Goal: Task Accomplishment & Management: Manage account settings

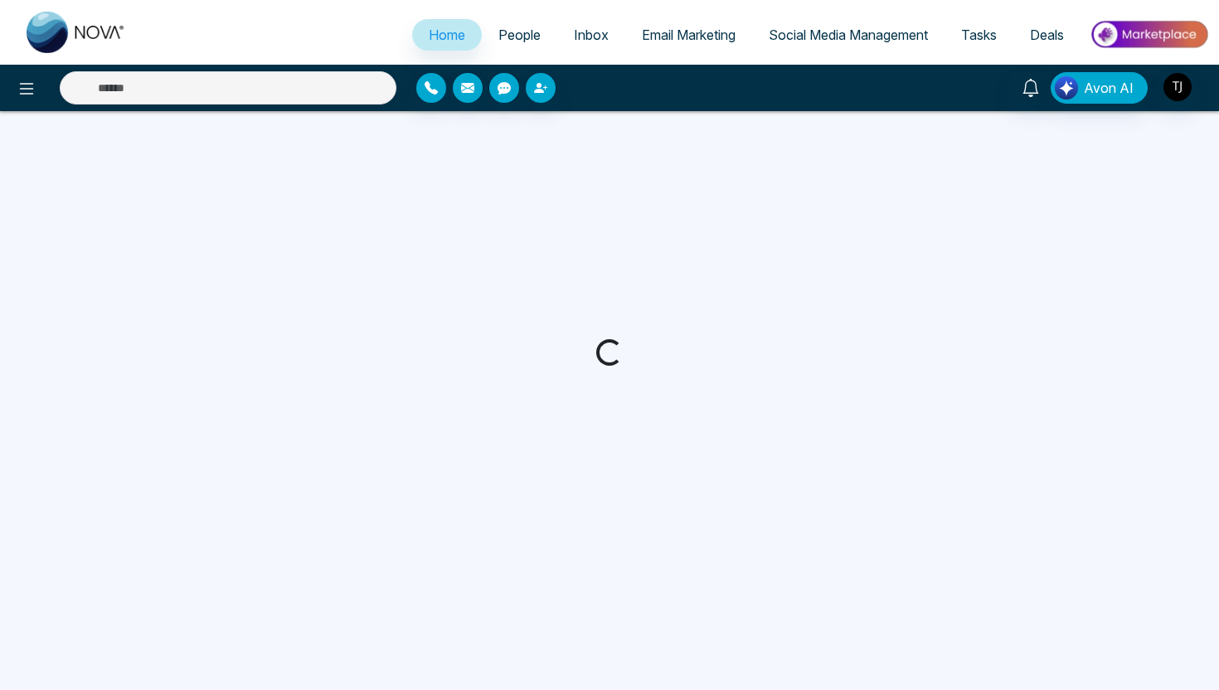
select select "*"
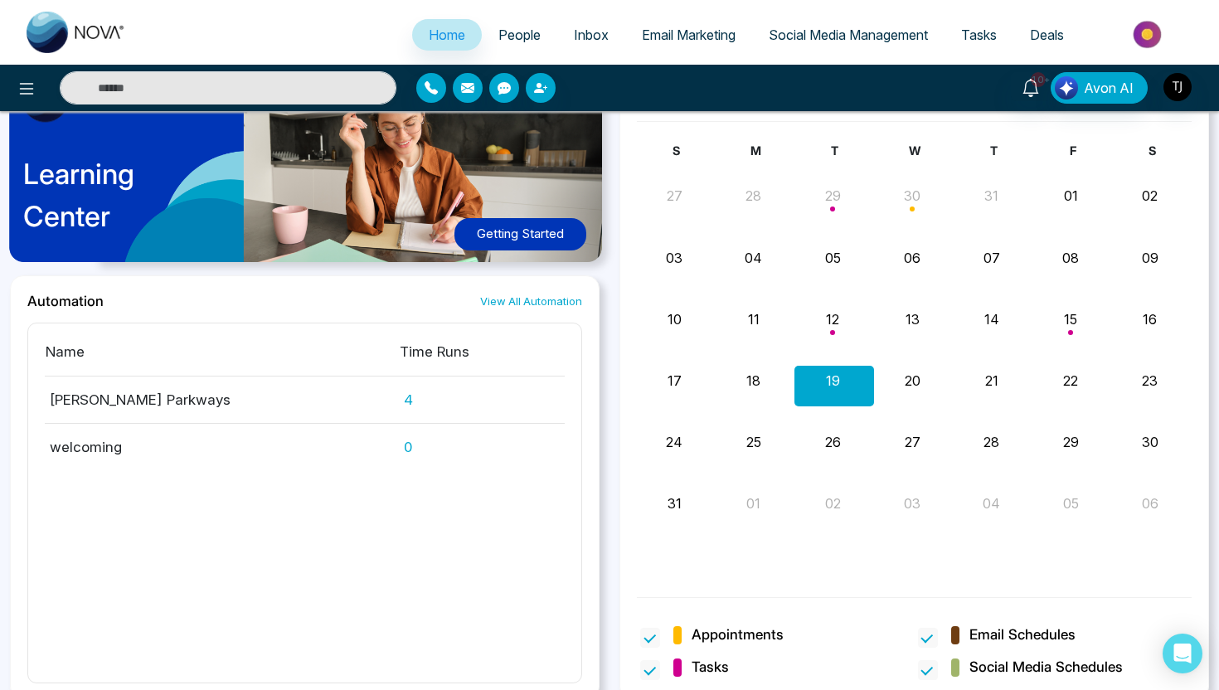
scroll to position [1511, 0]
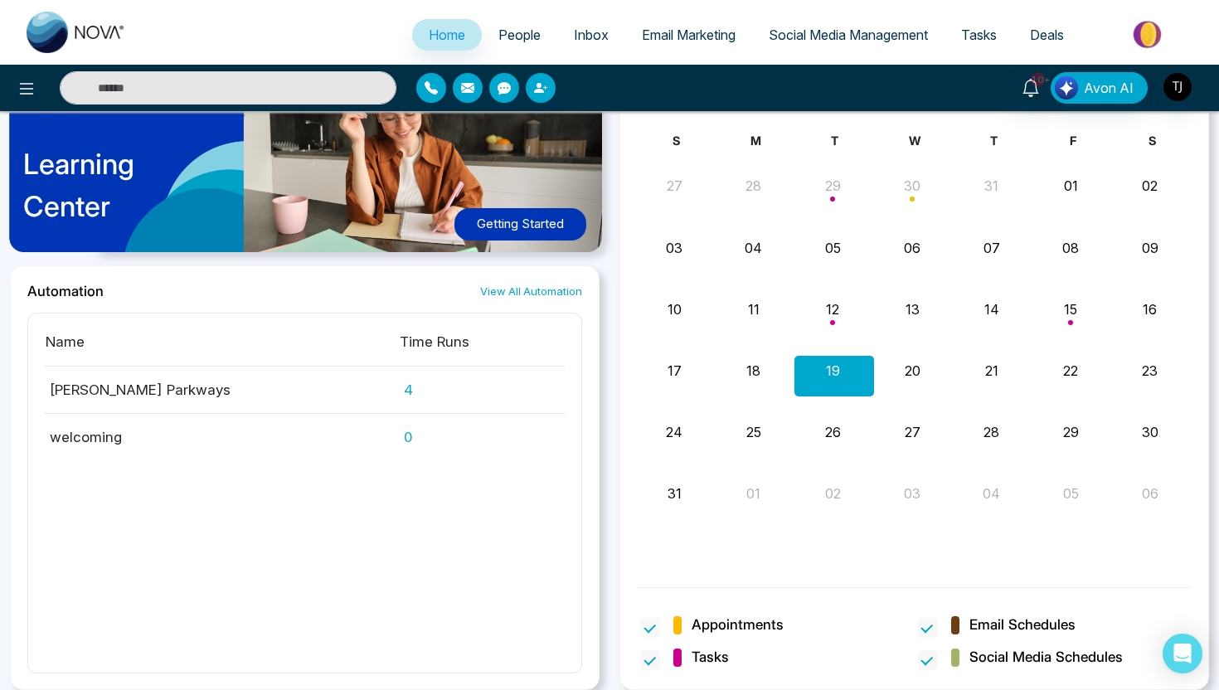
click at [503, 35] on span "People" at bounding box center [519, 35] width 42 height 17
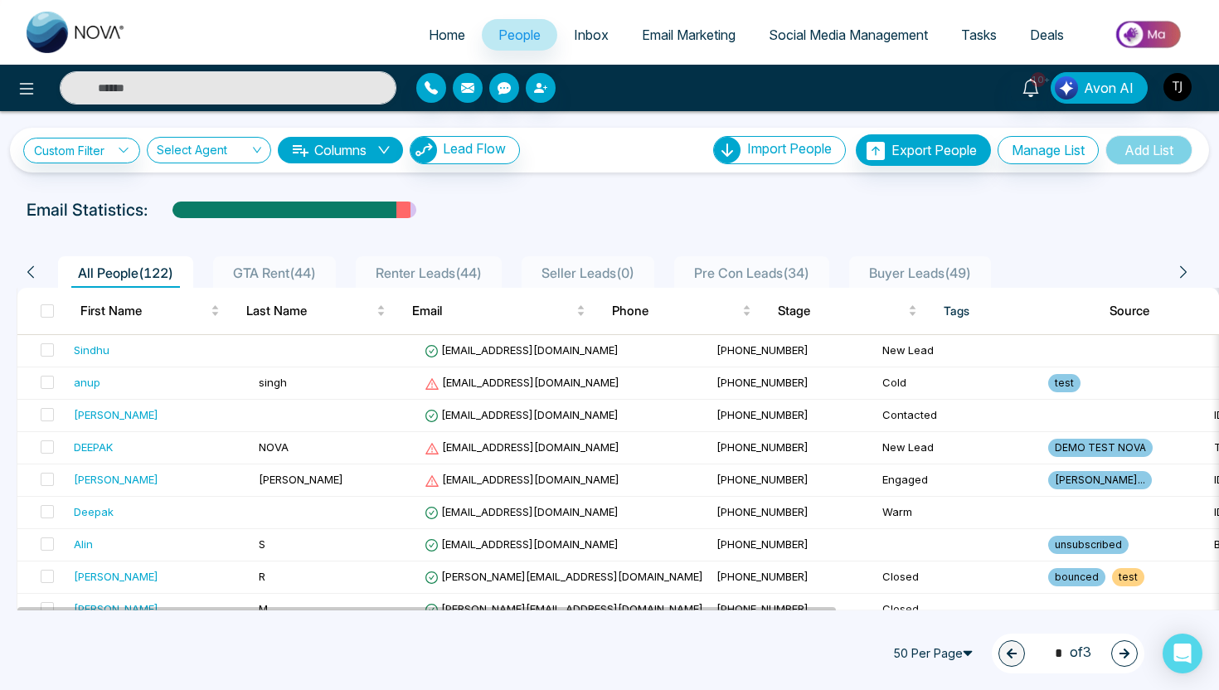
click at [111, 163] on div "**********" at bounding box center [271, 150] width 497 height 28
click at [111, 148] on link "Custom Filter" at bounding box center [81, 151] width 117 height 26
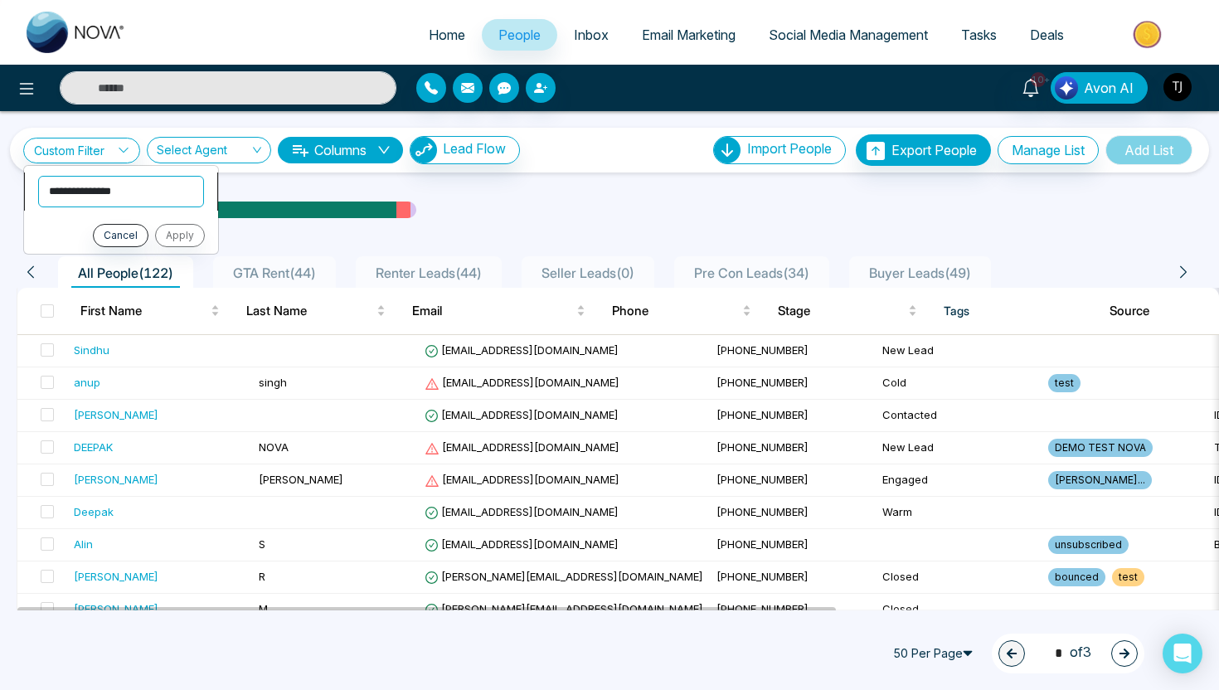
click at [93, 197] on select "**********" at bounding box center [121, 192] width 166 height 32
select select "****"
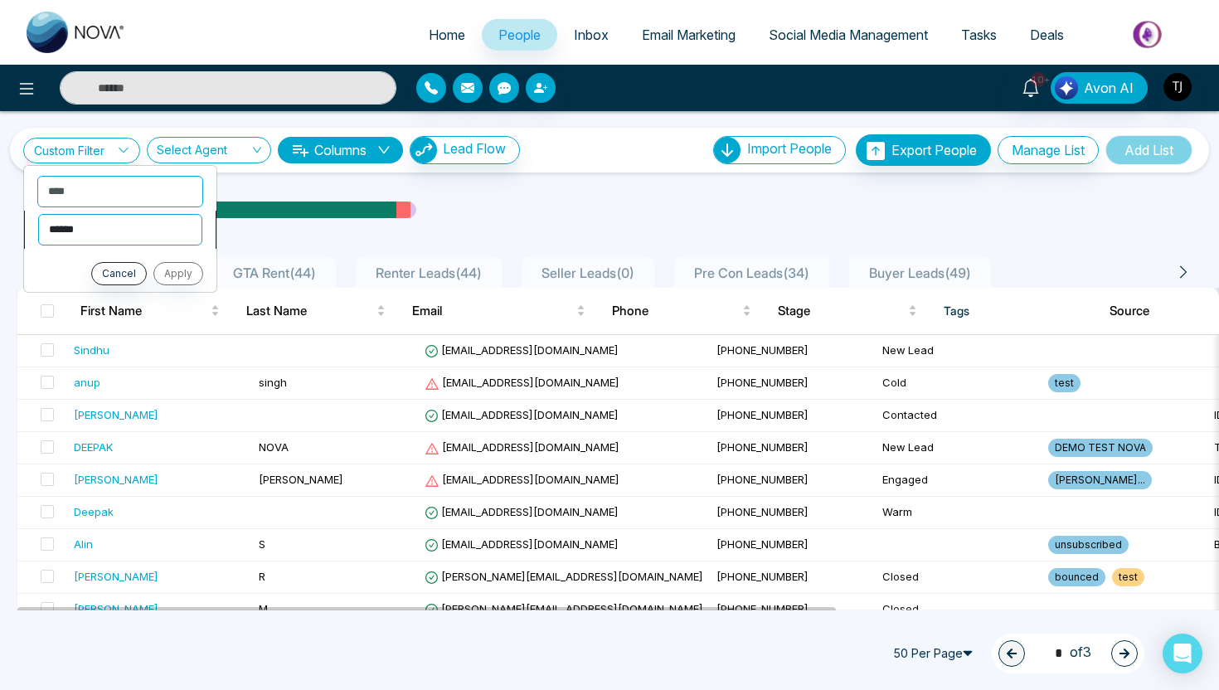
click at [163, 233] on select "**********" at bounding box center [120, 230] width 164 height 32
select select "*******"
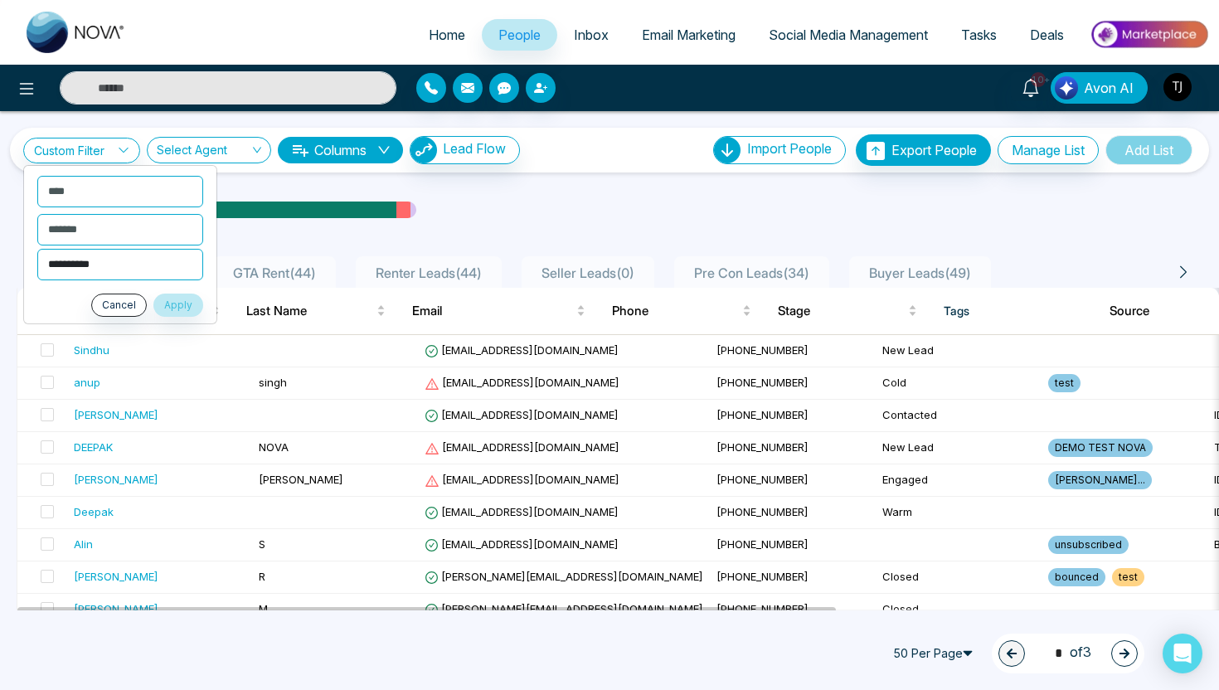
click at [138, 273] on select "**********" at bounding box center [120, 265] width 166 height 32
click at [124, 260] on select "**********" at bounding box center [120, 265] width 166 height 32
click at [114, 272] on select "**********" at bounding box center [120, 265] width 166 height 32
select select "******"
click at [185, 302] on button "Apply" at bounding box center [178, 305] width 50 height 23
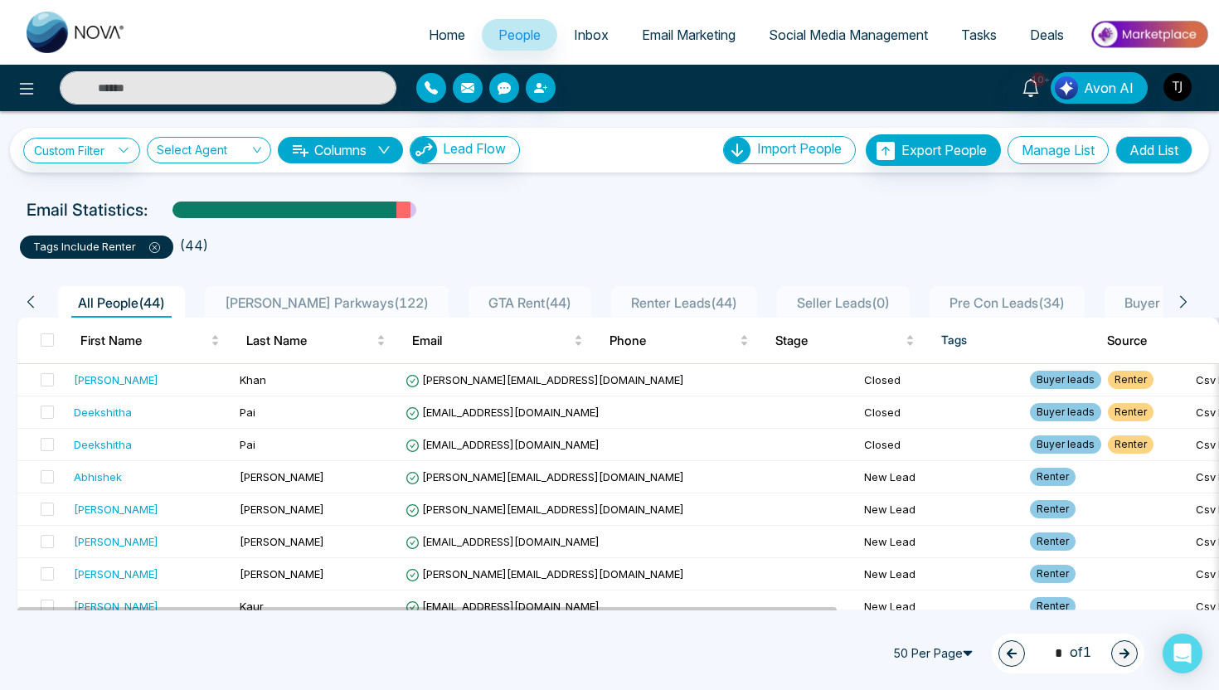
click at [507, 301] on span "GTA Rent ( 44 )" at bounding box center [530, 302] width 96 height 17
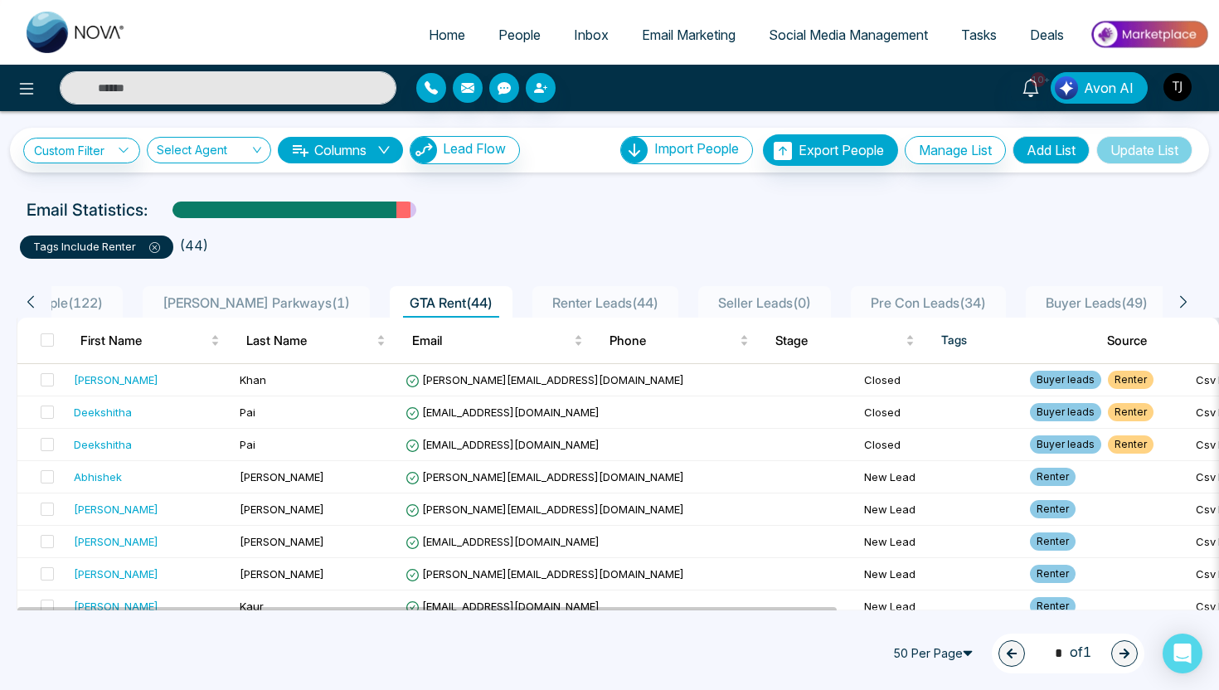
scroll to position [1, 0]
click at [75, 299] on span "All People ( 122 )" at bounding box center [55, 302] width 109 height 17
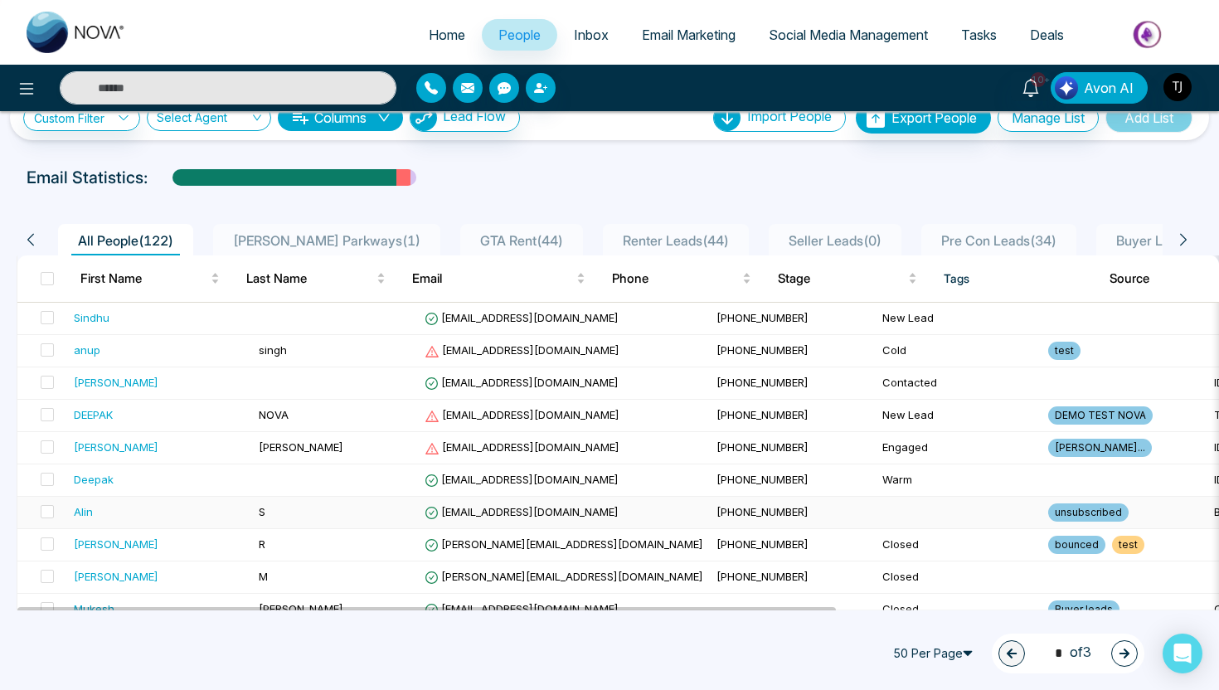
scroll to position [33, 0]
click at [103, 515] on div "Alin" at bounding box center [160, 510] width 172 height 17
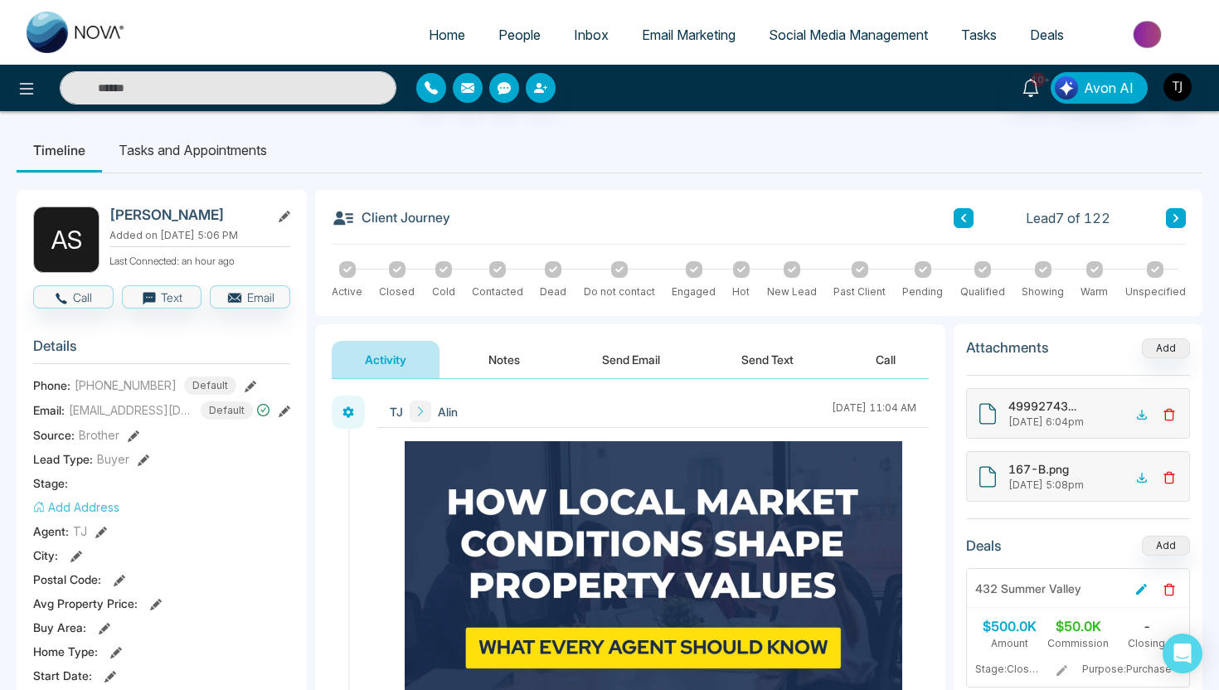
click at [169, 158] on li "Tasks and Appointments" at bounding box center [193, 150] width 182 height 45
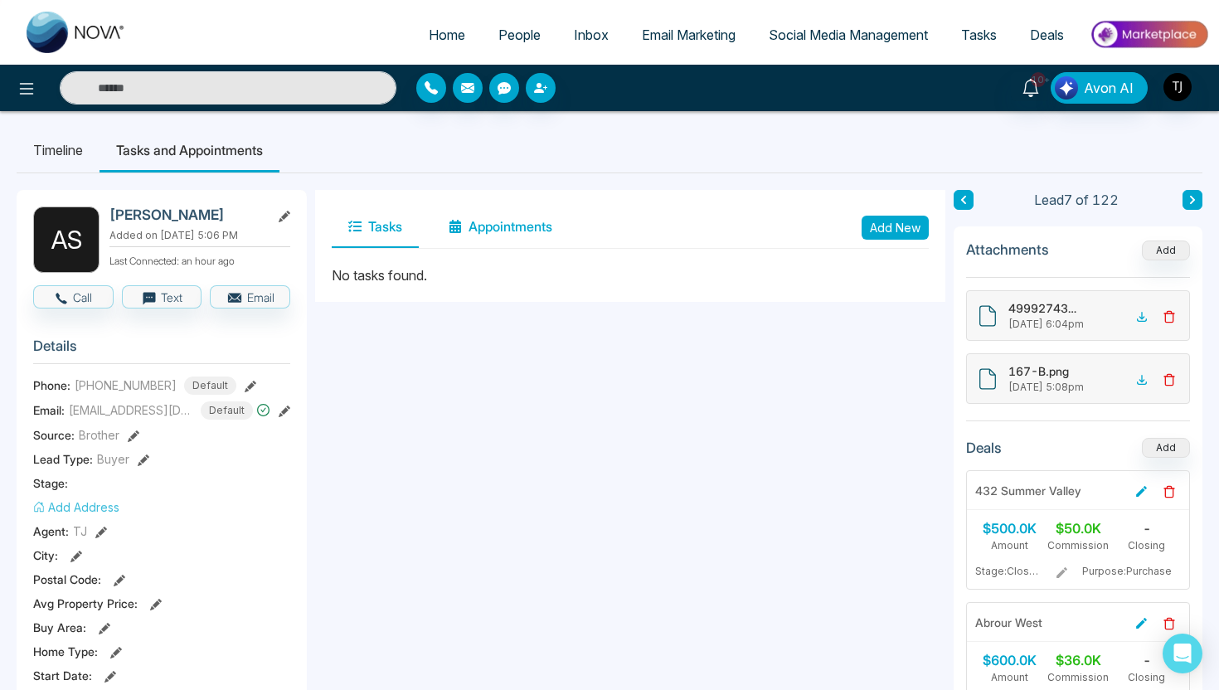
click at [510, 229] on button "Appointments" at bounding box center [500, 226] width 137 height 41
click at [51, 142] on li "Timeline" at bounding box center [58, 150] width 83 height 45
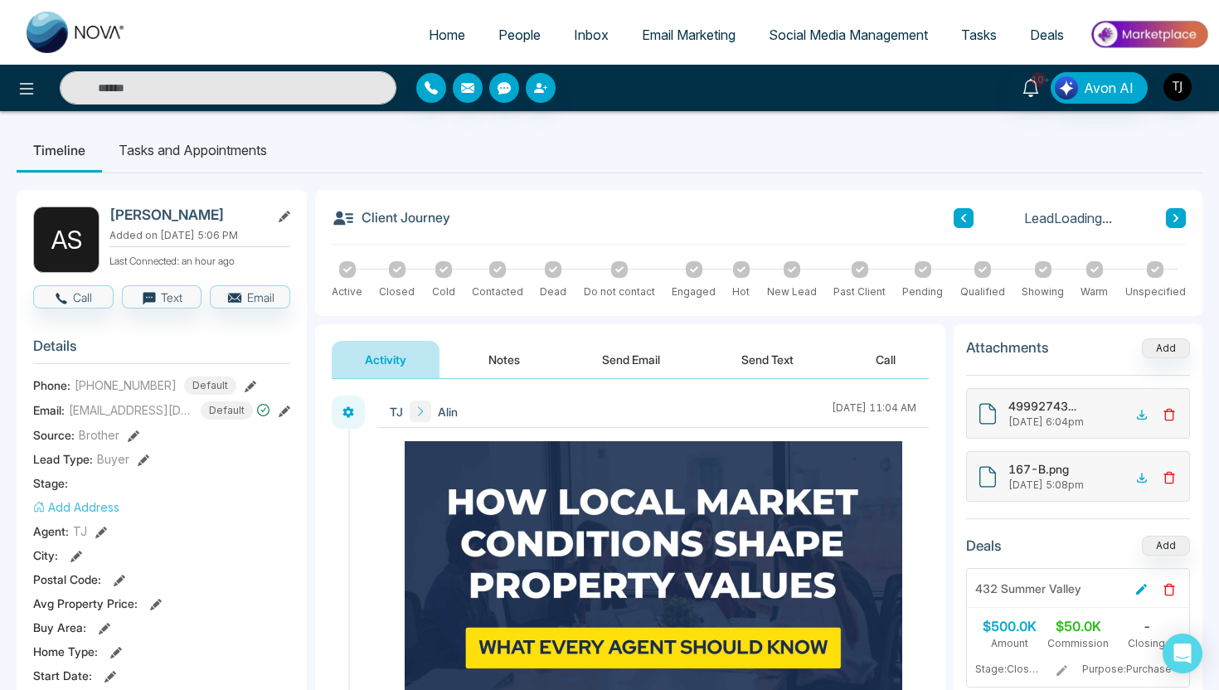
click at [493, 359] on button "Notes" at bounding box center [504, 359] width 98 height 37
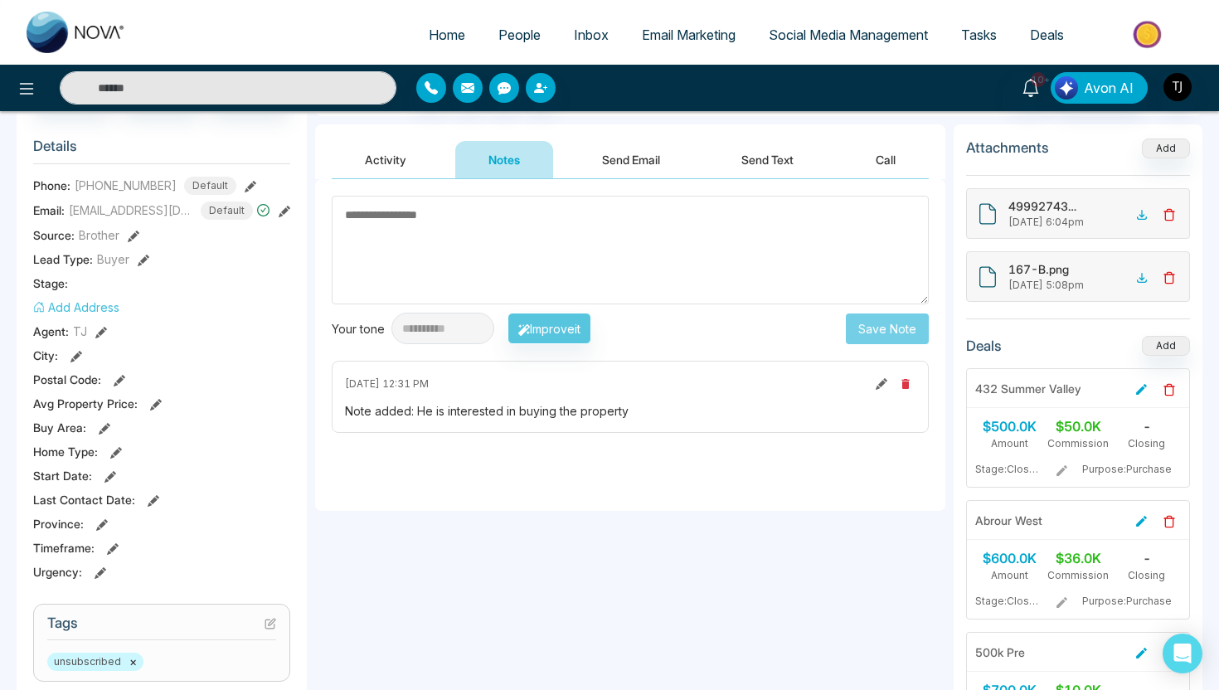
scroll to position [213, 0]
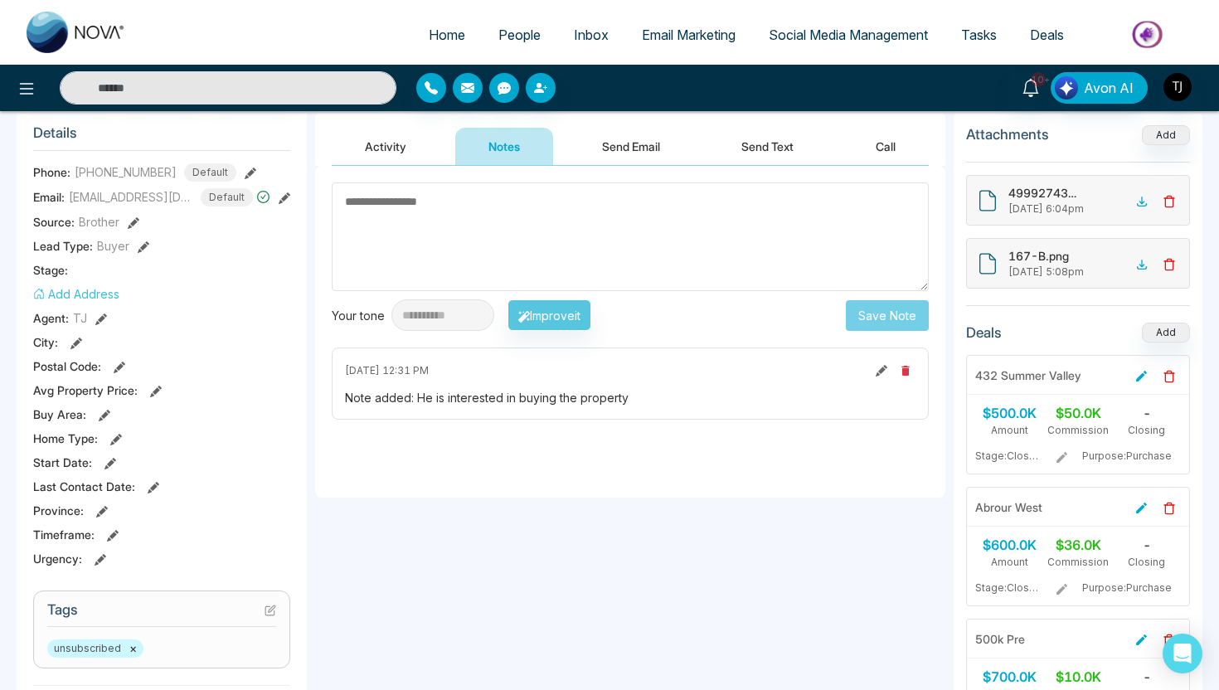
click at [513, 231] on textarea at bounding box center [630, 236] width 597 height 109
click at [617, 160] on button "Send Email" at bounding box center [631, 146] width 124 height 37
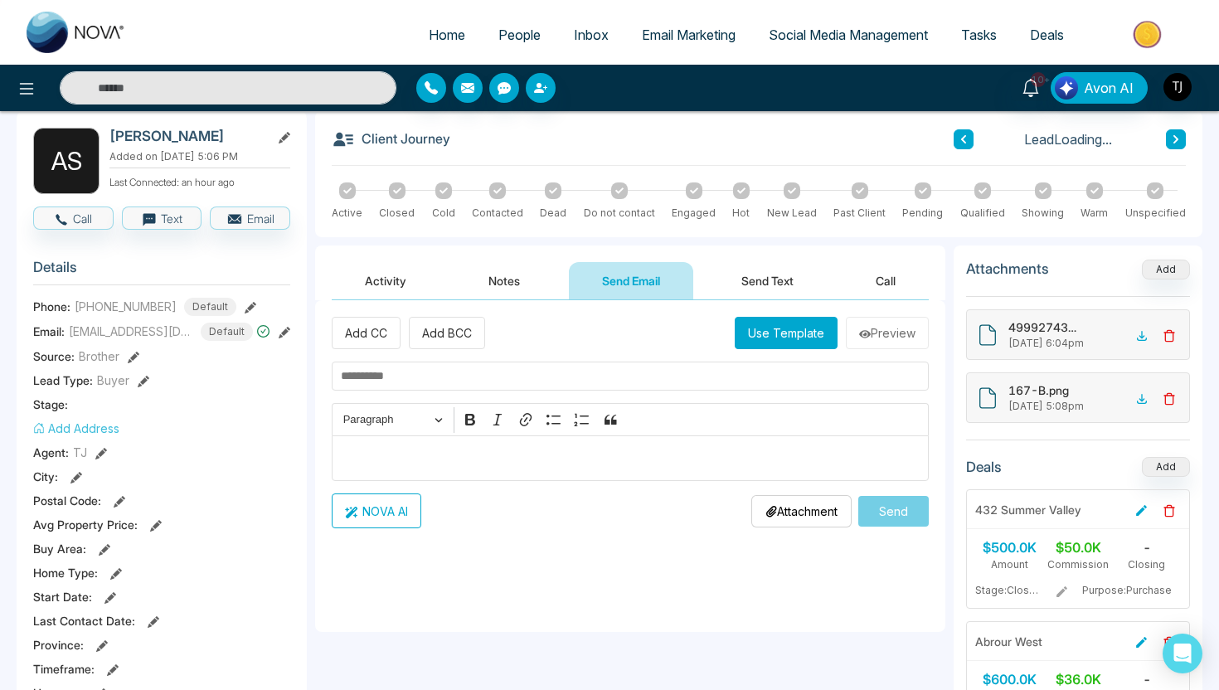
scroll to position [59, 0]
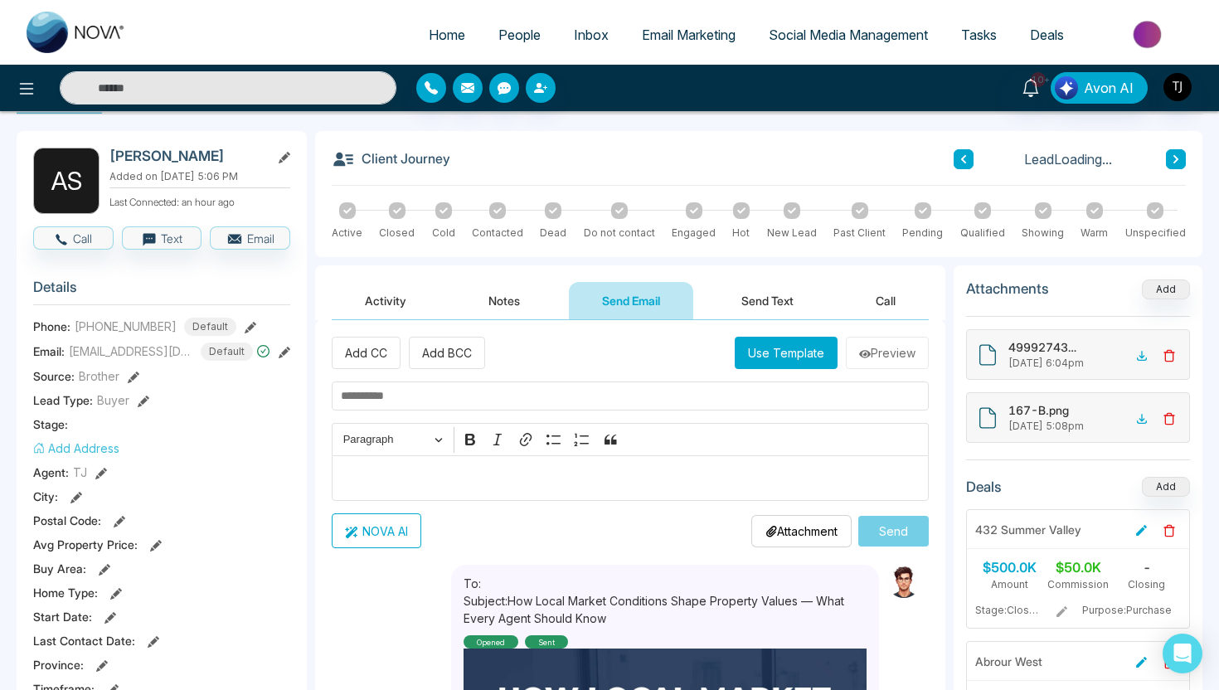
click at [786, 298] on button "Send Text" at bounding box center [767, 300] width 119 height 37
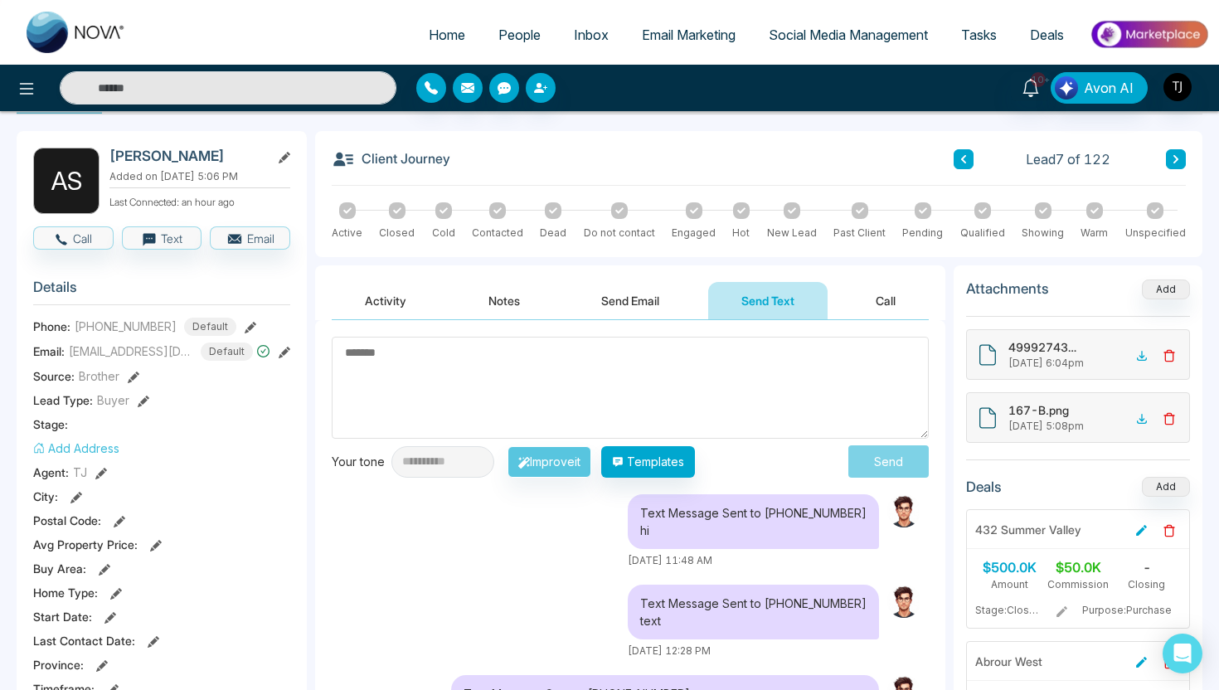
click at [613, 309] on button "Send Email" at bounding box center [630, 300] width 124 height 37
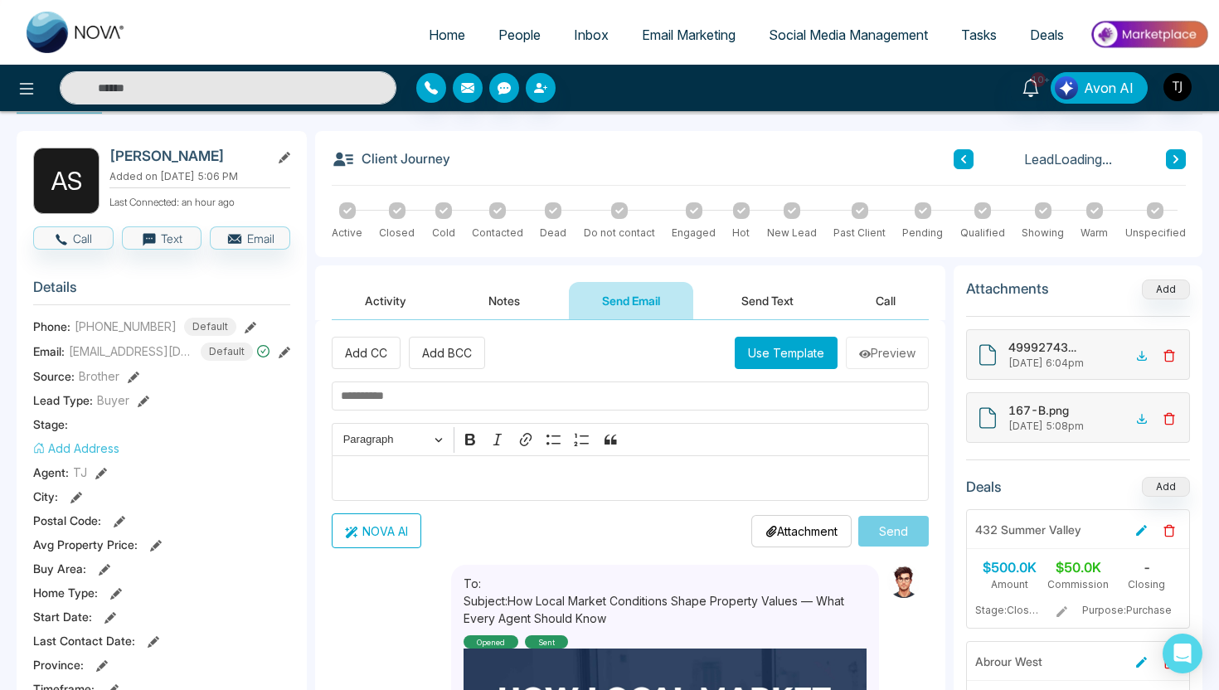
click at [561, 496] on div "Editor editing area: main" at bounding box center [630, 478] width 597 height 46
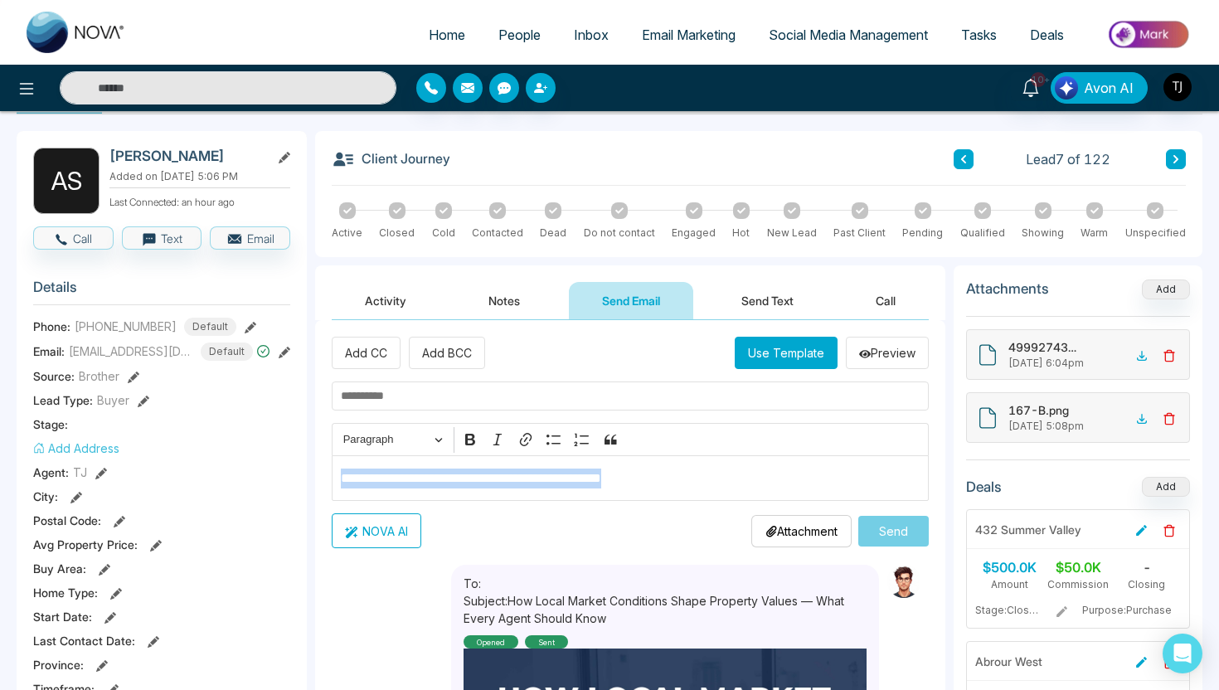
drag, startPoint x: 705, startPoint y: 475, endPoint x: 289, endPoint y: 469, distance: 416.3
click at [384, 536] on button "NOVA AI" at bounding box center [377, 530] width 90 height 35
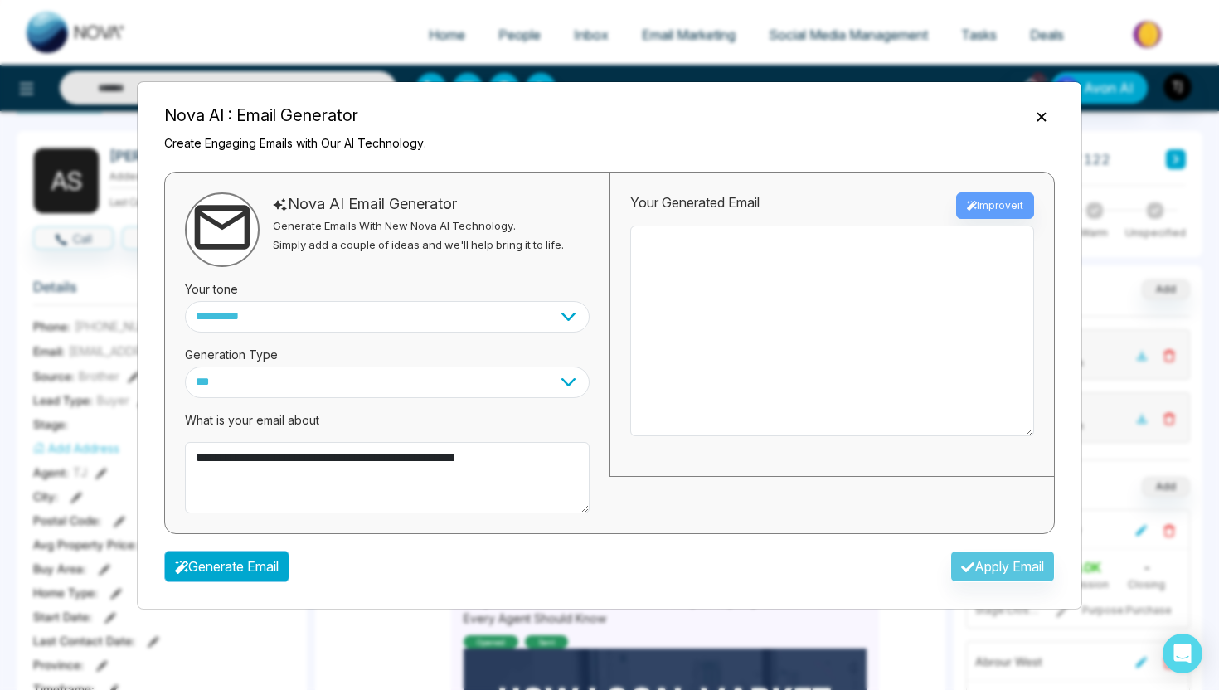
click at [269, 572] on button "Generate Email" at bounding box center [226, 567] width 125 height 32
type textarea "**********"
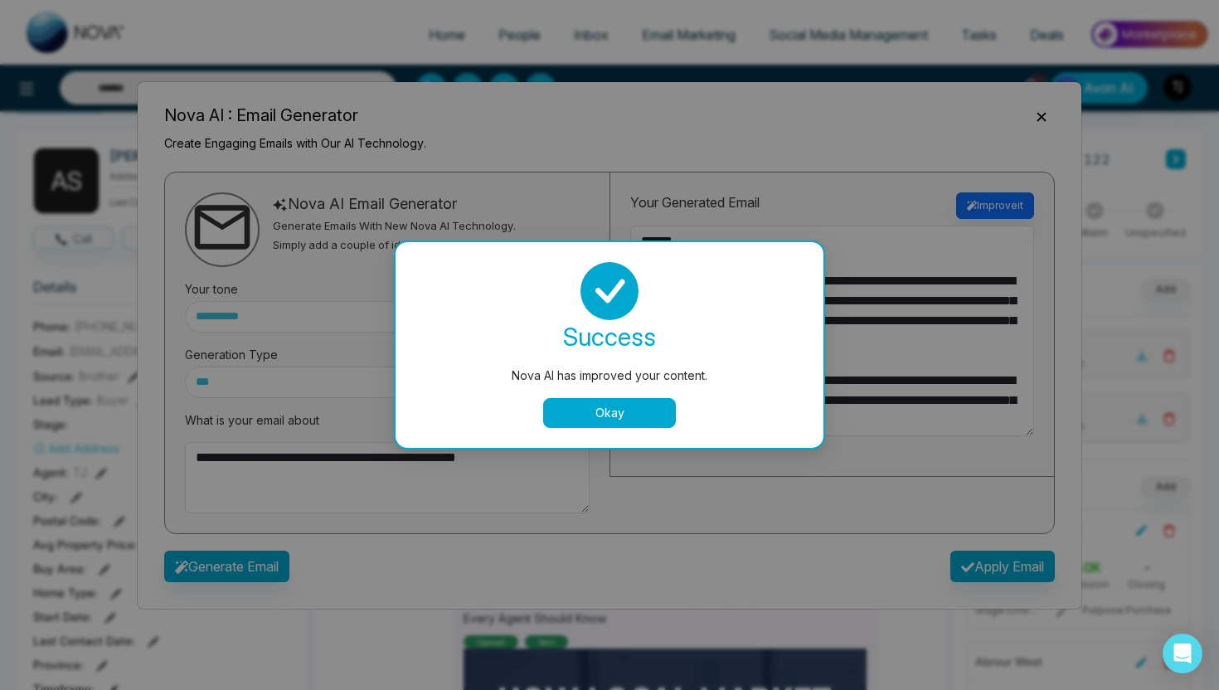
click at [600, 415] on button "Okay" at bounding box center [609, 413] width 133 height 30
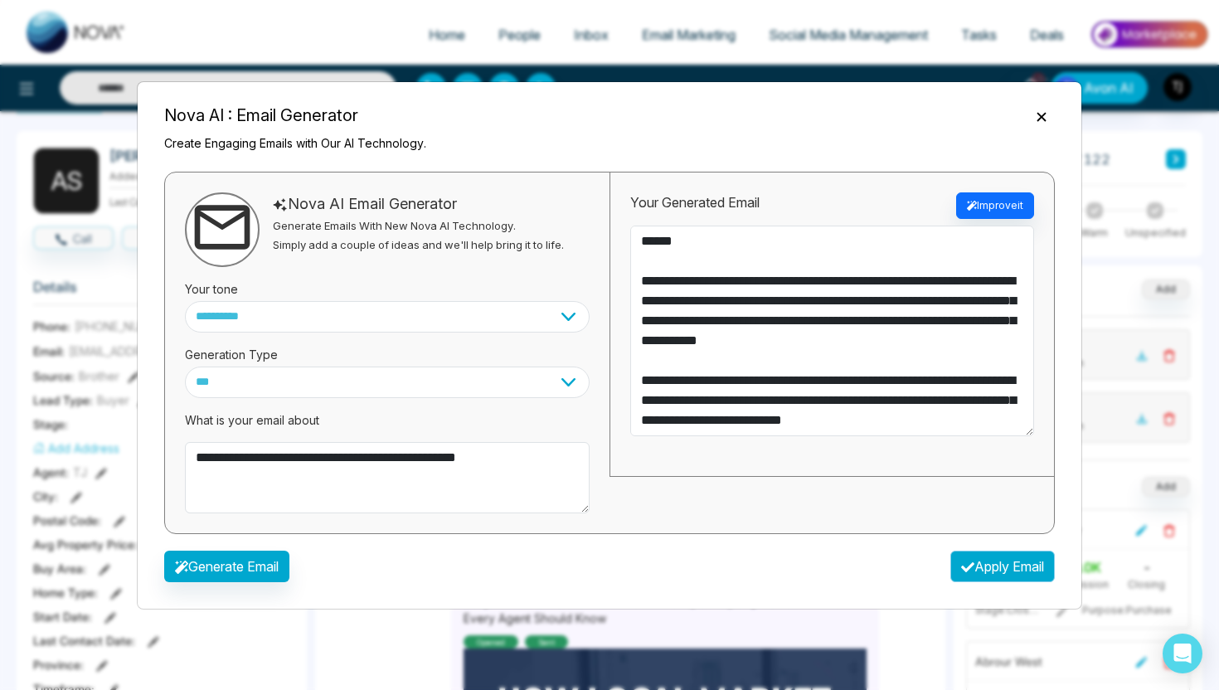
click at [995, 563] on button "Apply Email" at bounding box center [1002, 567] width 104 height 32
type textarea "**********"
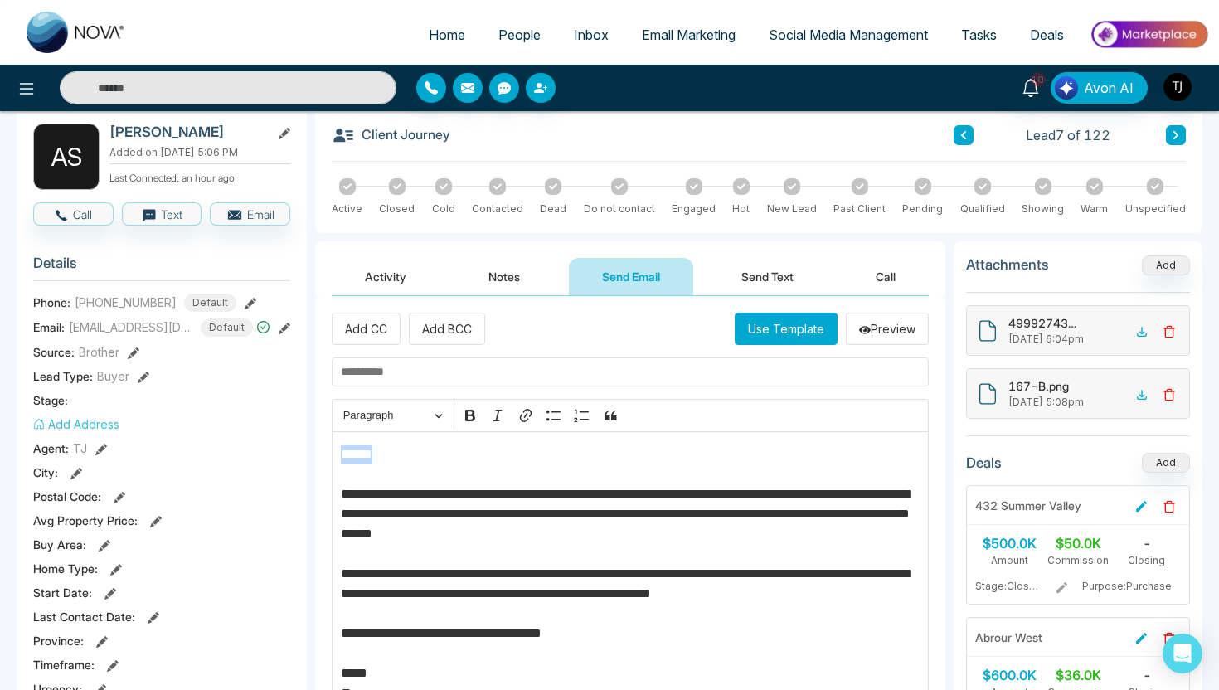
scroll to position [72, 0]
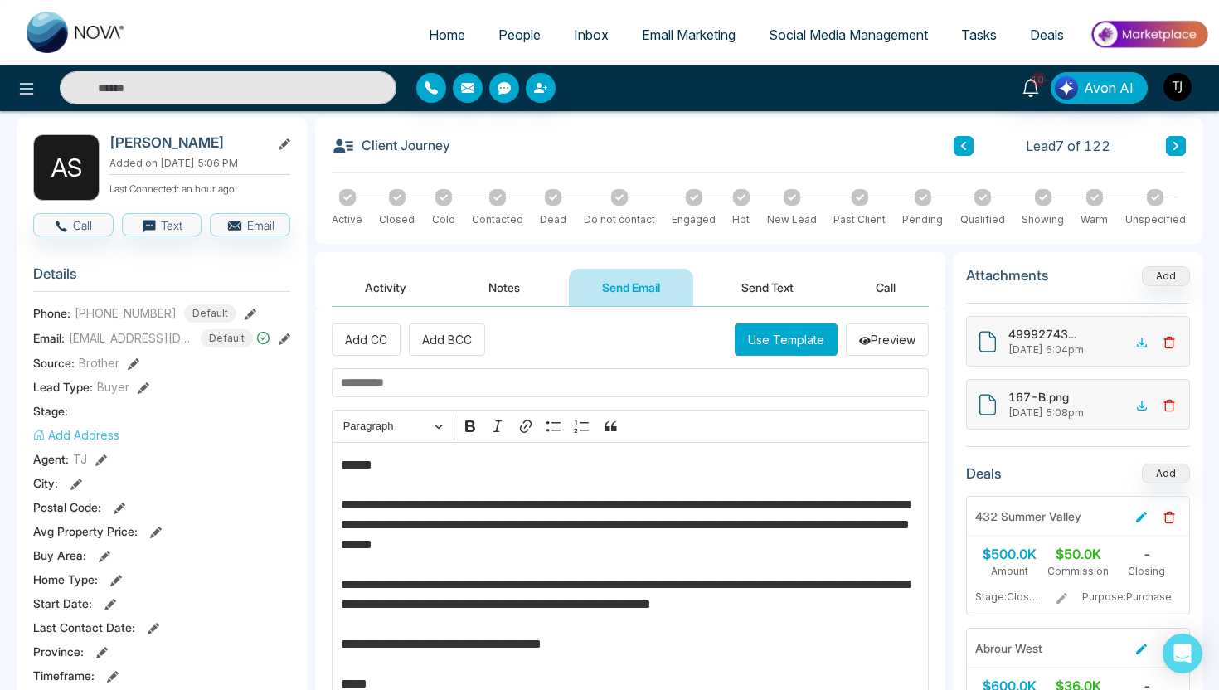
click at [506, 384] on input "text" at bounding box center [630, 382] width 597 height 29
click at [755, 275] on button "Send Text" at bounding box center [767, 287] width 119 height 37
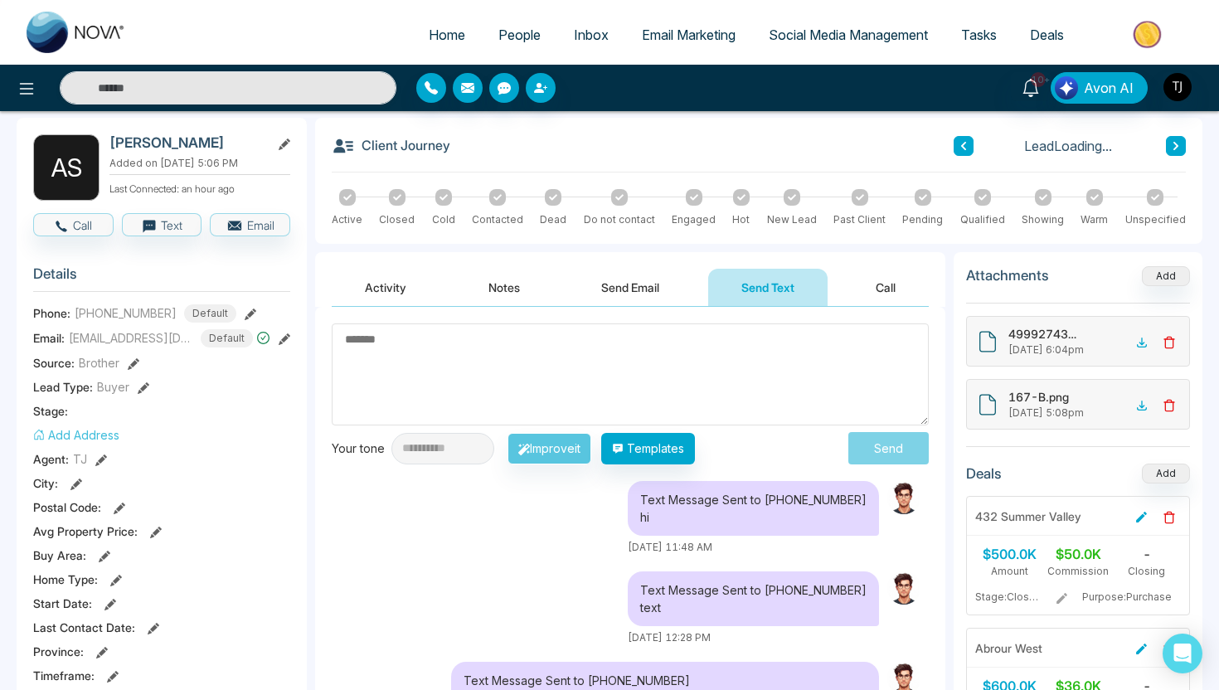
click at [606, 339] on textarea at bounding box center [630, 374] width 597 height 102
click at [695, 439] on button "Templates" at bounding box center [648, 449] width 94 height 32
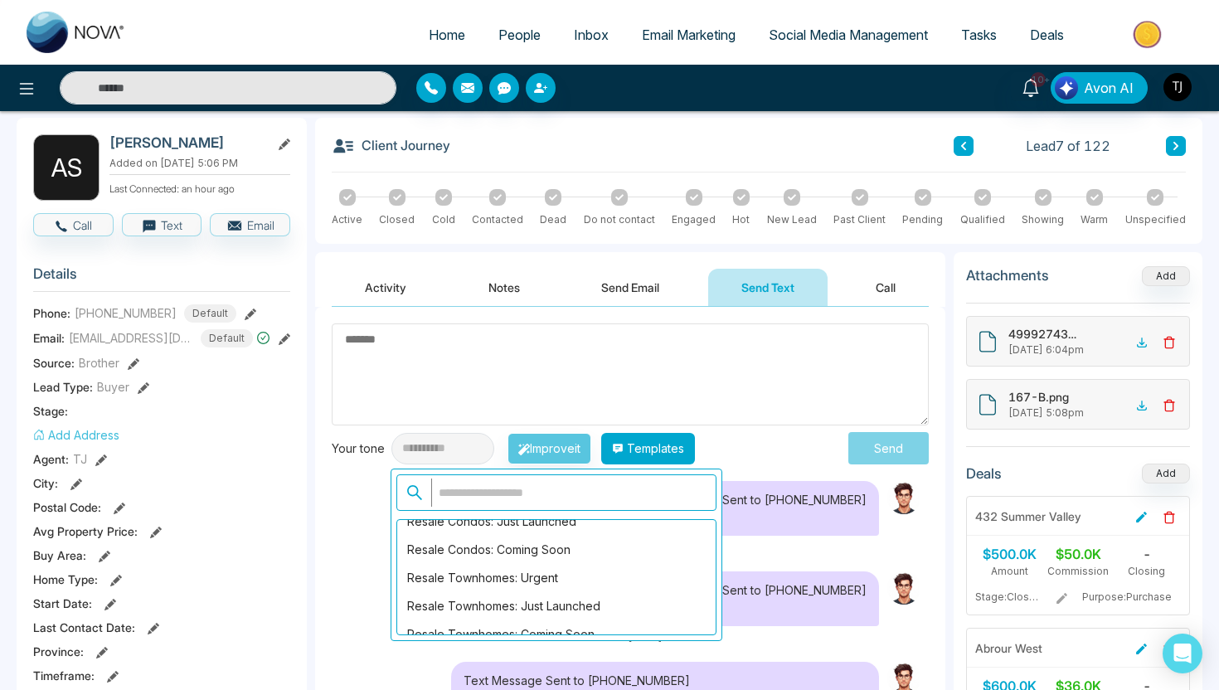
scroll to position [2106, 0]
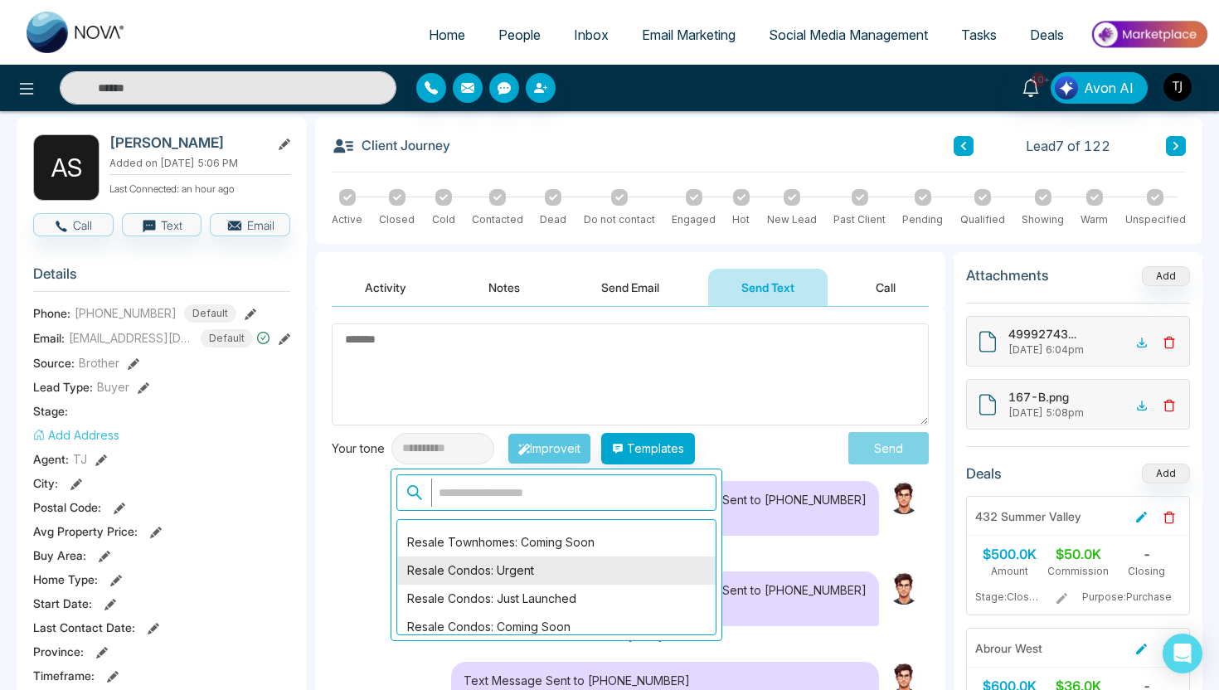
click at [522, 573] on div "Resale Condos: Urgent" at bounding box center [556, 570] width 318 height 28
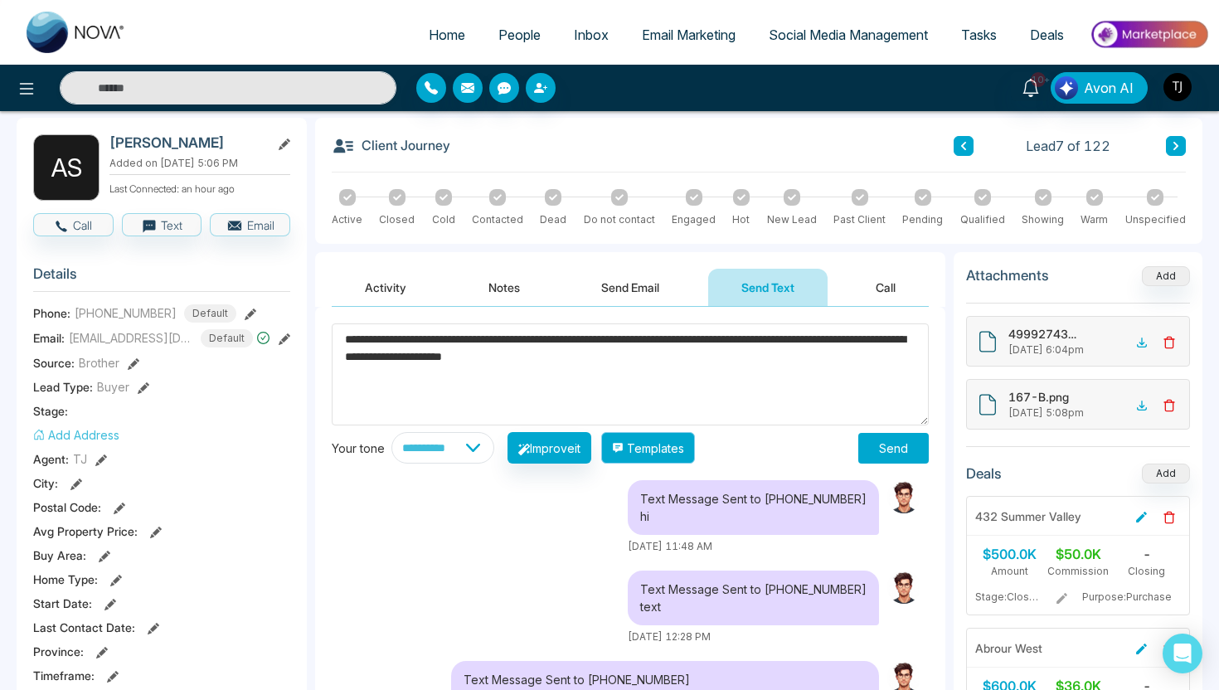
click at [655, 449] on button "Templates" at bounding box center [648, 448] width 94 height 32
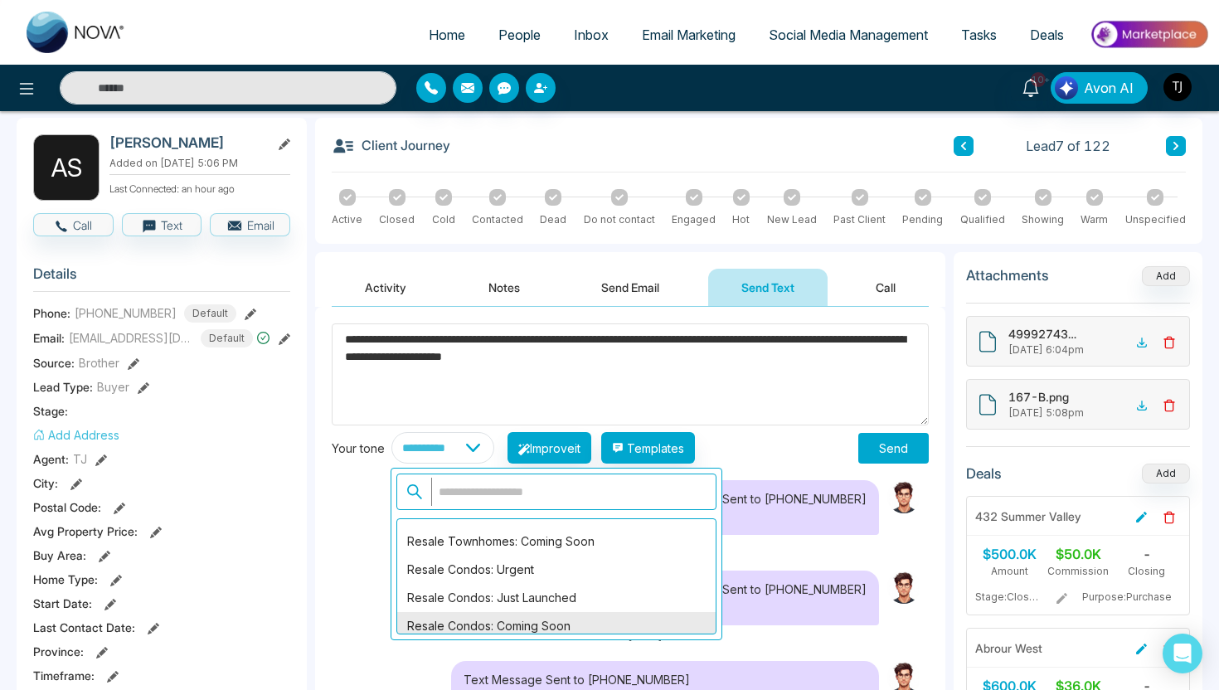
click at [508, 616] on div "Resale Condos: Coming Soon" at bounding box center [556, 626] width 318 height 28
type textarea "**********"
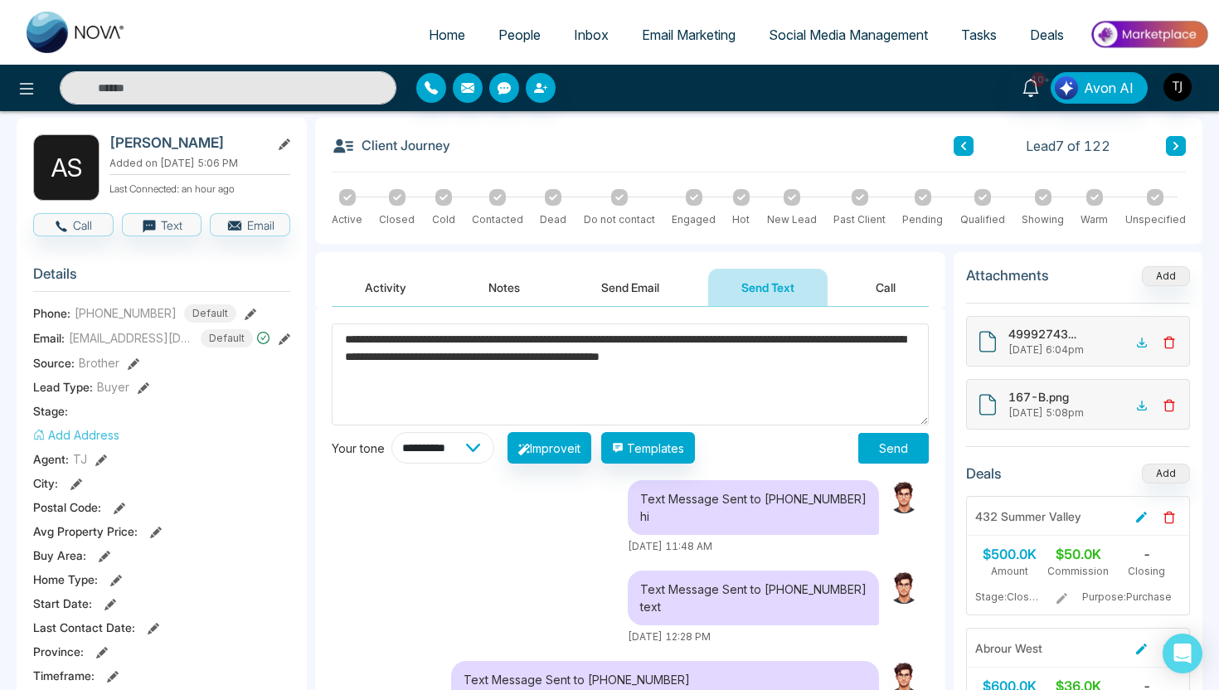
click at [494, 449] on select "**********" at bounding box center [442, 448] width 103 height 32
select select "*******"
click at [570, 450] on button "Improve it" at bounding box center [549, 448] width 84 height 32
type textarea "**********"
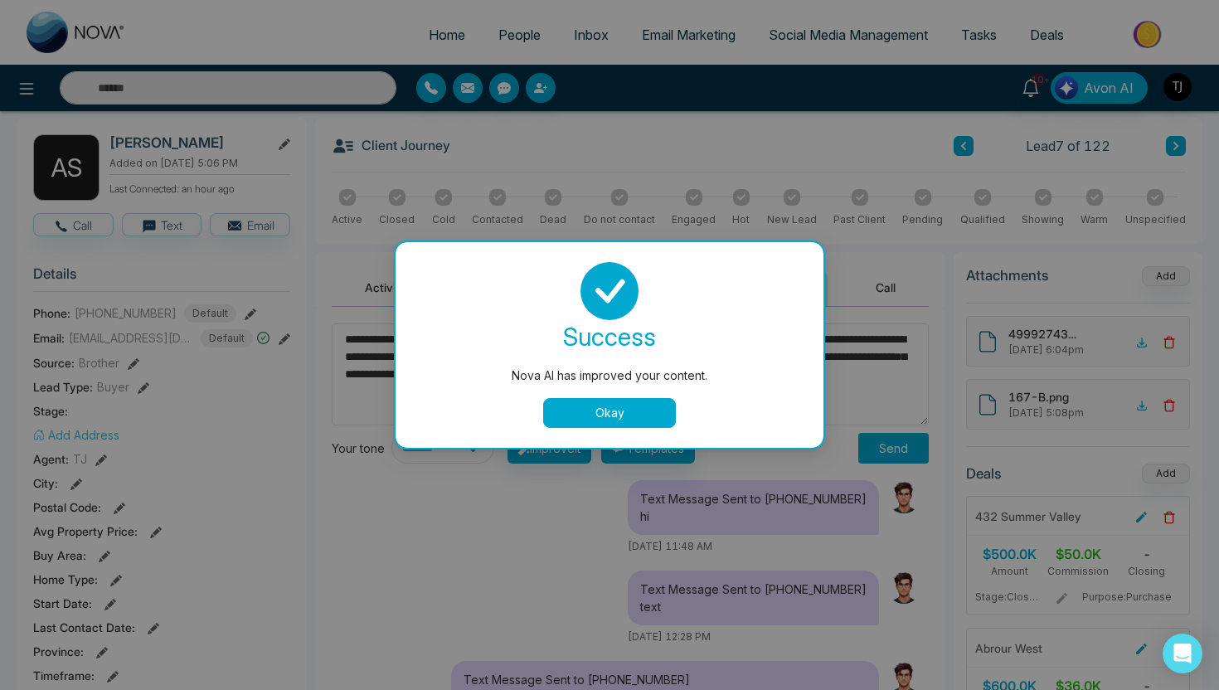
click at [609, 414] on button "Okay" at bounding box center [609, 413] width 133 height 30
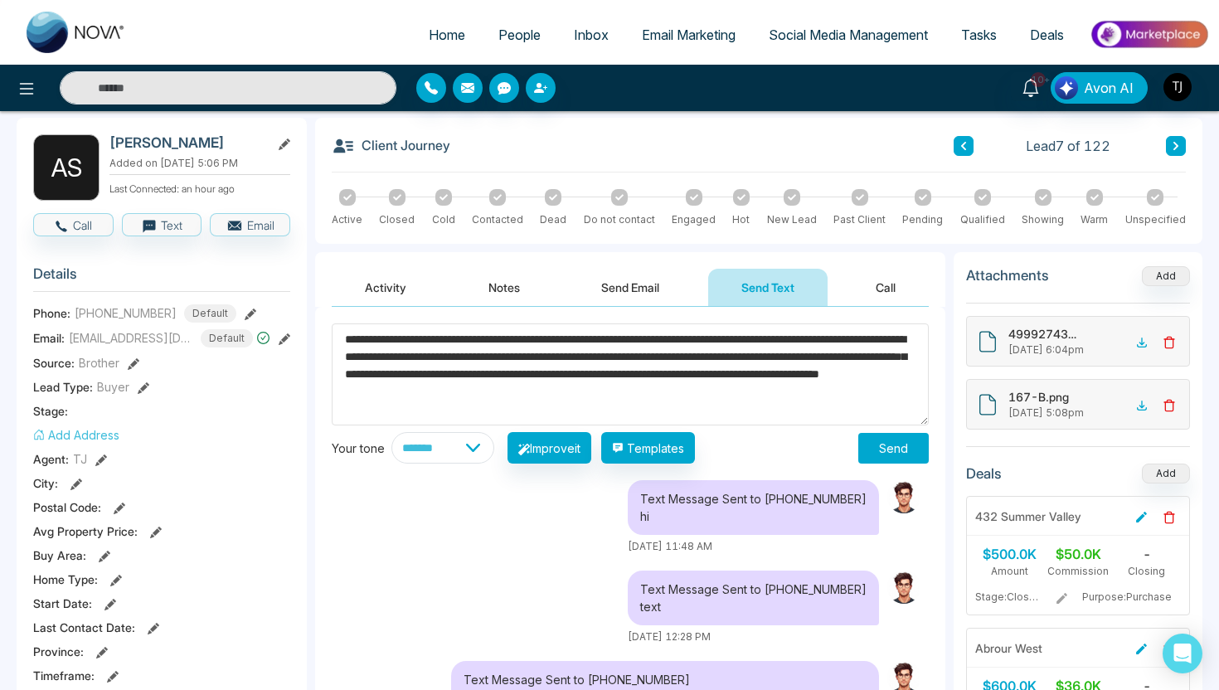
drag, startPoint x: 835, startPoint y: 397, endPoint x: 550, endPoint y: 310, distance: 298.2
click at [550, 310] on div "**********" at bounding box center [630, 625] width 630 height 636
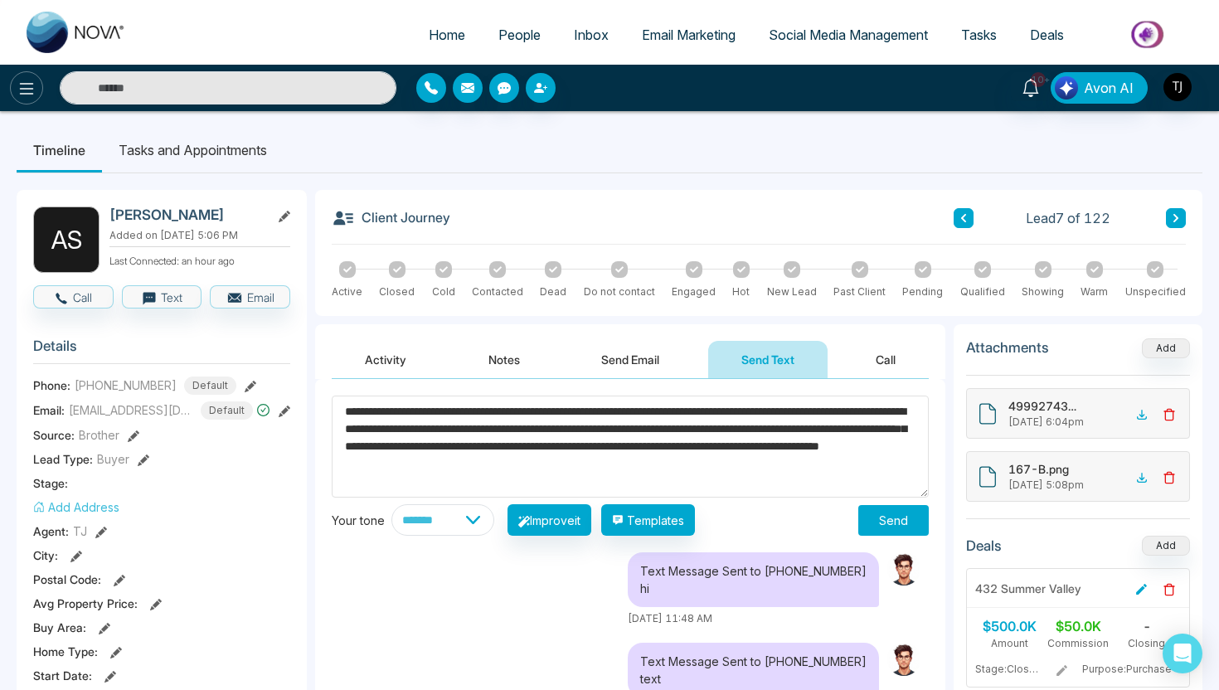
click at [27, 83] on icon at bounding box center [27, 89] width 14 height 12
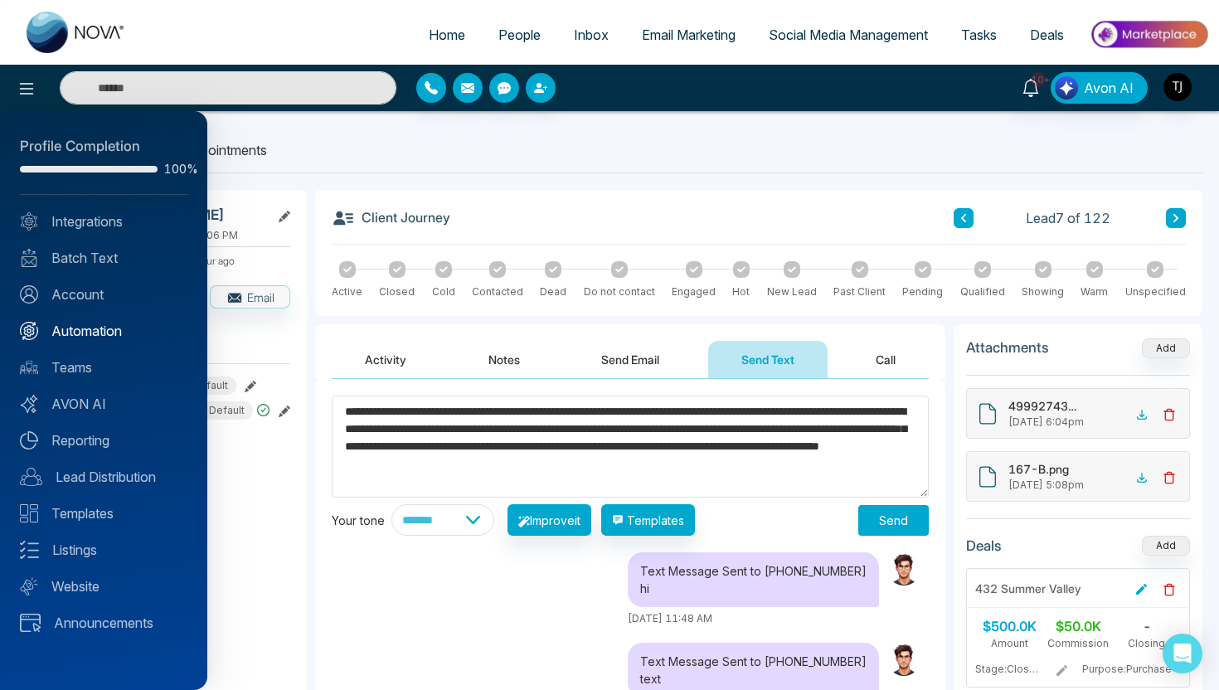
click at [90, 337] on link "Automation" at bounding box center [103, 331] width 167 height 20
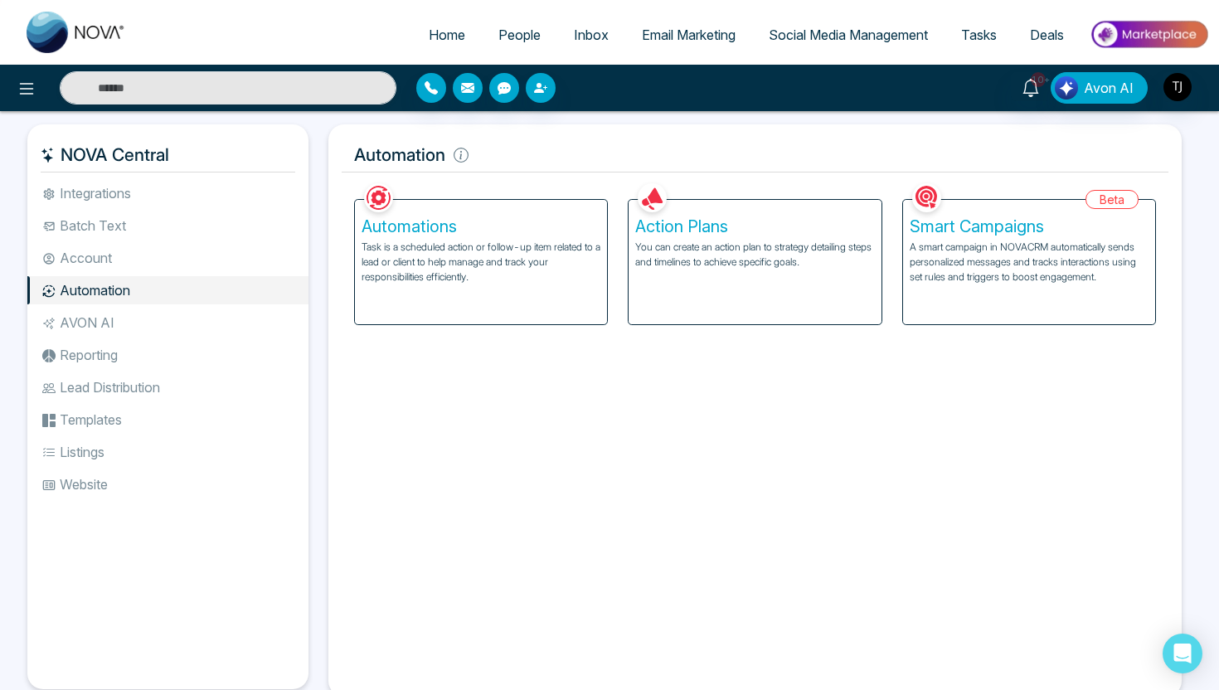
click at [987, 240] on p "A smart campaign in NOVACRM automatically sends personalized messages and track…" at bounding box center [1029, 262] width 239 height 45
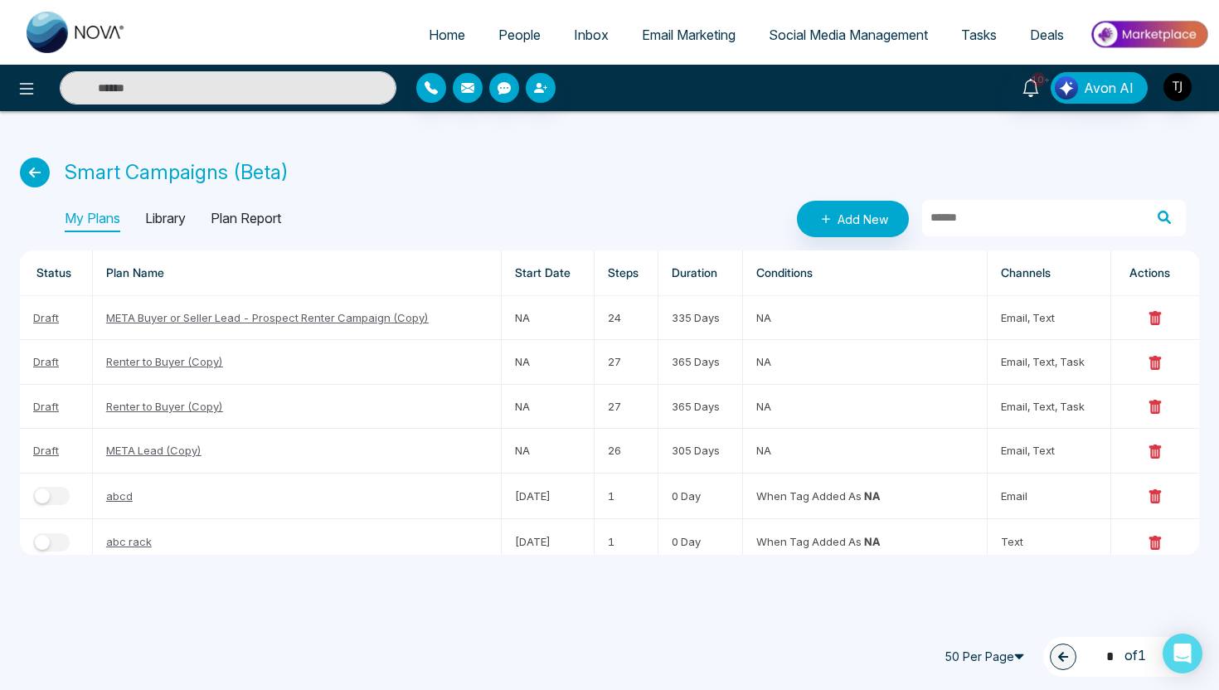
click at [170, 220] on p "Library" at bounding box center [165, 219] width 41 height 27
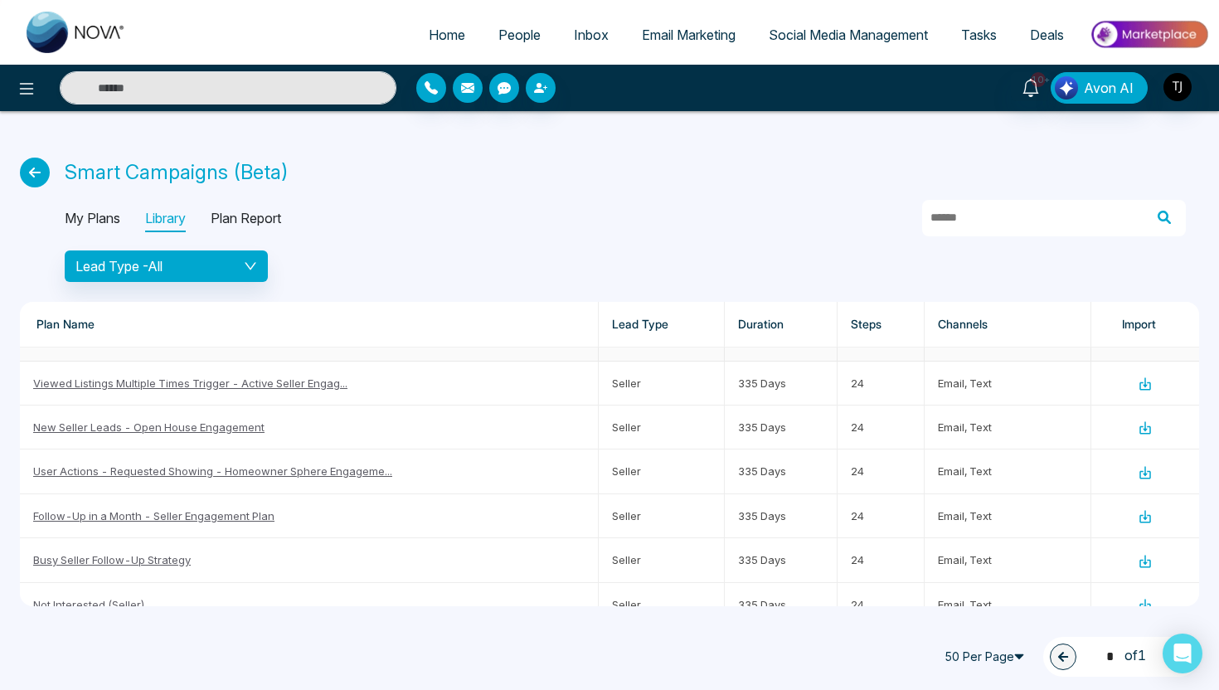
scroll to position [915, 0]
click at [80, 564] on link "Busy Seller Follow-Up Strategy" at bounding box center [112, 561] width 158 height 13
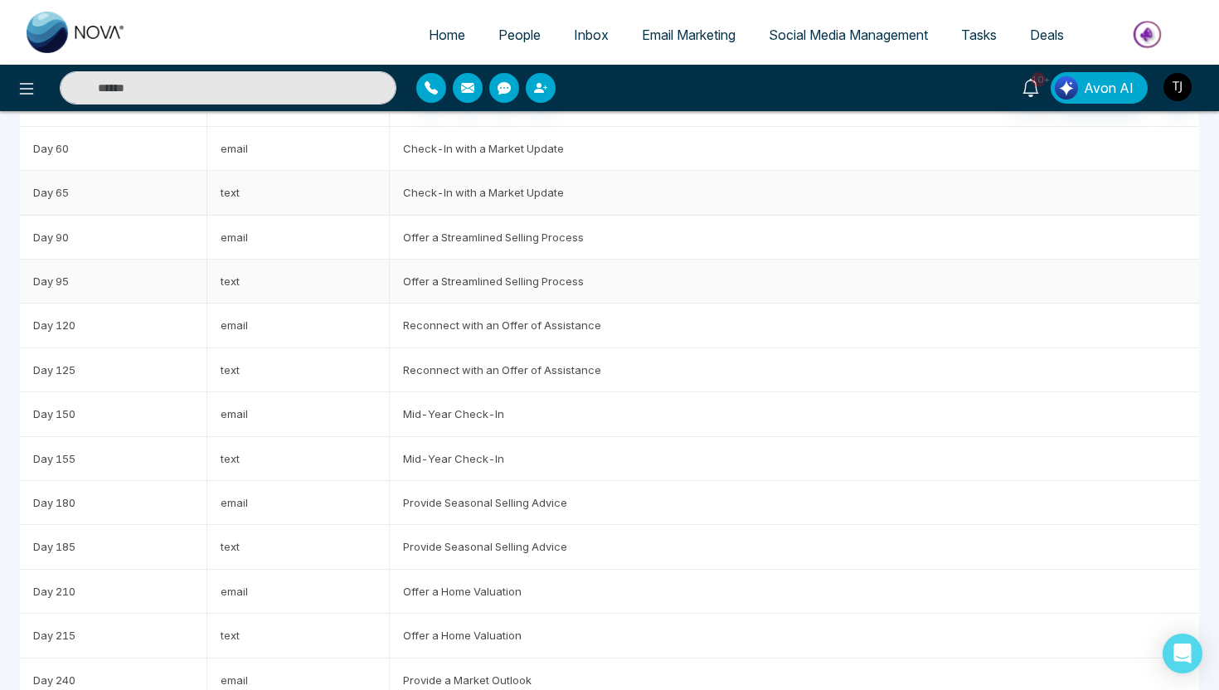
scroll to position [308, 0]
click at [491, 162] on td "Check-In with a Market Update" at bounding box center [794, 146] width 809 height 44
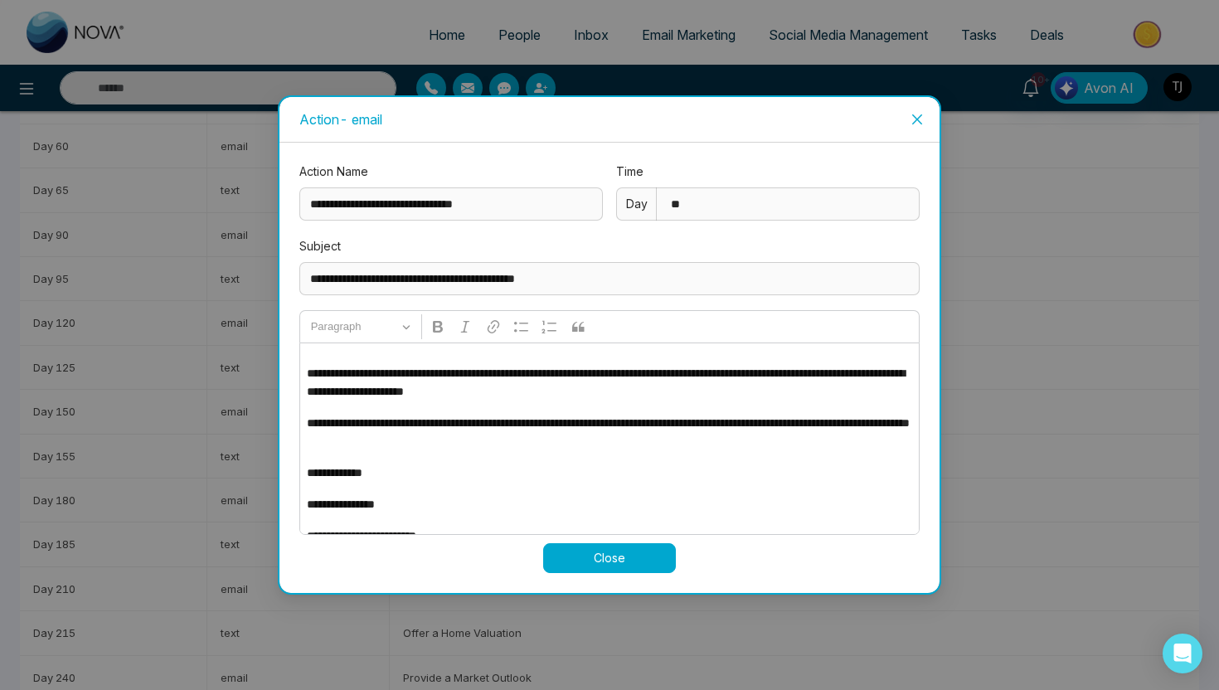
scroll to position [203, 0]
click at [925, 121] on span "Close" at bounding box center [917, 119] width 45 height 45
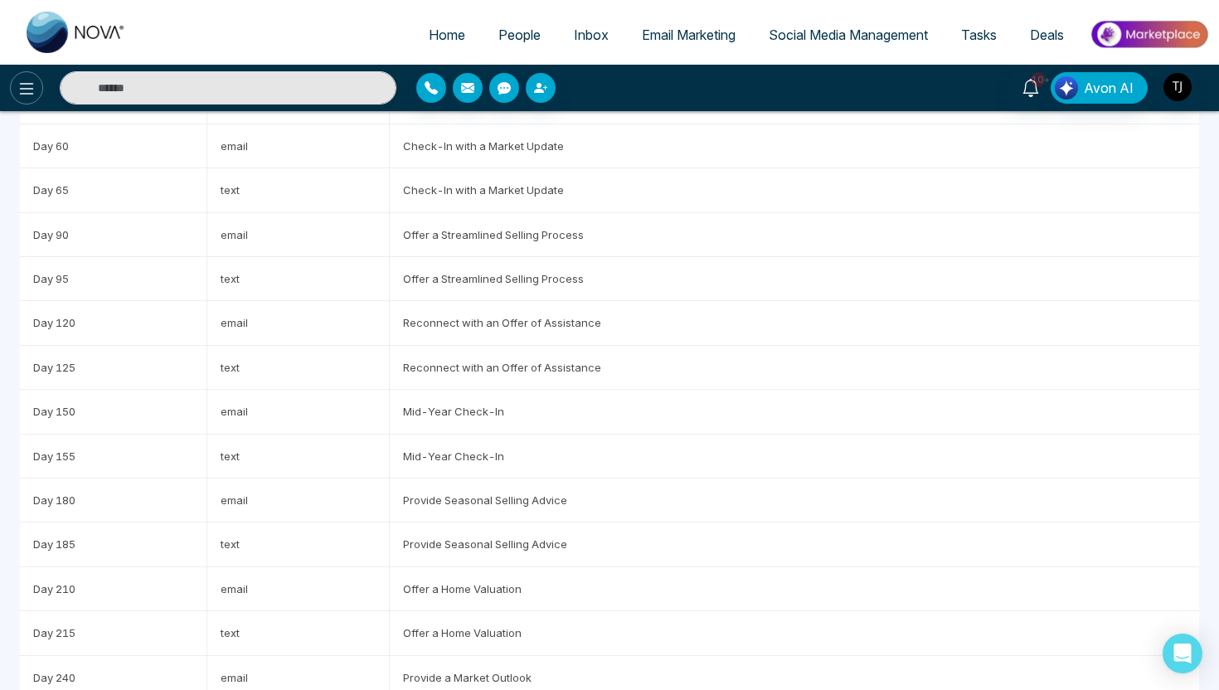
click at [22, 89] on icon at bounding box center [27, 89] width 20 height 20
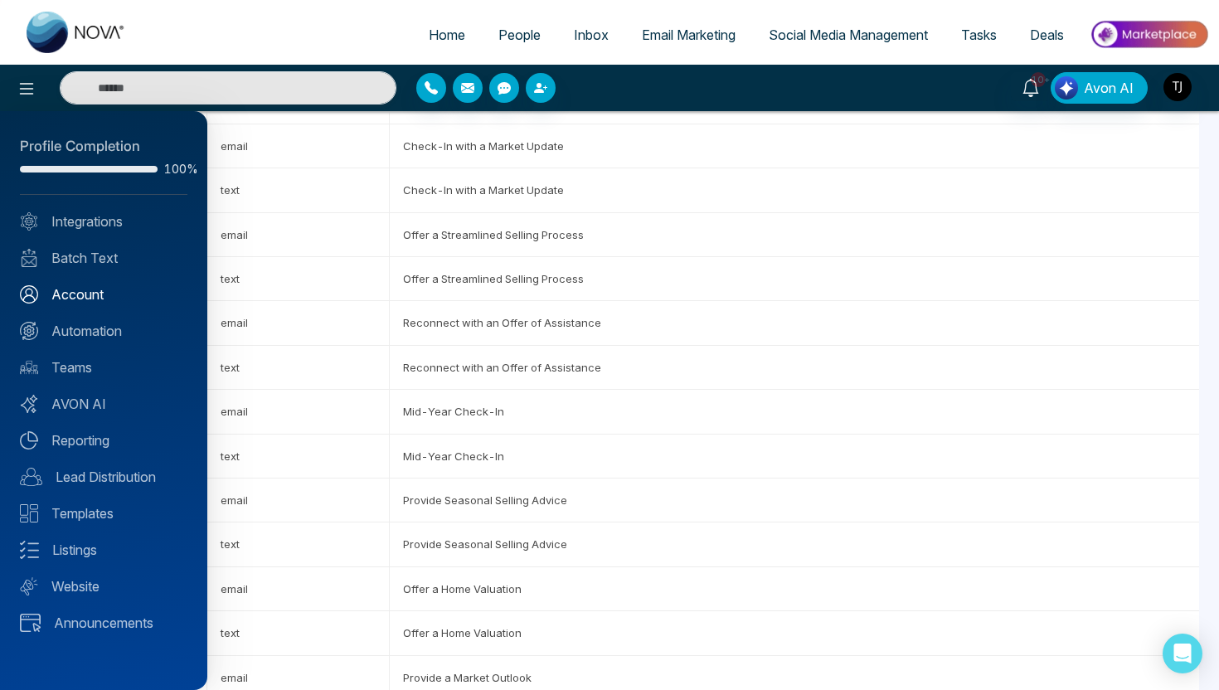
click at [100, 297] on link "Account" at bounding box center [103, 294] width 167 height 20
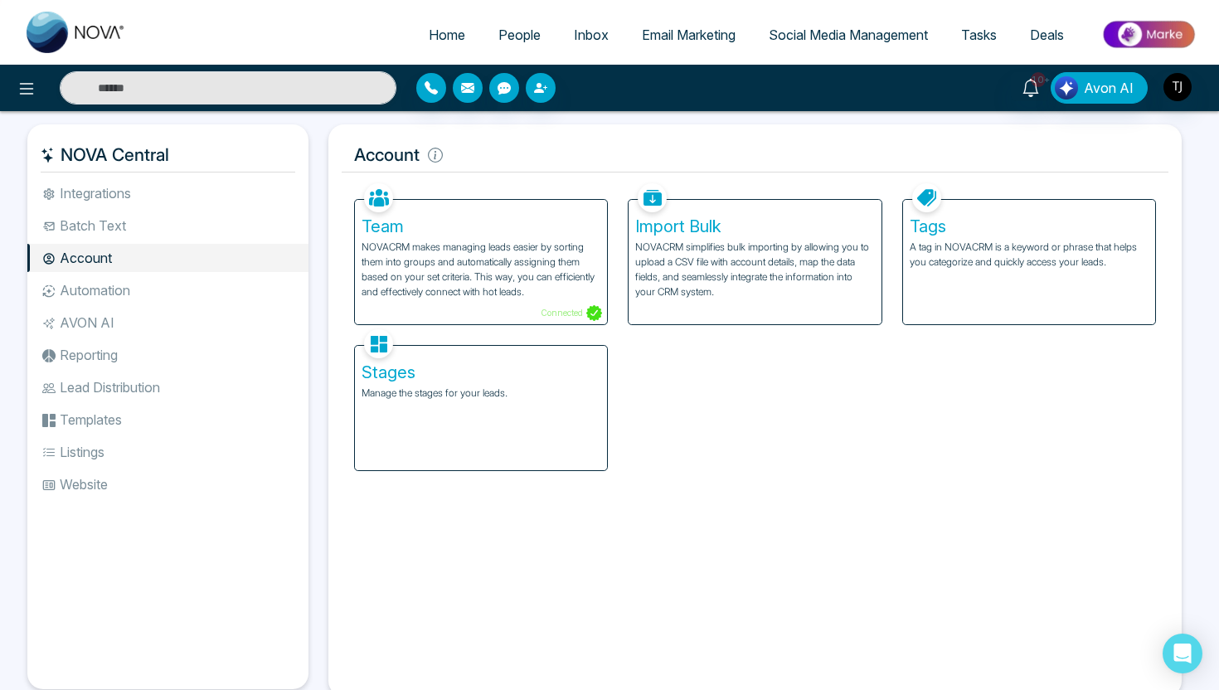
click at [138, 297] on li "Automation" at bounding box center [167, 290] width 281 height 28
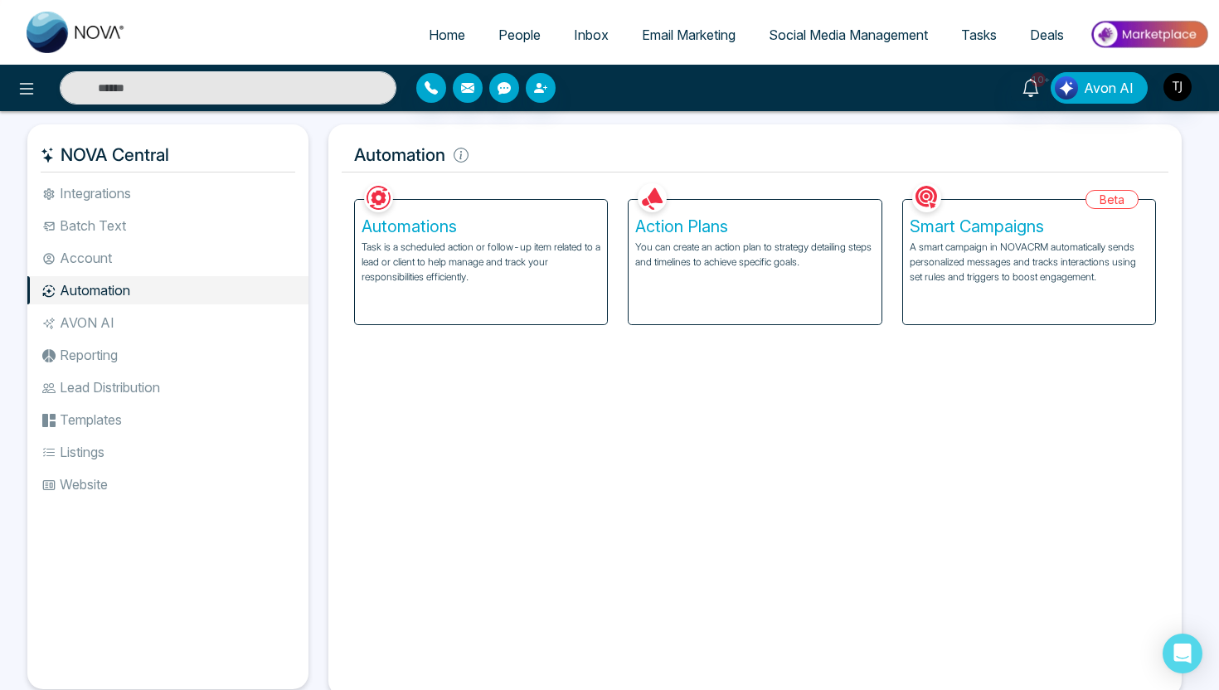
click at [750, 245] on p "You can create an action plan to strategy detailing steps and timelines to achi…" at bounding box center [754, 255] width 239 height 30
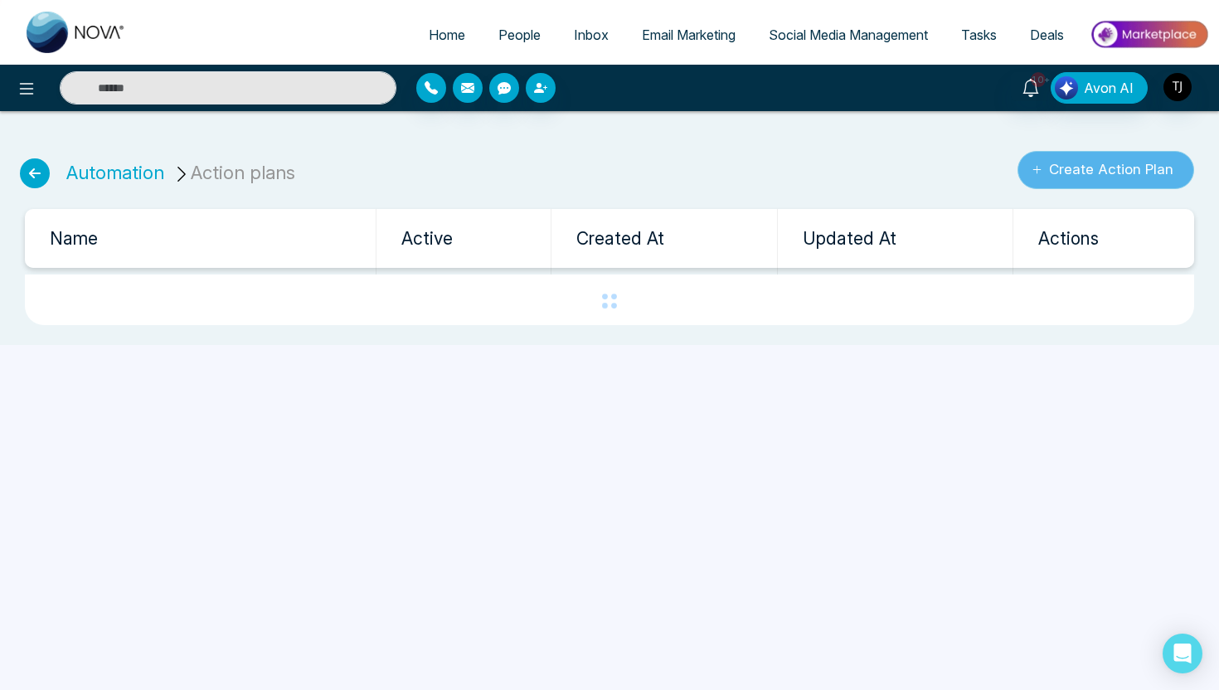
click at [1078, 164] on button "Create Action Plan" at bounding box center [1105, 170] width 177 height 38
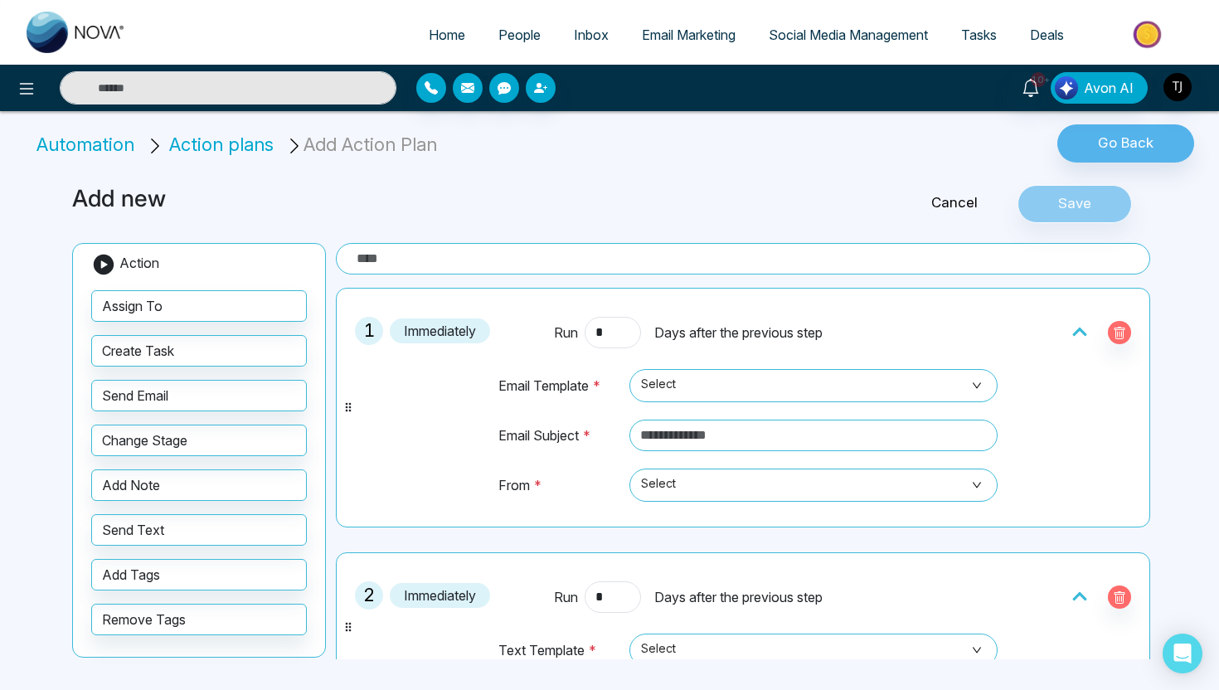
click at [958, 210] on link "Cancel" at bounding box center [954, 203] width 126 height 22
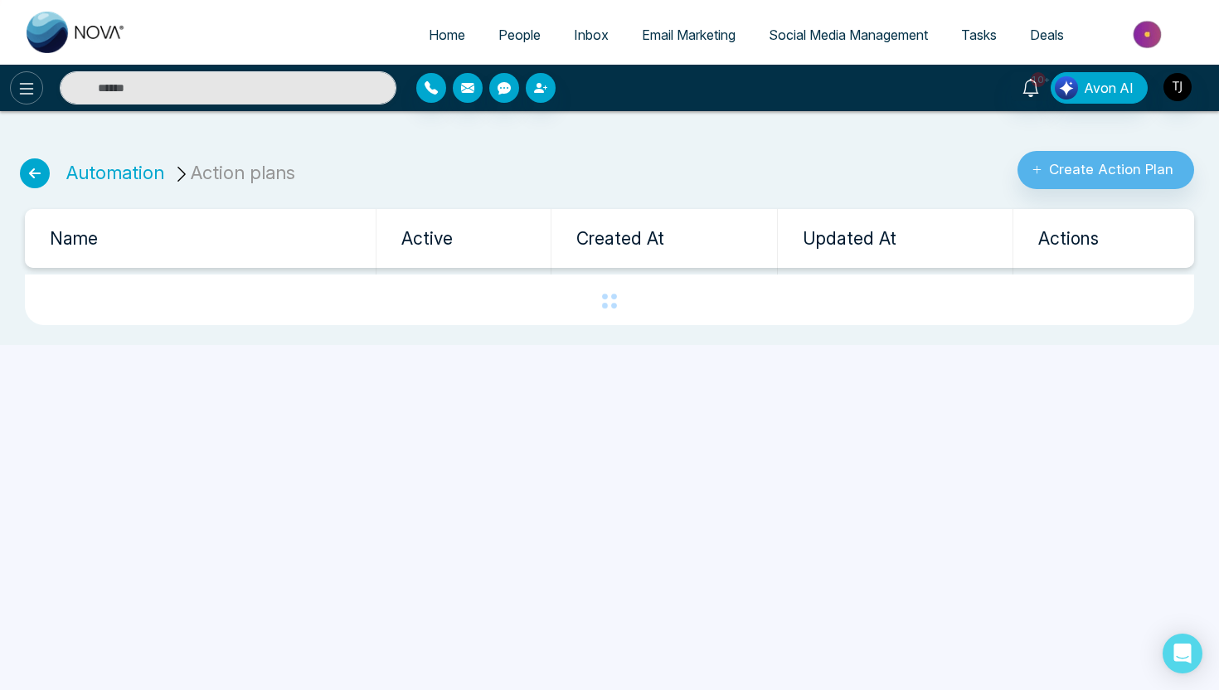
click at [26, 76] on button at bounding box center [26, 87] width 33 height 33
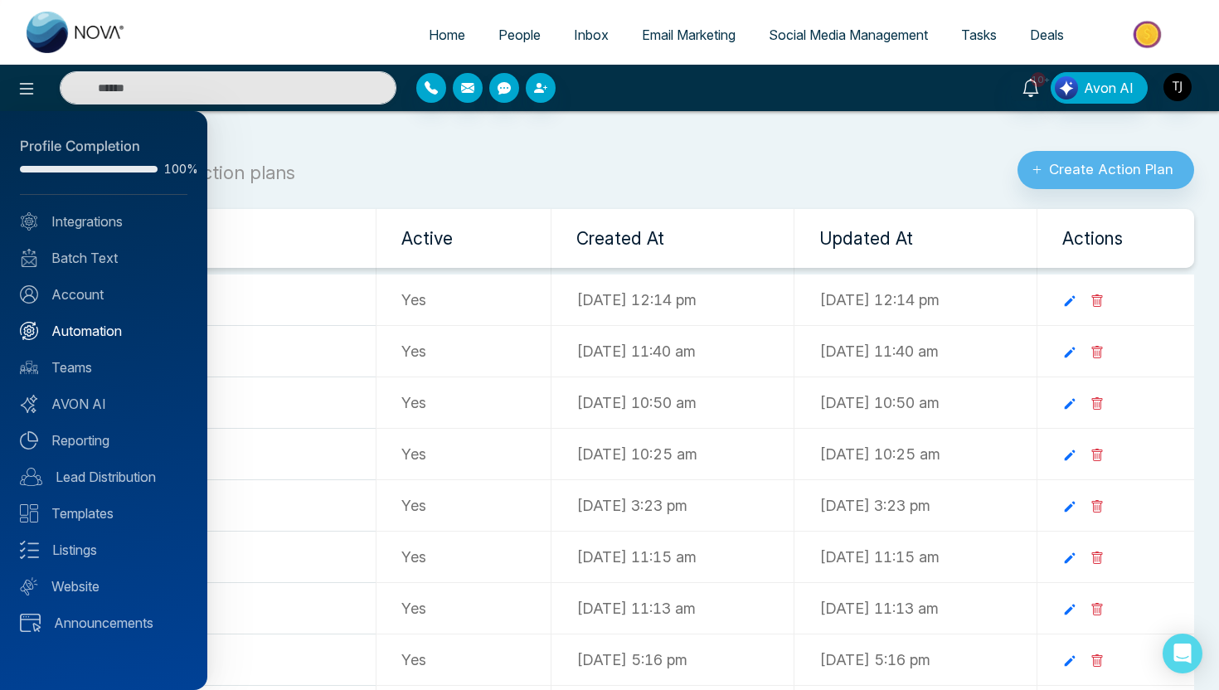
click at [84, 327] on link "Automation" at bounding box center [103, 331] width 167 height 20
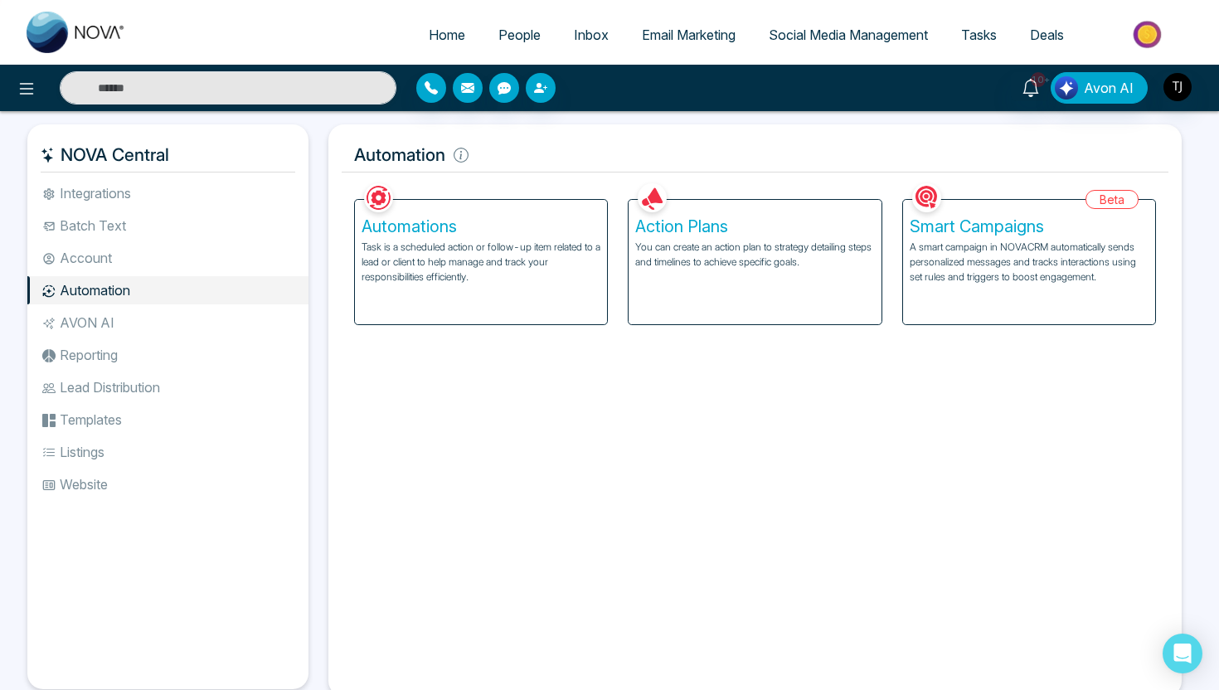
click at [453, 253] on p "Task is a scheduled action or follow-up item related to a lead or client to hel…" at bounding box center [481, 262] width 239 height 45
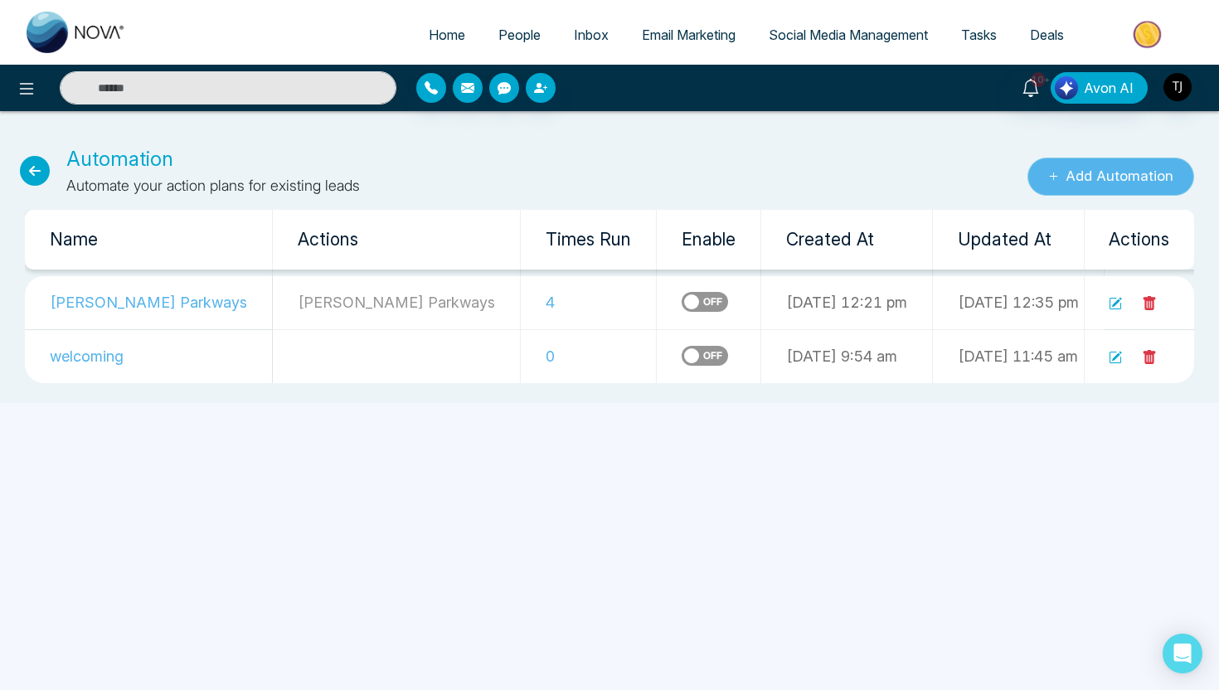
click at [1099, 174] on button "Add Automation" at bounding box center [1110, 177] width 167 height 38
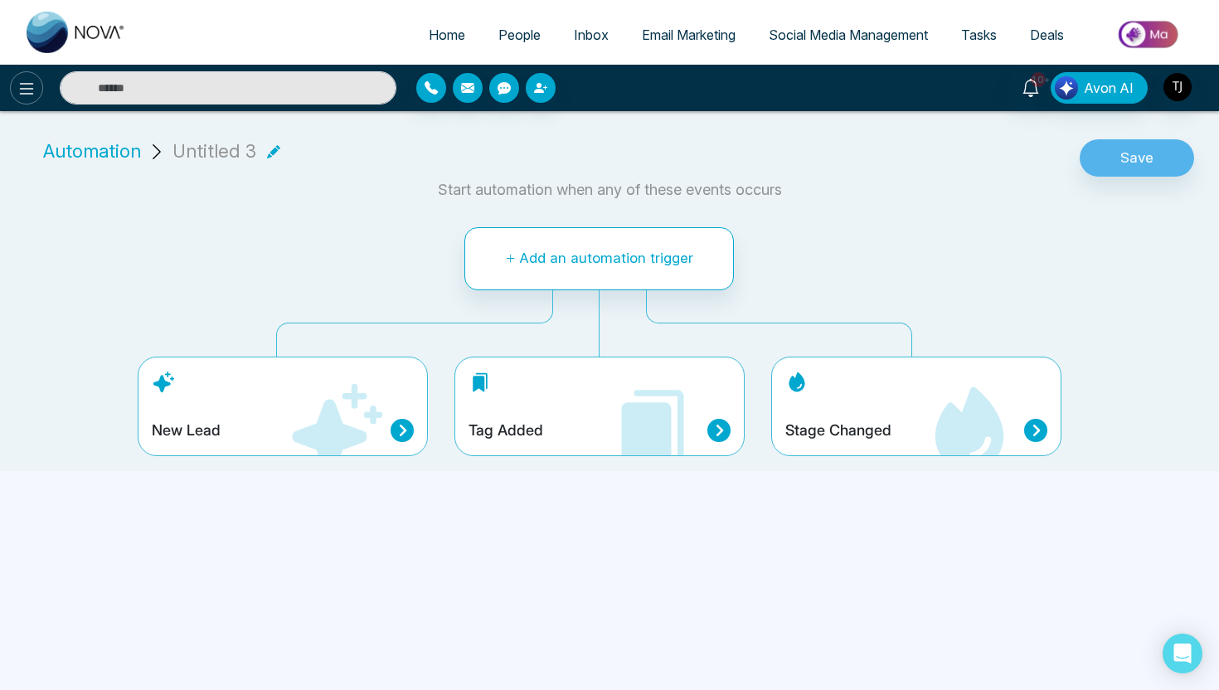
click at [21, 93] on icon at bounding box center [27, 89] width 14 height 12
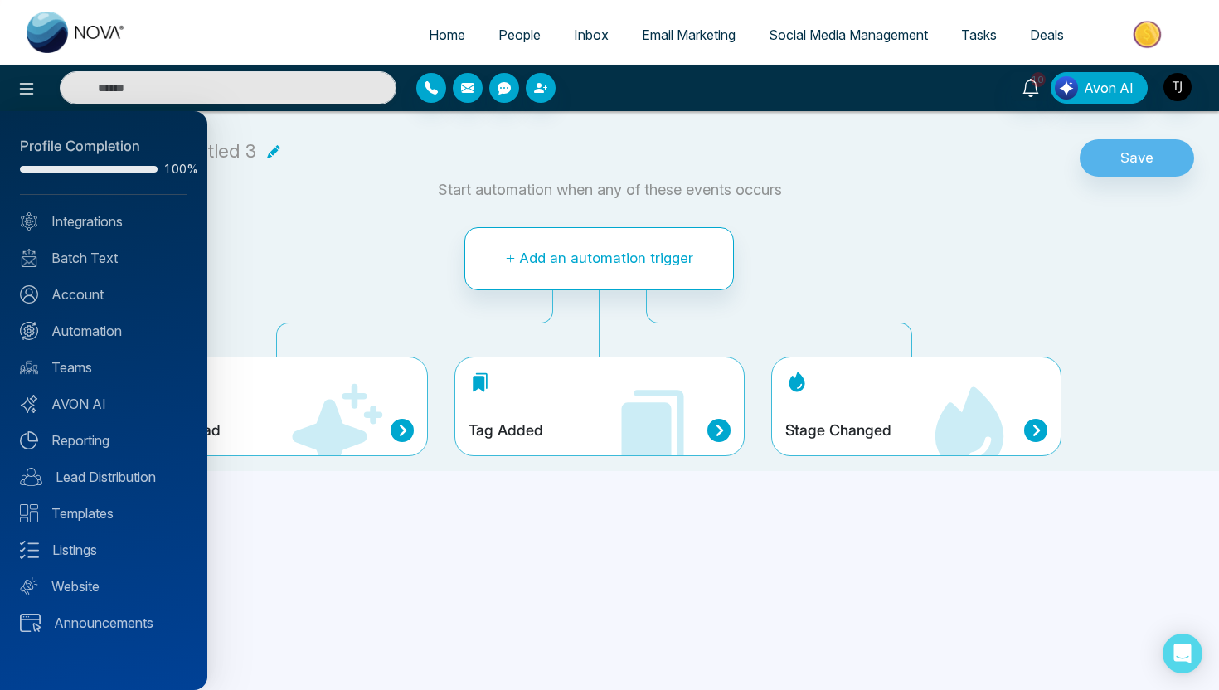
click at [694, 45] on div at bounding box center [609, 345] width 1219 height 690
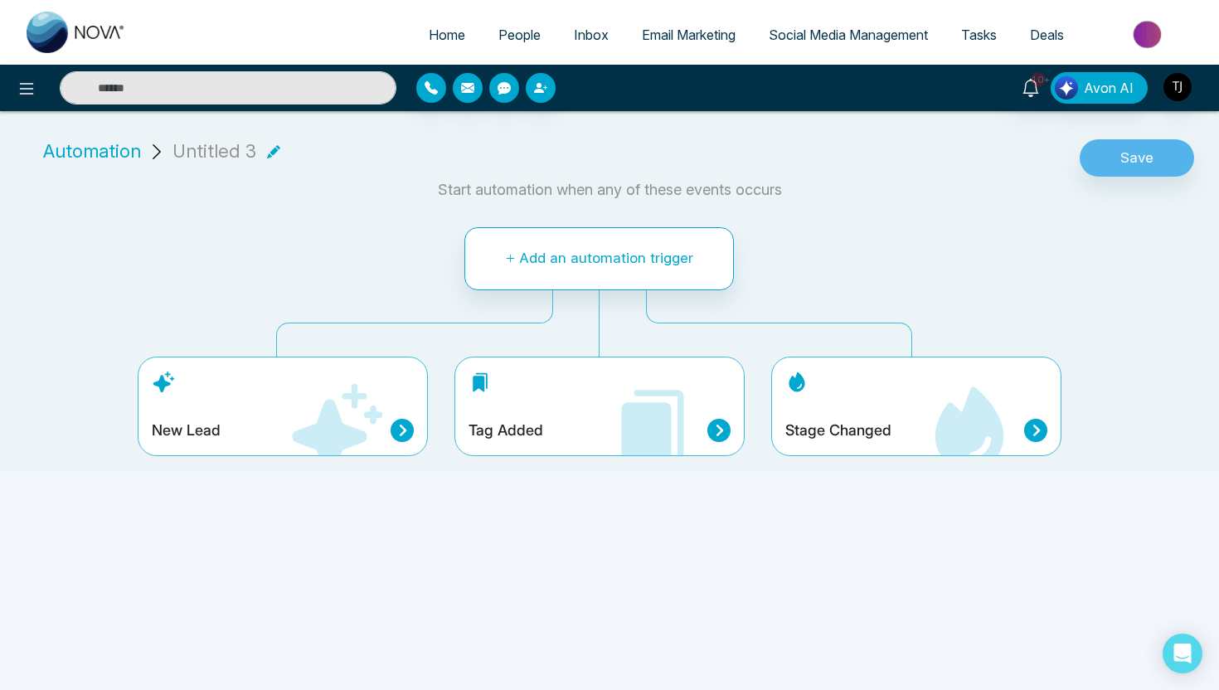
click at [701, 35] on span "Email Marketing" at bounding box center [689, 35] width 94 height 17
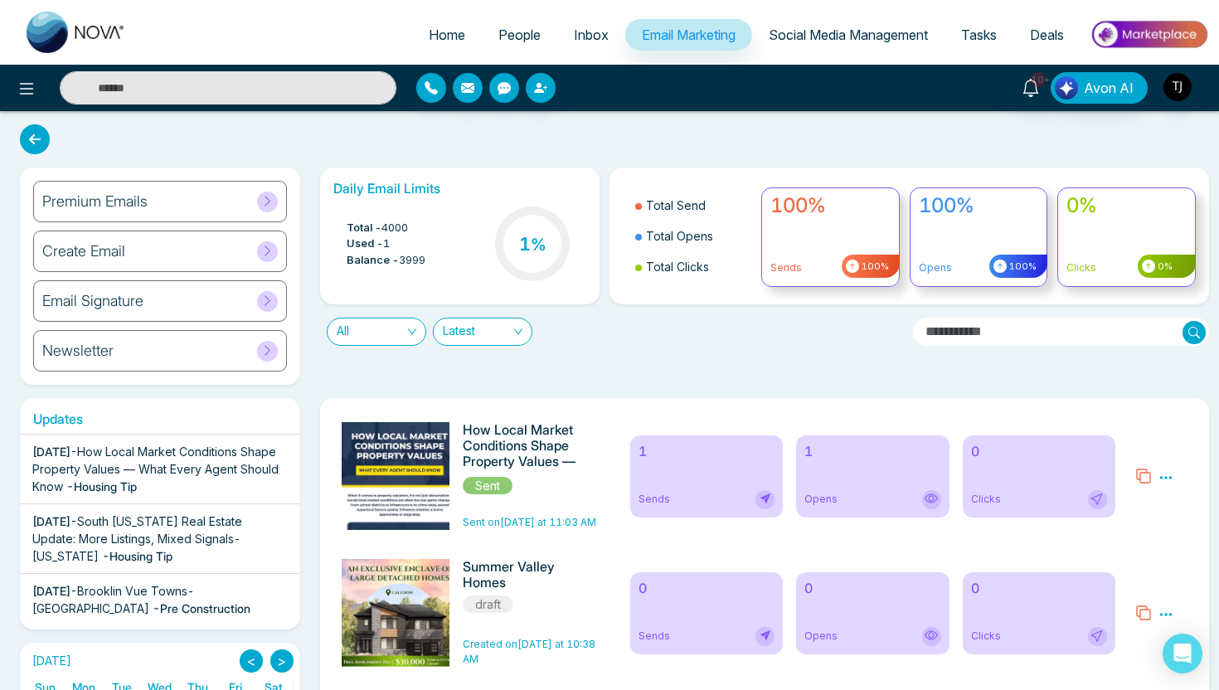
click at [178, 253] on div "Create Email" at bounding box center [160, 251] width 254 height 41
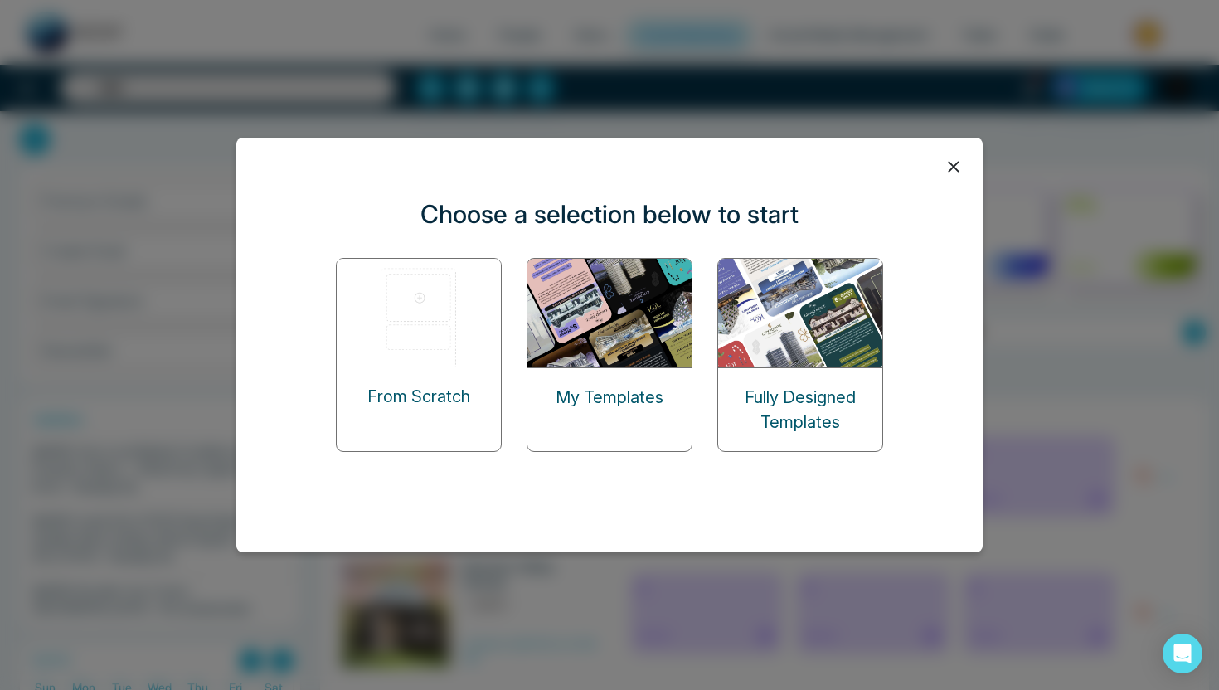
click at [408, 314] on img at bounding box center [420, 313] width 166 height 108
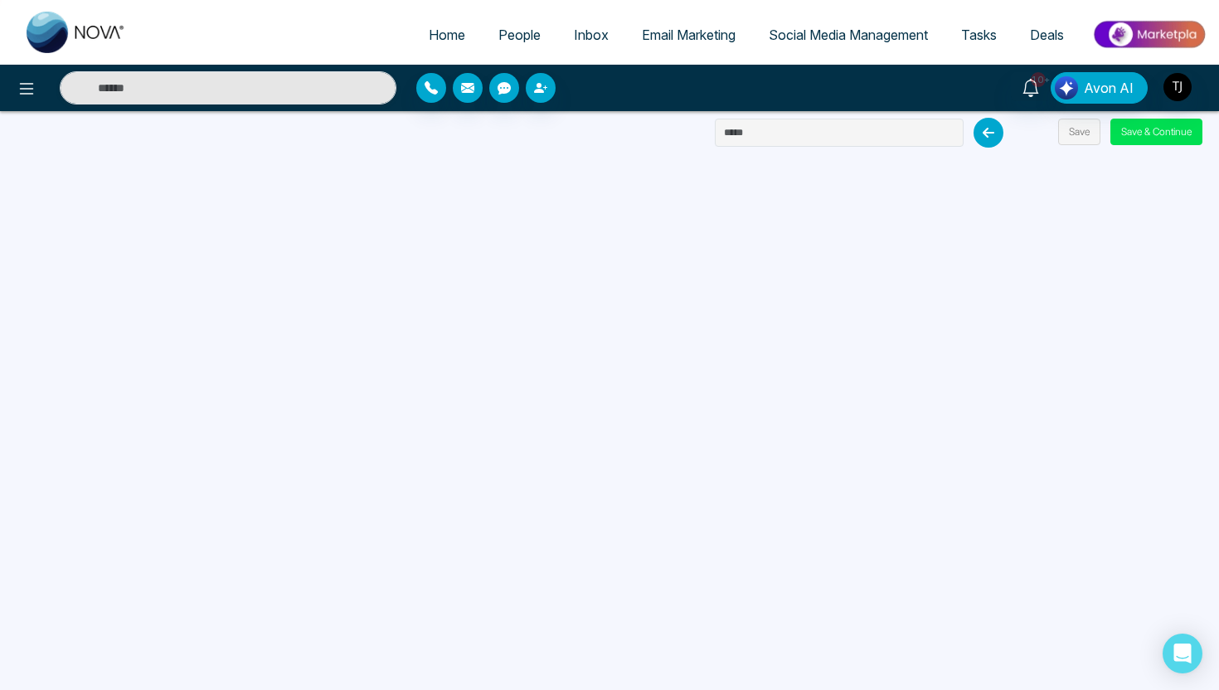
click at [988, 138] on icon at bounding box center [988, 133] width 30 height 30
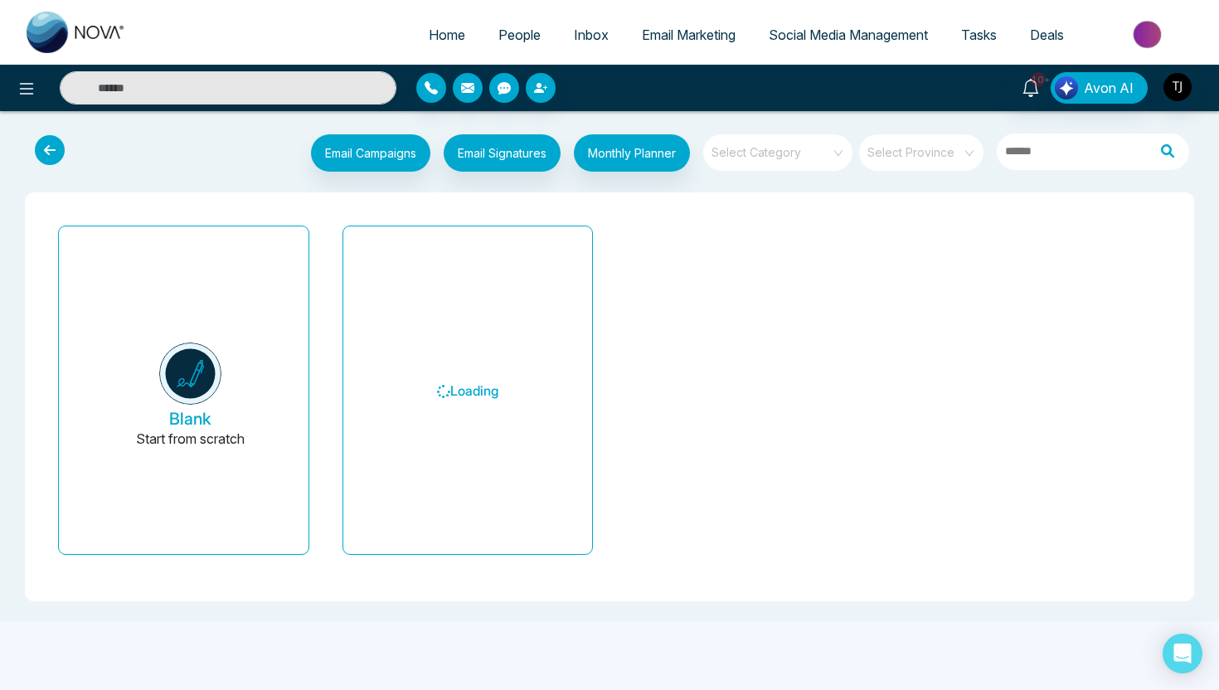
click at [726, 21] on link "Email Marketing" at bounding box center [688, 35] width 127 height 32
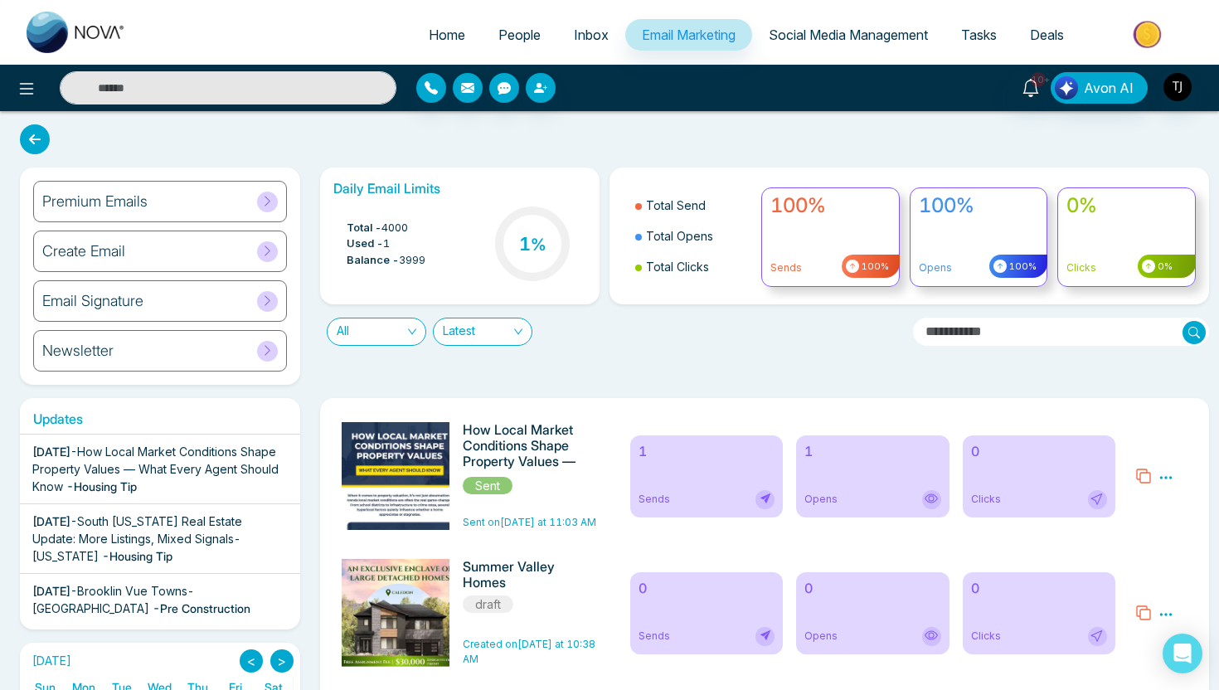
click at [70, 33] on img at bounding box center [76, 32] width 99 height 41
select select "*"
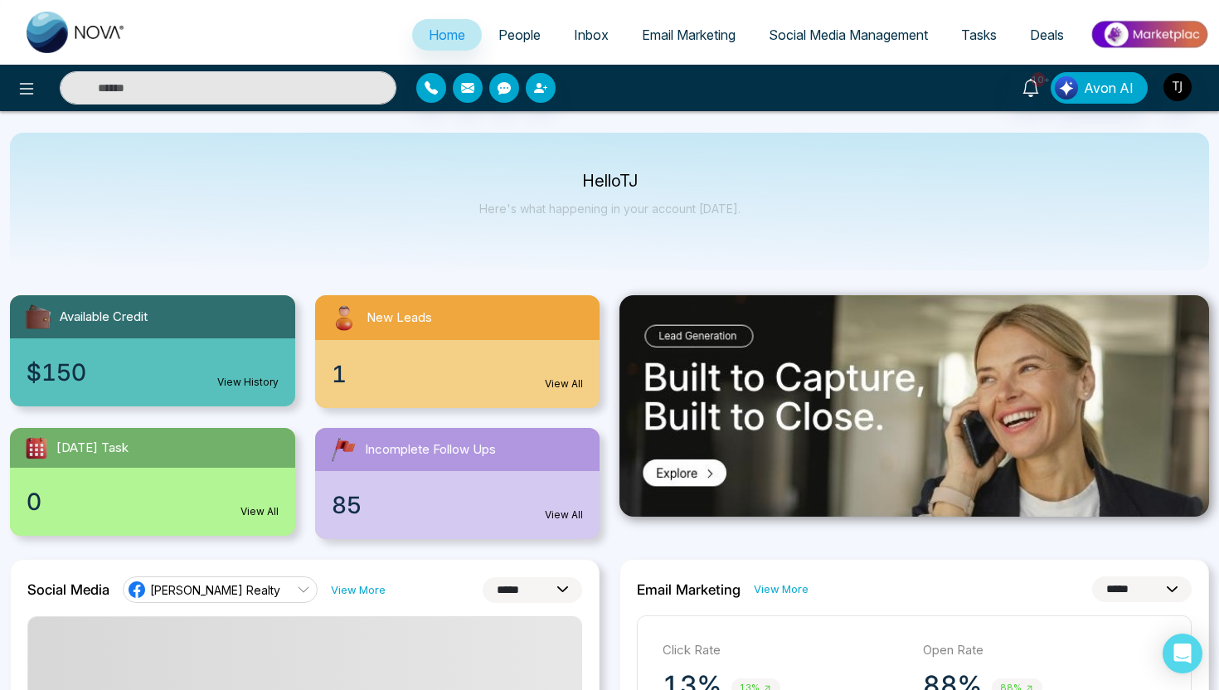
click at [679, 33] on span "Email Marketing" at bounding box center [689, 35] width 94 height 17
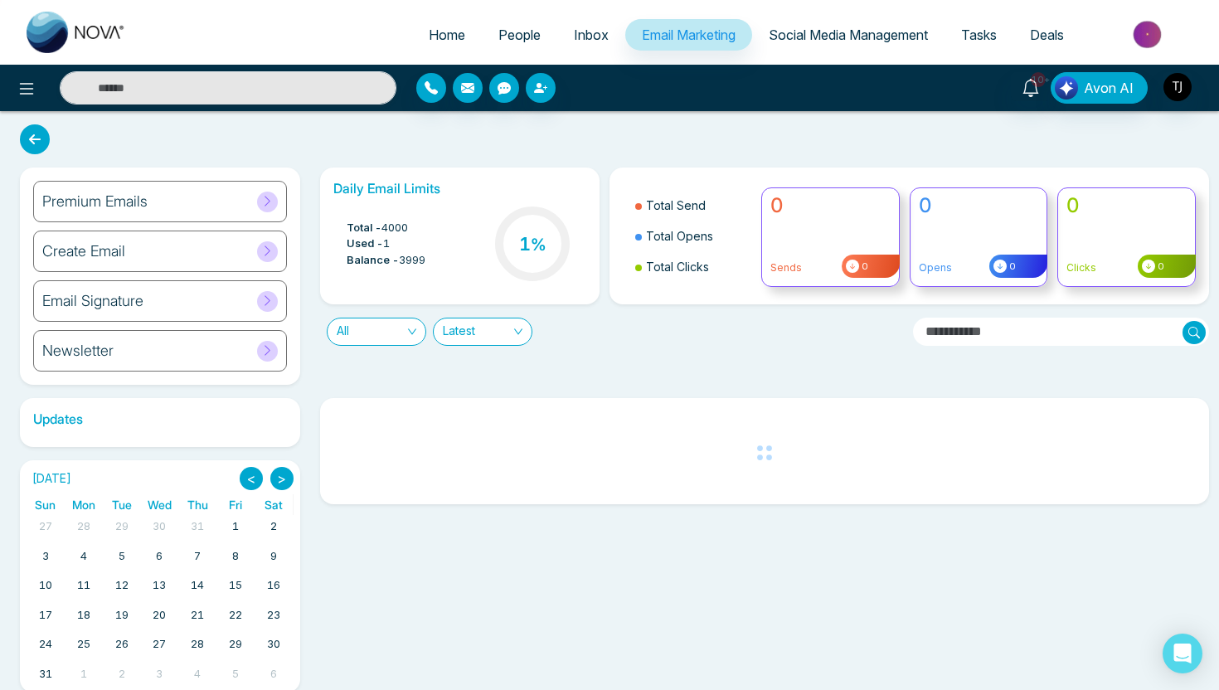
click at [167, 197] on div "Premium Emails" at bounding box center [160, 201] width 254 height 41
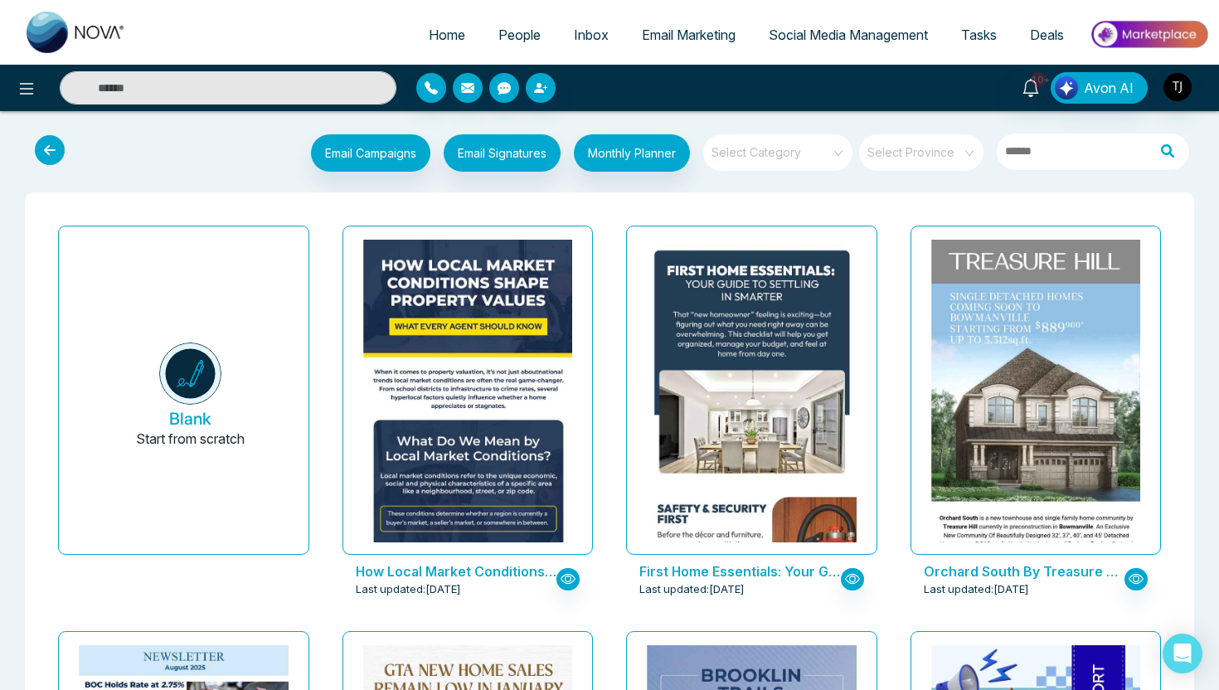
click at [813, 141] on input "search" at bounding box center [771, 146] width 119 height 25
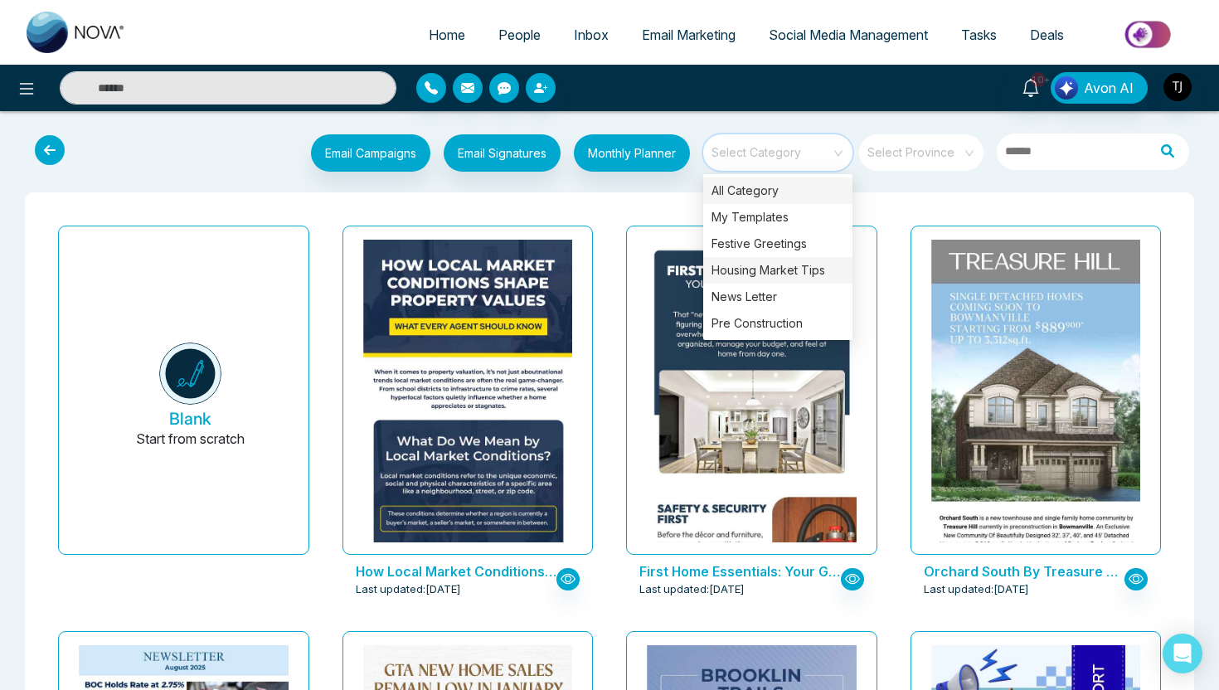
click at [779, 268] on div "Housing Market Tips" at bounding box center [777, 270] width 149 height 27
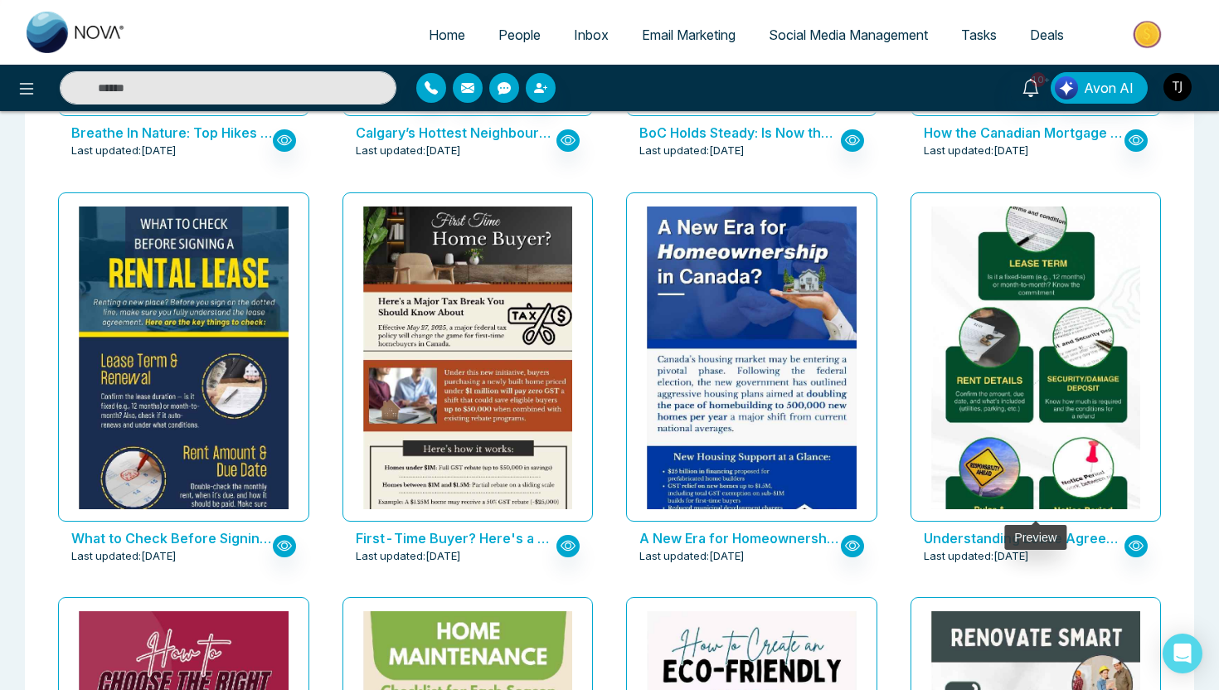
scroll to position [2055, 0]
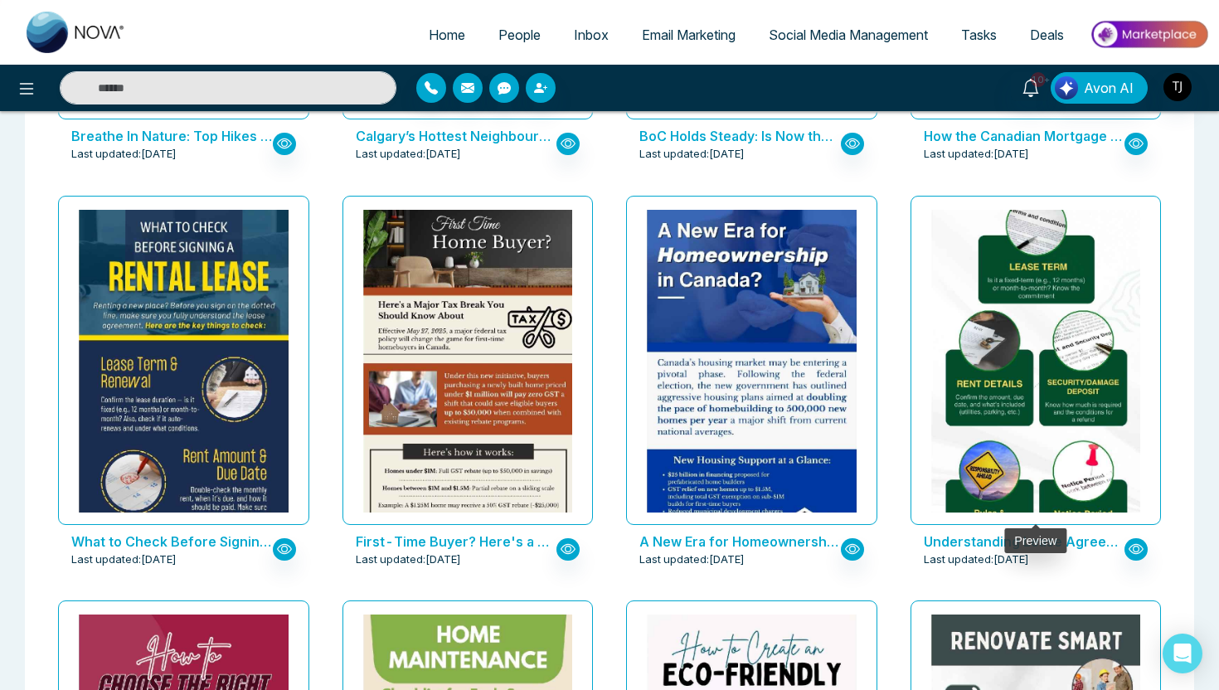
click at [1010, 273] on img at bounding box center [1035, 313] width 419 height 523
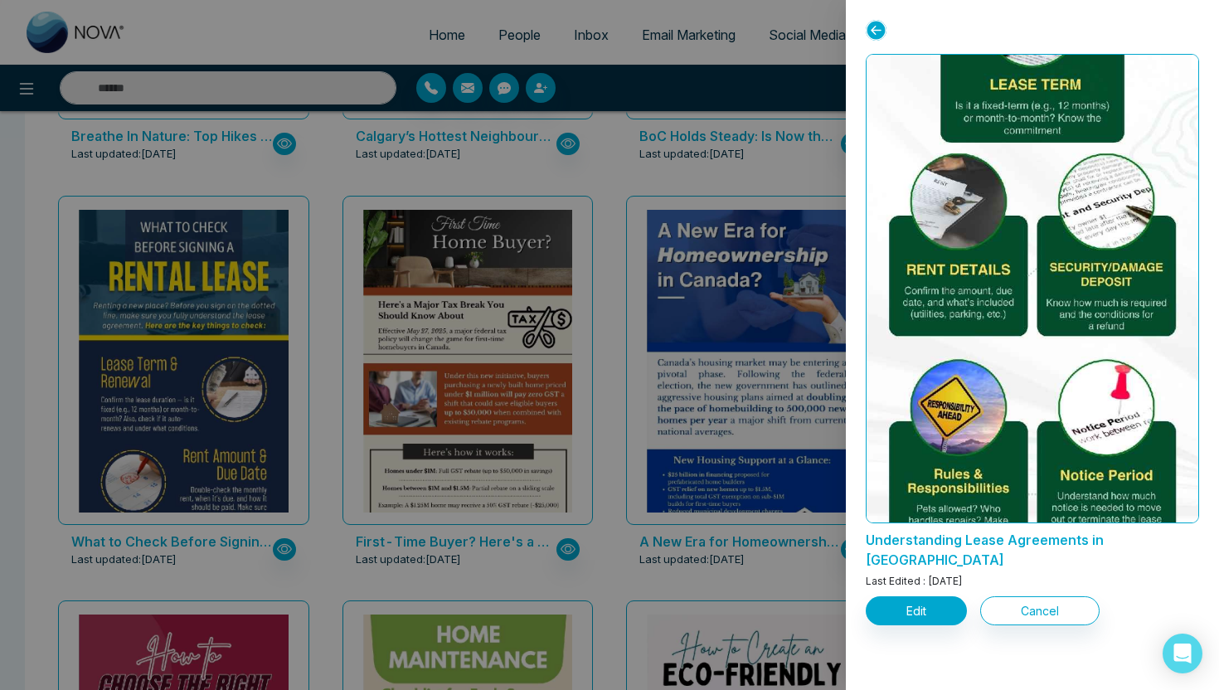
scroll to position [362, 0]
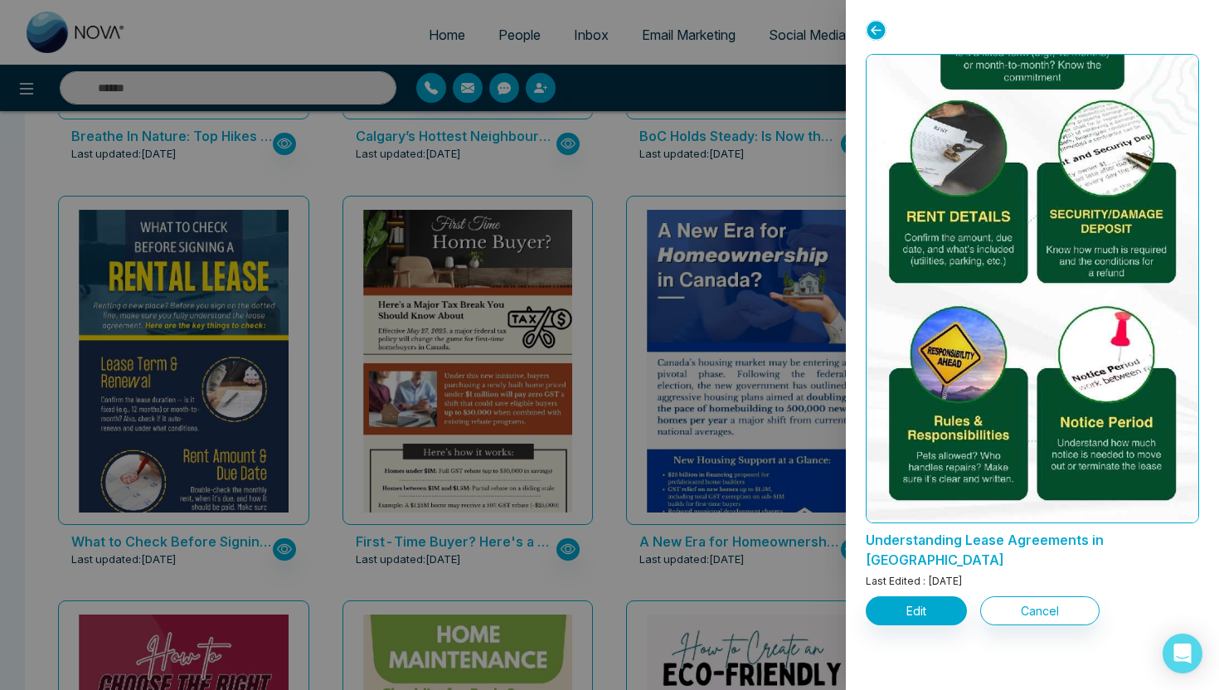
click at [201, 272] on div at bounding box center [609, 345] width 1219 height 690
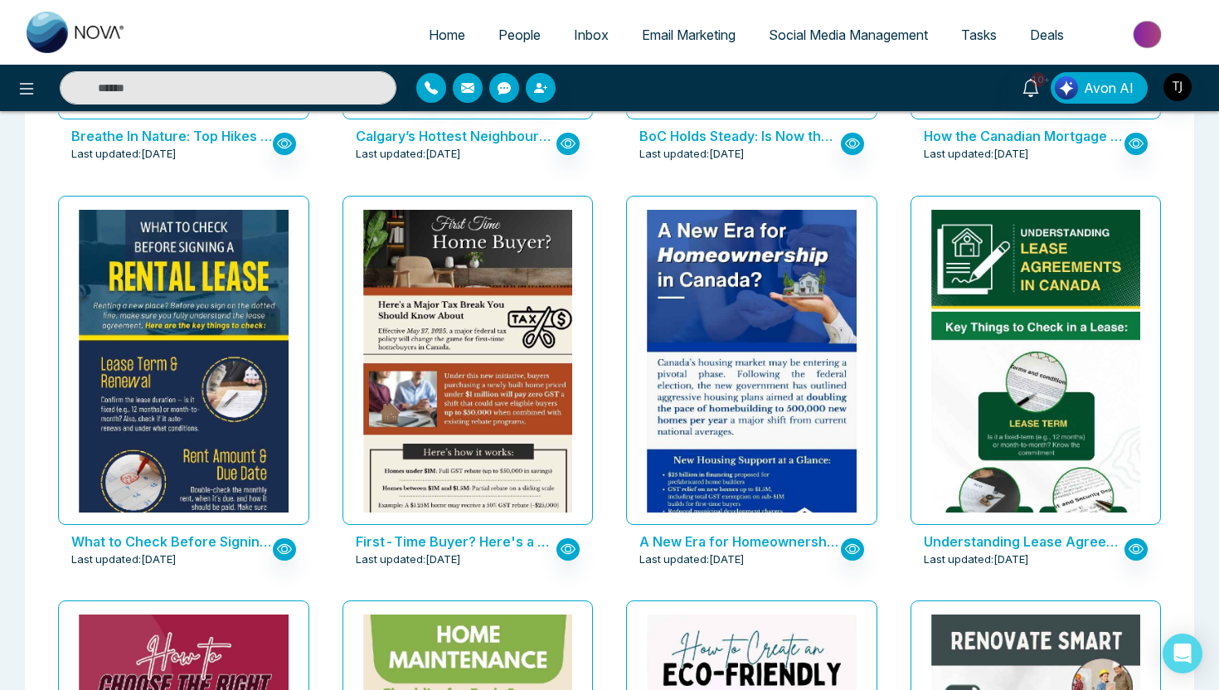
click at [201, 272] on img at bounding box center [183, 559] width 419 height 698
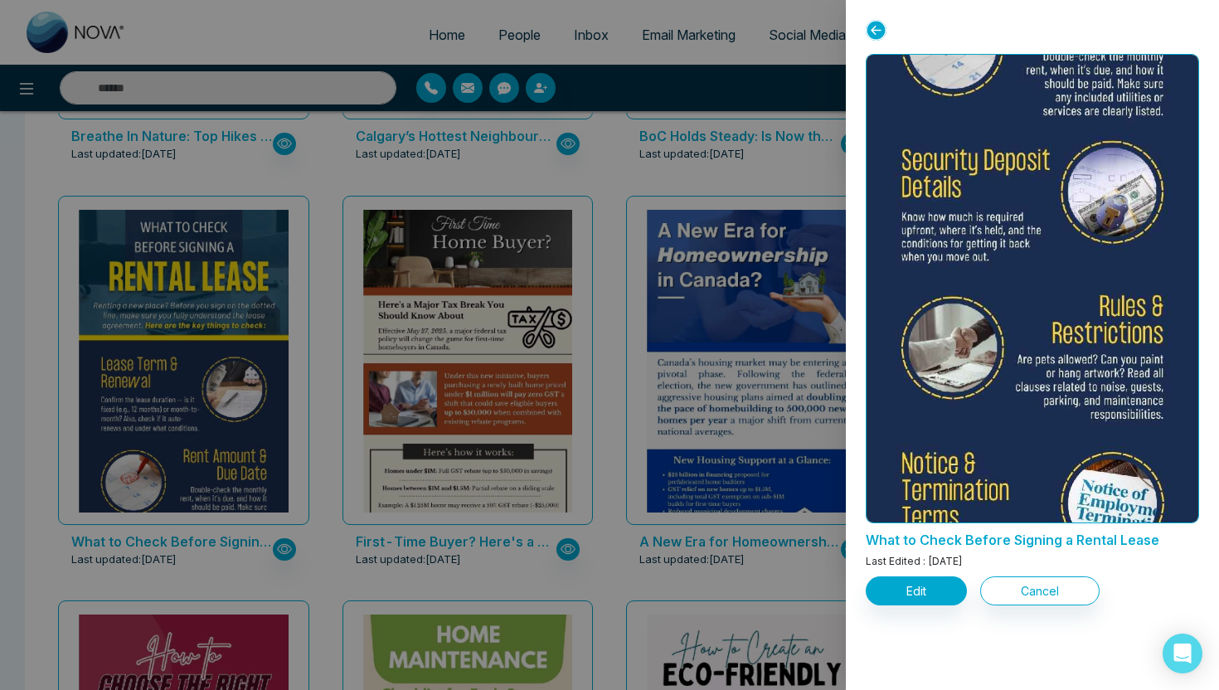
scroll to position [452, 0]
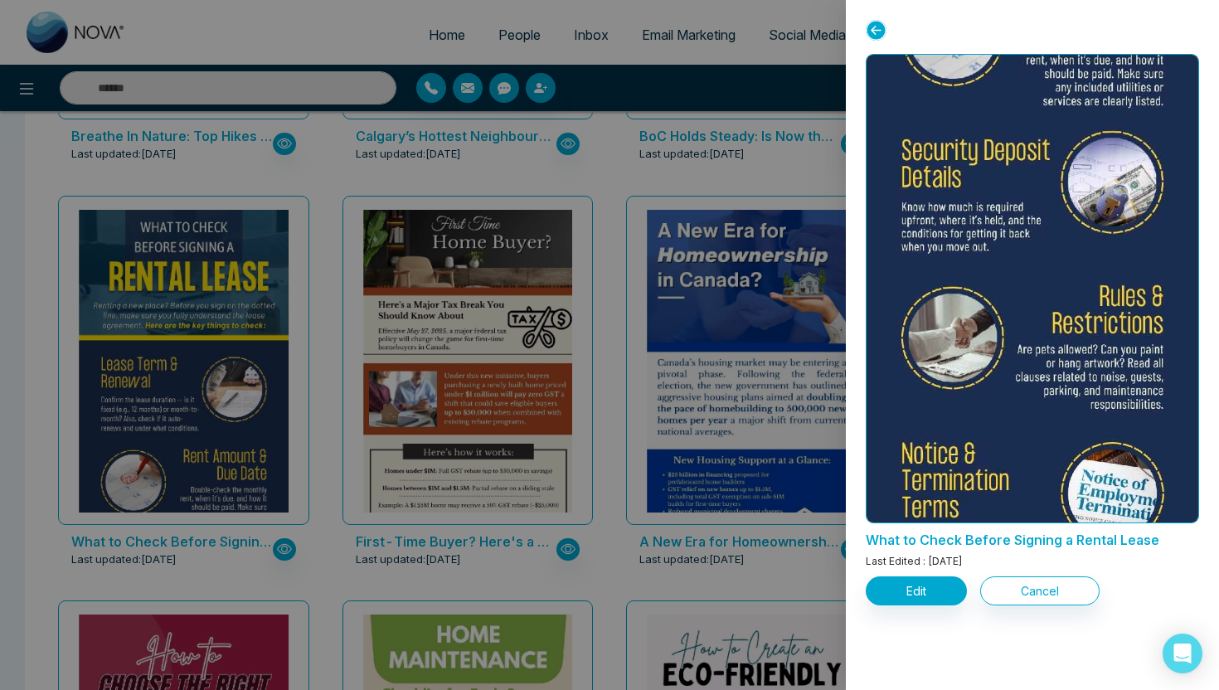
click at [755, 226] on div at bounding box center [609, 345] width 1219 height 690
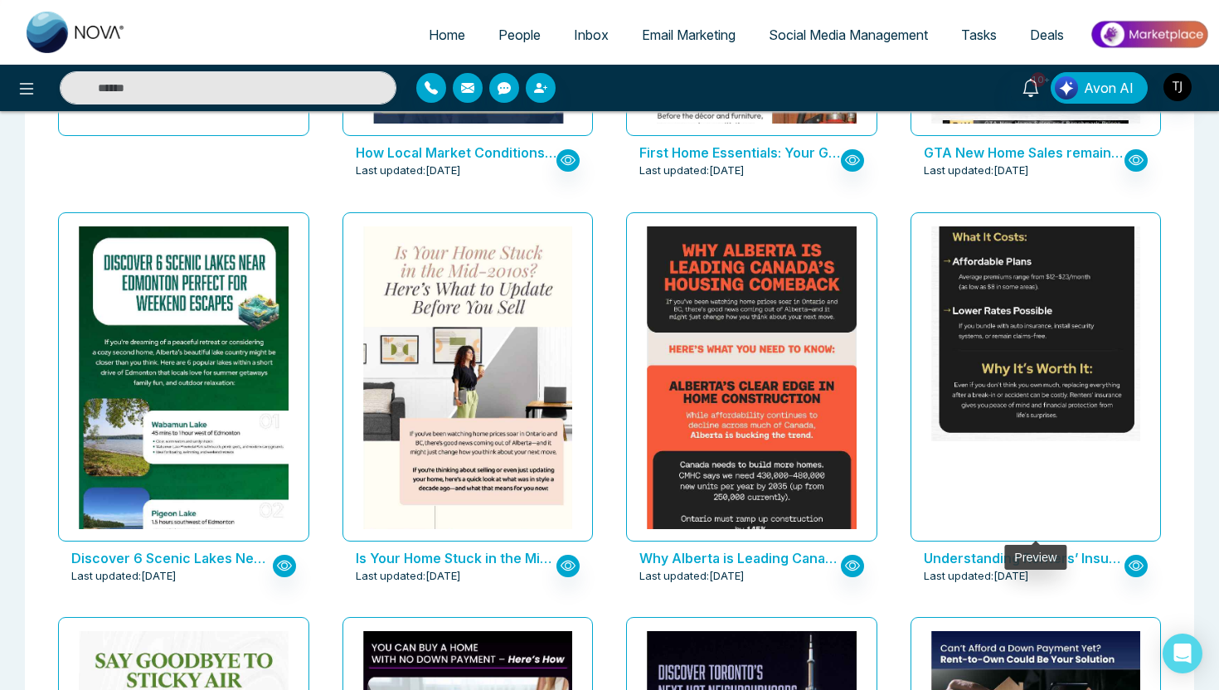
scroll to position [406, 0]
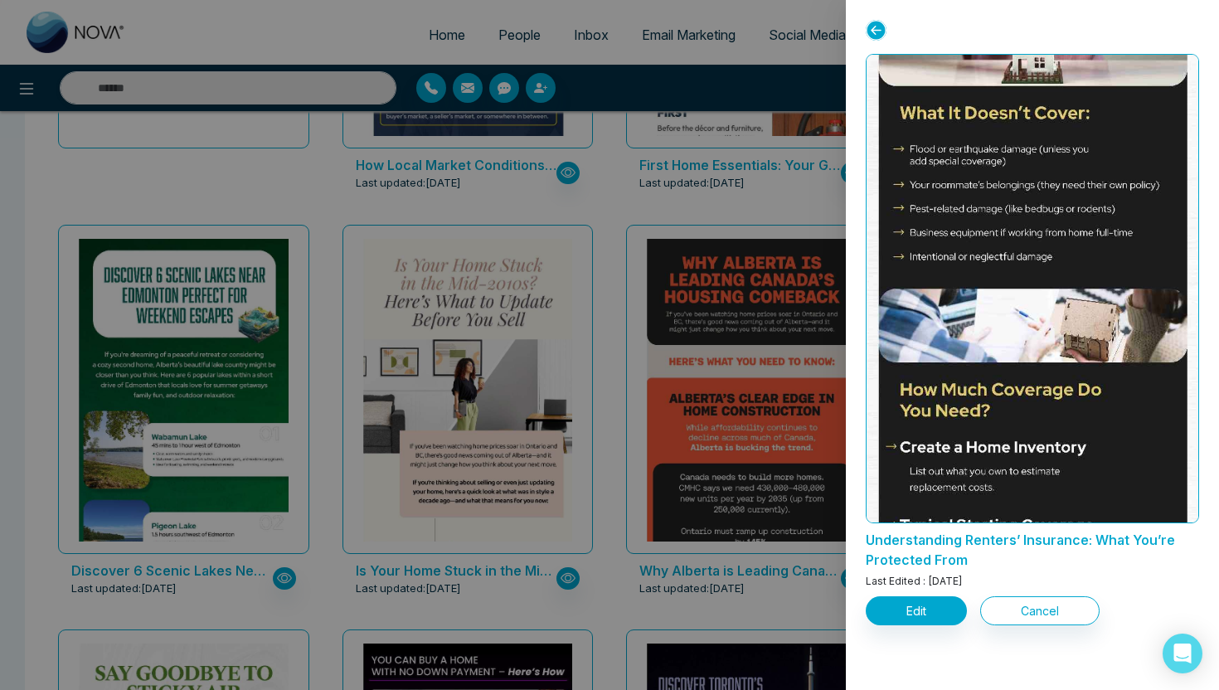
scroll to position [717, 0]
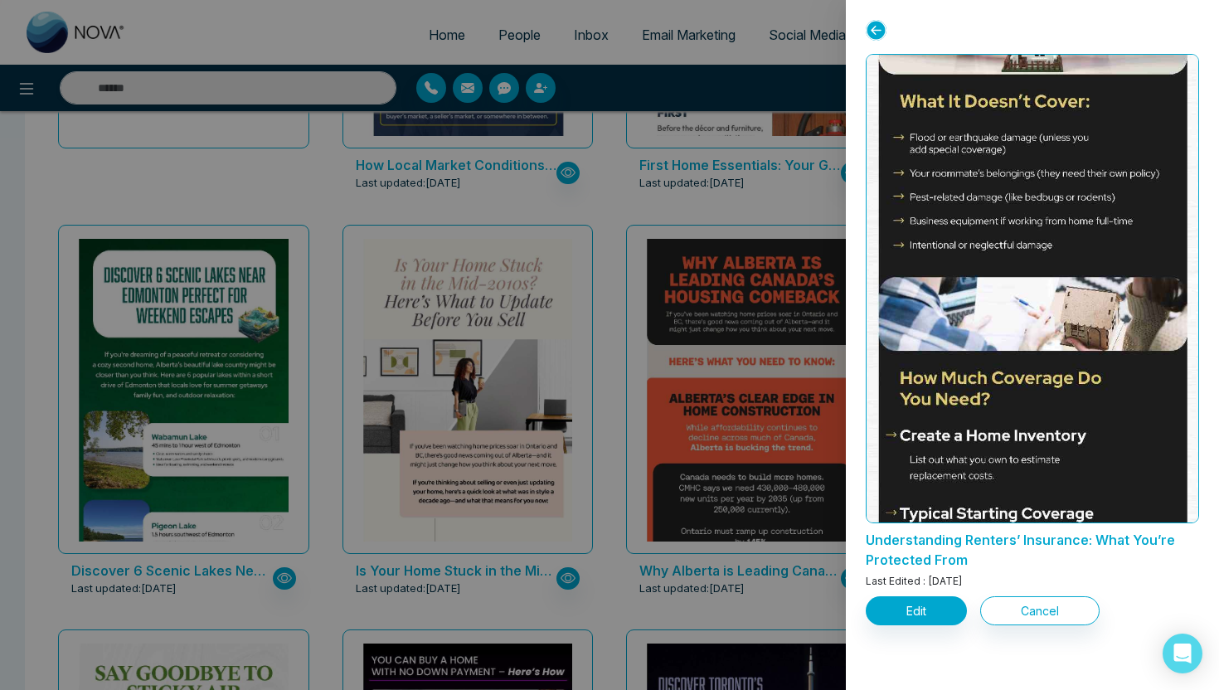
click at [658, 213] on div at bounding box center [609, 345] width 1219 height 690
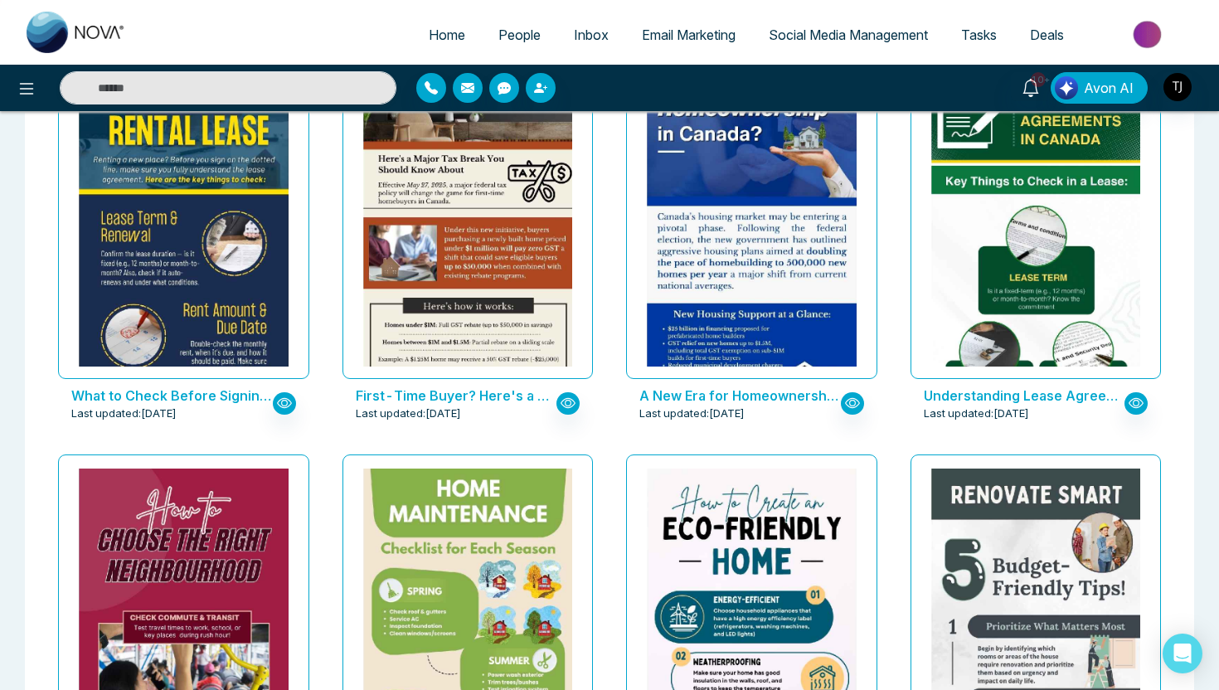
scroll to position [2206, 0]
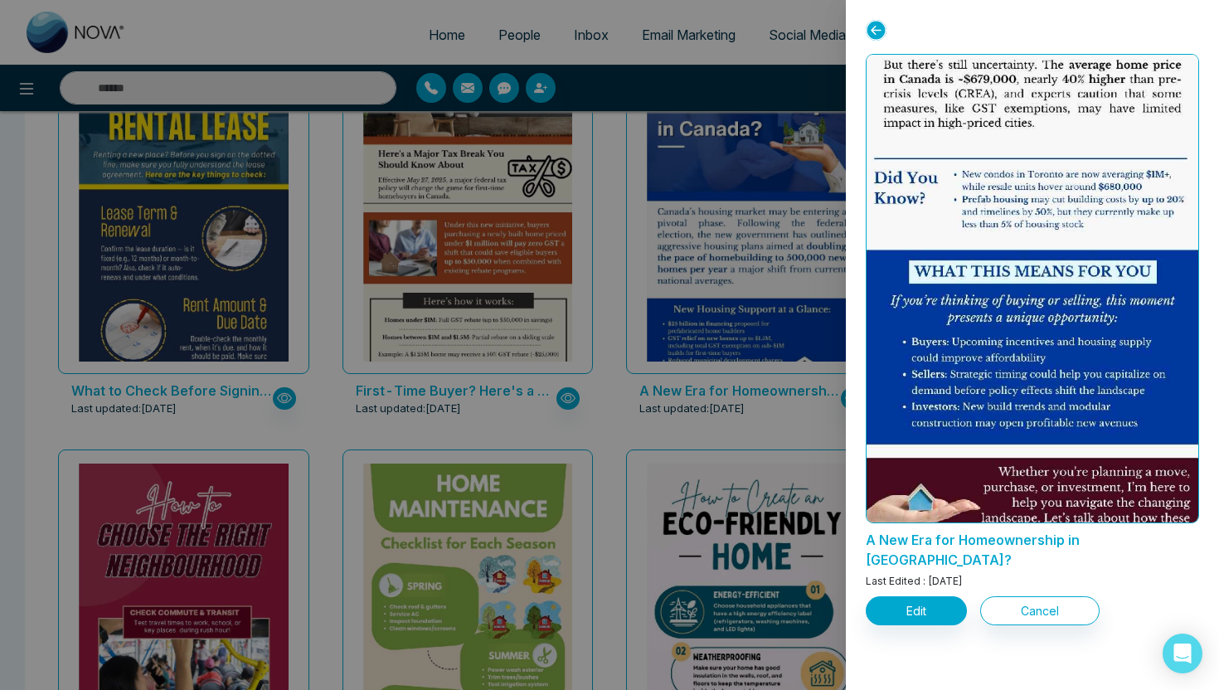
scroll to position [0, 0]
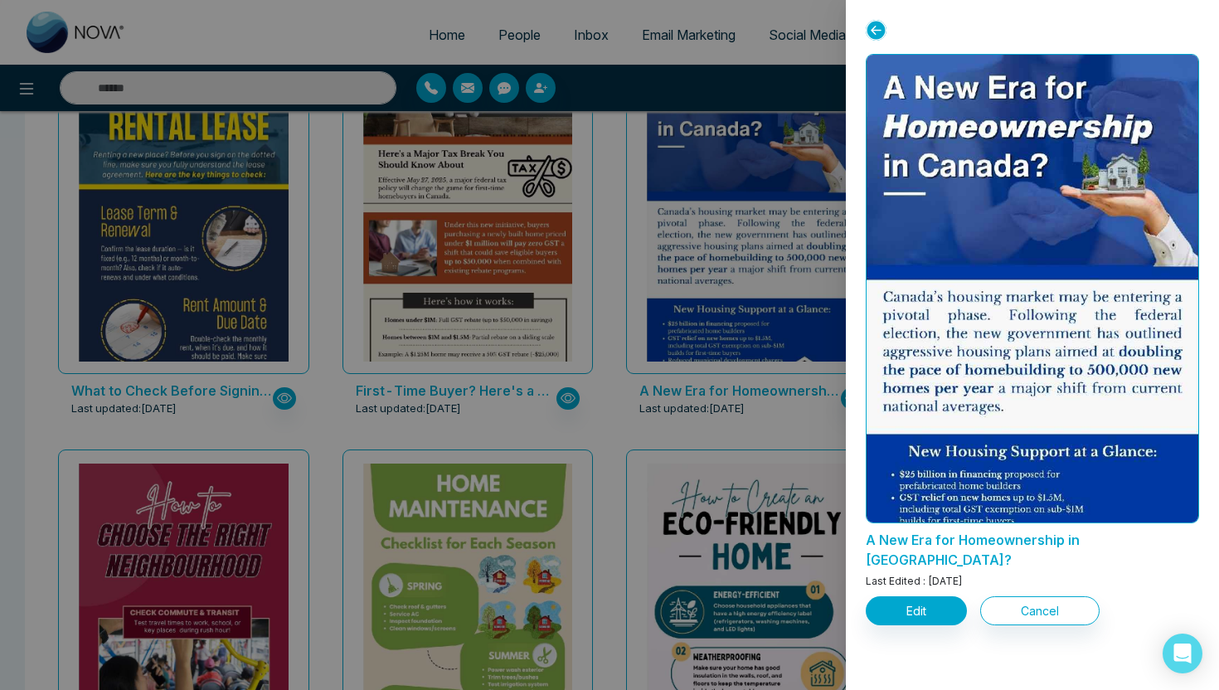
click at [575, 303] on div at bounding box center [609, 345] width 1219 height 690
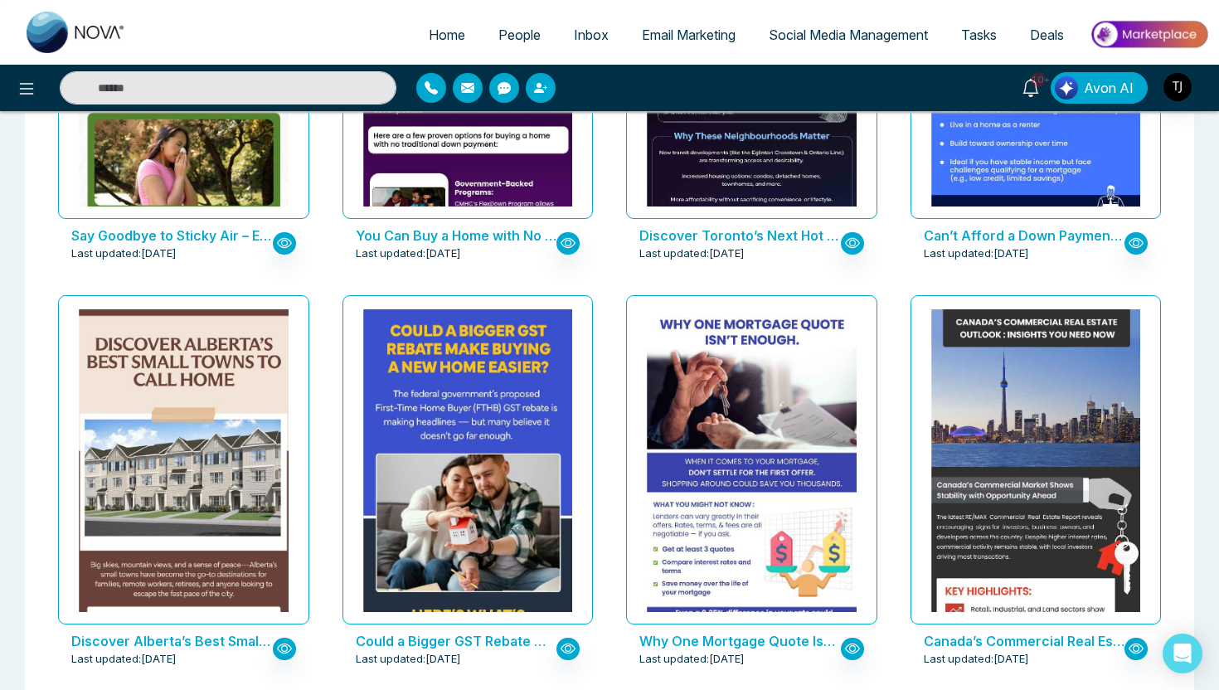
scroll to position [1177, 0]
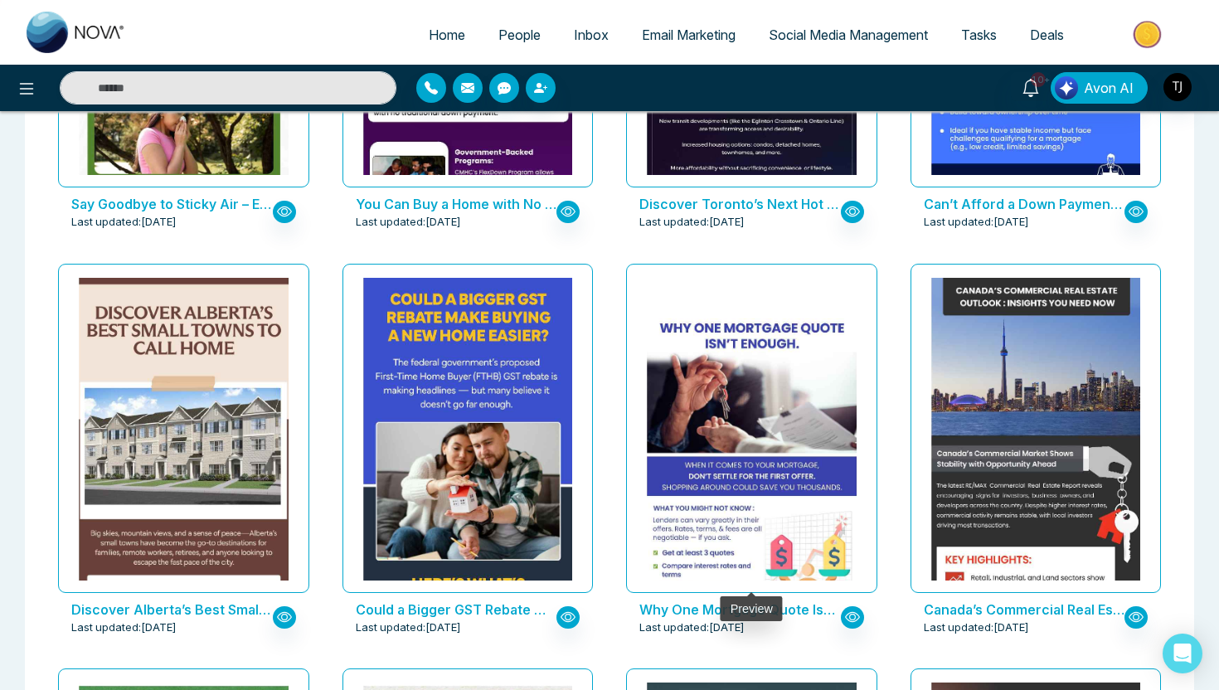
click at [772, 391] on img at bounding box center [751, 498] width 419 height 370
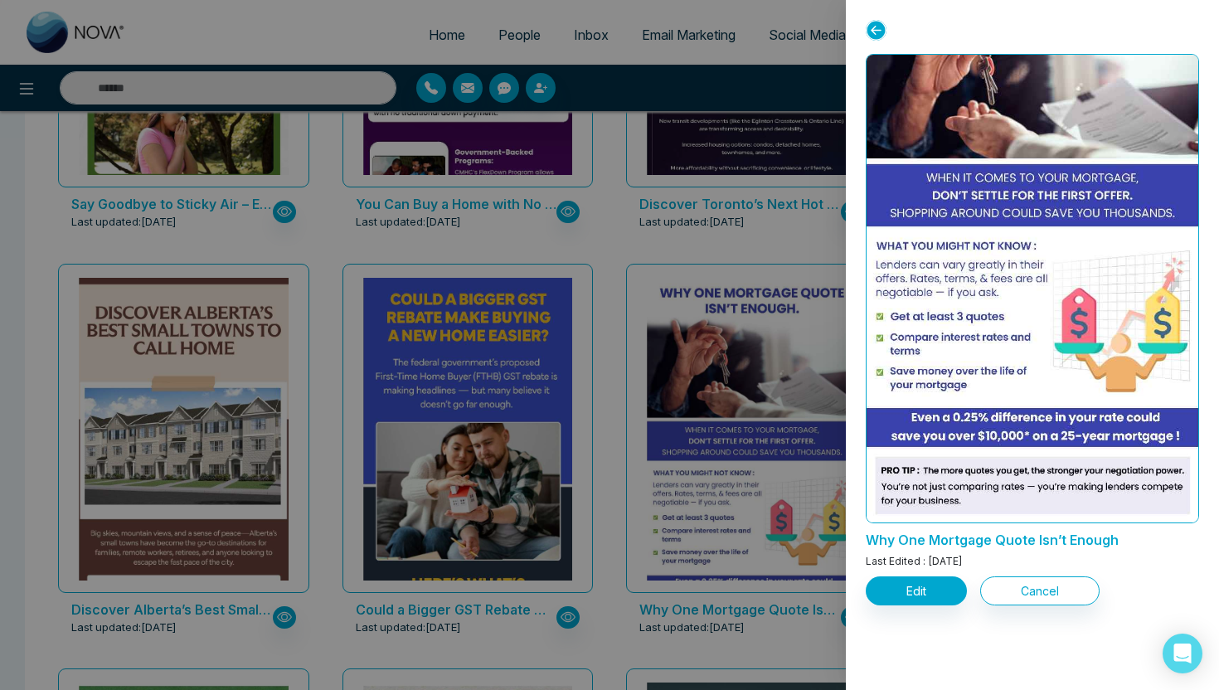
scroll to position [112, 0]
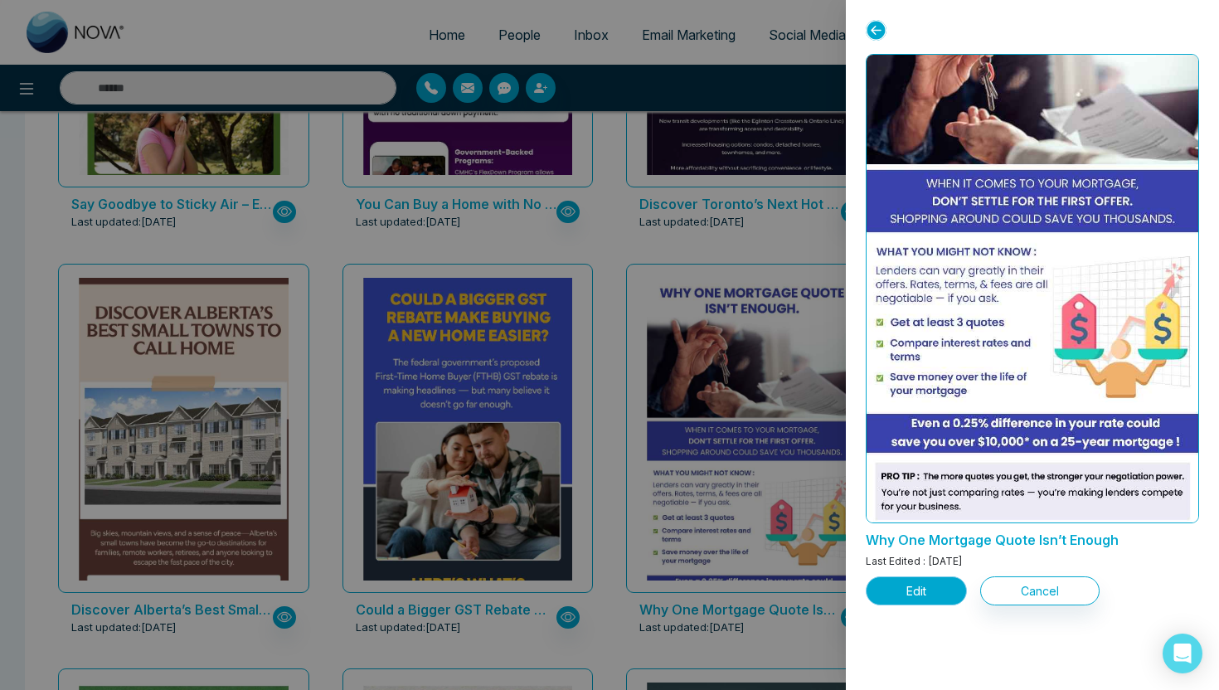
click at [920, 588] on button "Edit" at bounding box center [916, 590] width 101 height 29
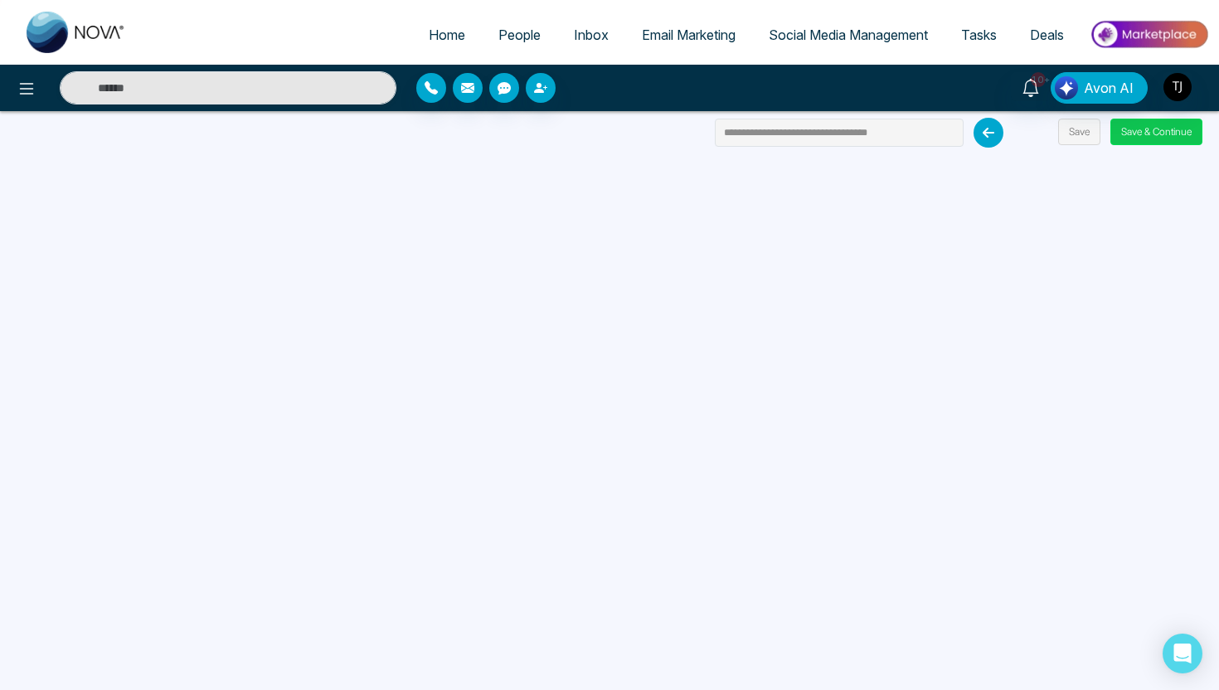
click at [1153, 130] on button "Save & Continue" at bounding box center [1156, 132] width 92 height 27
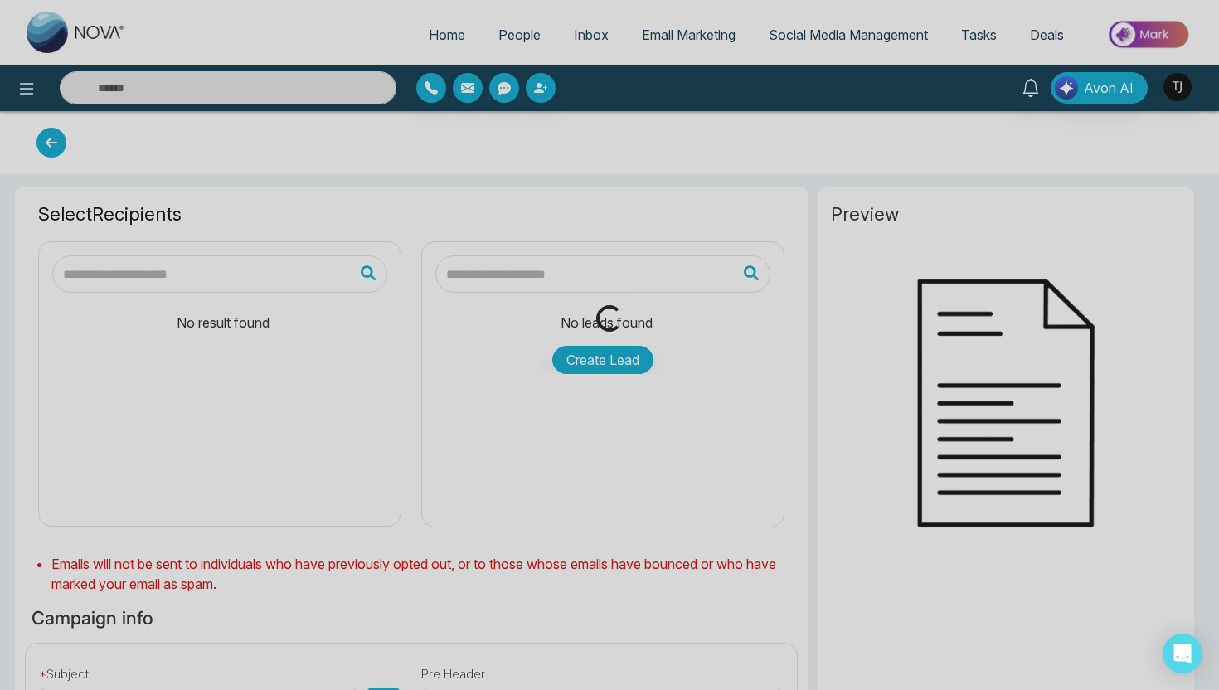
scroll to position [74, 0]
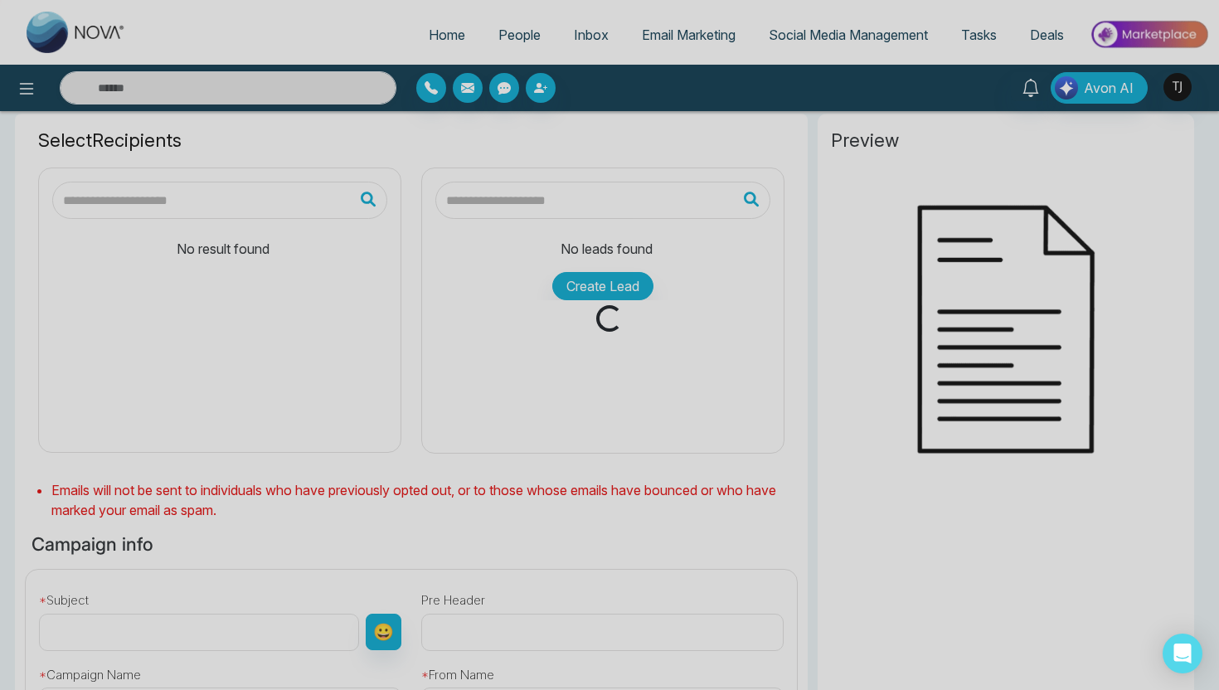
type input "**********"
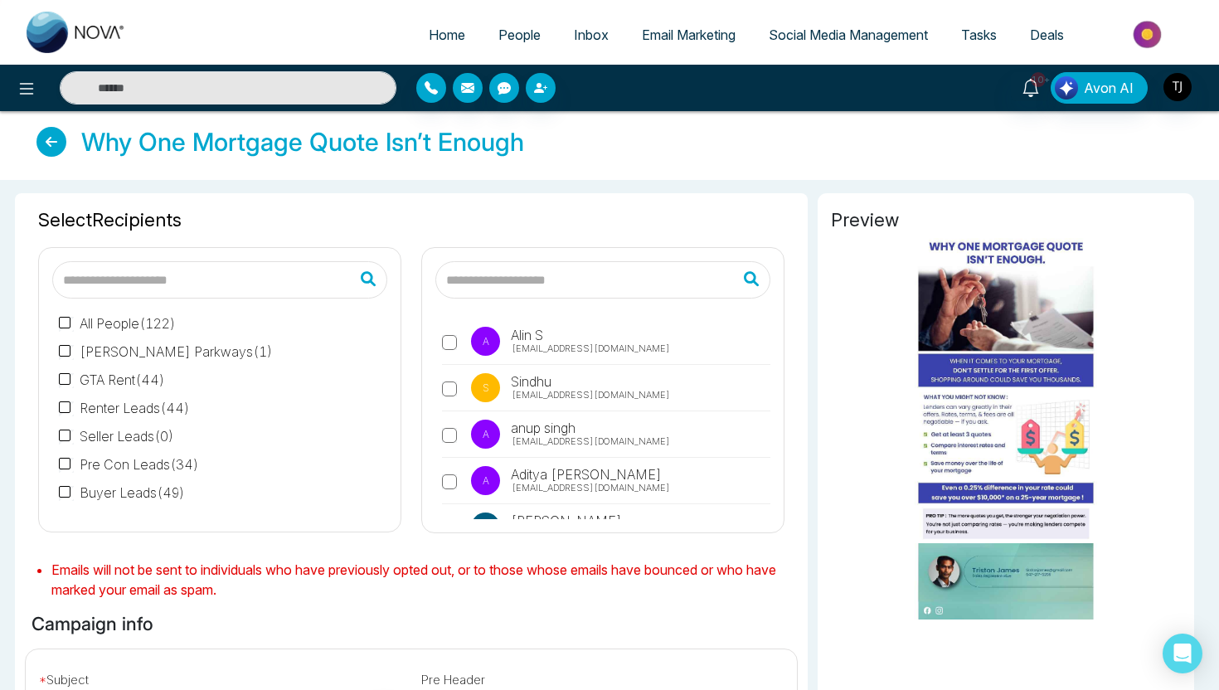
scroll to position [0, 0]
click at [715, 32] on span "Email Marketing" at bounding box center [689, 35] width 94 height 17
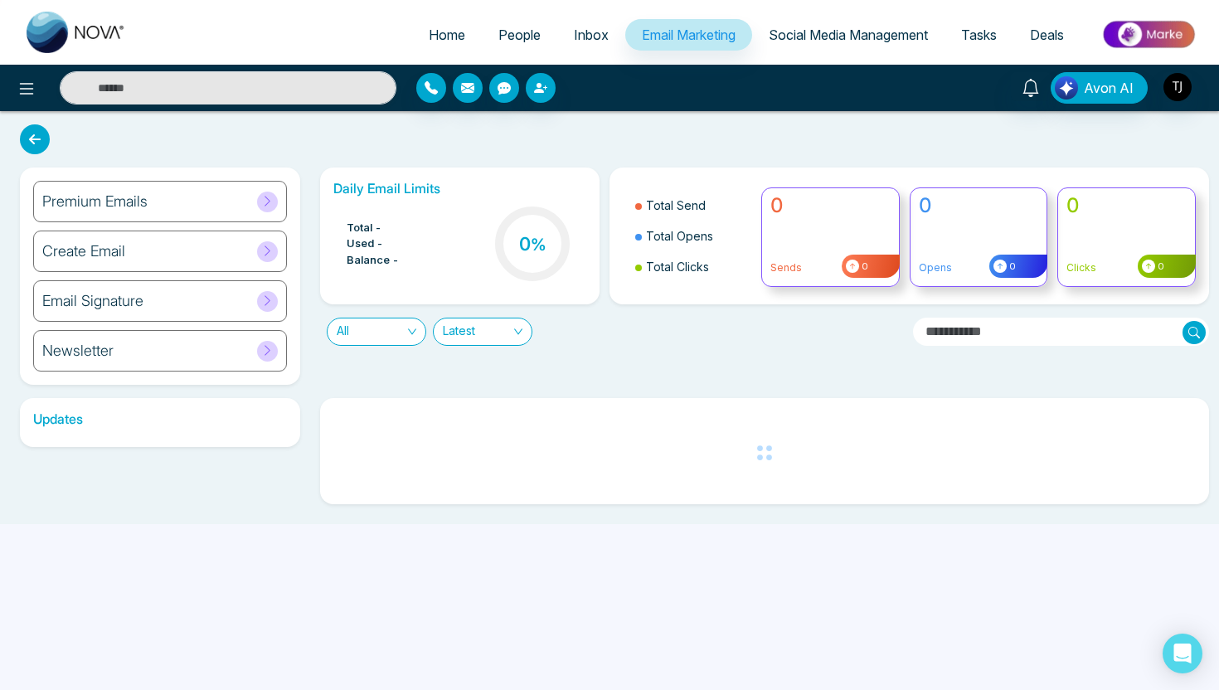
click at [141, 192] on h6 "Premium Emails" at bounding box center [94, 201] width 105 height 18
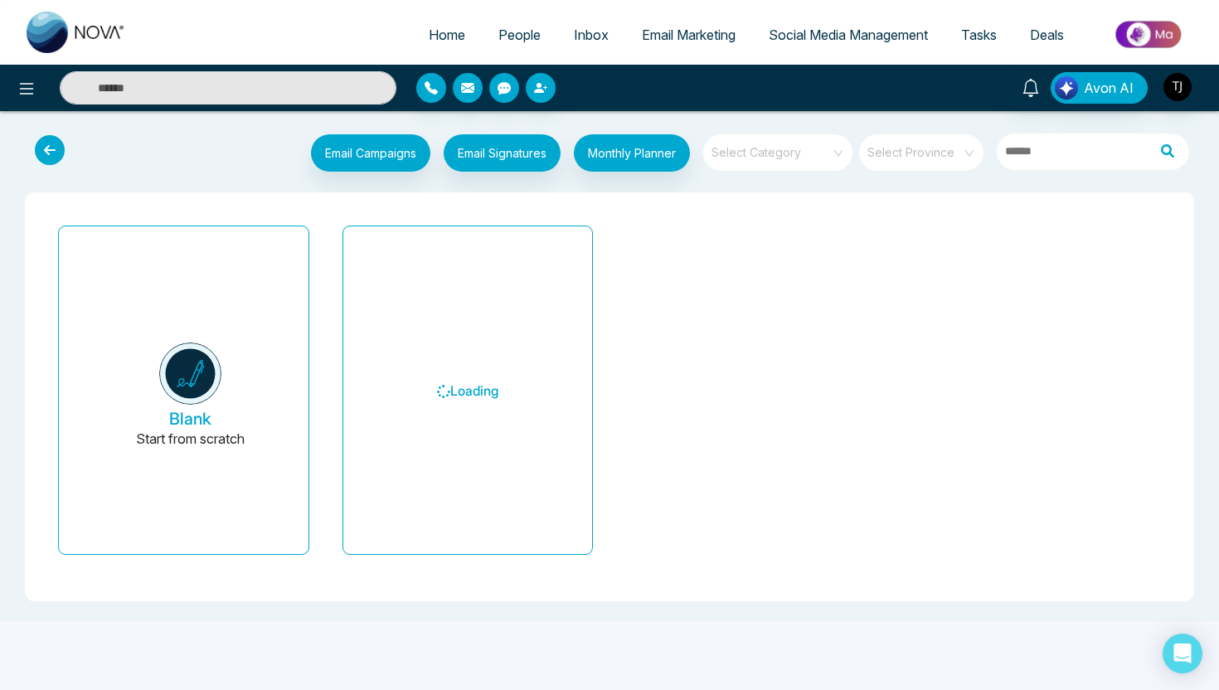
click at [808, 163] on span at bounding box center [771, 152] width 119 height 36
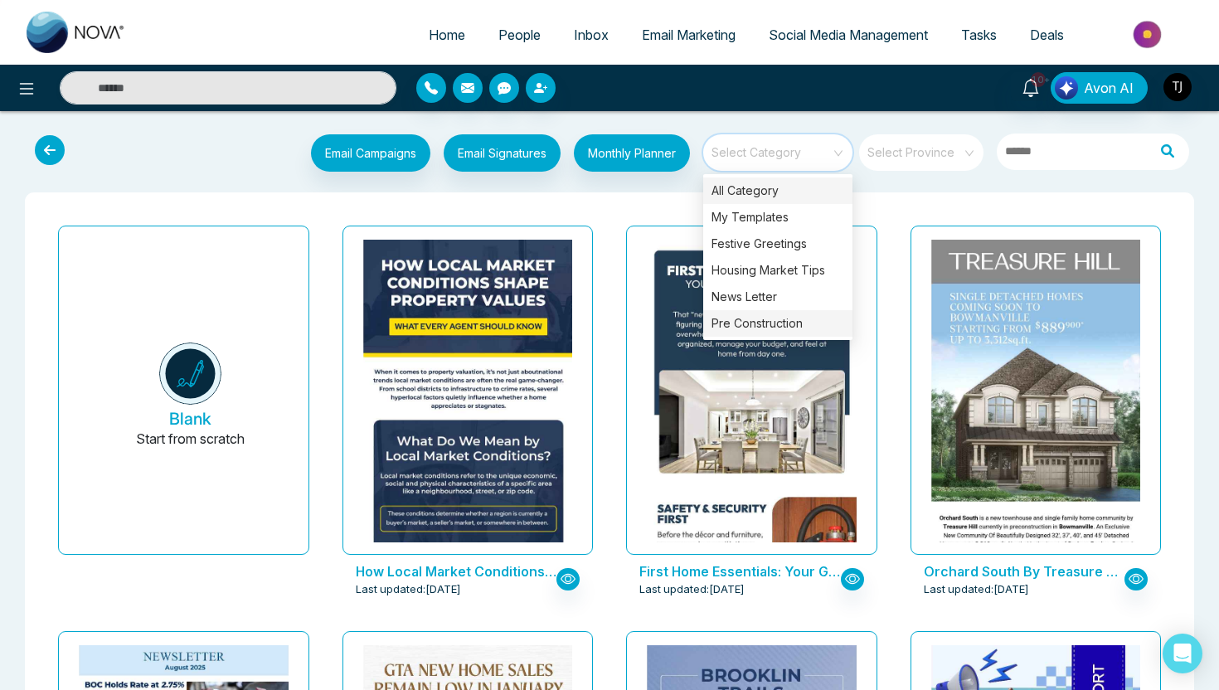
click at [770, 318] on div "Pre Construction" at bounding box center [777, 323] width 149 height 27
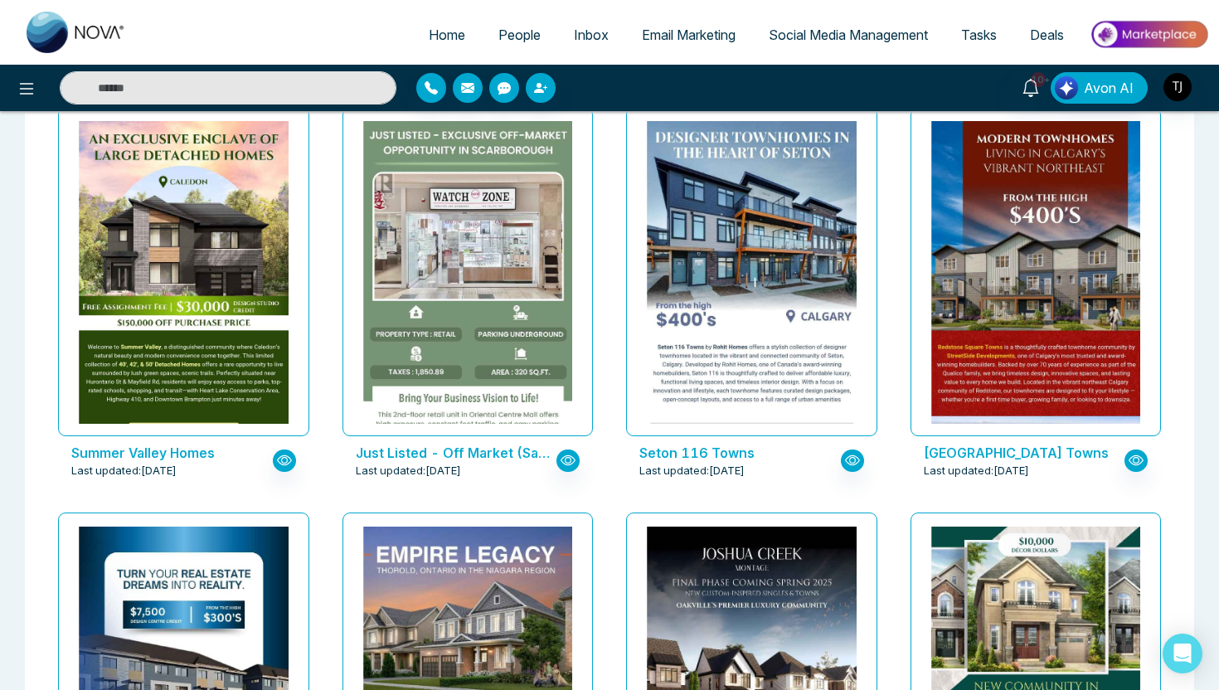
scroll to position [1740, 0]
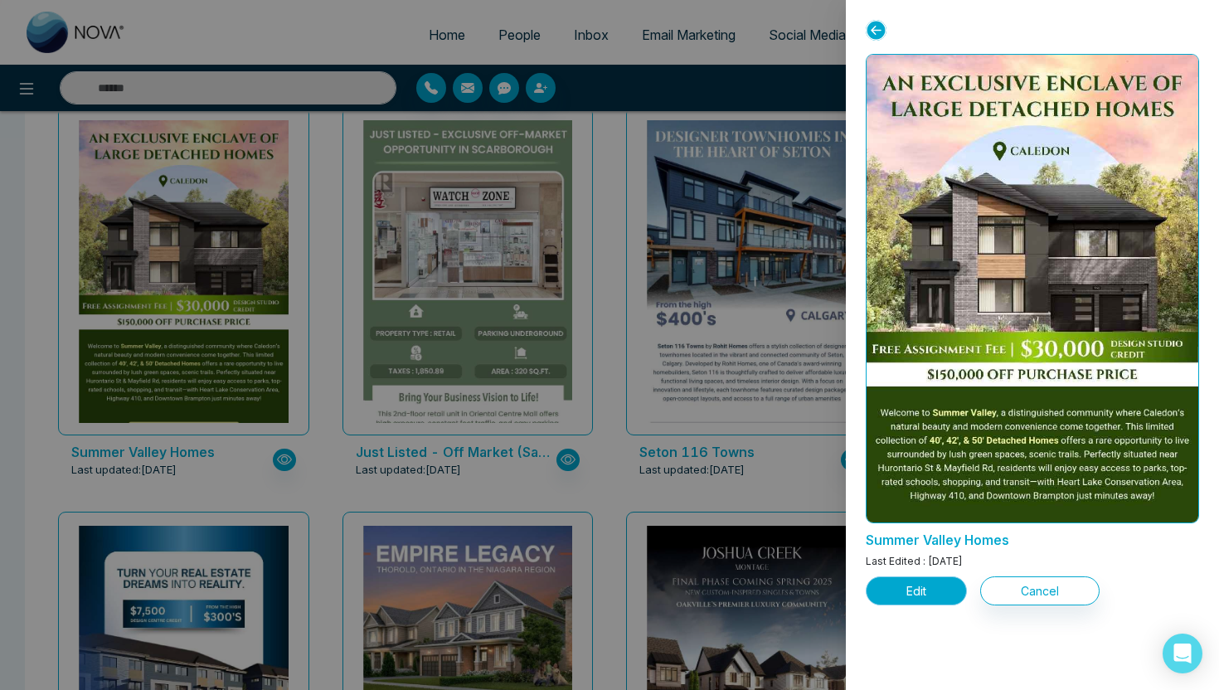
click at [916, 595] on button "Edit" at bounding box center [916, 590] width 101 height 29
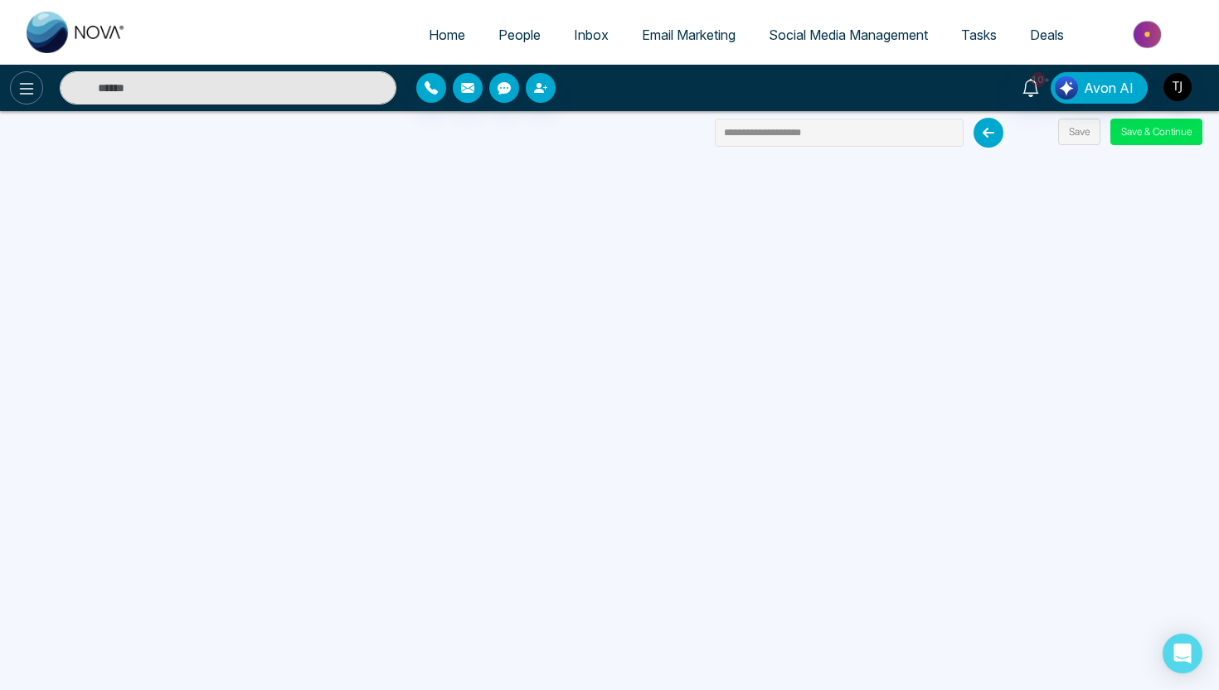
click at [28, 94] on icon at bounding box center [27, 89] width 14 height 12
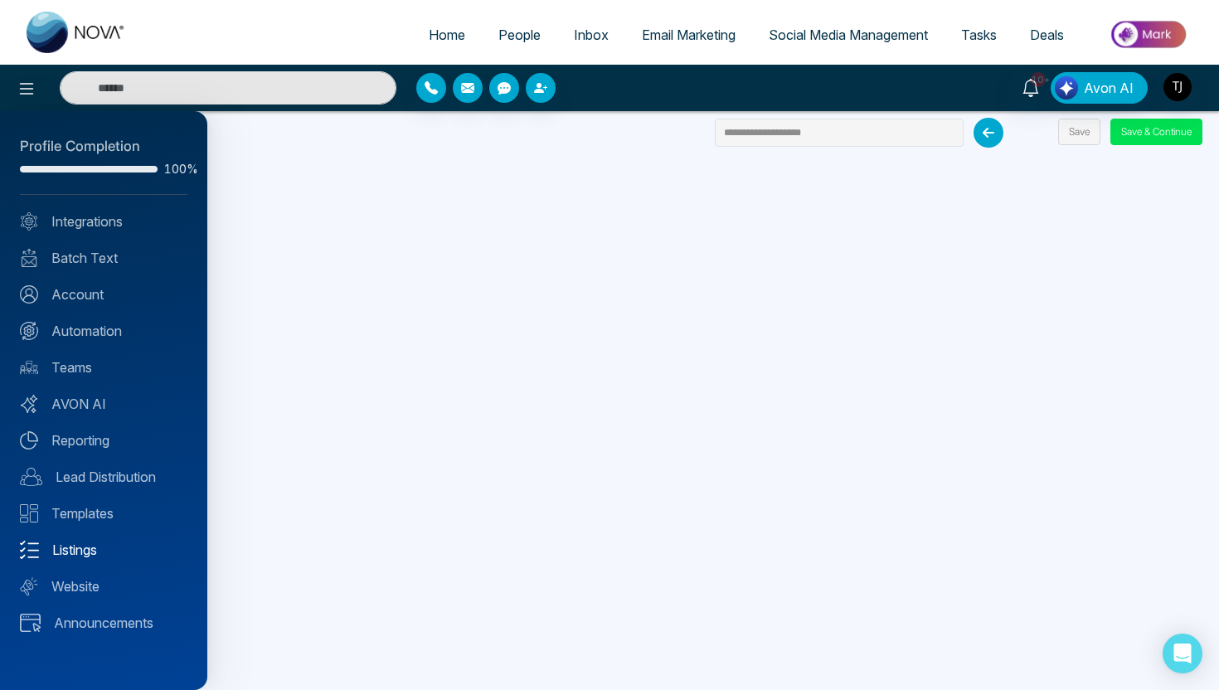
click at [74, 556] on link "Listings" at bounding box center [103, 550] width 167 height 20
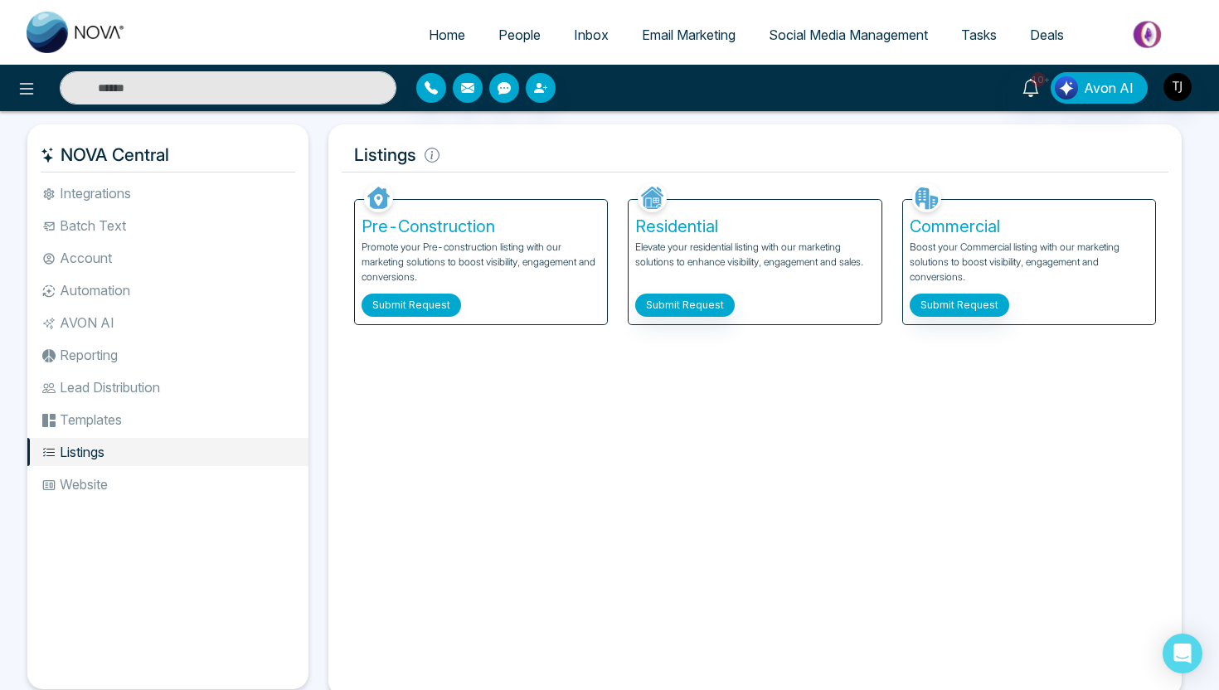
click at [413, 309] on button "Submit Request" at bounding box center [411, 305] width 99 height 23
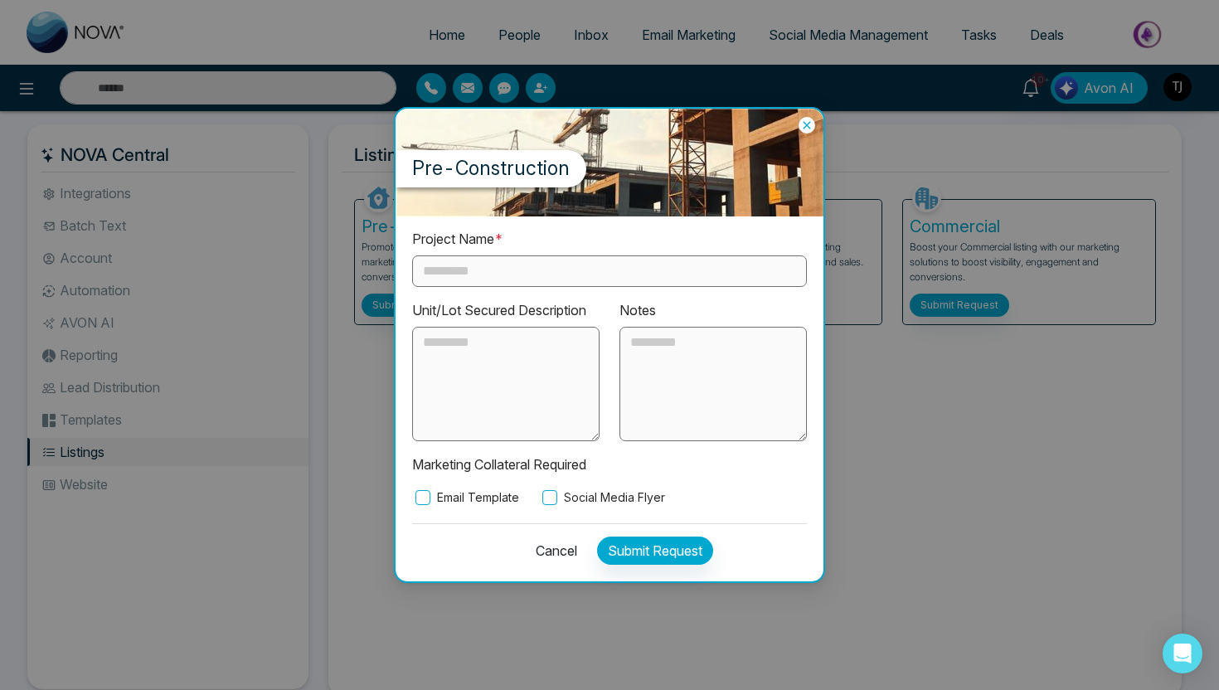
click at [481, 272] on input "text" at bounding box center [609, 271] width 395 height 32
click at [505, 373] on textarea at bounding box center [505, 384] width 187 height 114
click at [468, 384] on textarea at bounding box center [505, 384] width 187 height 114
click at [568, 494] on label "Social Media Flyer" at bounding box center [602, 497] width 126 height 18
click at [554, 547] on button "Cancel" at bounding box center [551, 550] width 51 height 28
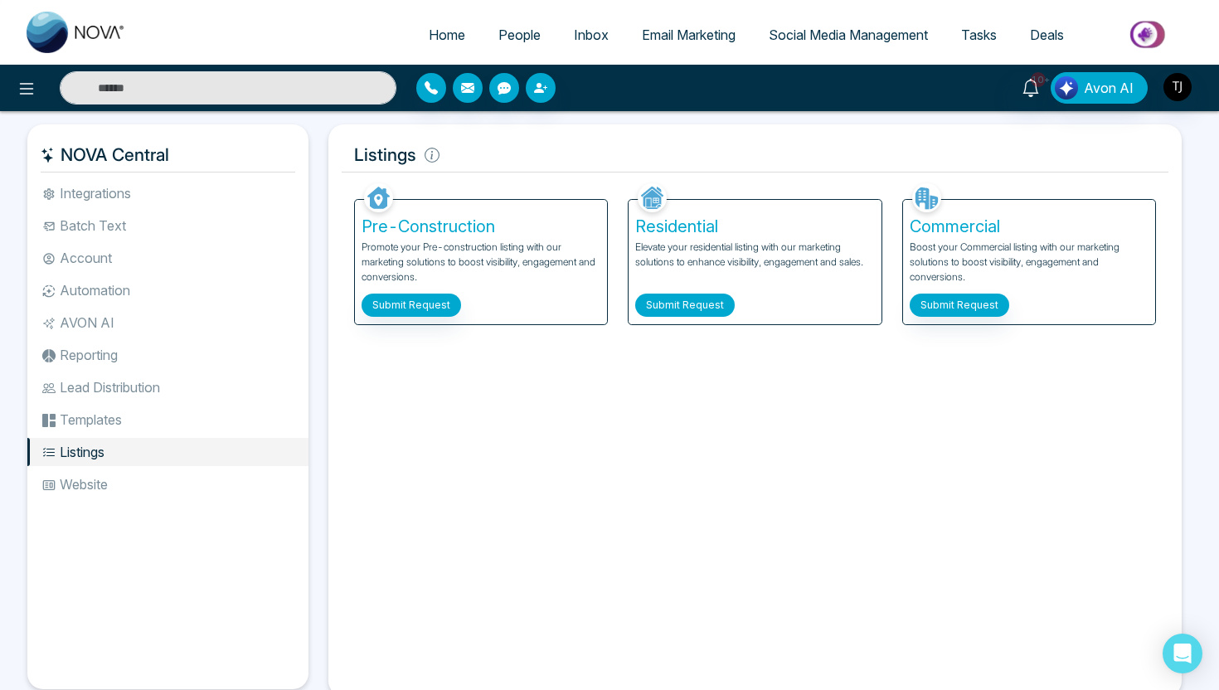
click at [724, 307] on button "Submit Request" at bounding box center [684, 305] width 99 height 23
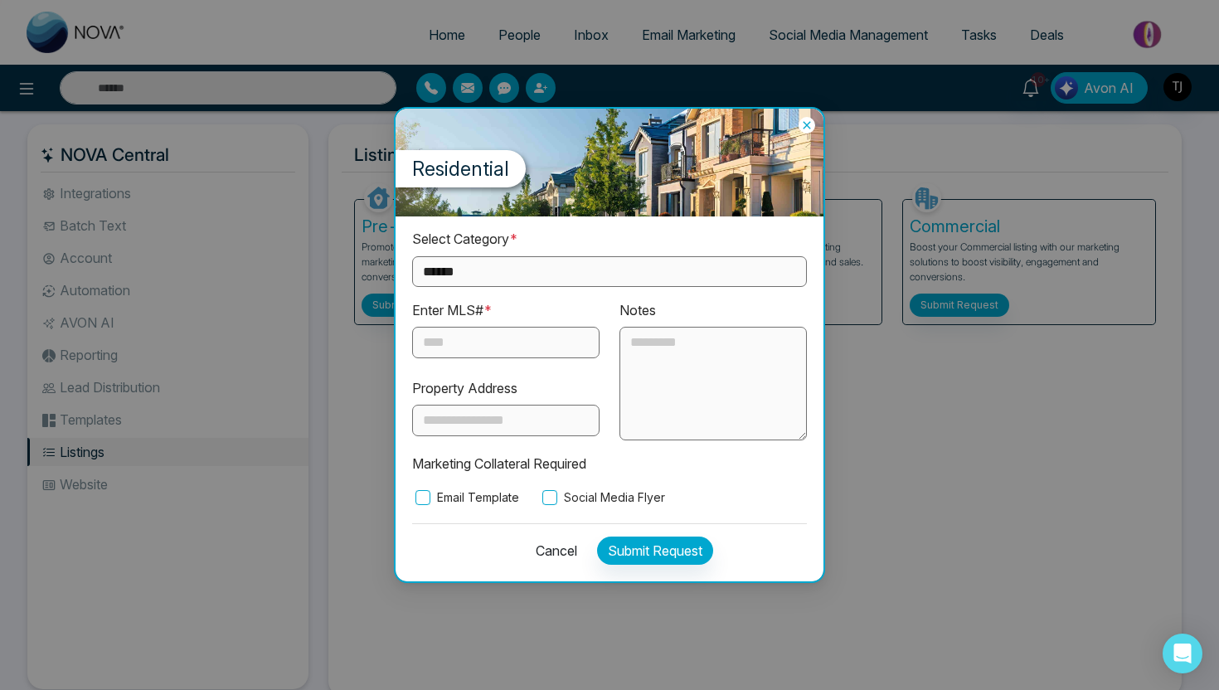
click at [527, 361] on div "Enter MLS# * Property Address" at bounding box center [505, 370] width 207 height 141
click at [523, 345] on input "text" at bounding box center [505, 343] width 187 height 32
click at [624, 498] on label "Social Media Flyer" at bounding box center [602, 497] width 126 height 18
click at [566, 544] on button "Cancel" at bounding box center [551, 550] width 51 height 28
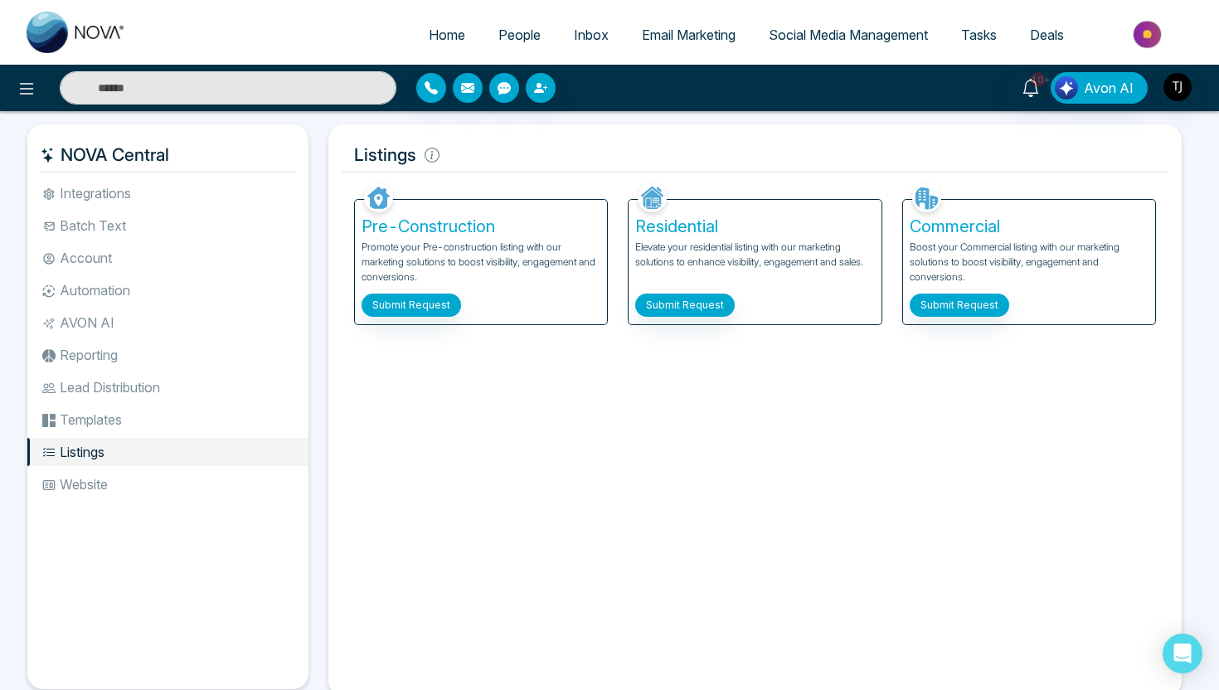
click at [667, 43] on link "Email Marketing" at bounding box center [688, 35] width 127 height 32
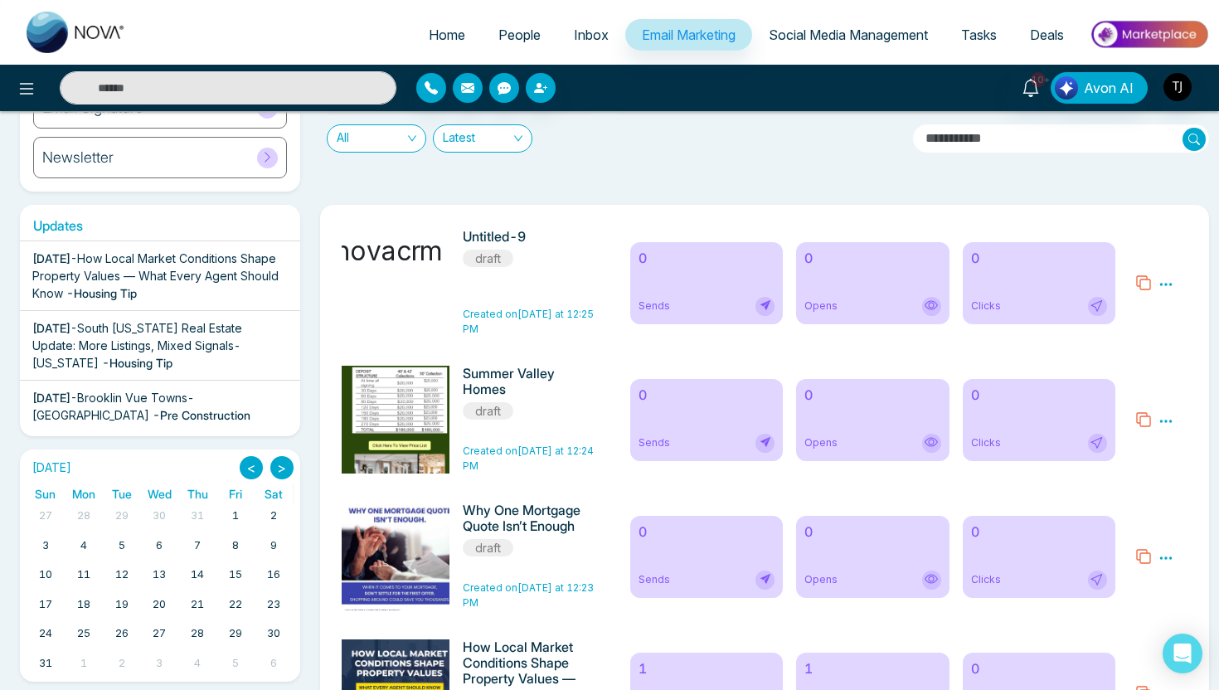
scroll to position [367, 0]
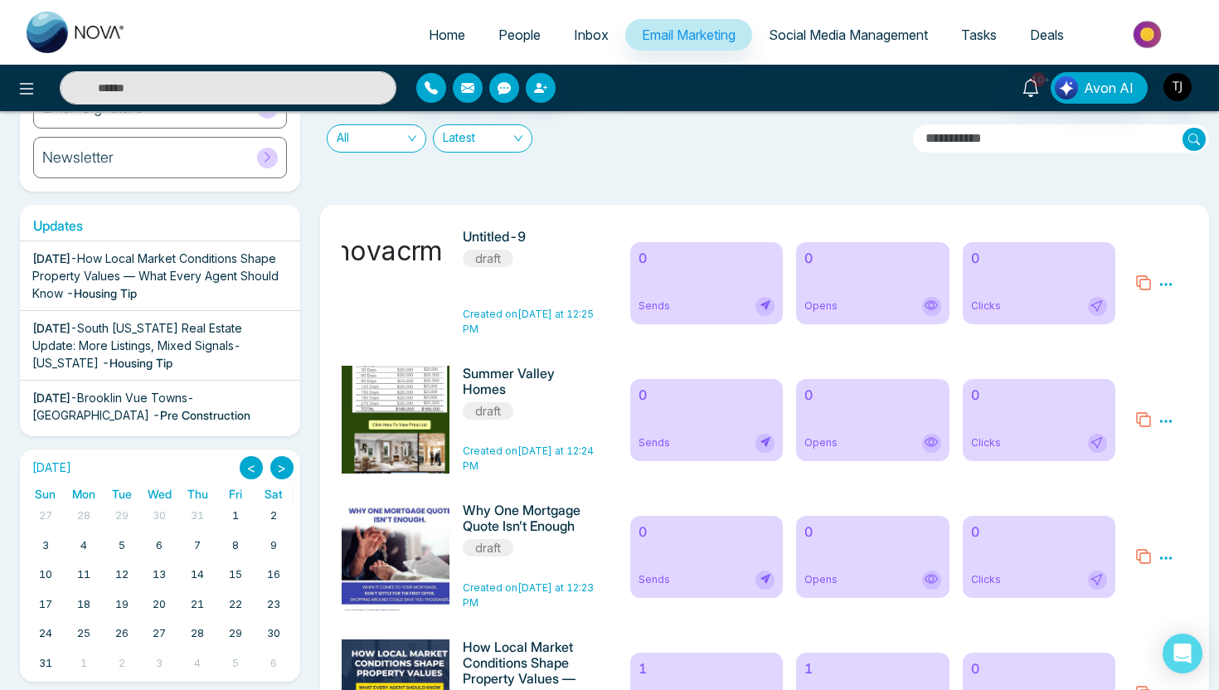
click at [394, 139] on span "All" at bounding box center [377, 138] width 80 height 27
click at [381, 227] on div "Sent" at bounding box center [376, 225] width 80 height 18
click at [378, 128] on span "Sent" at bounding box center [377, 138] width 80 height 27
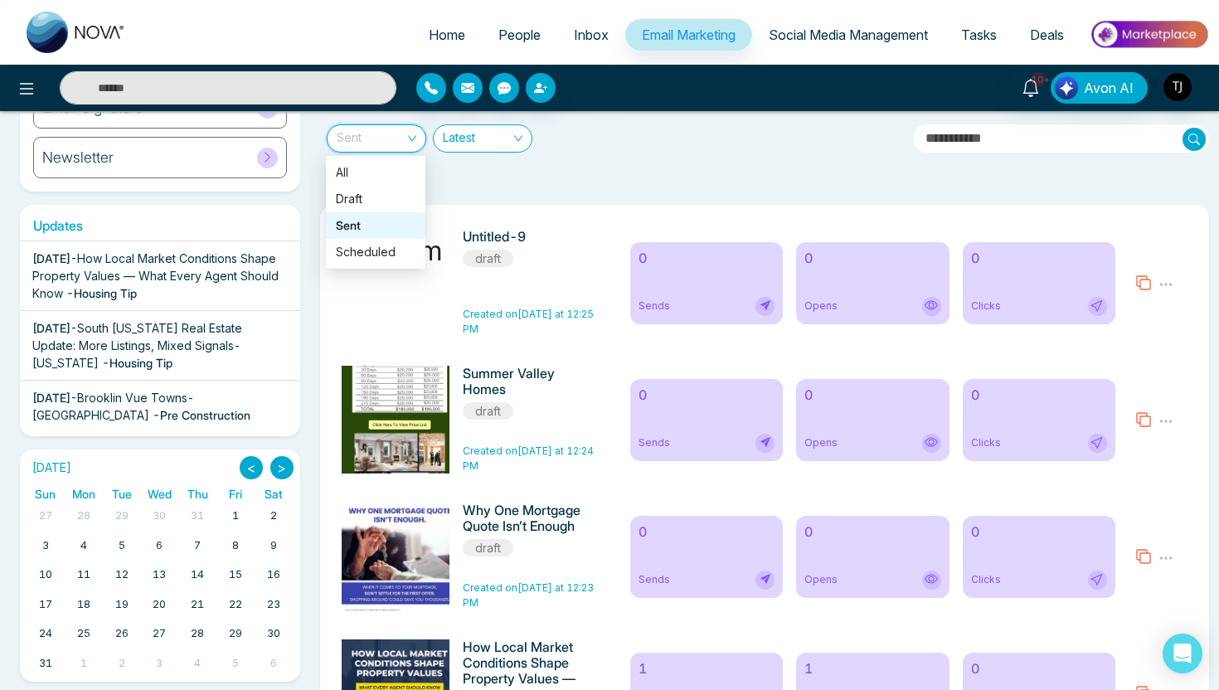
click at [362, 224] on div "Sent" at bounding box center [376, 225] width 80 height 18
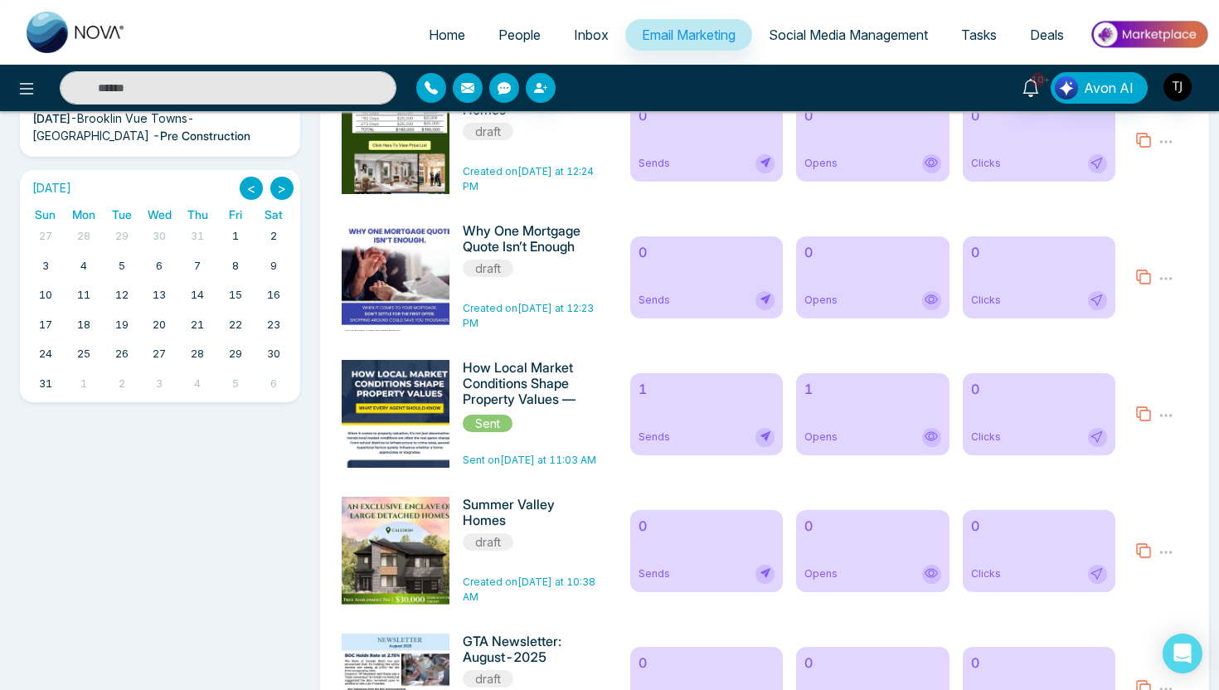
scroll to position [529, 0]
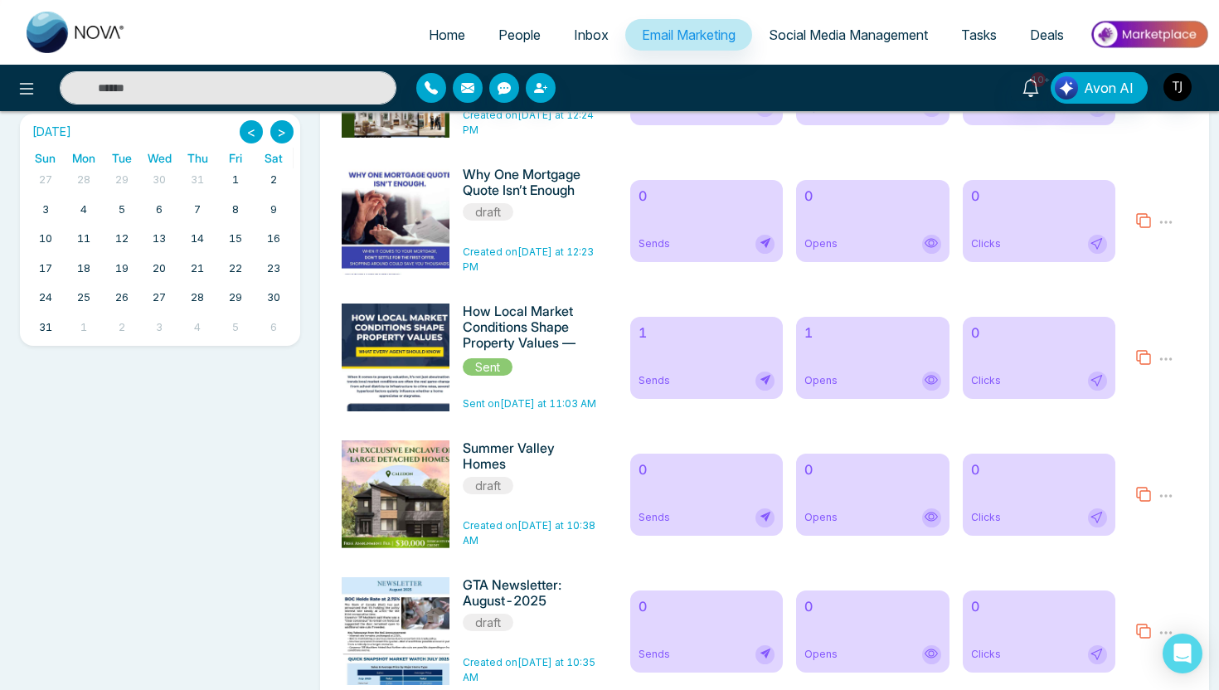
click at [746, 347] on div "1 Sends" at bounding box center [706, 358] width 153 height 82
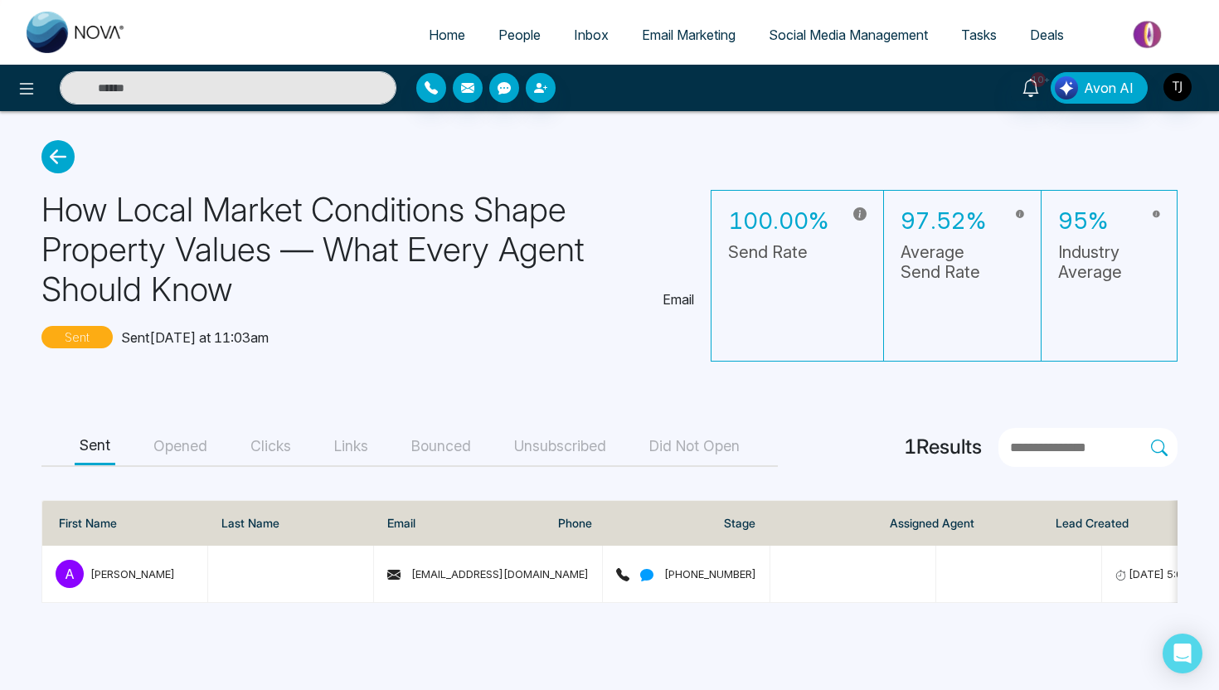
click at [178, 453] on button "Opened" at bounding box center [180, 446] width 64 height 37
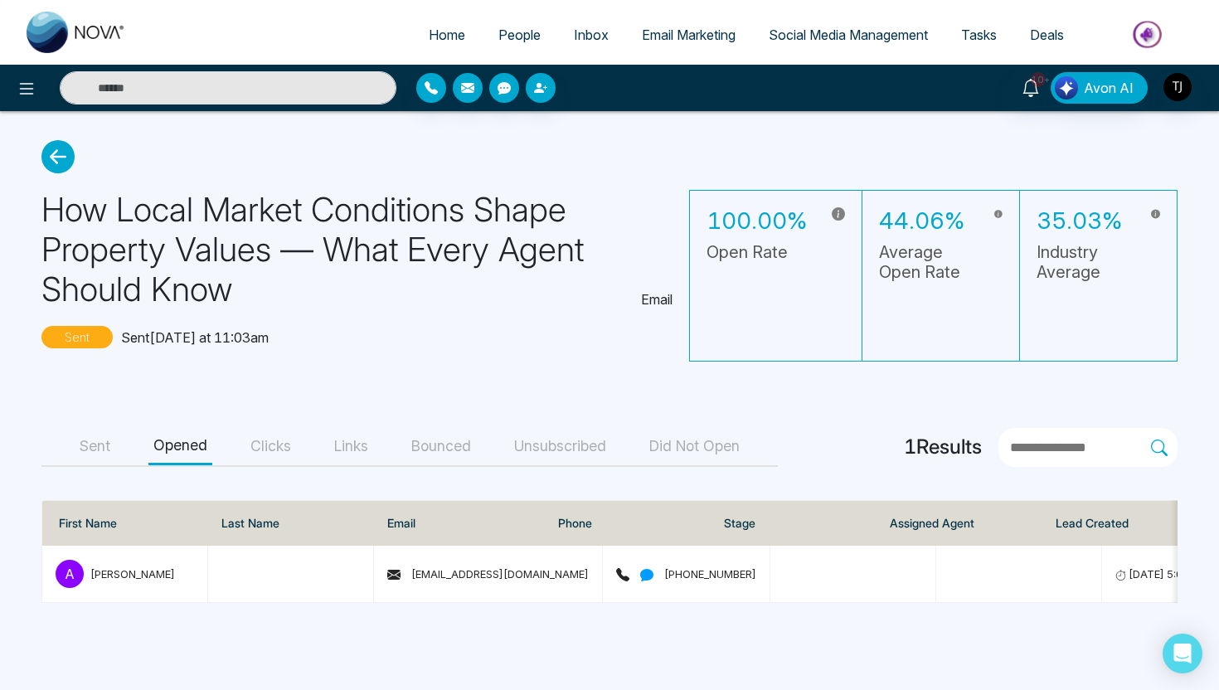
click at [277, 451] on button "Clicks" at bounding box center [270, 446] width 51 height 37
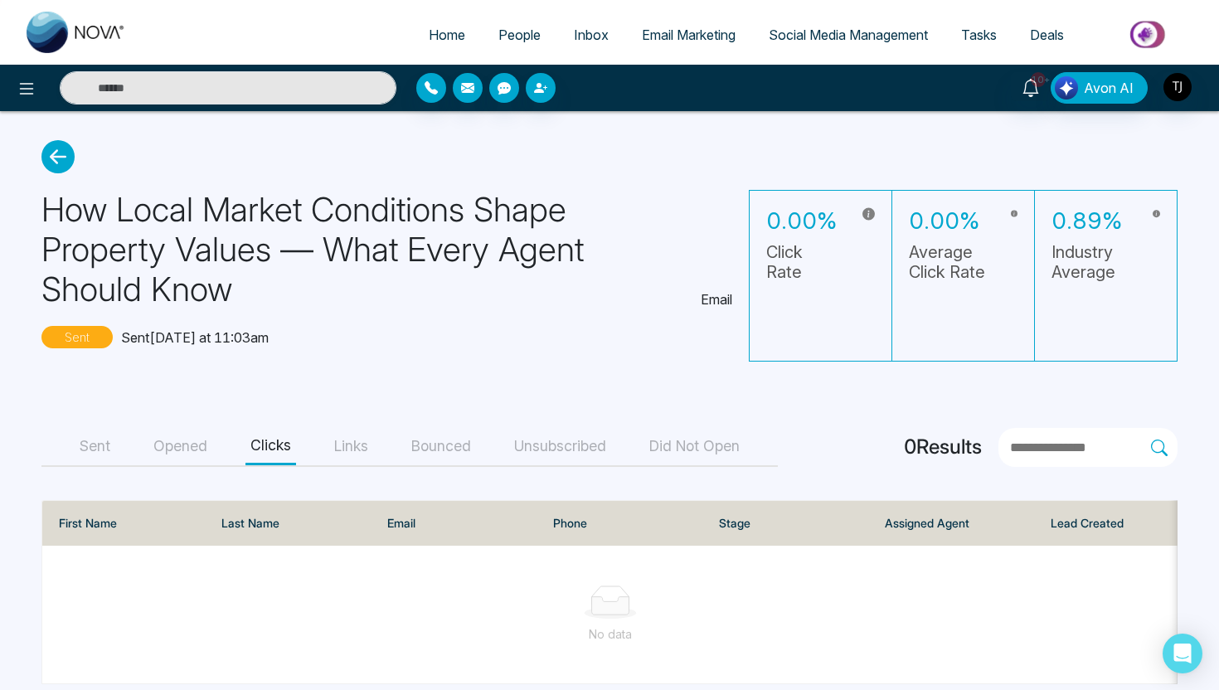
click at [169, 452] on button "Opened" at bounding box center [180, 446] width 64 height 37
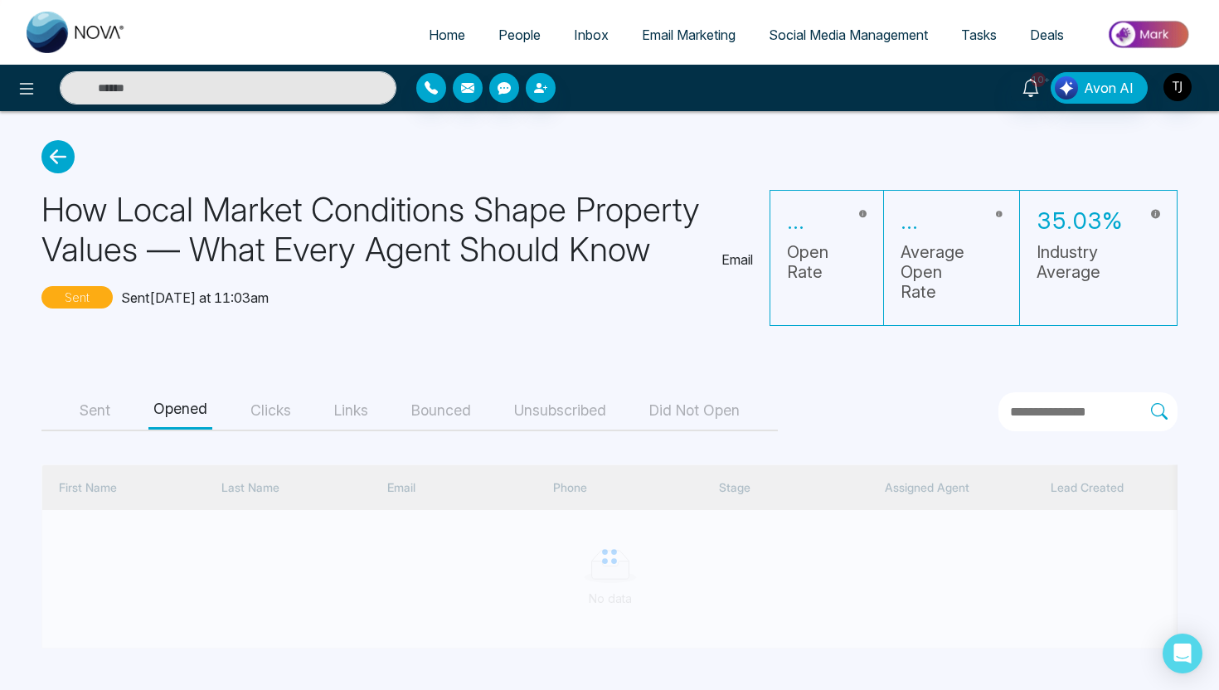
click at [101, 417] on button "Sent" at bounding box center [95, 410] width 41 height 37
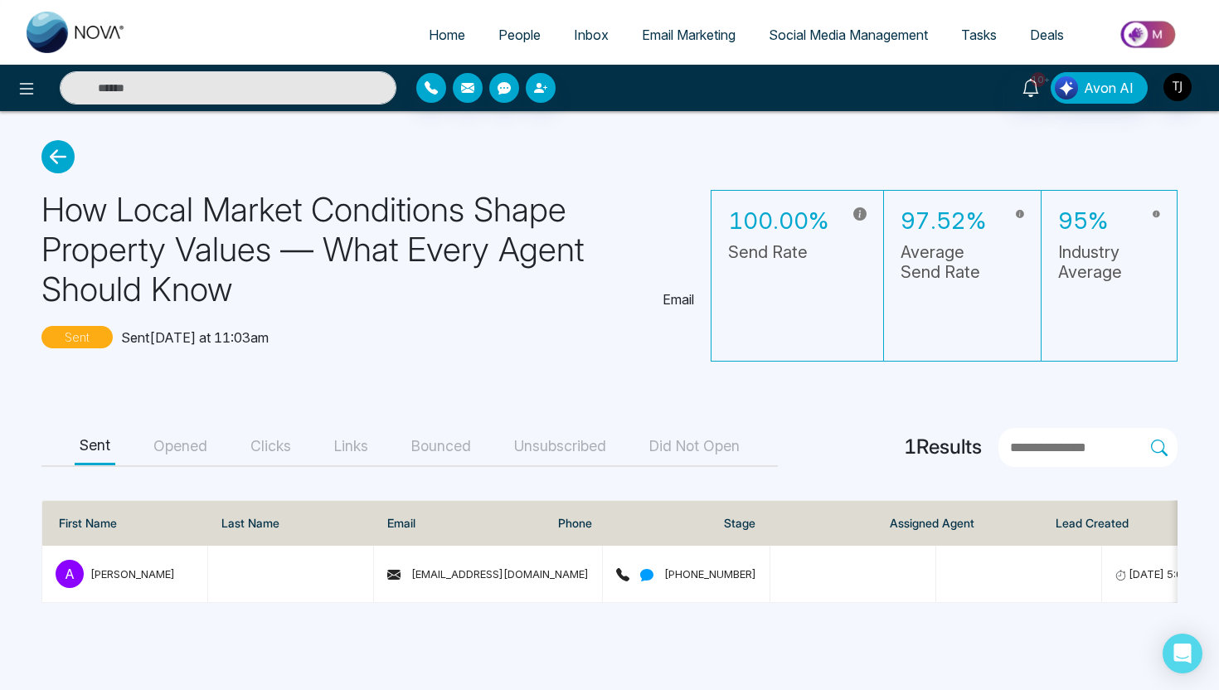
click at [790, 39] on span "Social Media Management" at bounding box center [848, 35] width 159 height 17
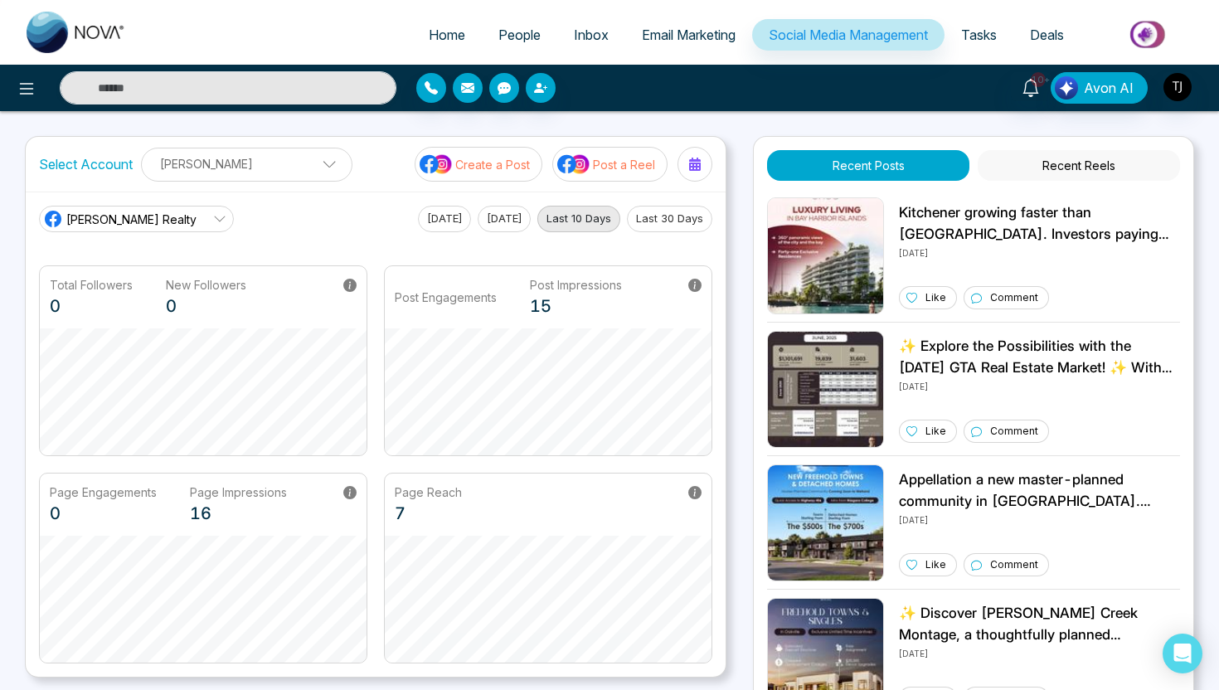
click at [463, 167] on p "Create a Post" at bounding box center [492, 164] width 75 height 17
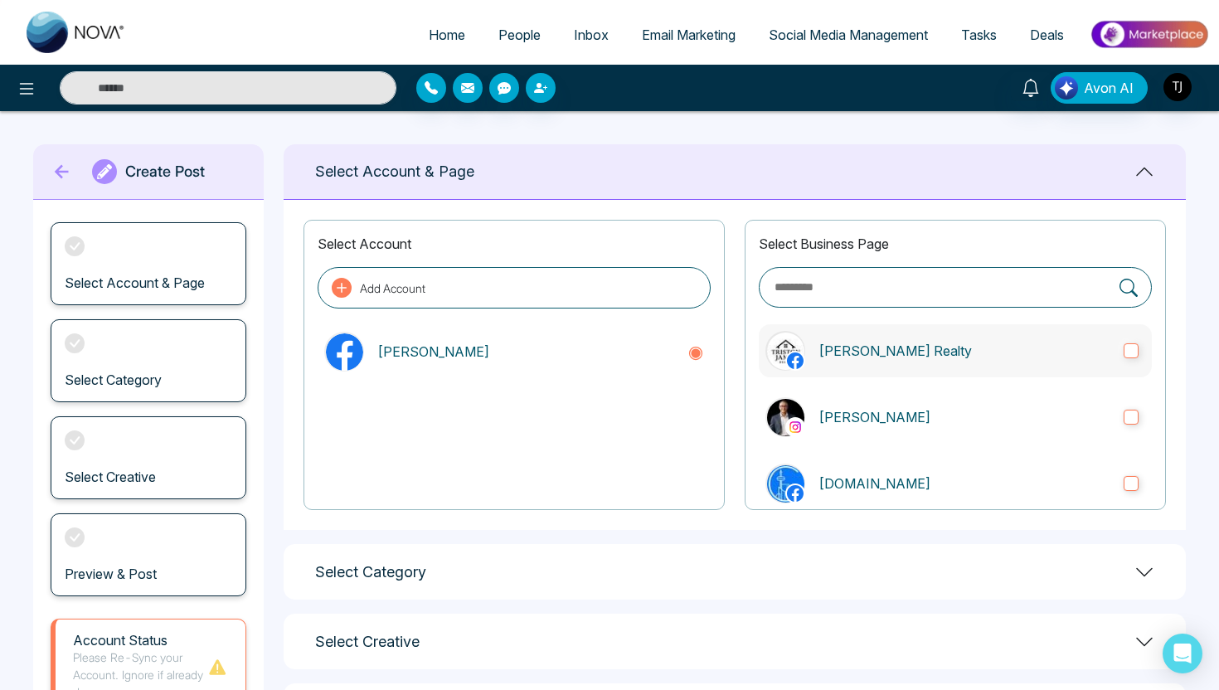
click at [938, 361] on label "[PERSON_NAME] Realty" at bounding box center [955, 350] width 393 height 53
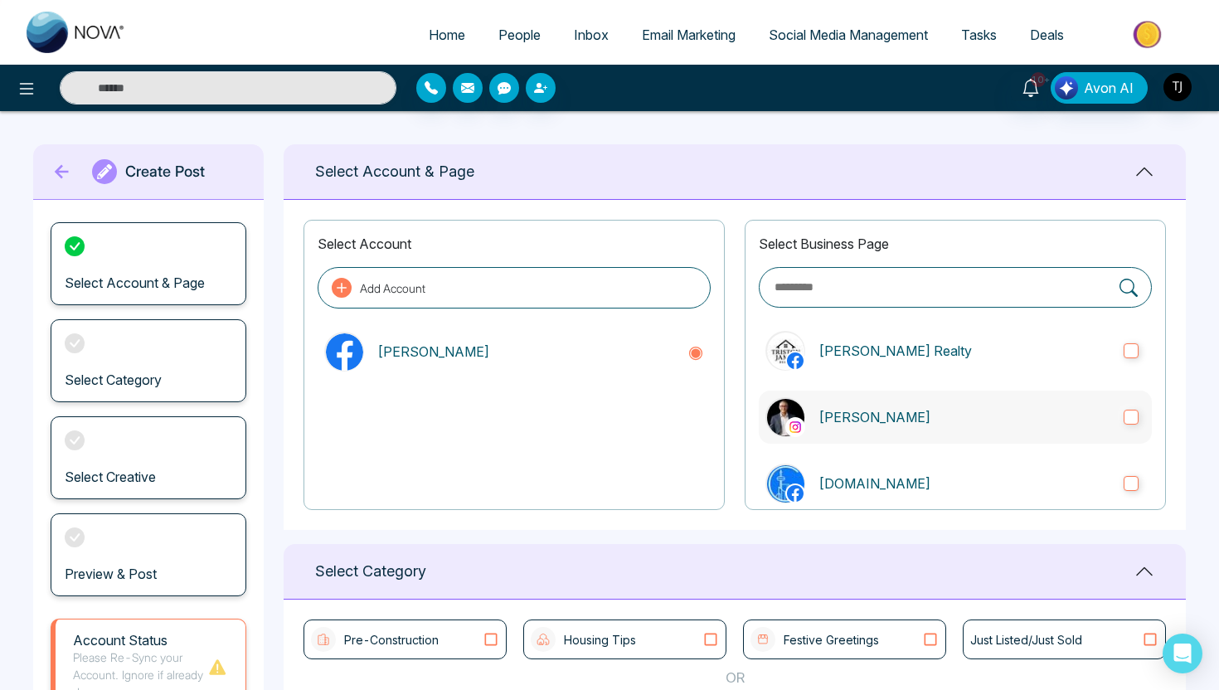
click at [905, 394] on label "[PERSON_NAME]" at bounding box center [955, 417] width 393 height 53
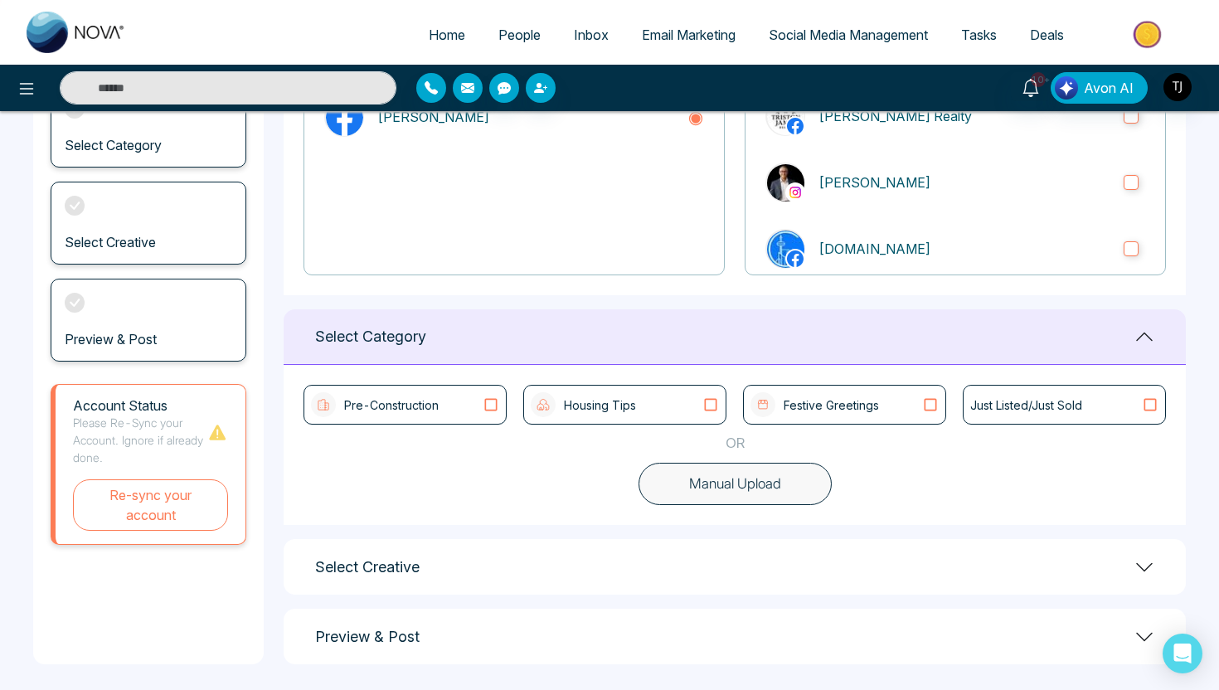
scroll to position [240, 0]
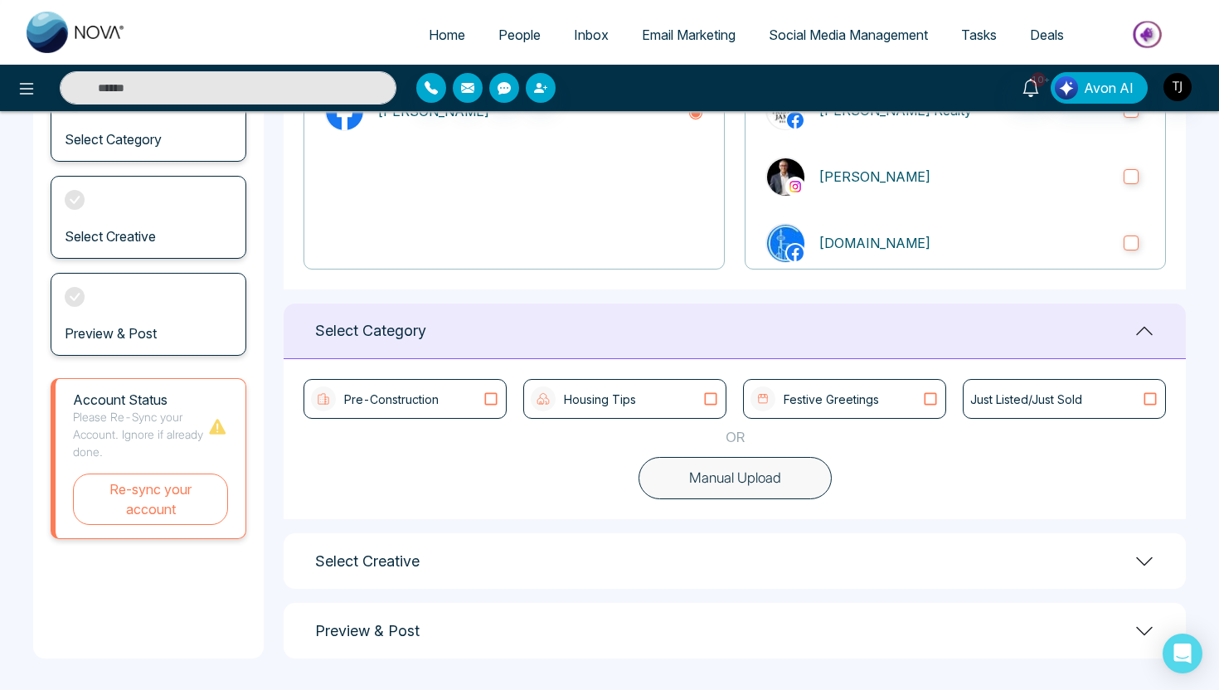
click at [727, 484] on button "Manual Upload" at bounding box center [734, 478] width 193 height 43
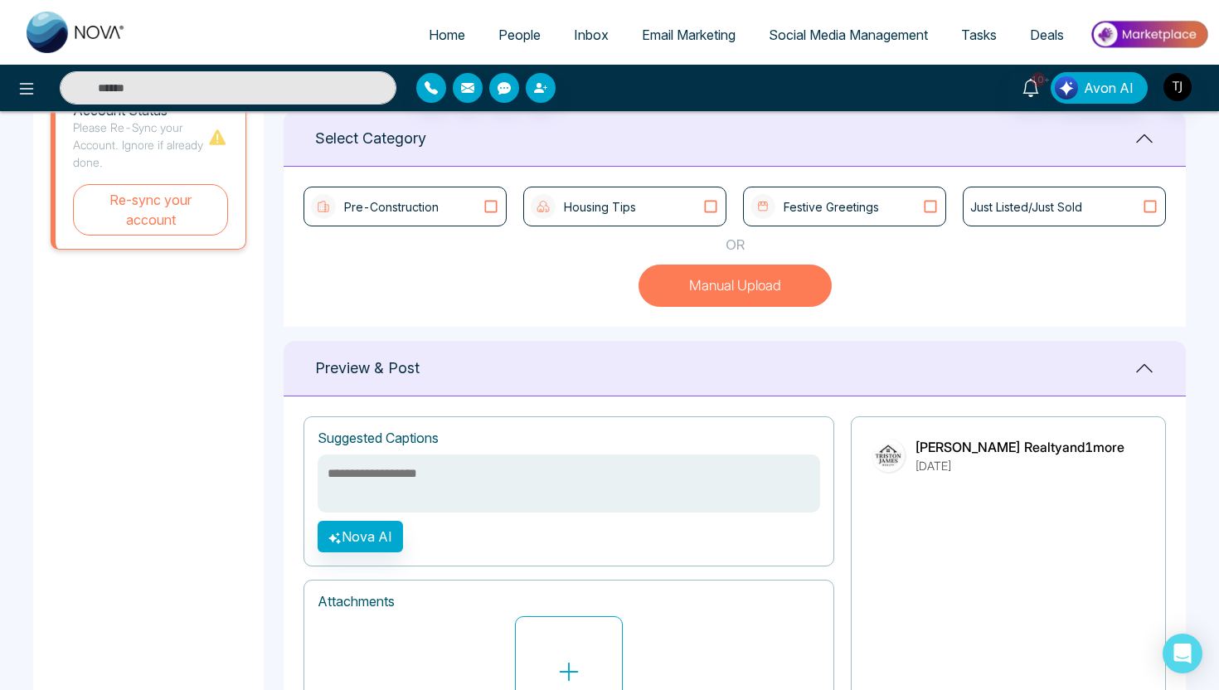
scroll to position [427, 0]
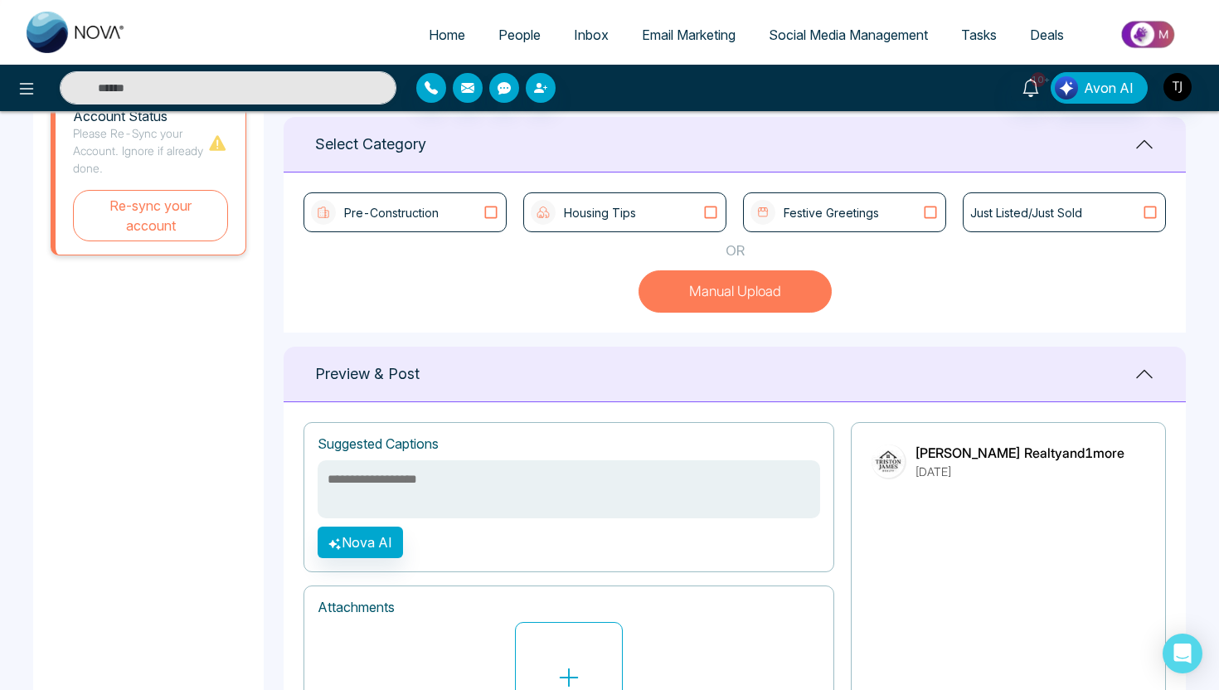
click at [401, 208] on p "Pre-Construction" at bounding box center [391, 212] width 95 height 17
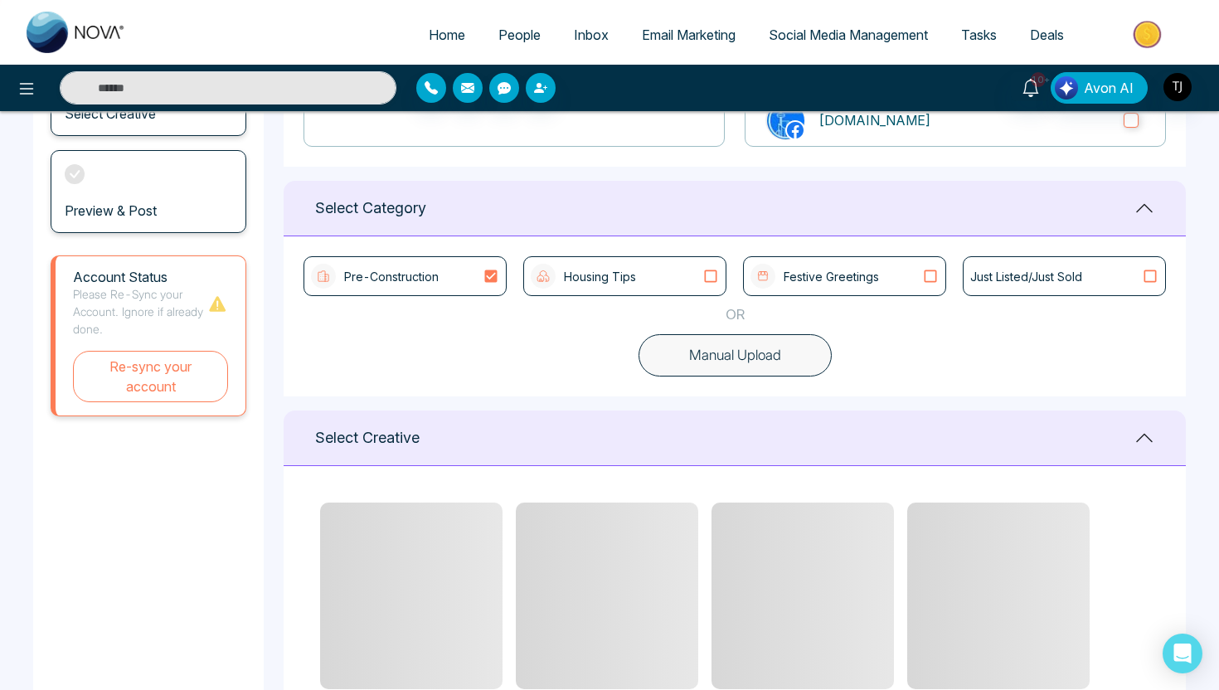
scroll to position [337, 0]
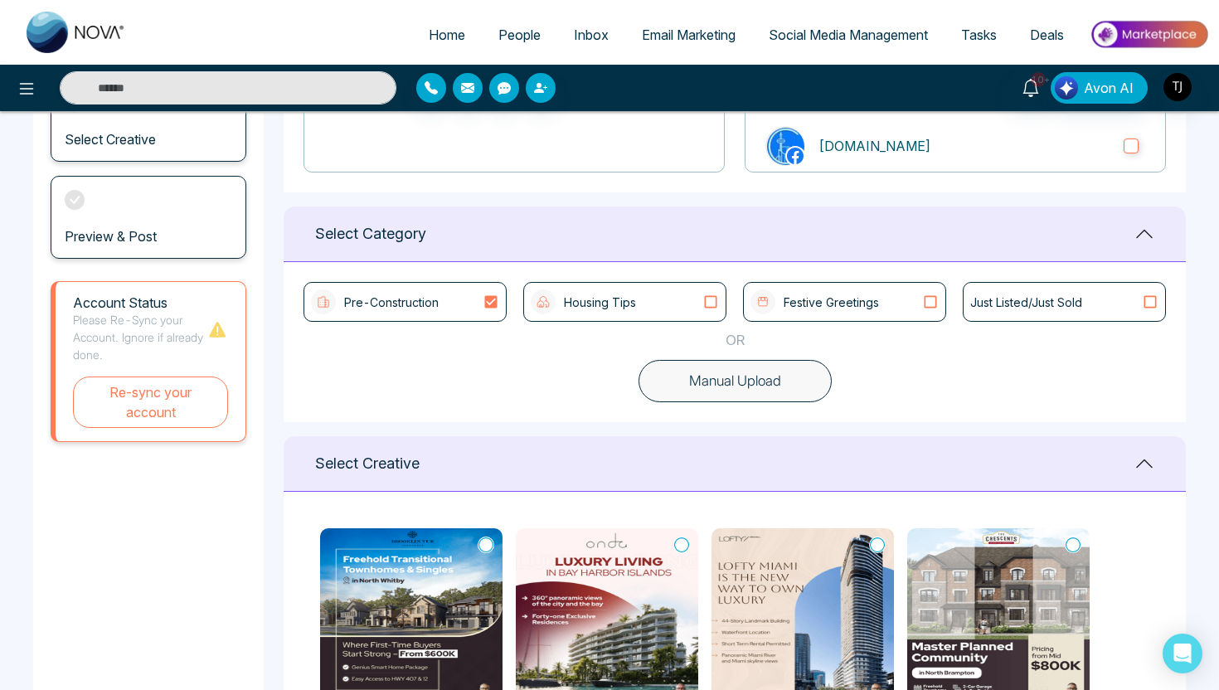
click at [641, 299] on div "Housing Tips" at bounding box center [625, 301] width 188 height 25
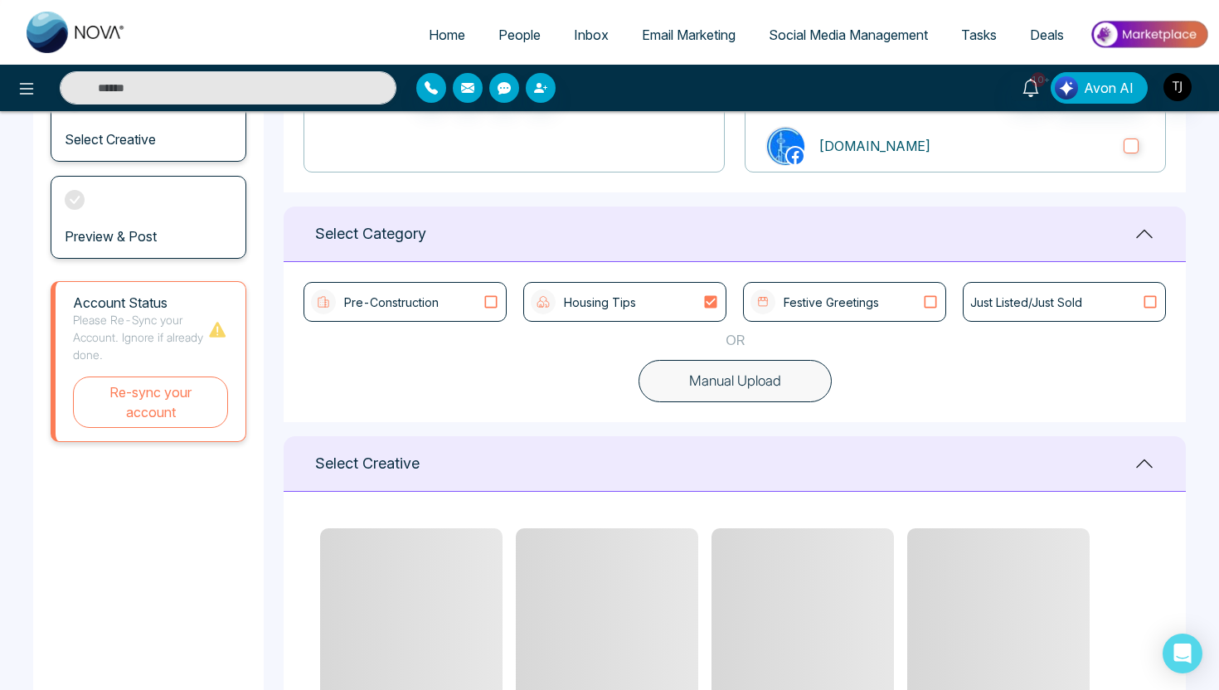
click at [876, 311] on div "Festive Greetings" at bounding box center [814, 301] width 129 height 25
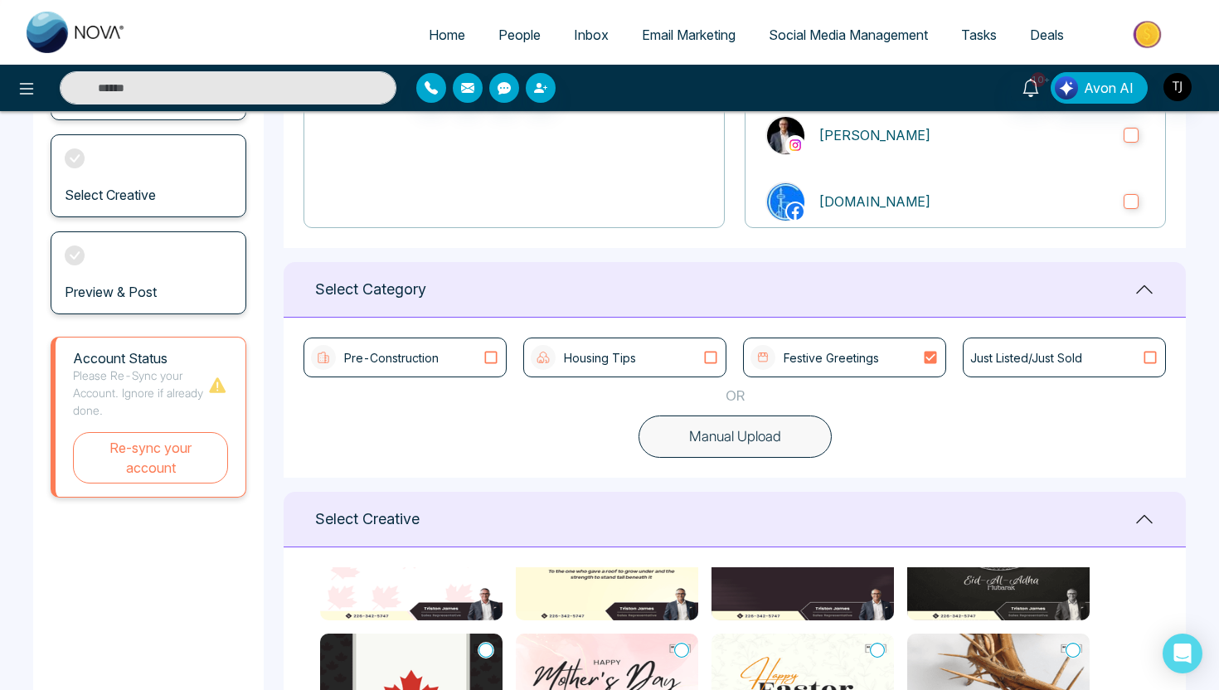
scroll to position [265, 0]
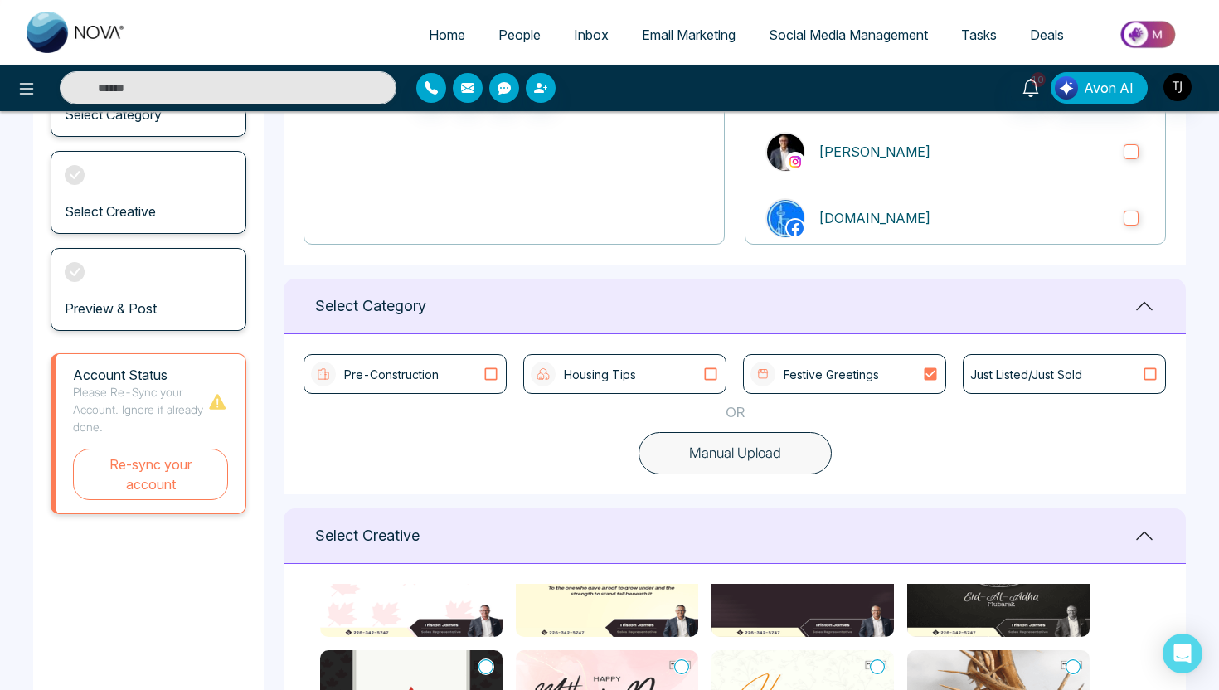
click at [647, 376] on div "Housing Tips" at bounding box center [625, 374] width 188 height 25
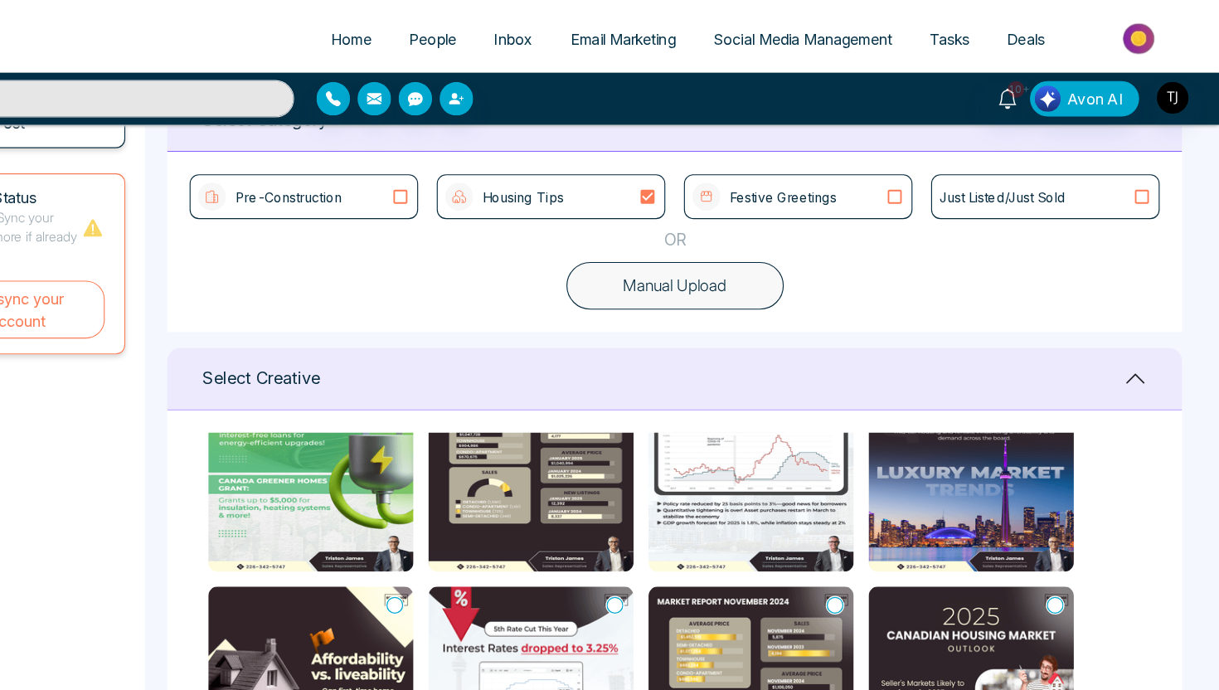
scroll to position [396, 0]
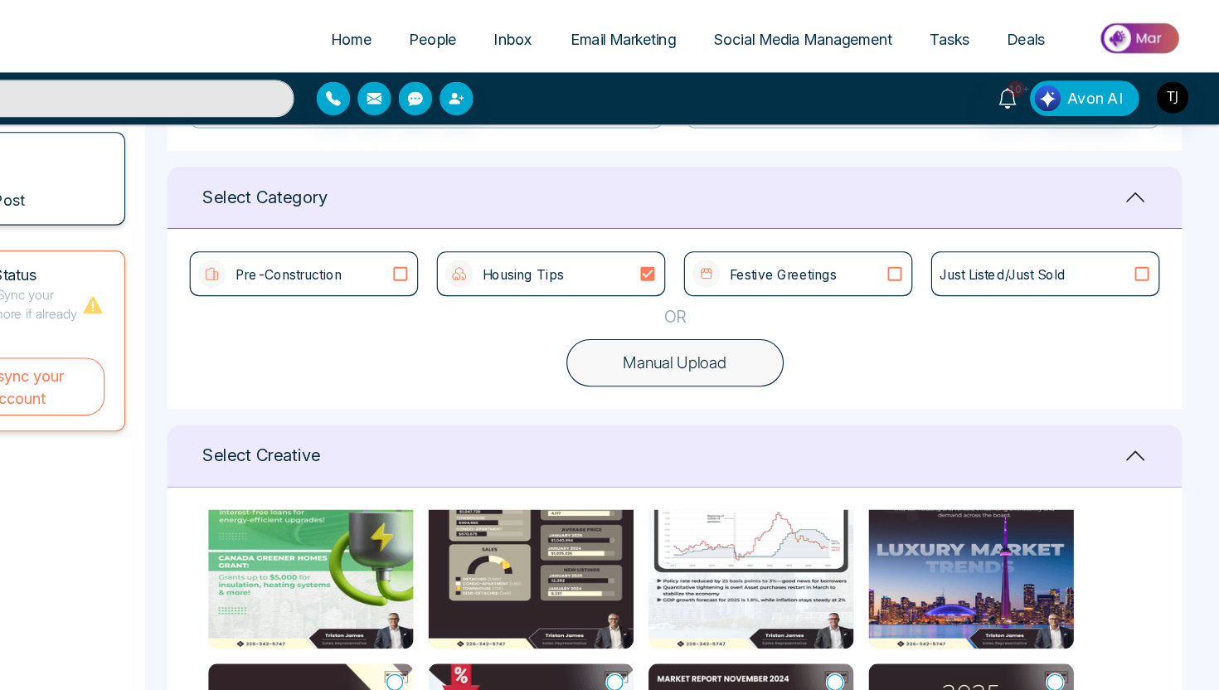
click at [479, 236] on div "Pre-Construction" at bounding box center [405, 243] width 188 height 25
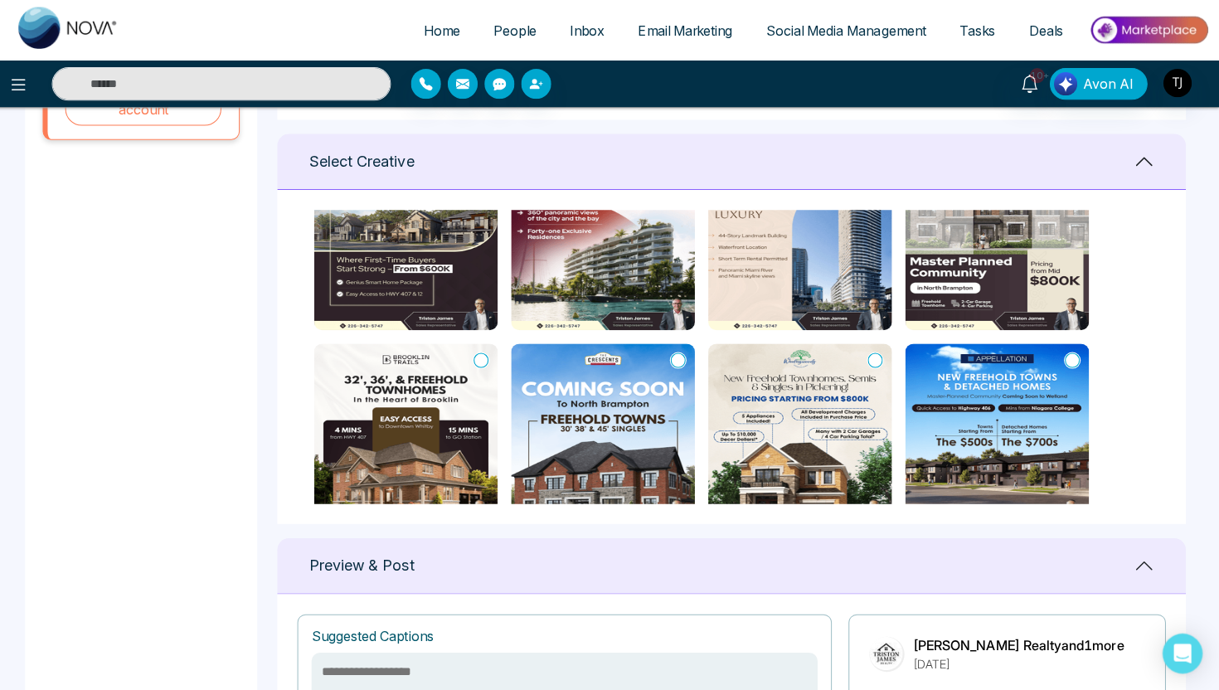
scroll to position [636, 0]
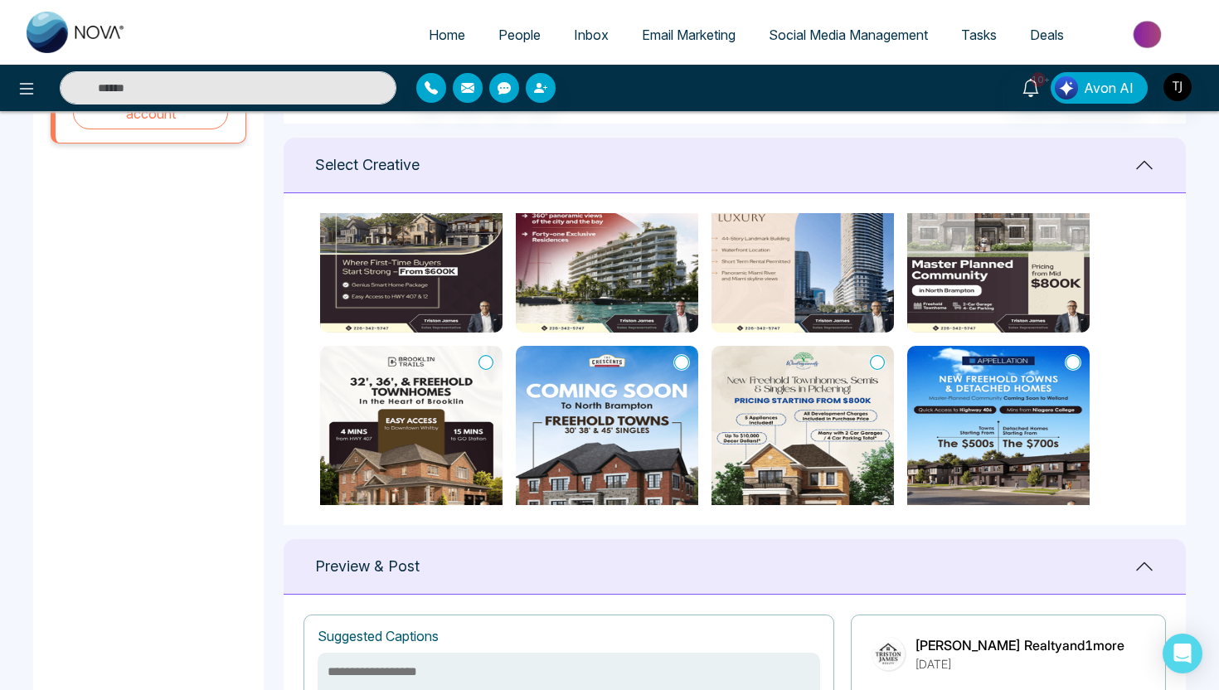
click at [488, 362] on icon at bounding box center [485, 362] width 15 height 17
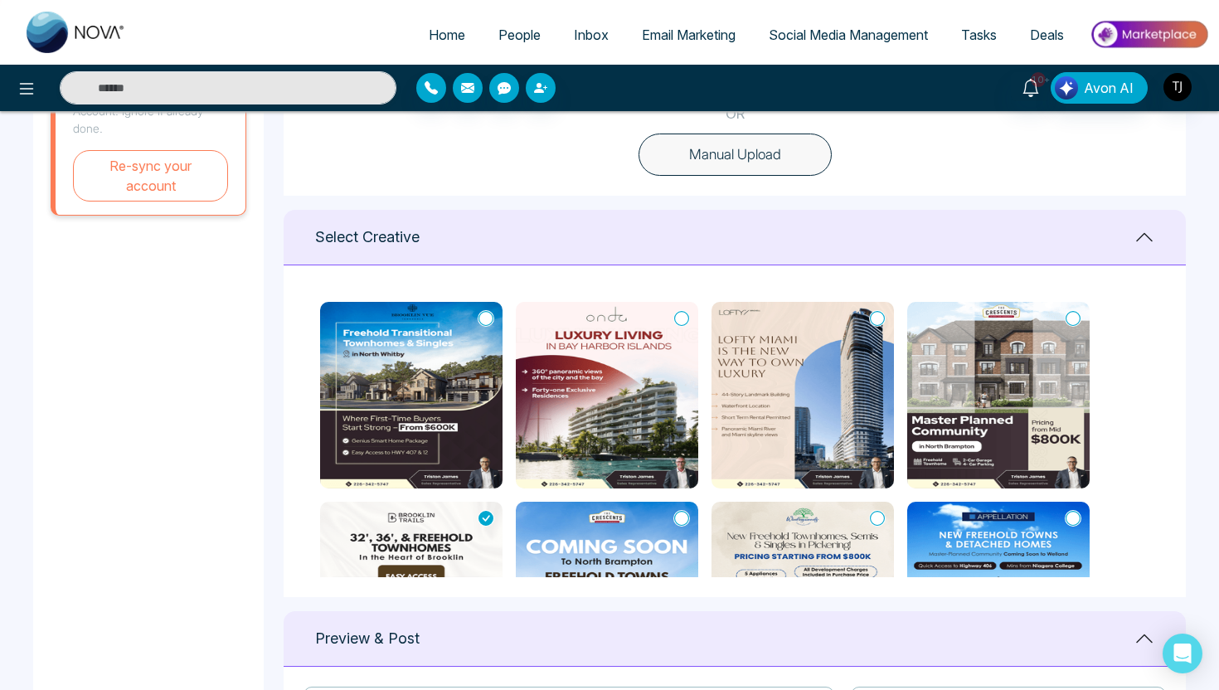
scroll to position [550, 0]
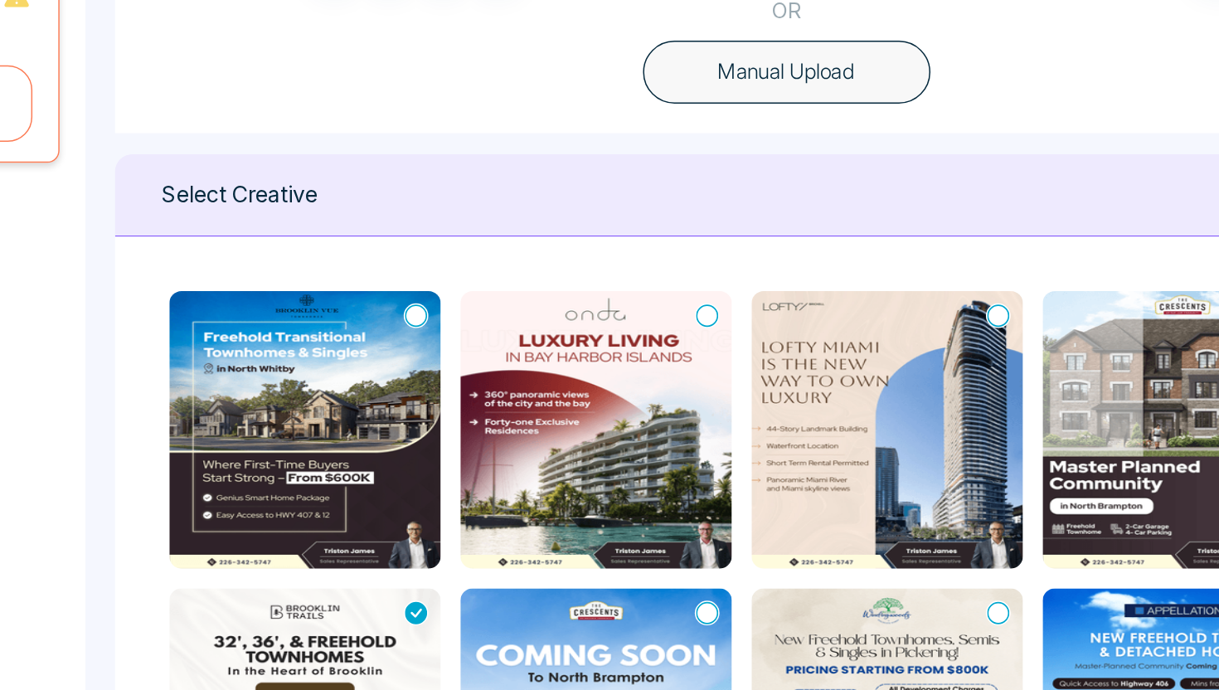
type textarea "**********"
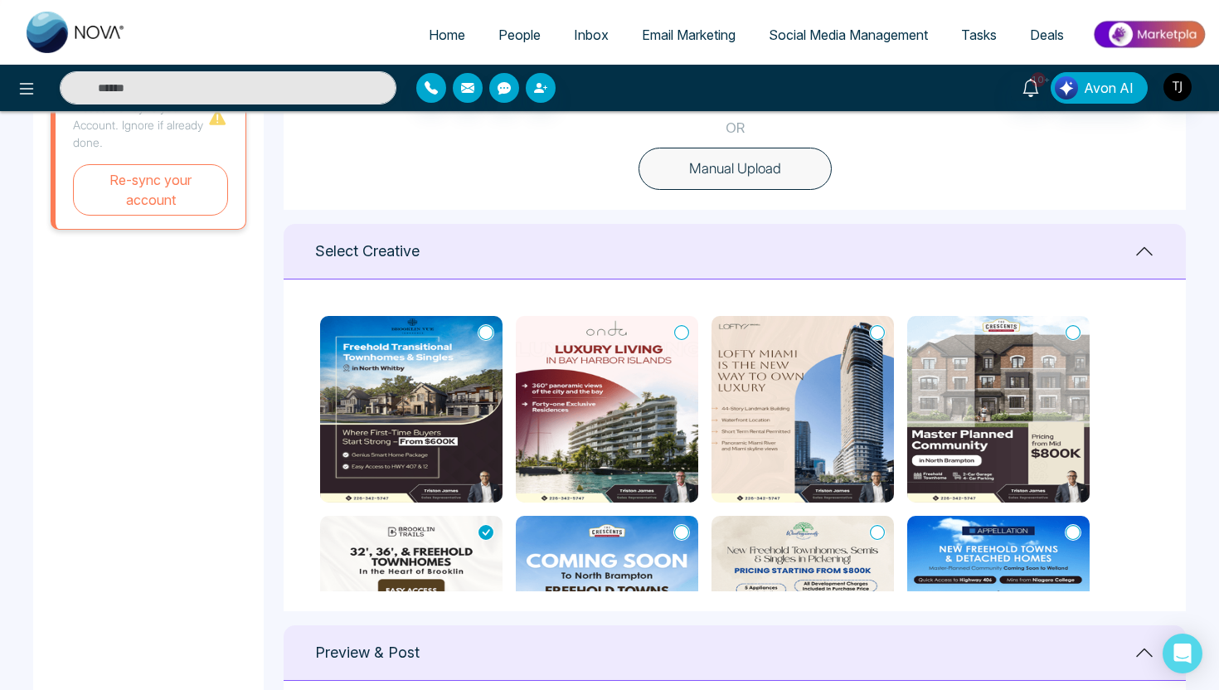
scroll to position [0, 0]
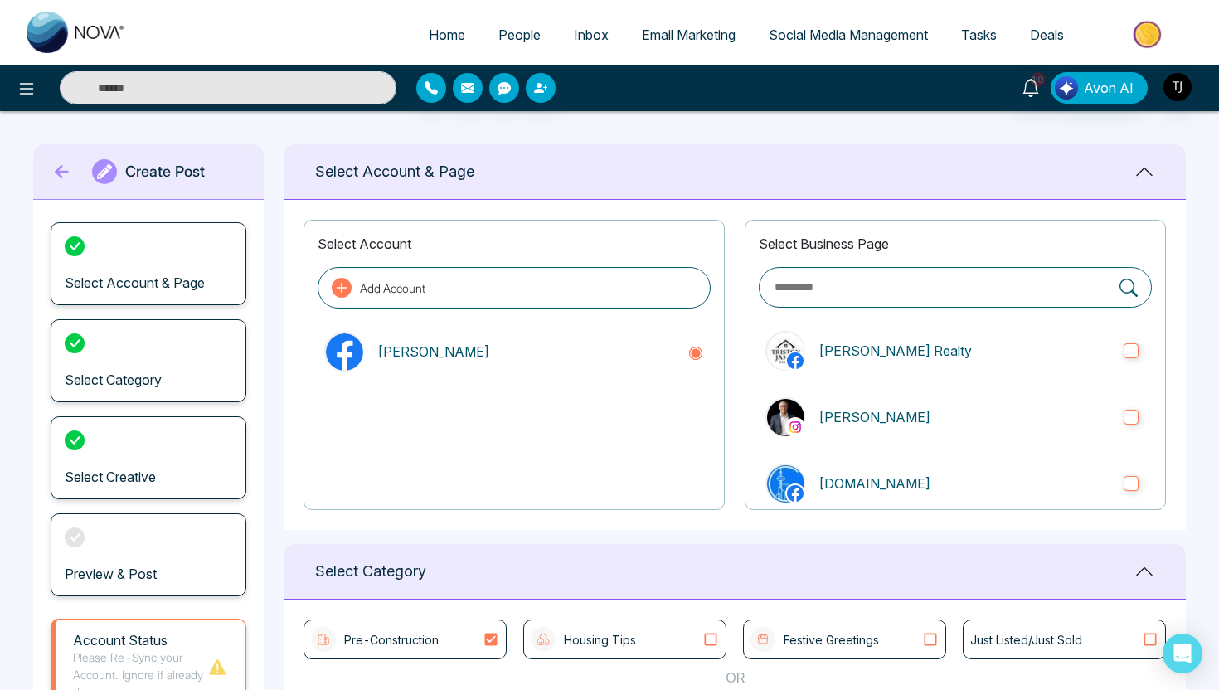
click at [70, 173] on icon at bounding box center [62, 171] width 25 height 33
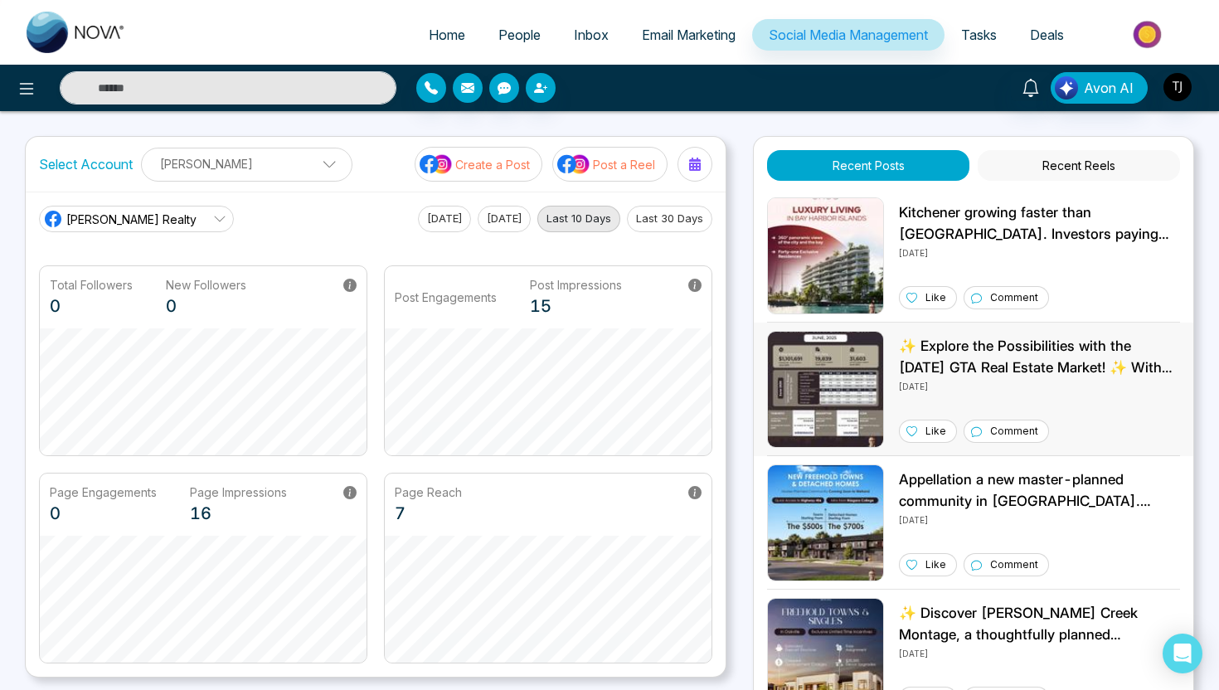
click at [809, 386] on img at bounding box center [825, 389] width 117 height 117
click at [808, 549] on img at bounding box center [825, 522] width 117 height 117
click at [610, 166] on p "Post a Reel" at bounding box center [624, 164] width 62 height 17
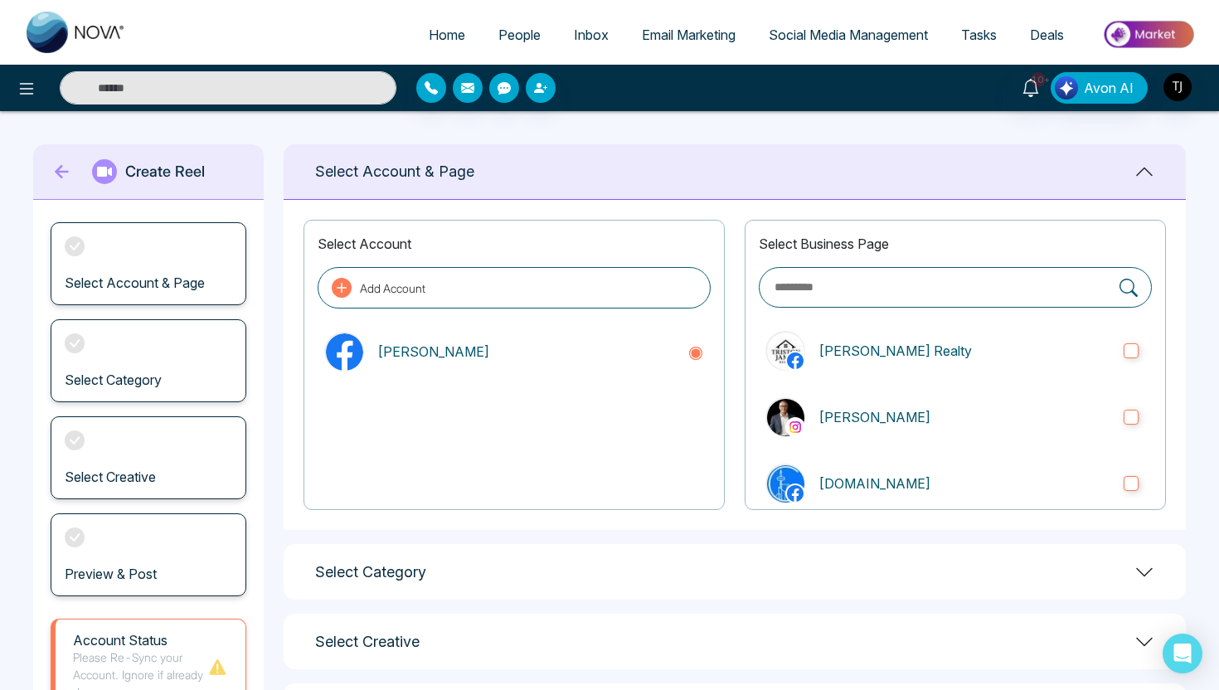
scroll to position [147, 0]
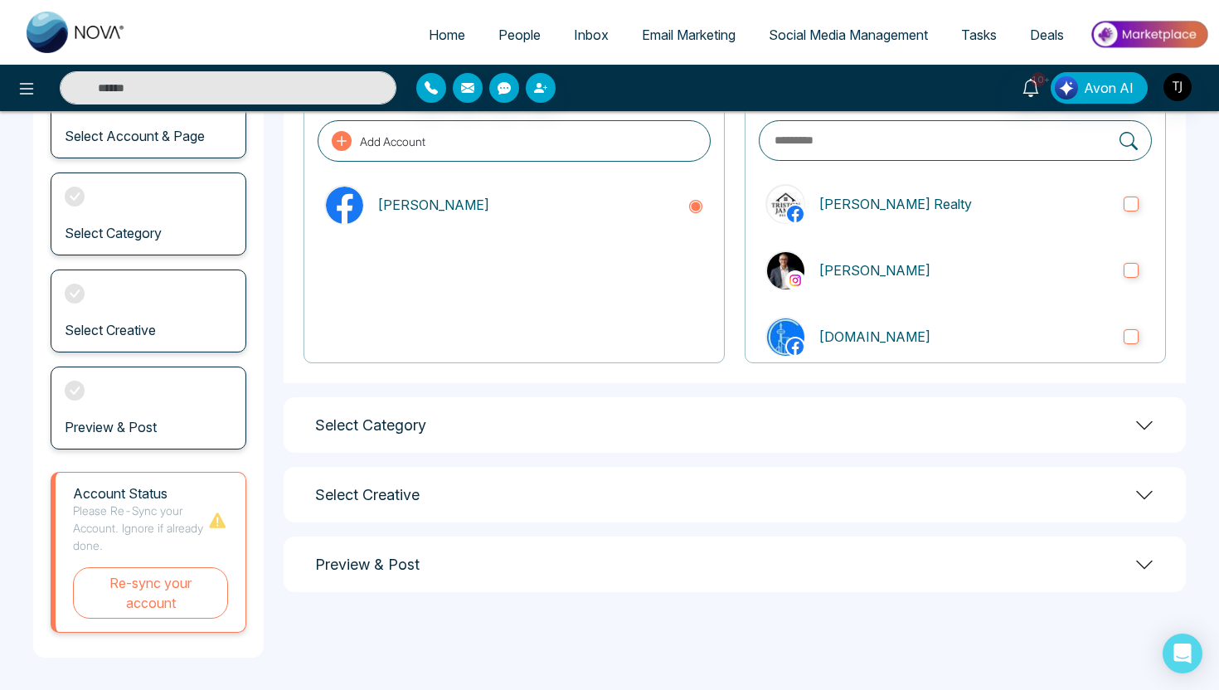
click at [411, 438] on div "Select Category" at bounding box center [735, 425] width 902 height 56
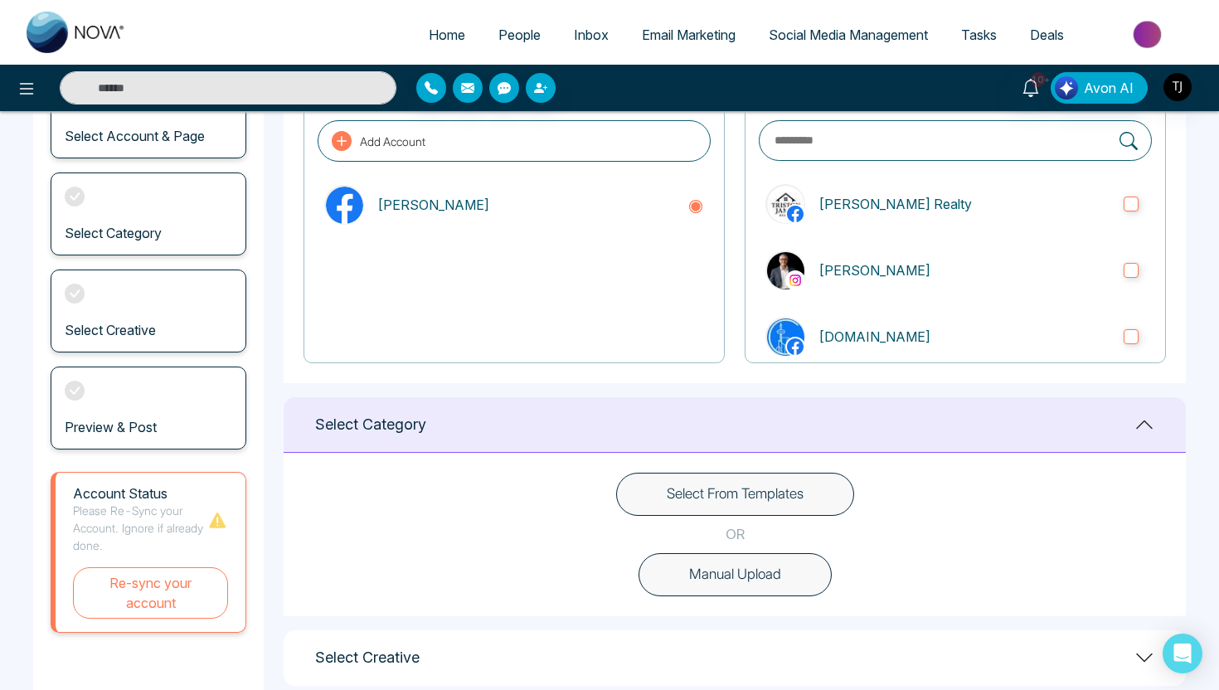
scroll to position [301, 0]
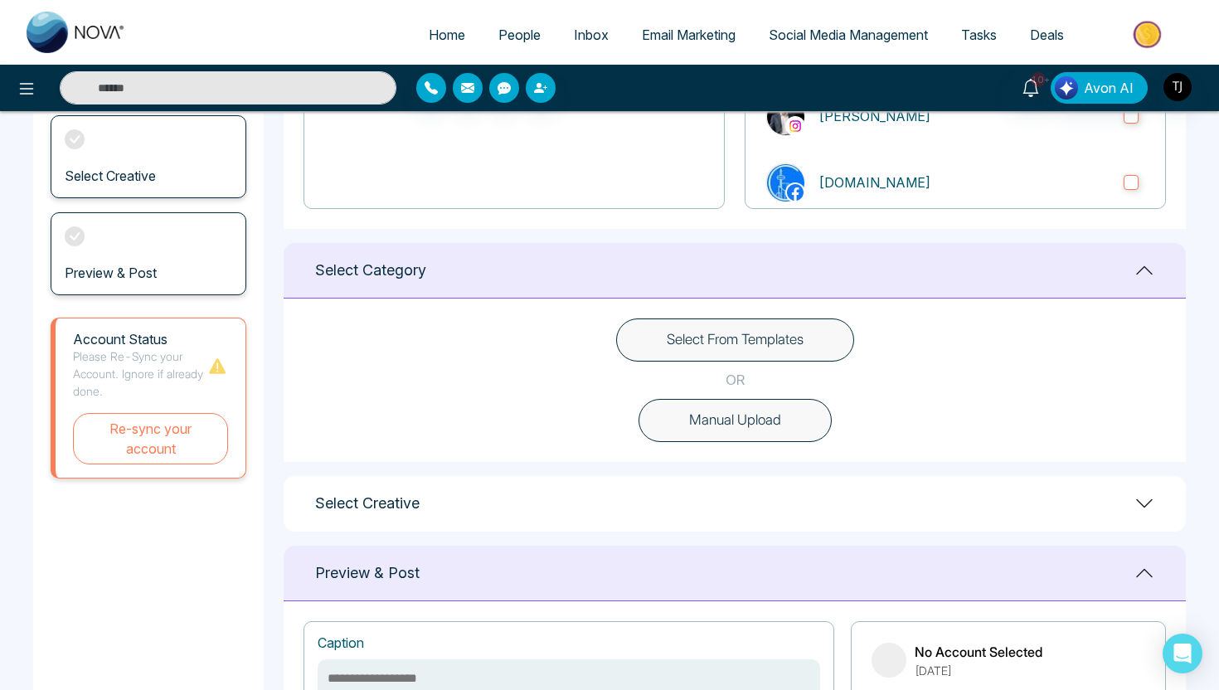
click at [379, 479] on div "Select Creative" at bounding box center [735, 504] width 902 height 56
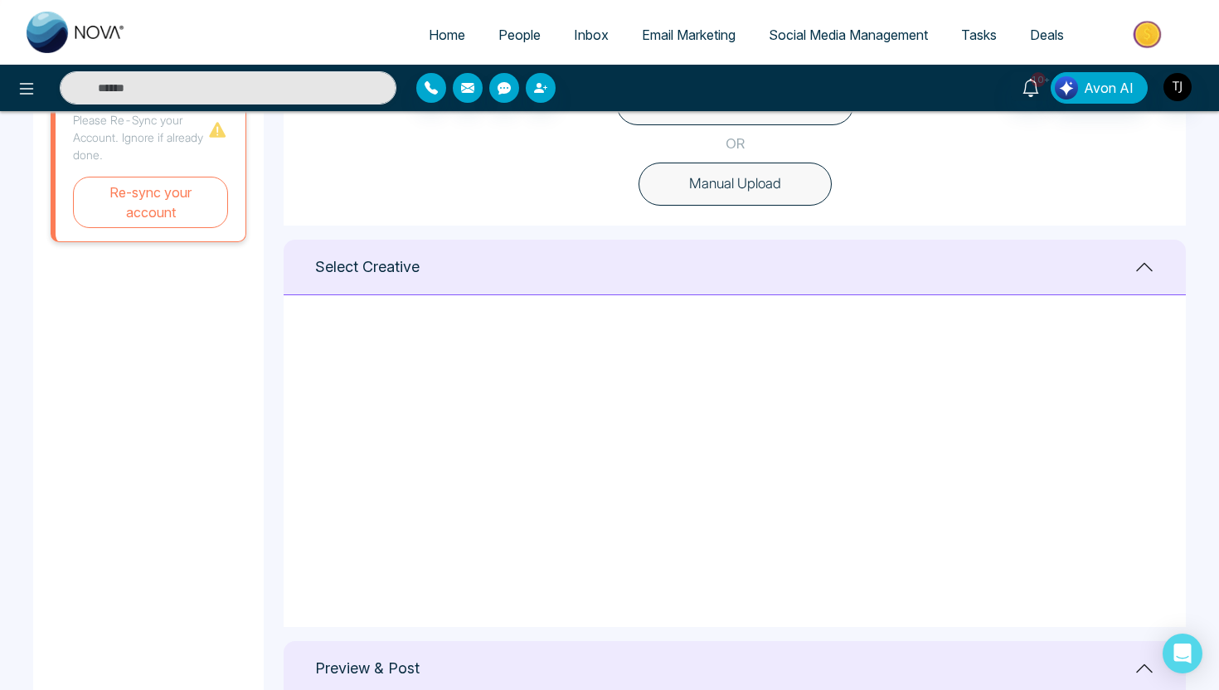
scroll to position [64, 0]
click at [1063, 38] on span "Deals" at bounding box center [1047, 35] width 34 height 17
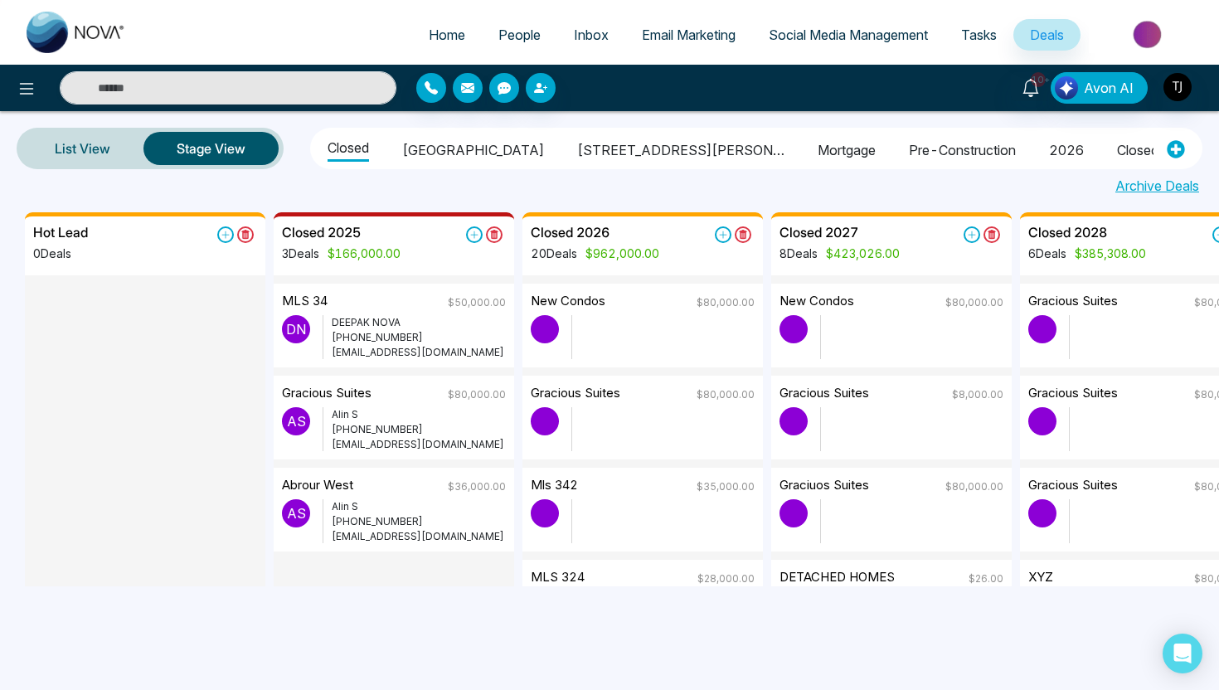
click at [818, 142] on li "Mortgage" at bounding box center [847, 147] width 58 height 28
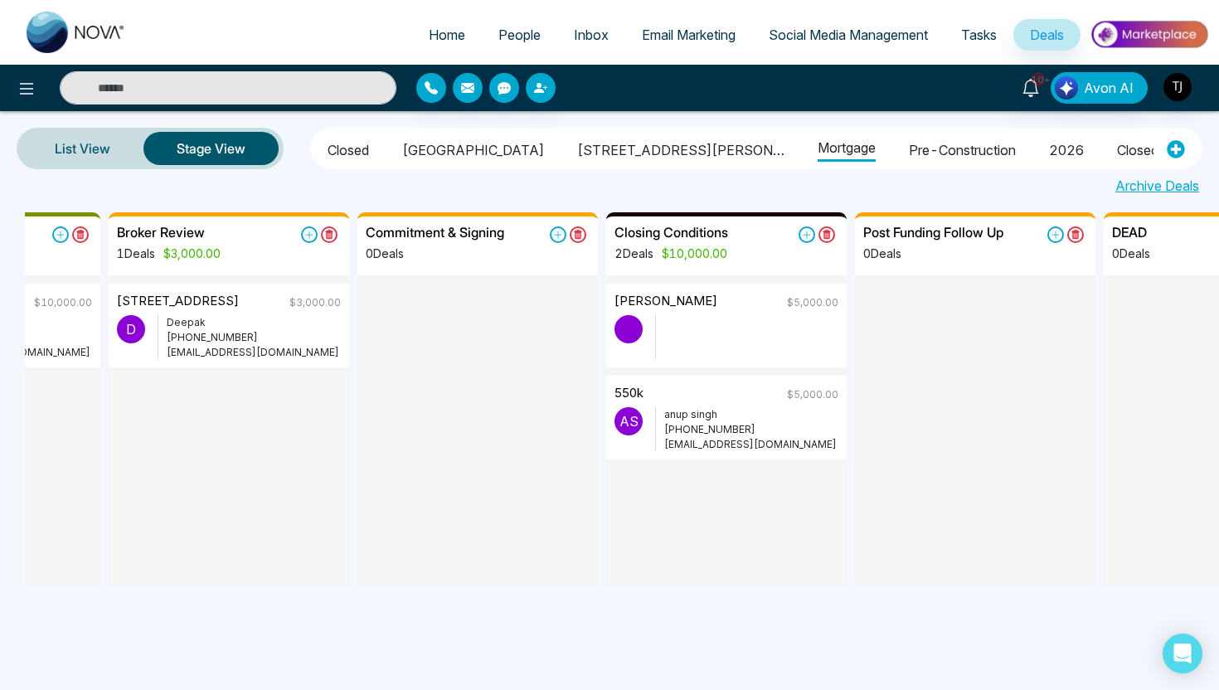
scroll to position [0, 832]
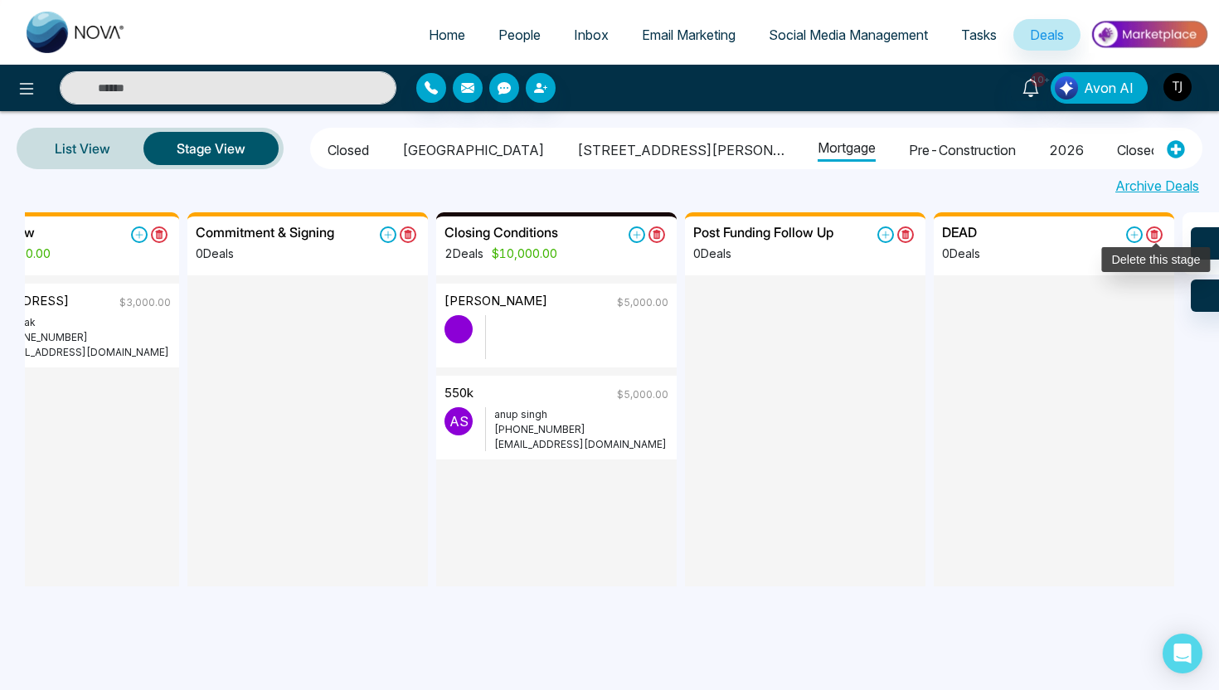
click at [1155, 231] on icon at bounding box center [1154, 234] width 8 height 9
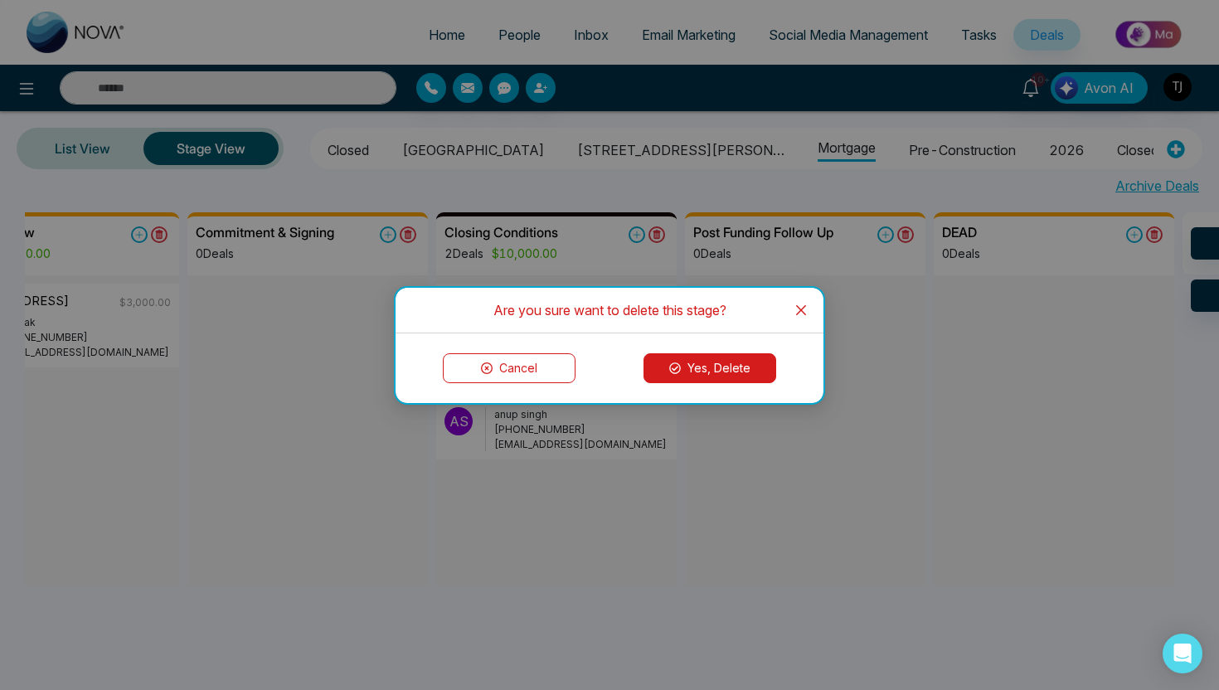
click at [677, 350] on div "Cancel Yes, Delete" at bounding box center [610, 368] width 428 height 70
click at [696, 362] on button "Yes, Delete" at bounding box center [709, 368] width 133 height 30
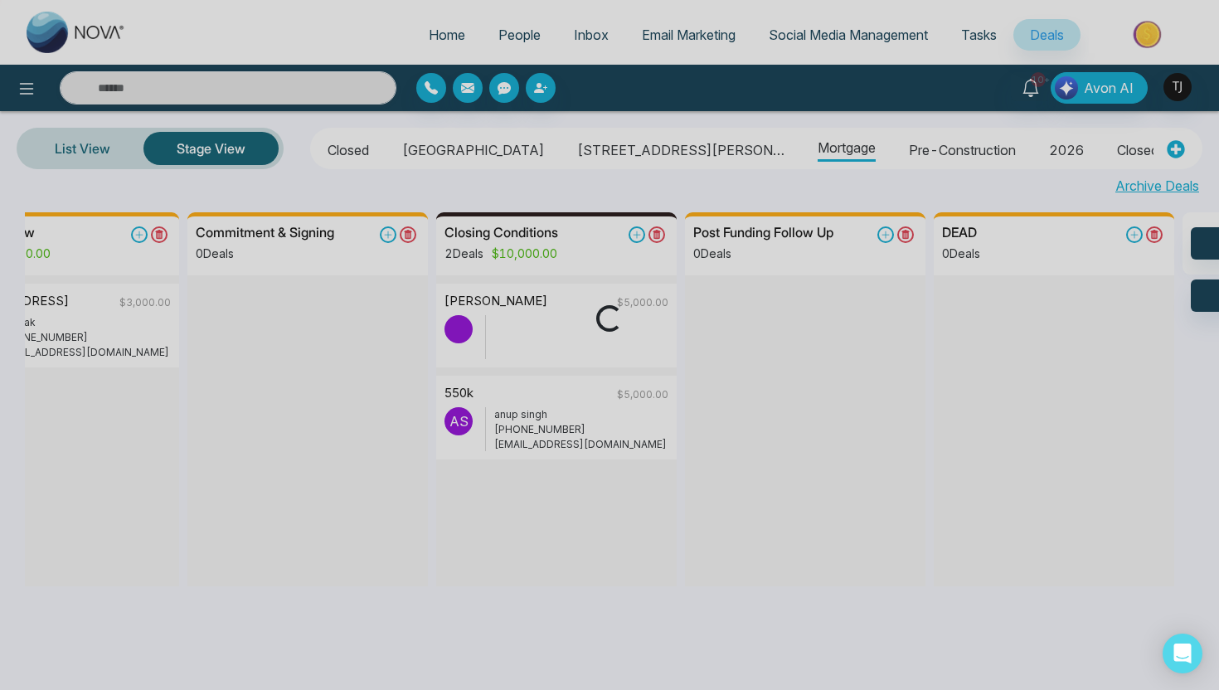
scroll to position [0, 0]
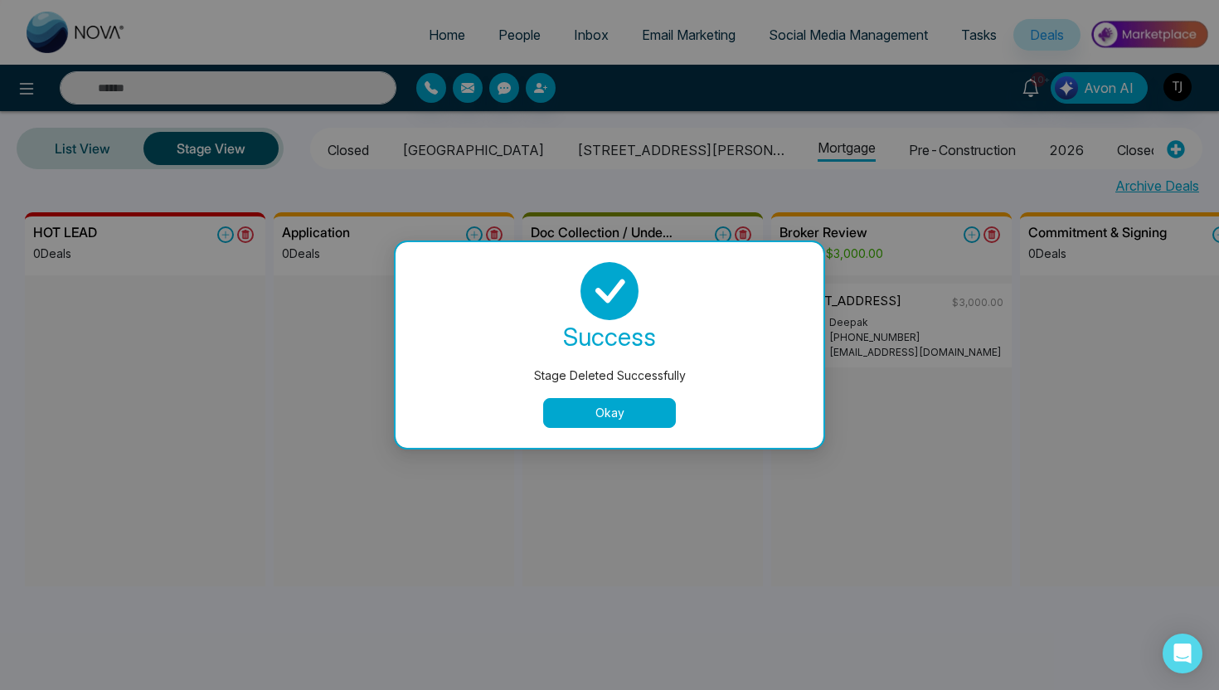
click at [634, 408] on button "Okay" at bounding box center [609, 413] width 133 height 30
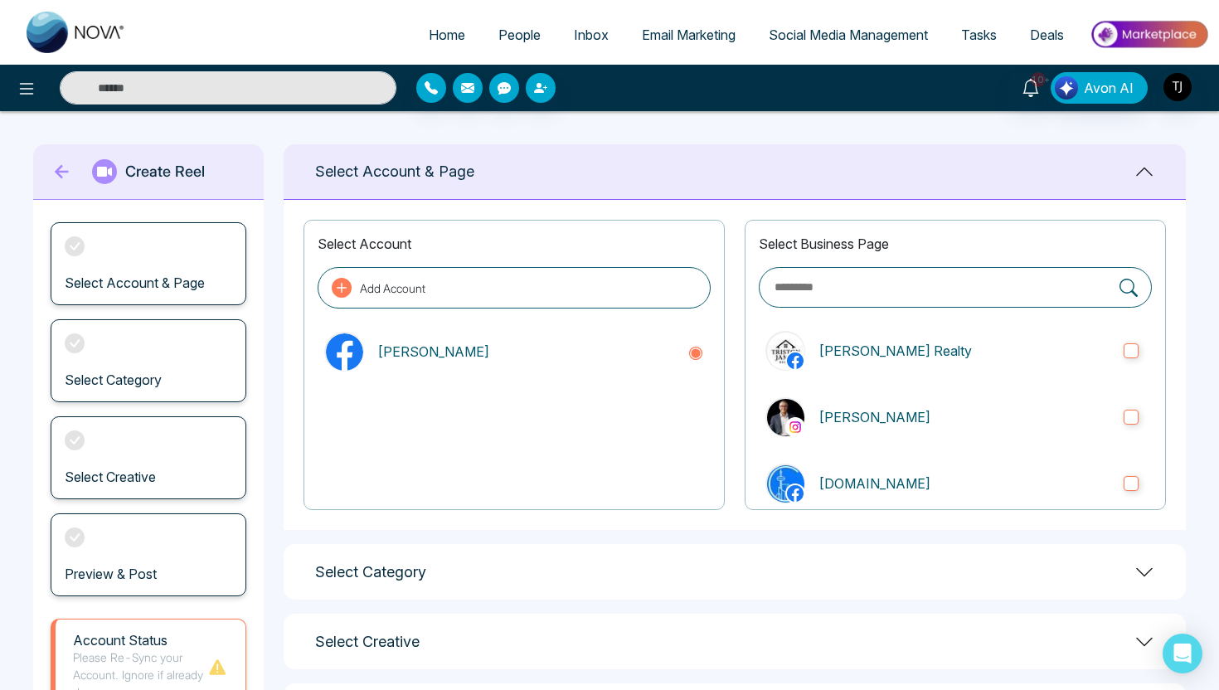
click at [1054, 42] on link "Deals" at bounding box center [1046, 35] width 67 height 32
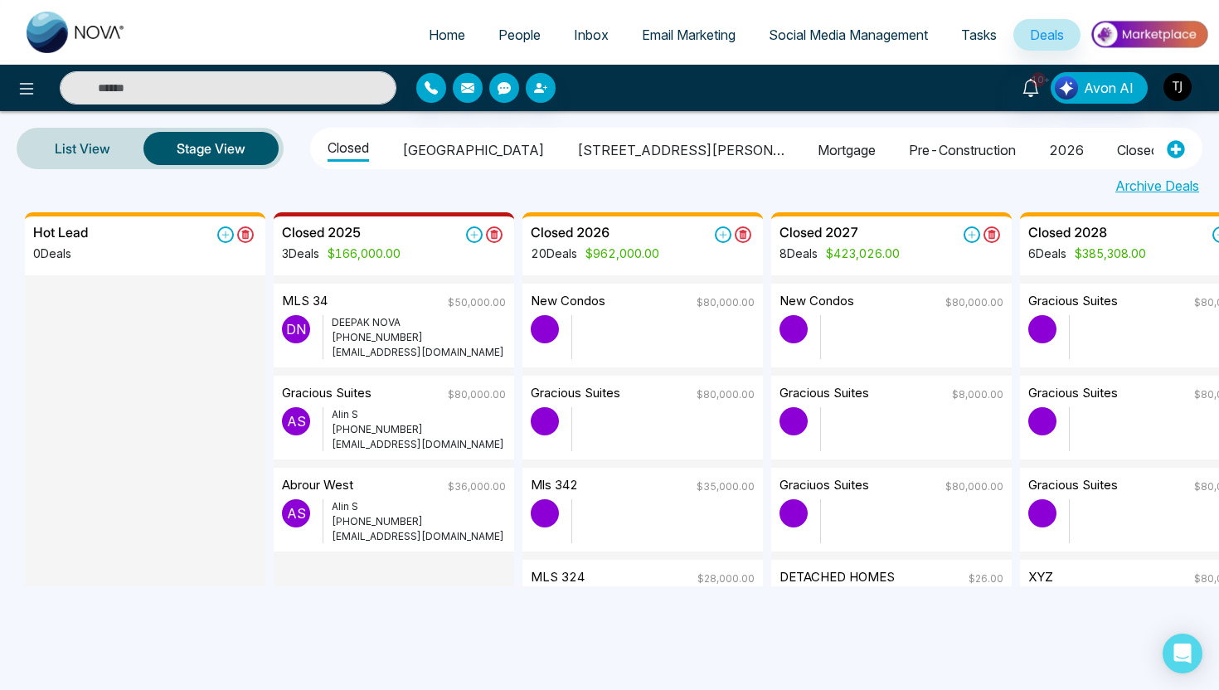
click at [818, 155] on li "Mortgage" at bounding box center [847, 147] width 58 height 28
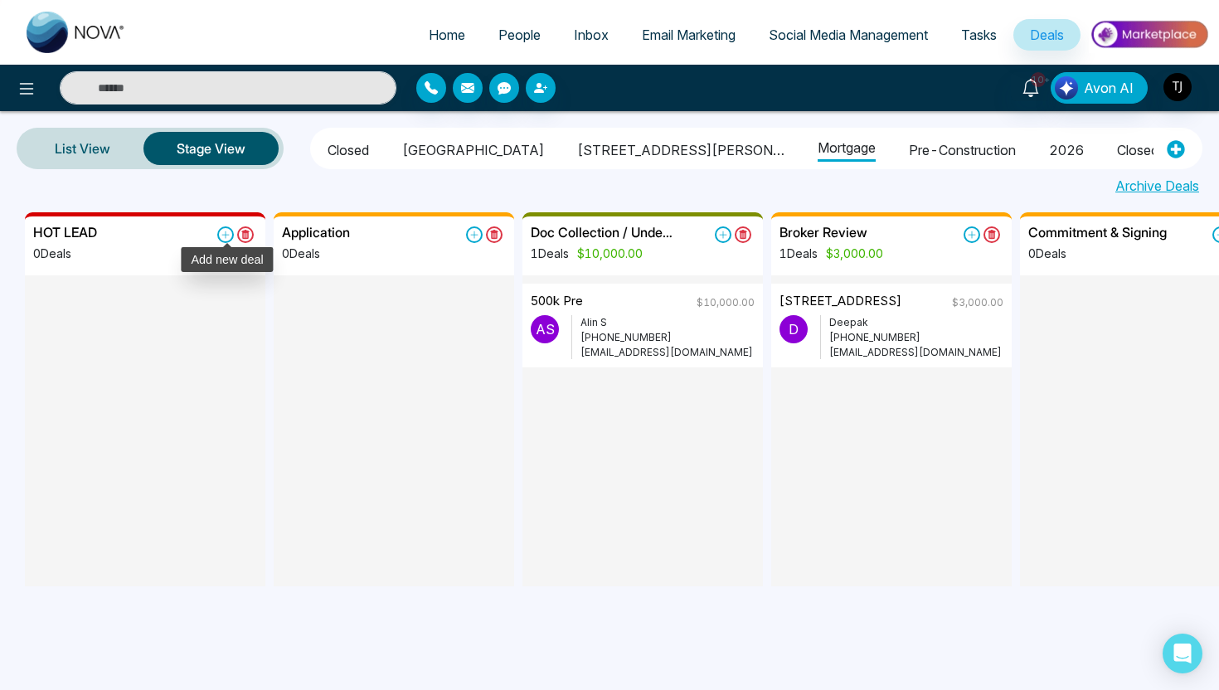
click at [227, 236] on icon at bounding box center [225, 234] width 17 height 17
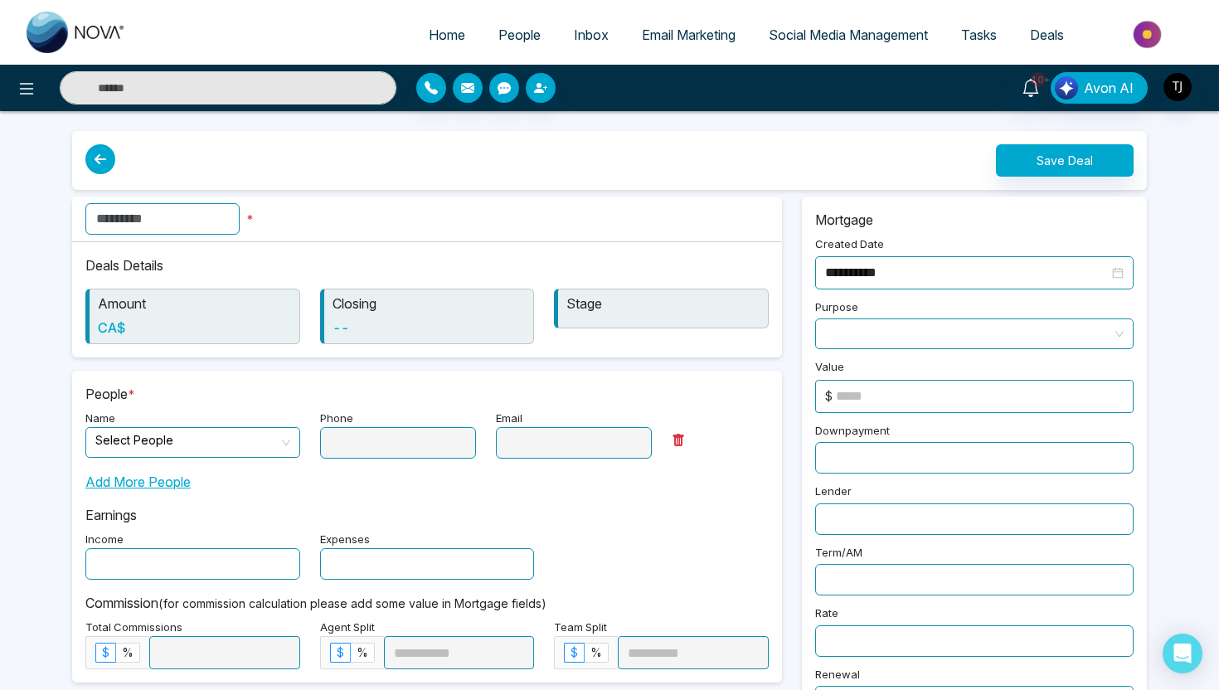
click at [187, 226] on input "text" at bounding box center [162, 219] width 154 height 32
type input "*"
click at [151, 454] on span at bounding box center [186, 442] width 183 height 29
type input "**********"
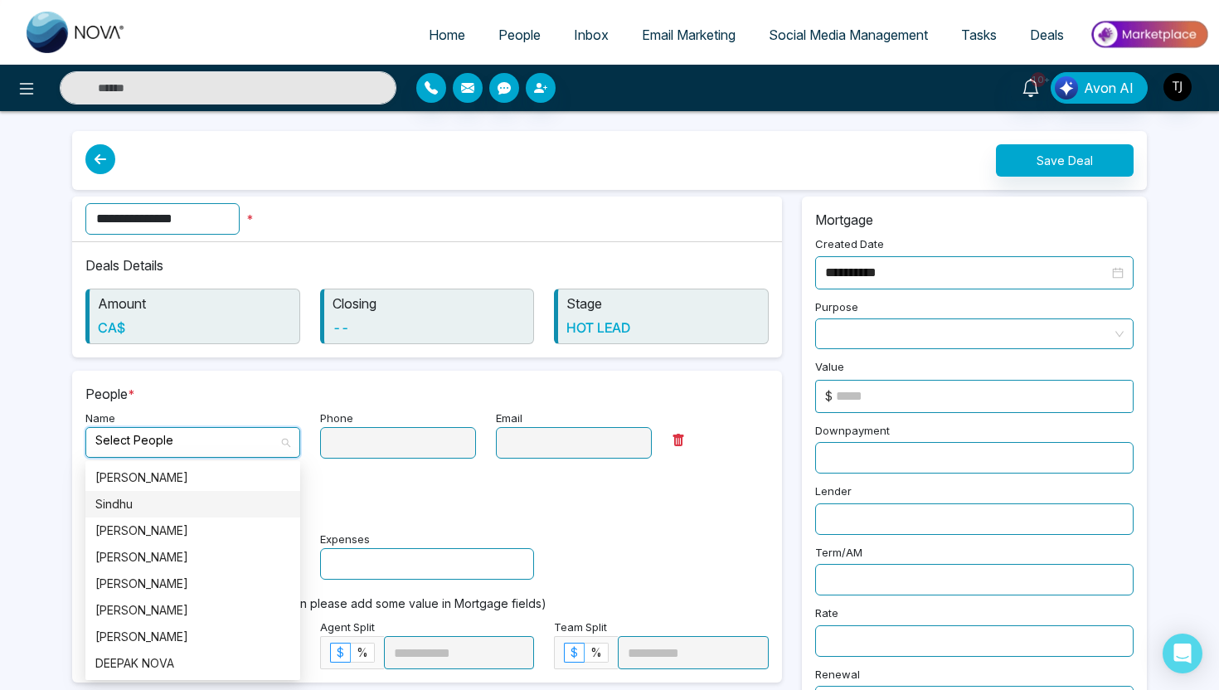
click at [151, 499] on div "Sindhu" at bounding box center [192, 504] width 195 height 18
type input "**********"
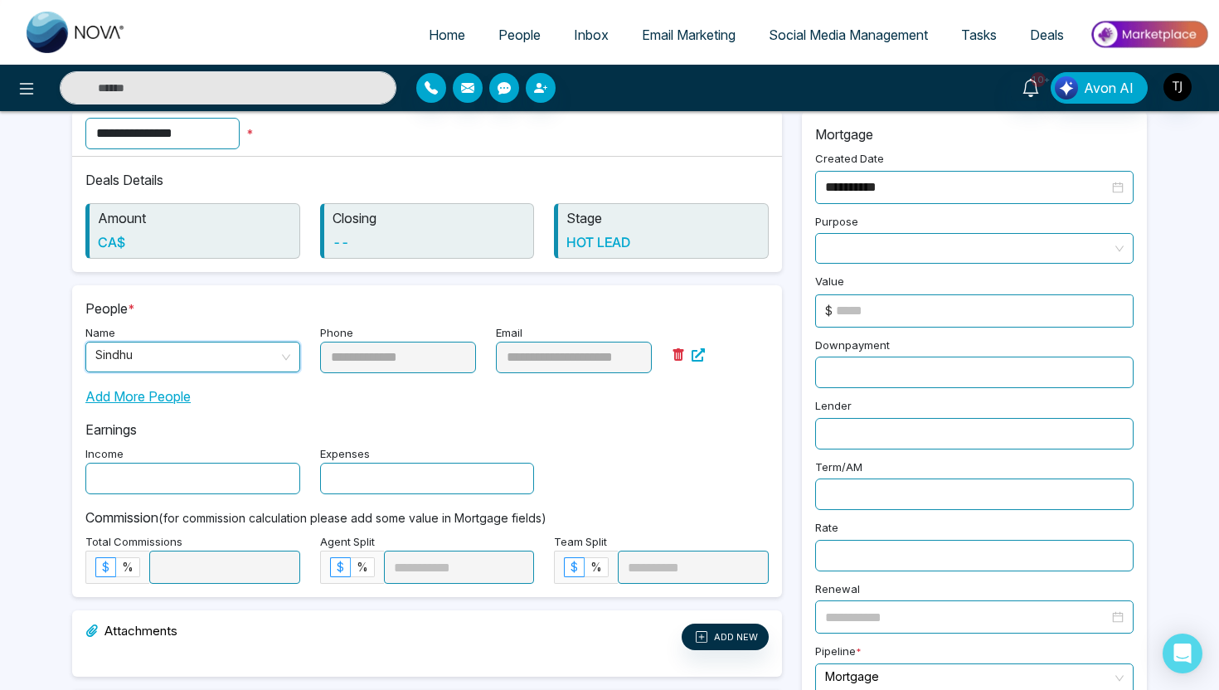
scroll to position [110, 0]
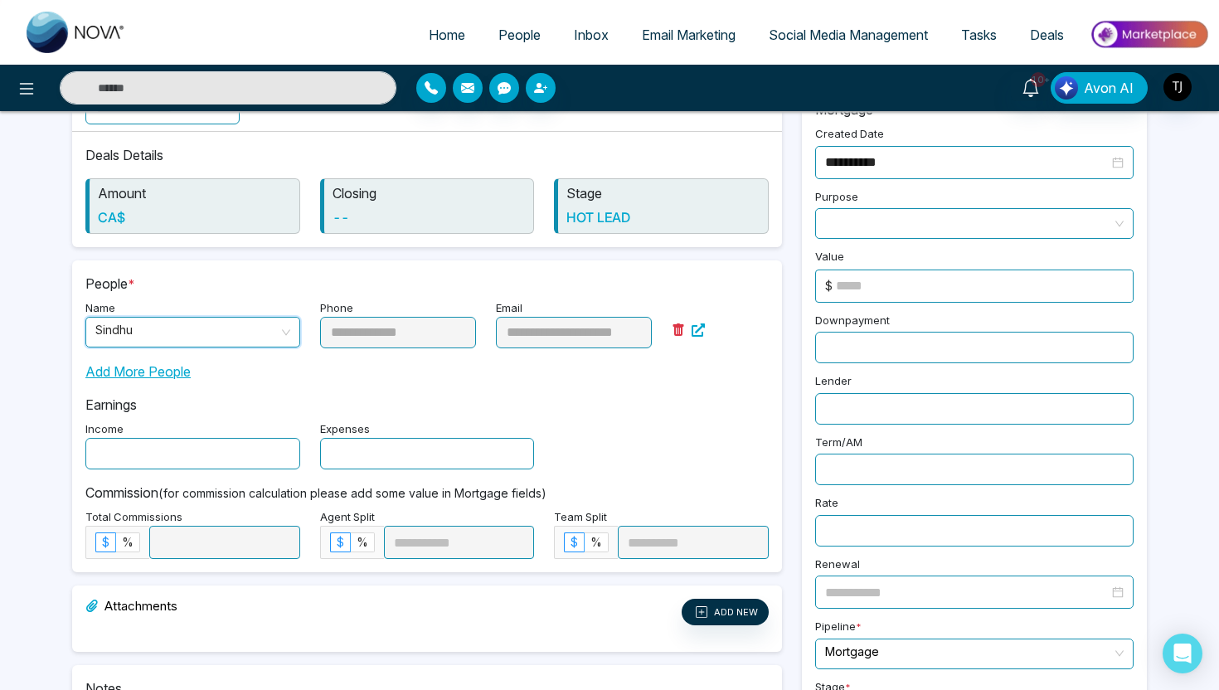
click at [164, 452] on input "text" at bounding box center [192, 454] width 215 height 32
click at [396, 465] on input "text" at bounding box center [427, 454] width 215 height 32
click at [849, 226] on span at bounding box center [974, 223] width 298 height 29
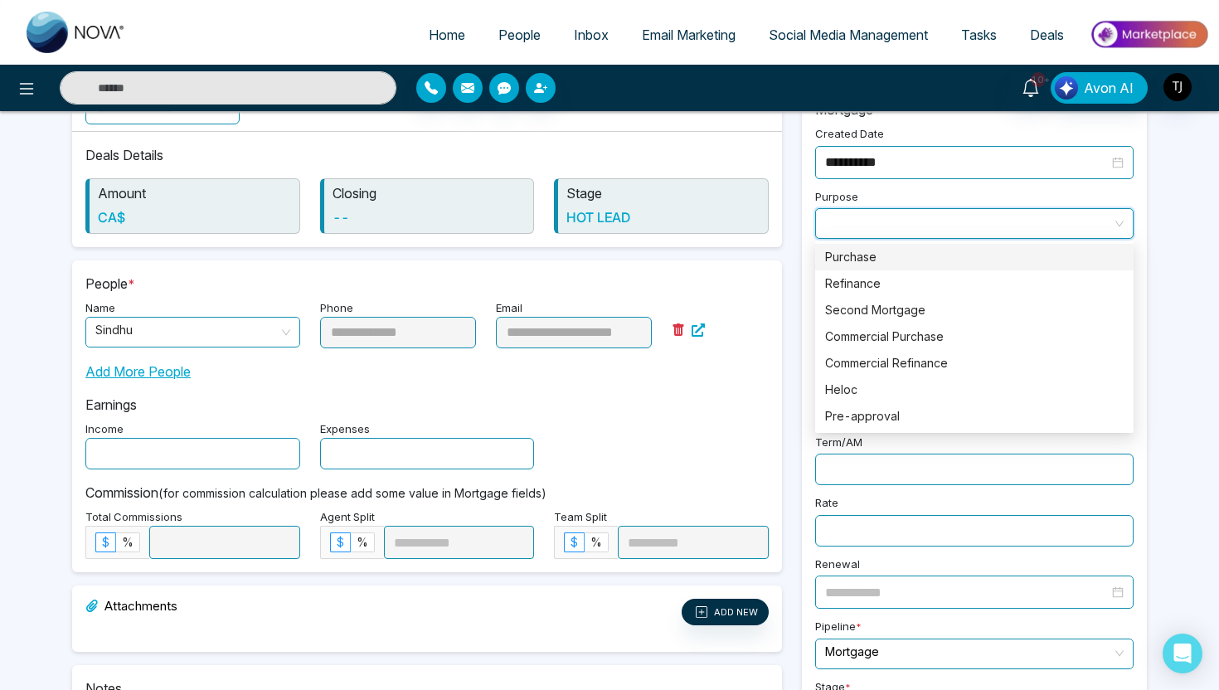
click at [857, 264] on div "Purchase" at bounding box center [974, 257] width 298 height 18
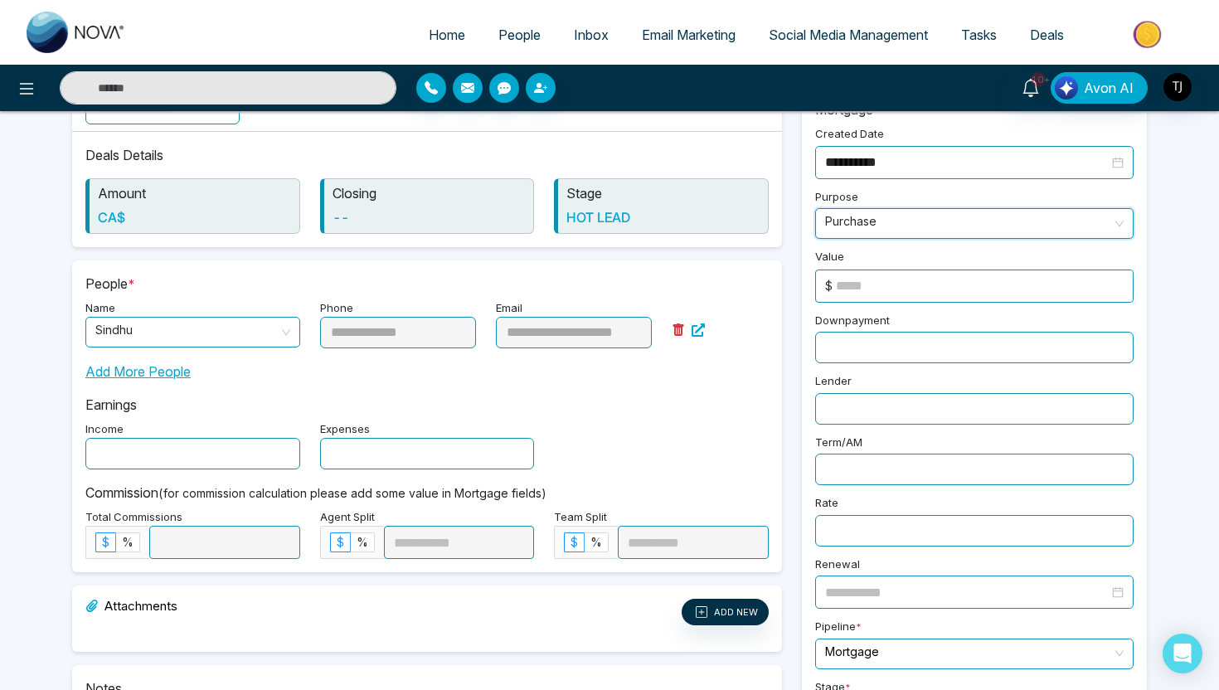
click at [875, 294] on input at bounding box center [984, 286] width 297 height 32
type input "******"
click at [952, 332] on input "text" at bounding box center [974, 348] width 318 height 32
type input "*****"
click at [964, 397] on input "text" at bounding box center [974, 409] width 318 height 32
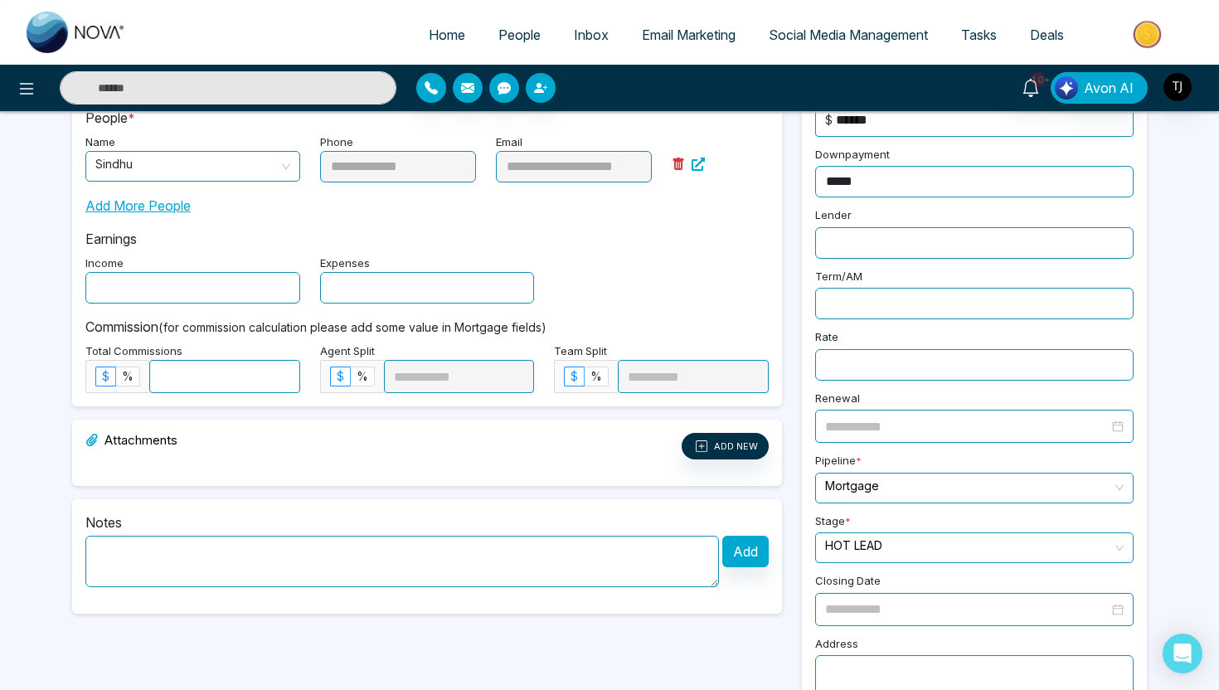
scroll to position [316, 0]
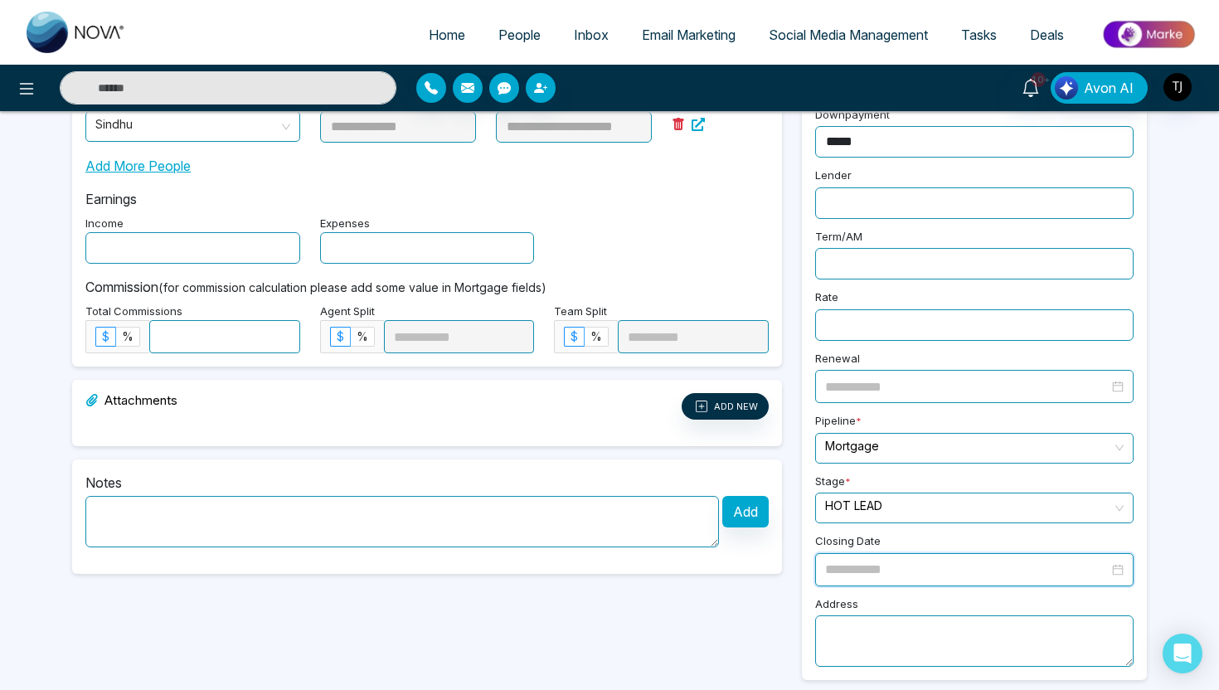
click at [1105, 559] on input at bounding box center [967, 569] width 284 height 21
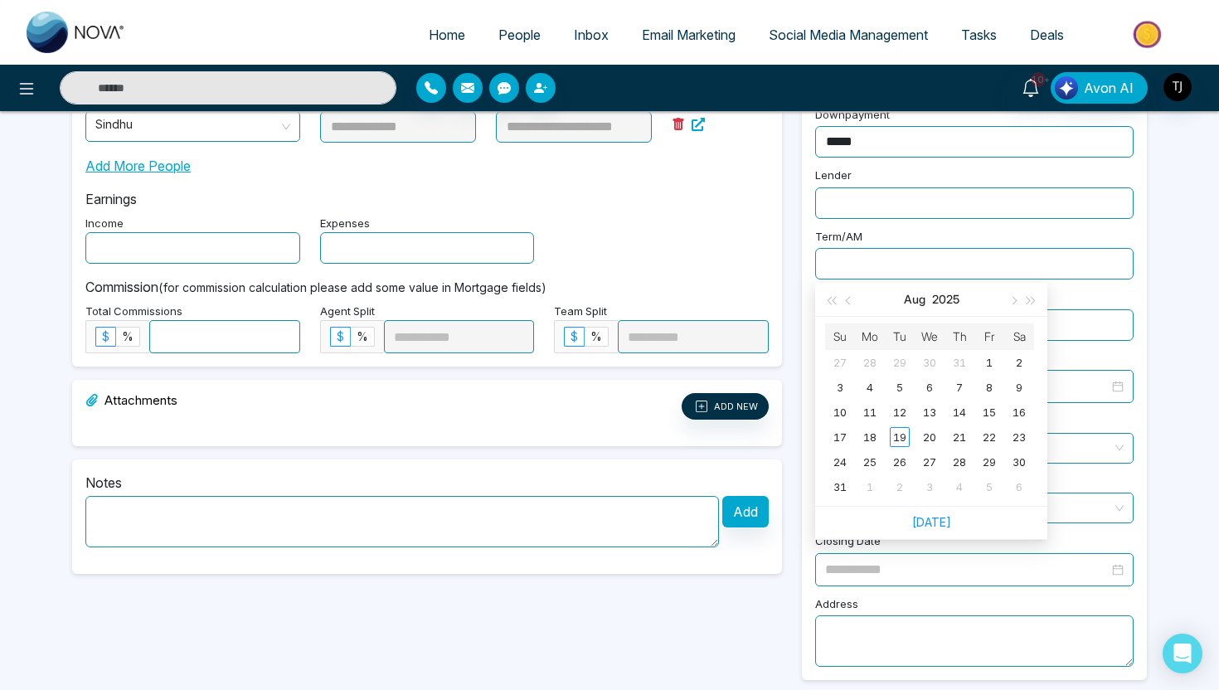
click at [443, 459] on div "Notes Add" at bounding box center [427, 516] width 710 height 114
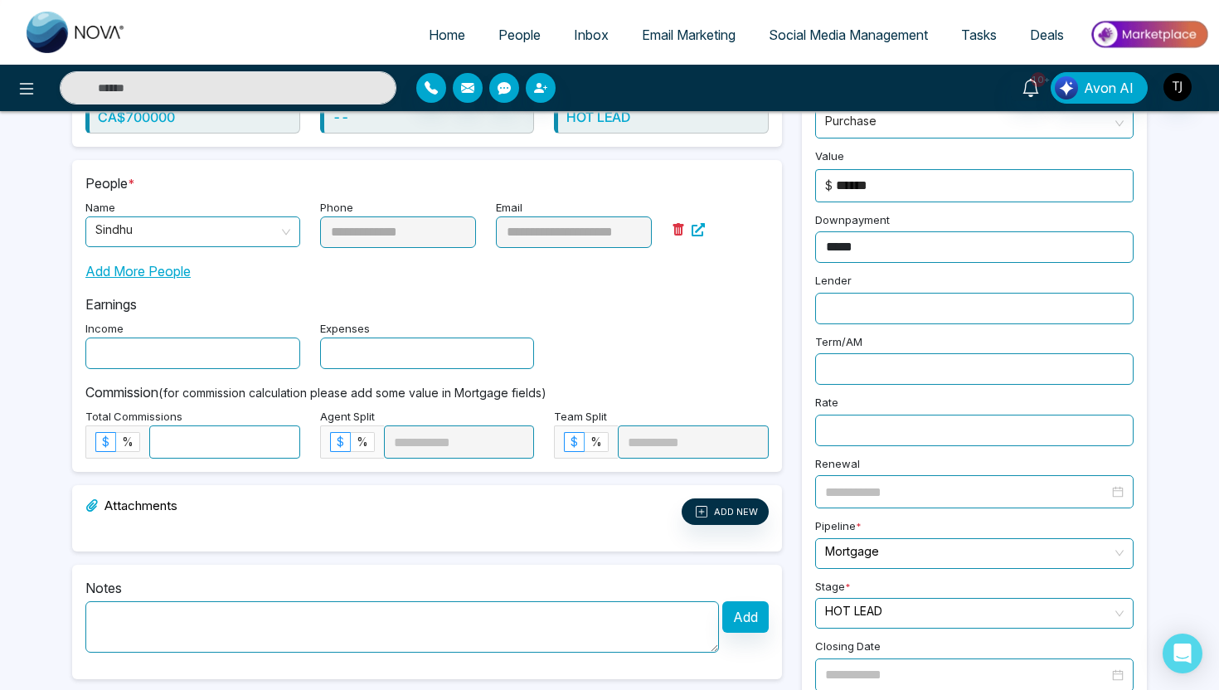
scroll to position [180, 0]
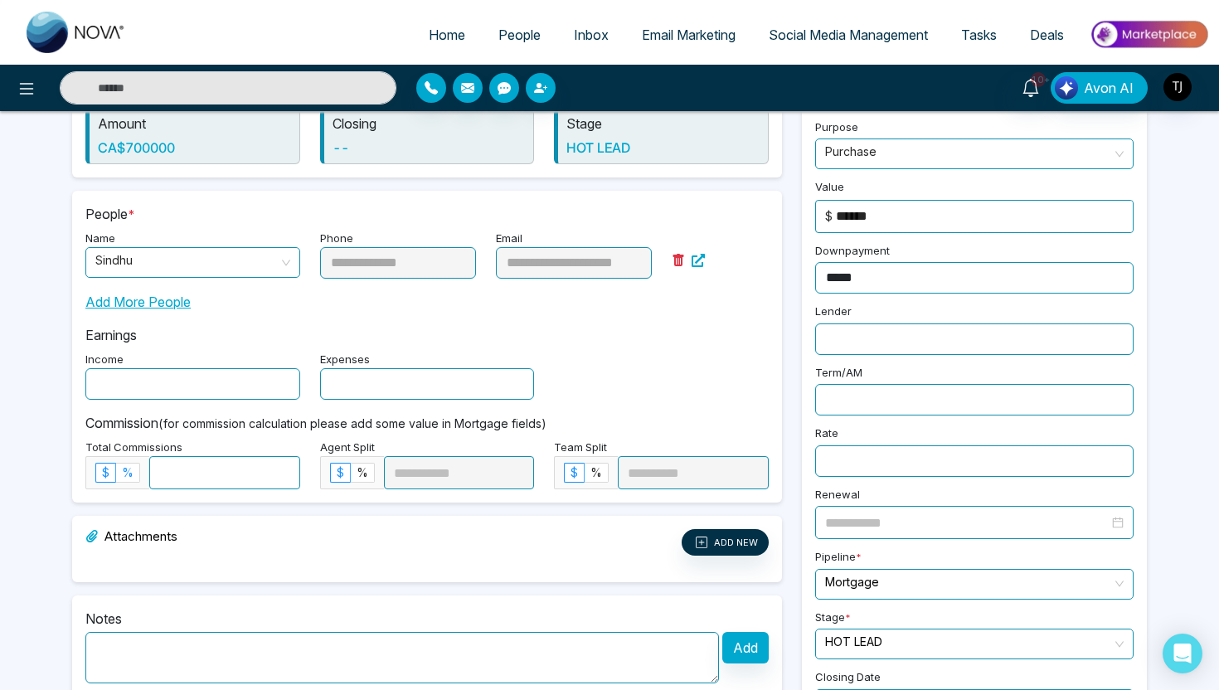
click at [131, 474] on span "%" at bounding box center [128, 472] width 12 height 14
click at [203, 468] on input at bounding box center [224, 473] width 149 height 32
click at [112, 480] on label "$" at bounding box center [105, 473] width 21 height 20
click at [200, 471] on input at bounding box center [224, 473] width 149 height 32
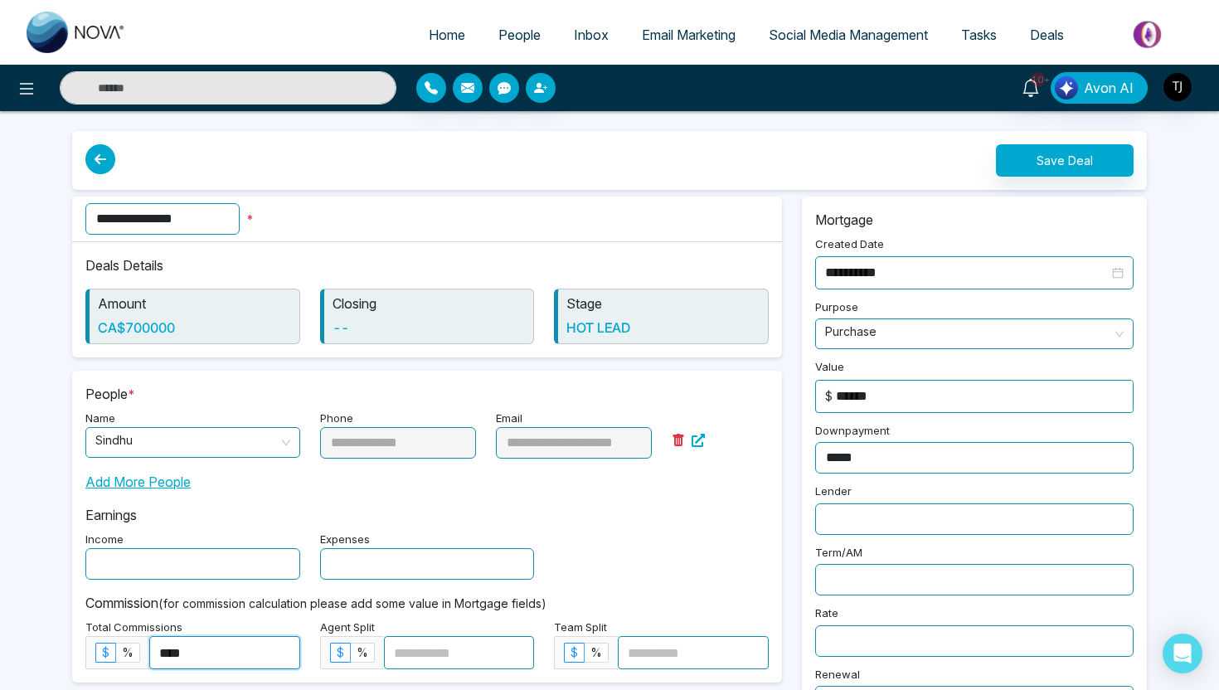
type input "****"
click at [1058, 161] on button "Save Deal" at bounding box center [1065, 160] width 138 height 32
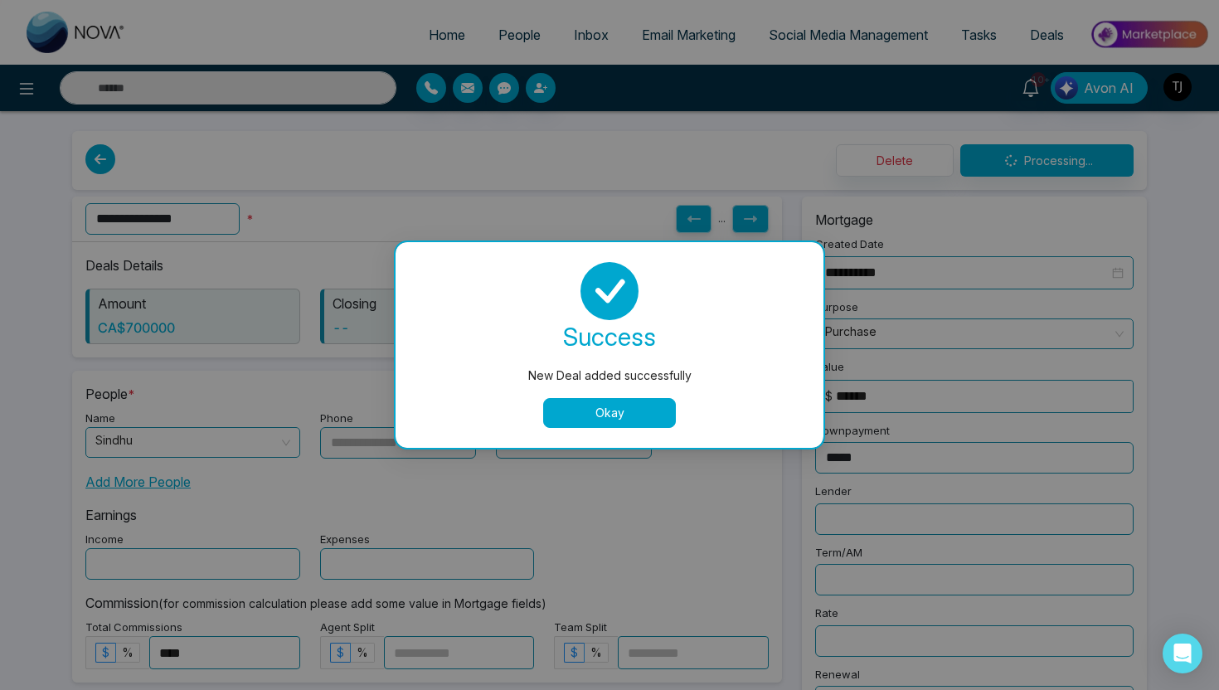
click at [649, 402] on button "Okay" at bounding box center [609, 413] width 133 height 30
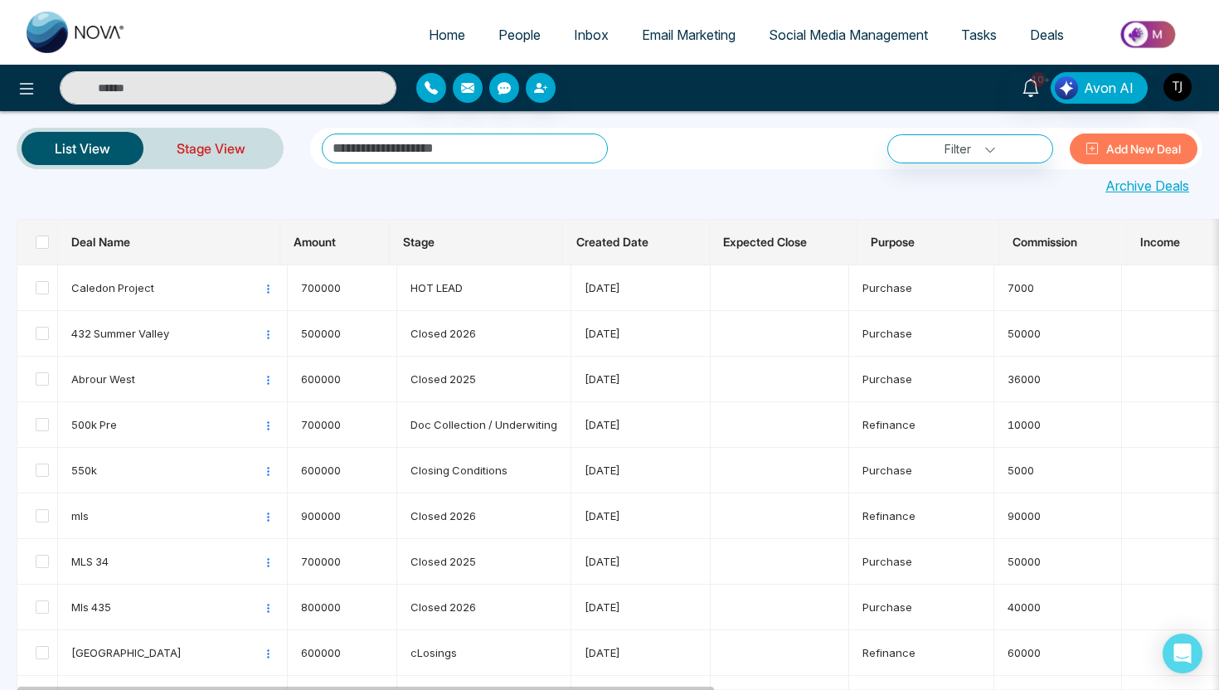
click at [235, 148] on link "Stage View" at bounding box center [210, 149] width 135 height 40
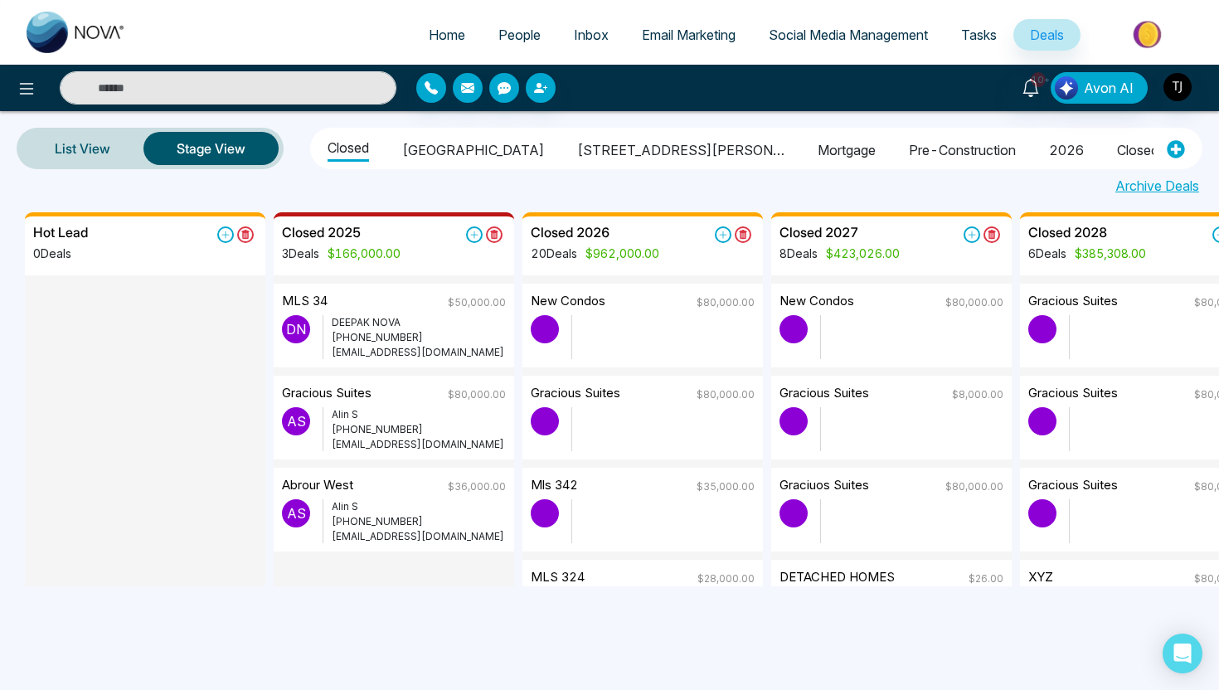
click at [818, 153] on li "Mortgage" at bounding box center [847, 147] width 58 height 28
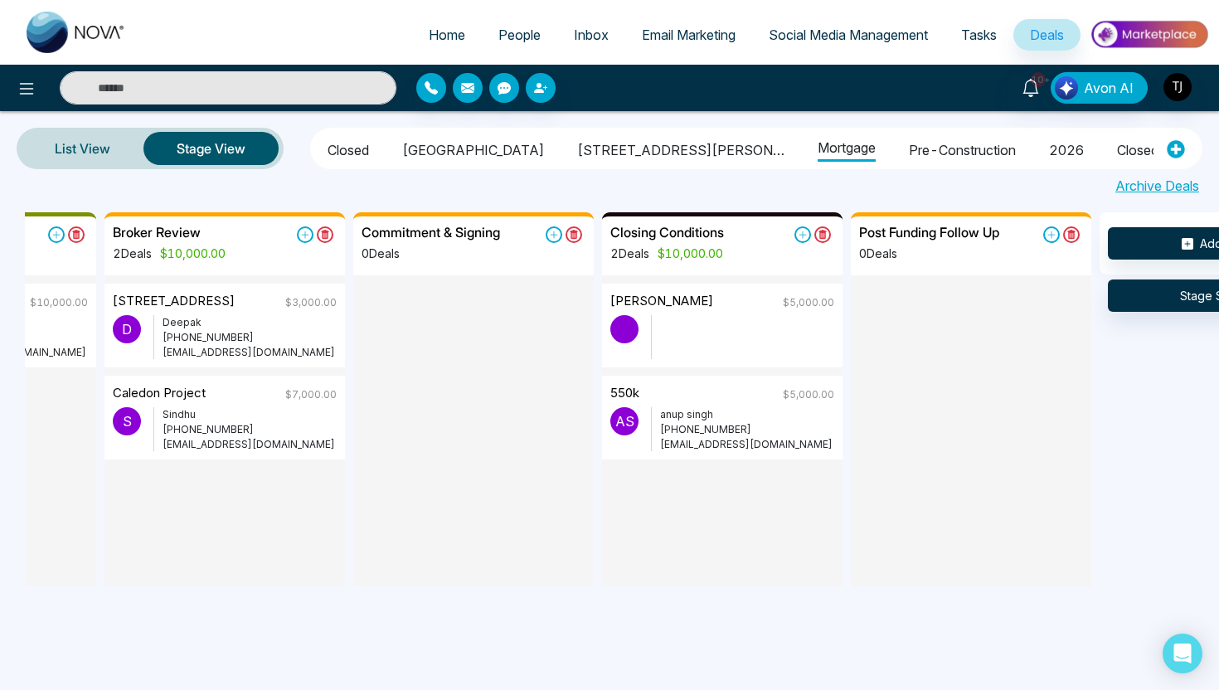
scroll to position [0, 662]
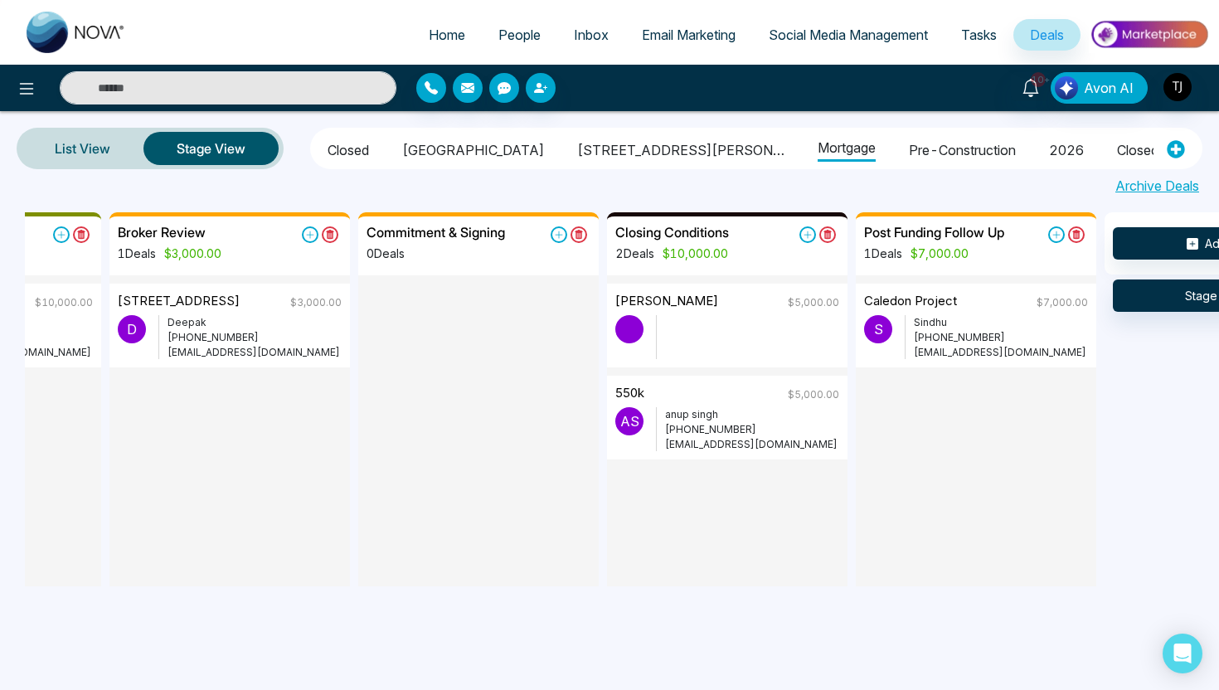
click at [516, 30] on span "People" at bounding box center [519, 35] width 42 height 17
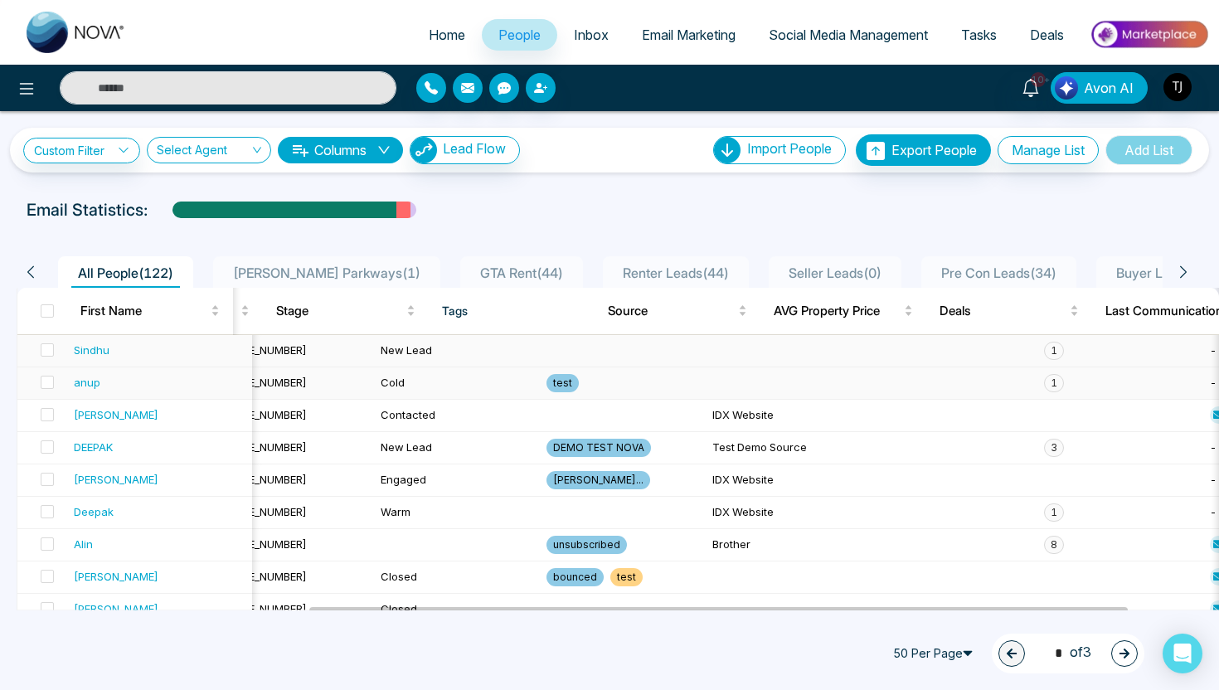
scroll to position [0, 524]
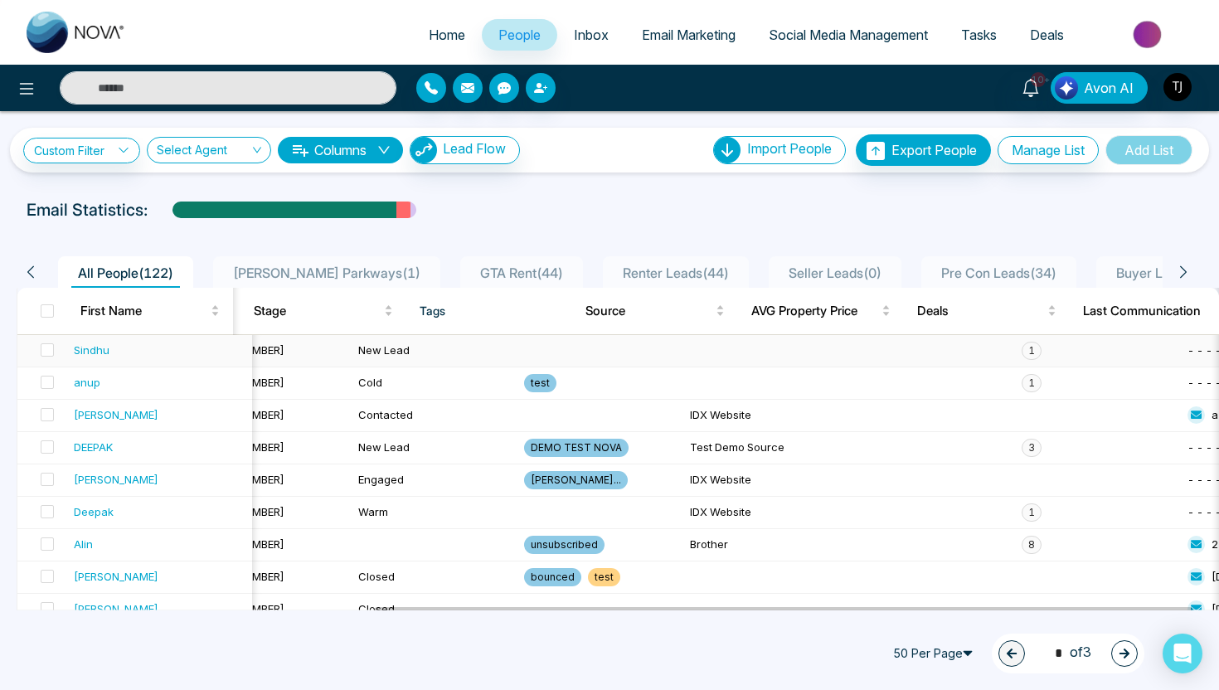
click at [1022, 352] on span "1" at bounding box center [1032, 351] width 20 height 18
click at [902, 344] on td at bounding box center [932, 351] width 166 height 32
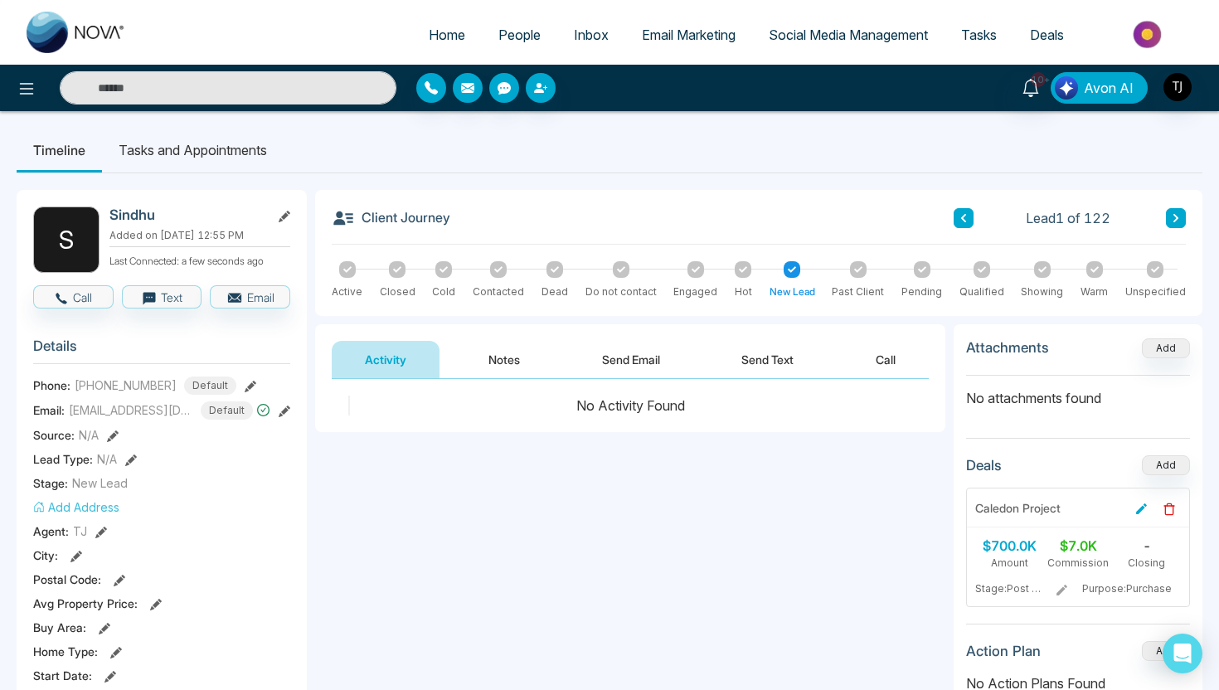
click at [1106, 92] on span "Avon AI" at bounding box center [1109, 88] width 50 height 20
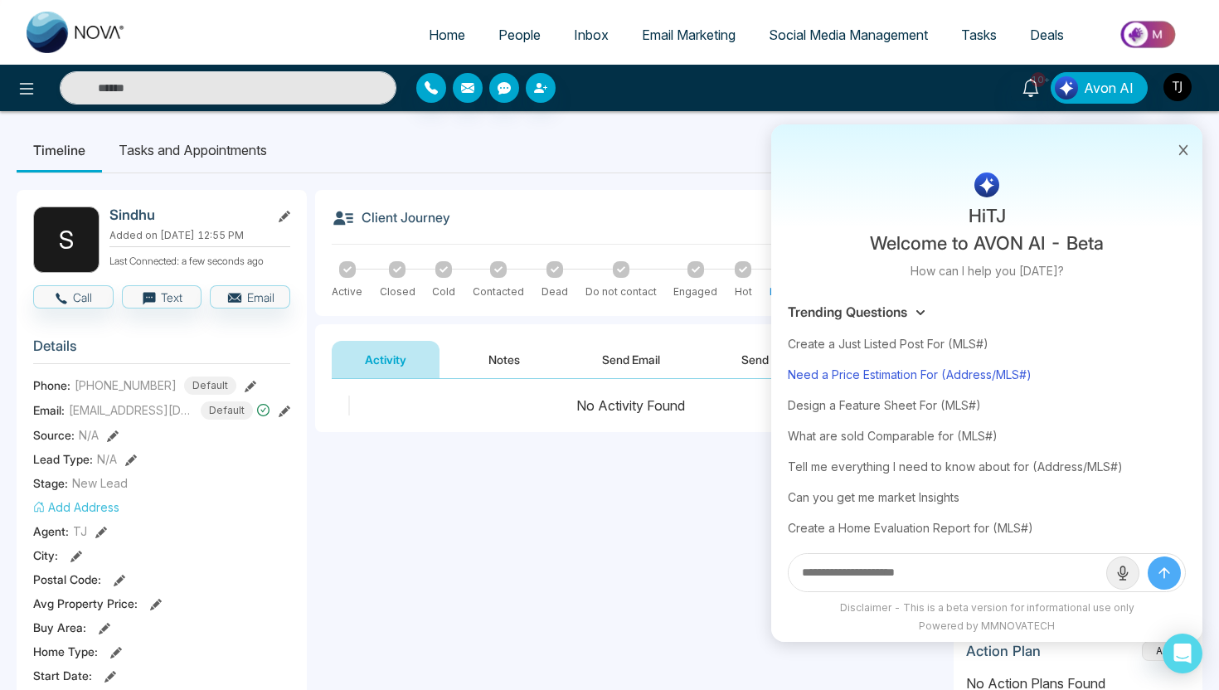
click at [901, 379] on div "Need a Price Estimation For (Address/MLS#)" at bounding box center [987, 374] width 398 height 31
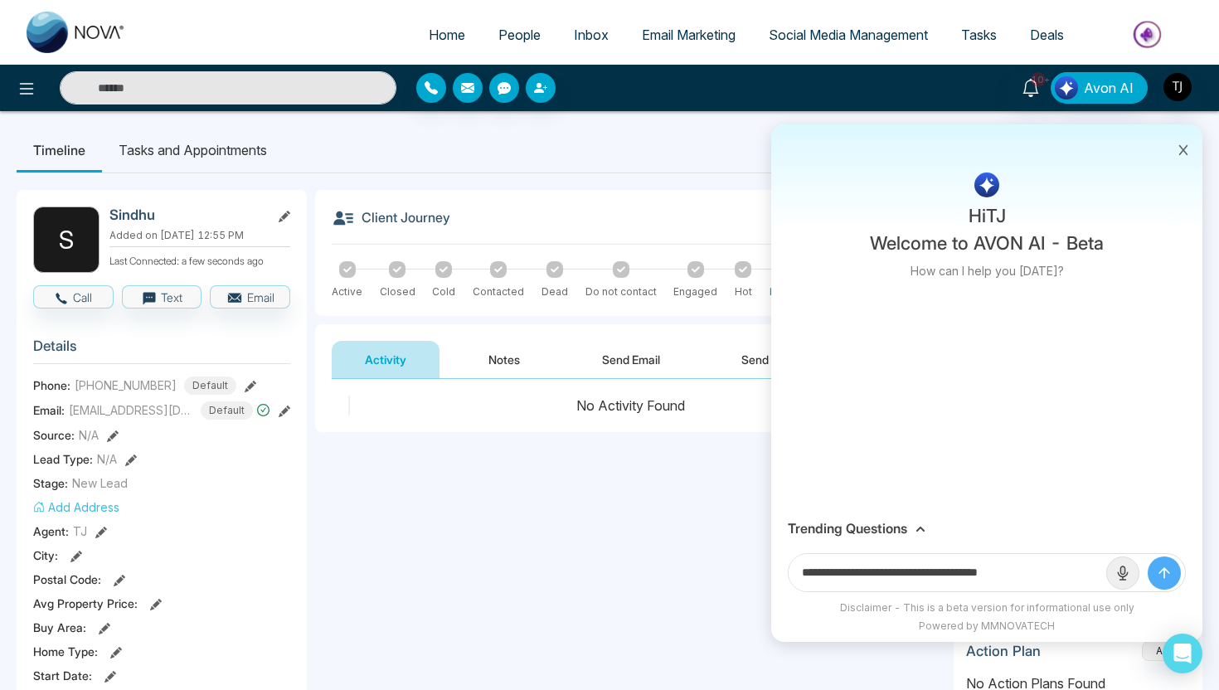
drag, startPoint x: 953, startPoint y: 574, endPoint x: 1075, endPoint y: 569, distance: 122.8
click at [1075, 569] on input "**********" at bounding box center [948, 572] width 318 height 37
paste input "**********"
type input "**********"
click at [1148, 556] on button "submit" at bounding box center [1164, 572] width 33 height 33
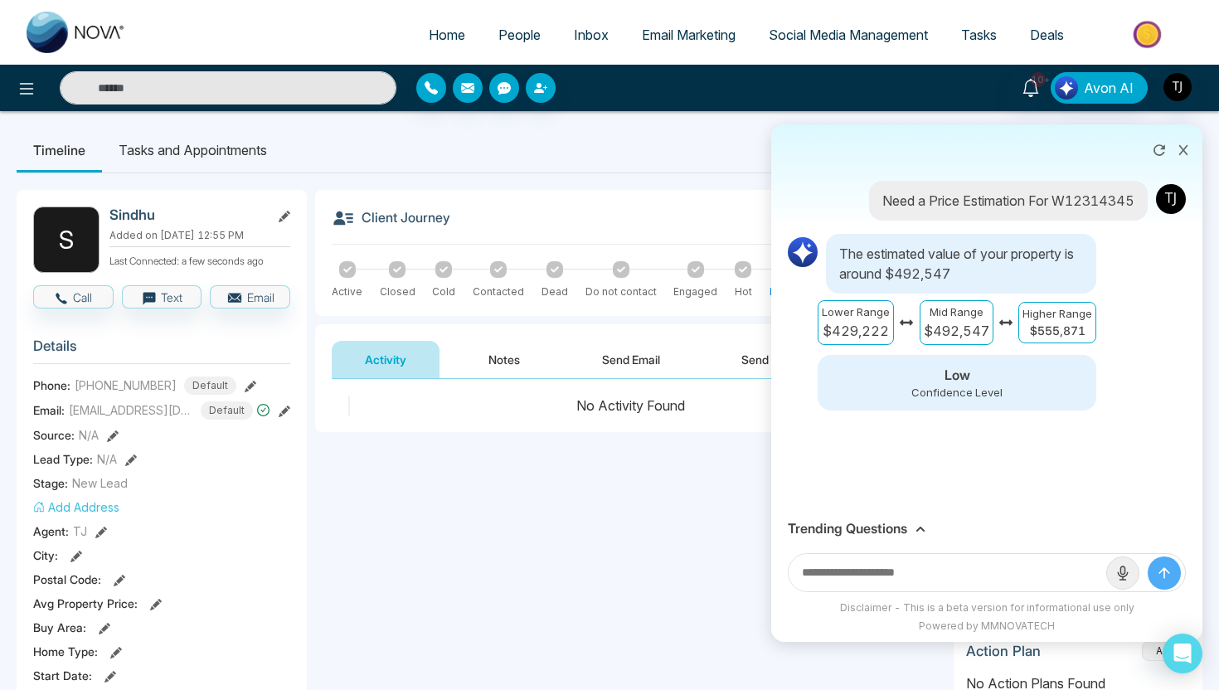
click at [915, 526] on icon at bounding box center [920, 529] width 10 height 10
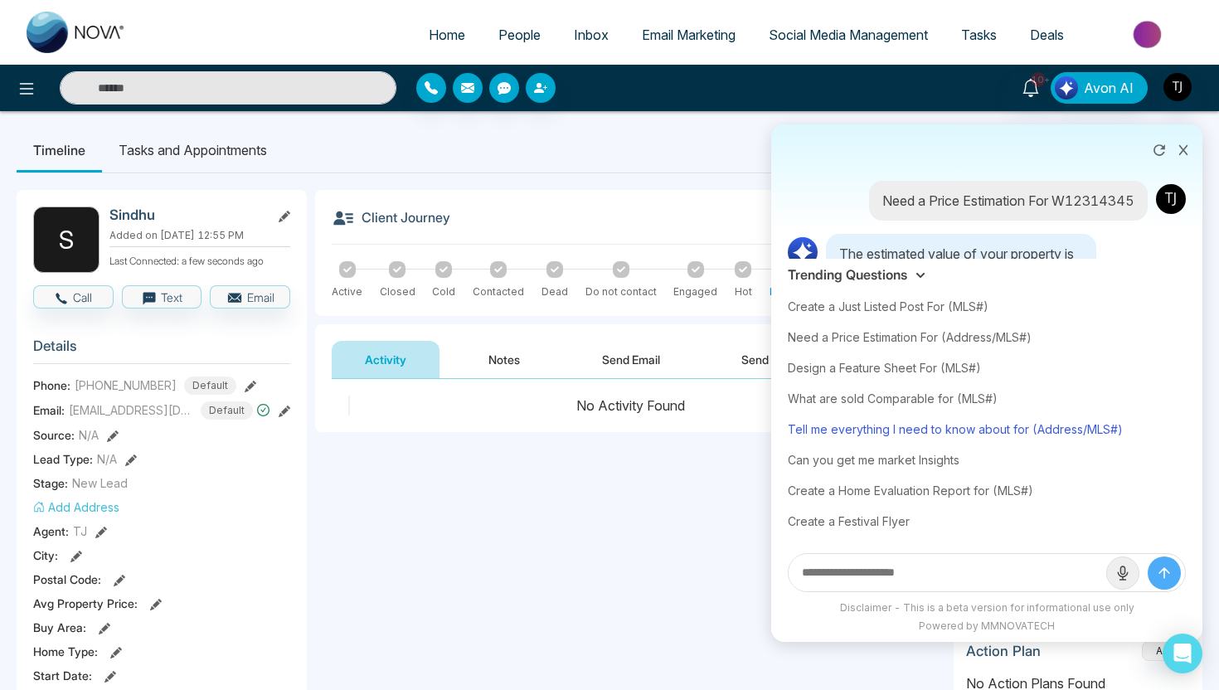
click at [925, 429] on div "Tell me everything I need to know about for (Address/MLS#)" at bounding box center [987, 429] width 398 height 31
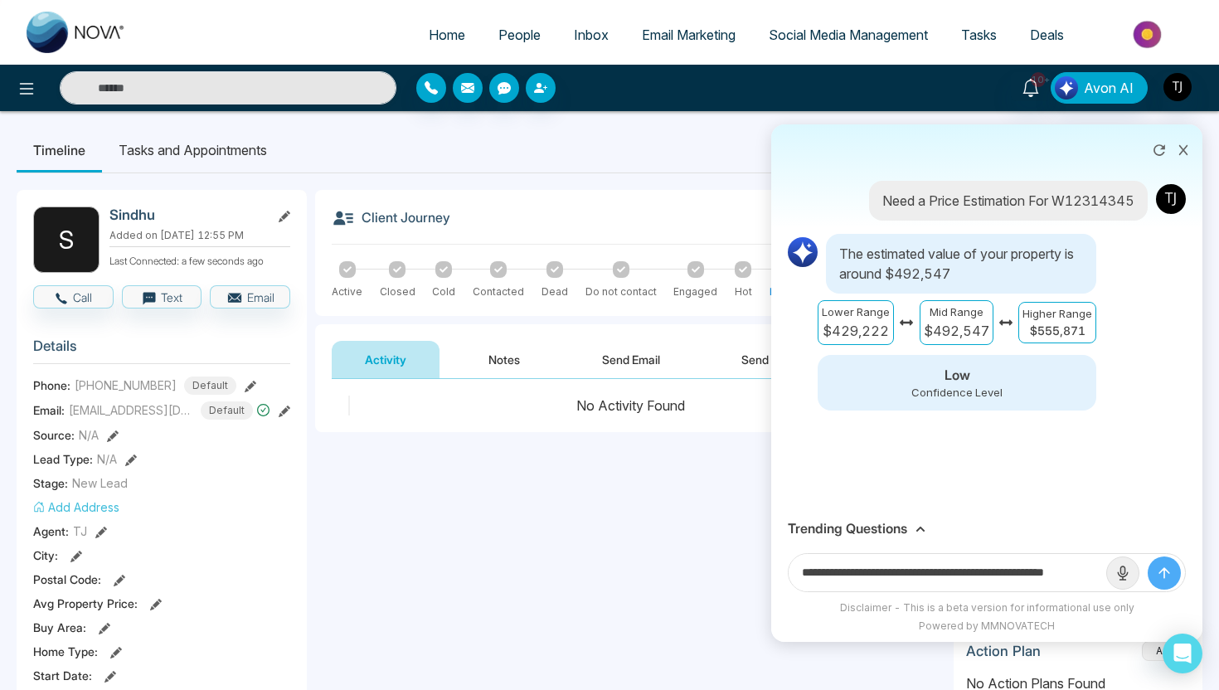
scroll to position [0, 40]
drag, startPoint x: 1046, startPoint y: 574, endPoint x: 1119, endPoint y: 577, distance: 73.0
click at [1119, 577] on form "**********" at bounding box center [987, 572] width 398 height 39
paste input "**********"
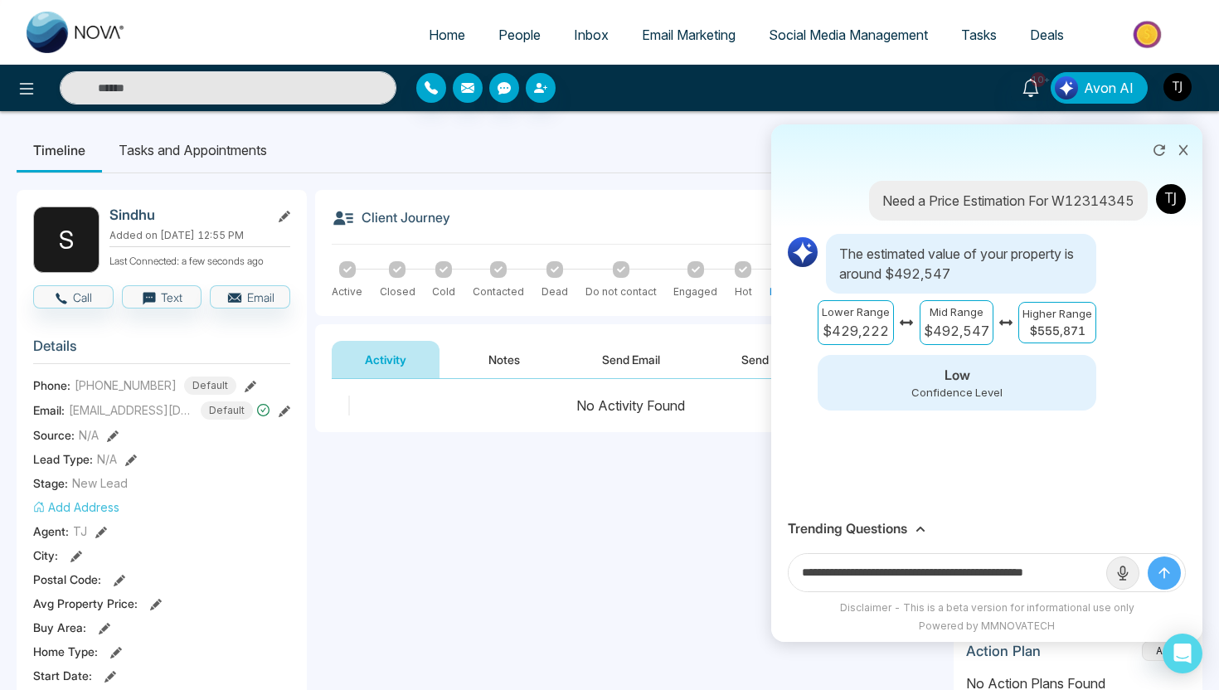
scroll to position [0, 13]
type input "**********"
click at [1148, 556] on button "submit" at bounding box center [1164, 572] width 33 height 33
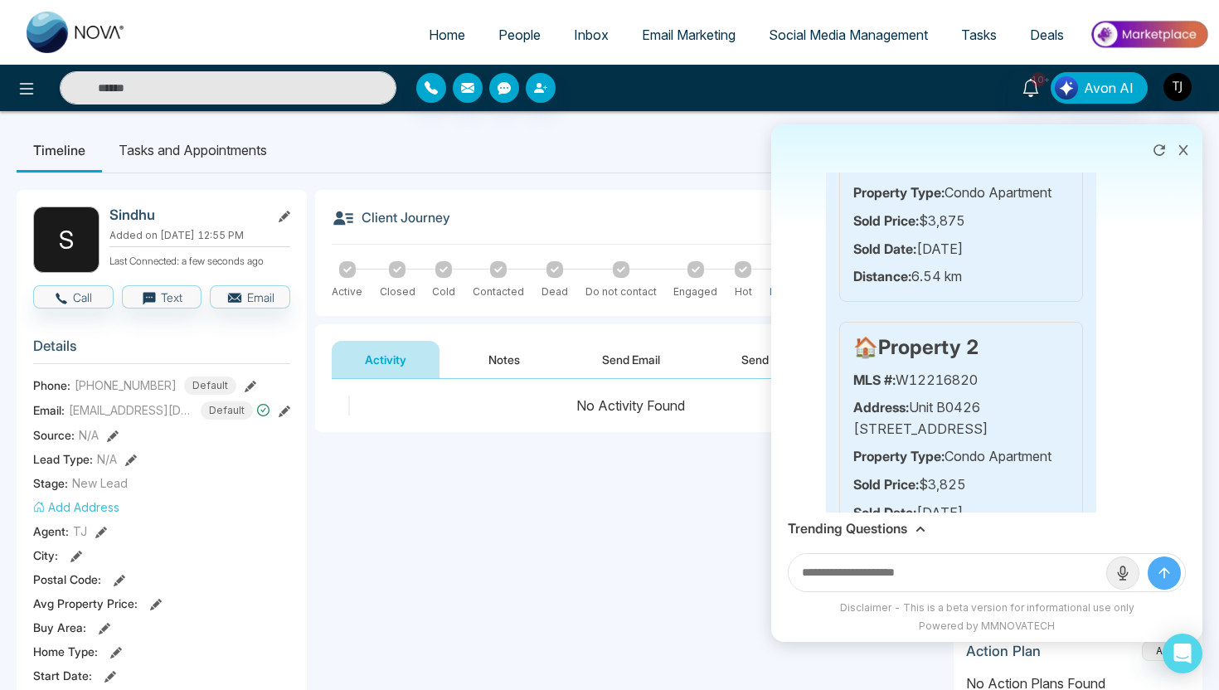
scroll to position [1319, 0]
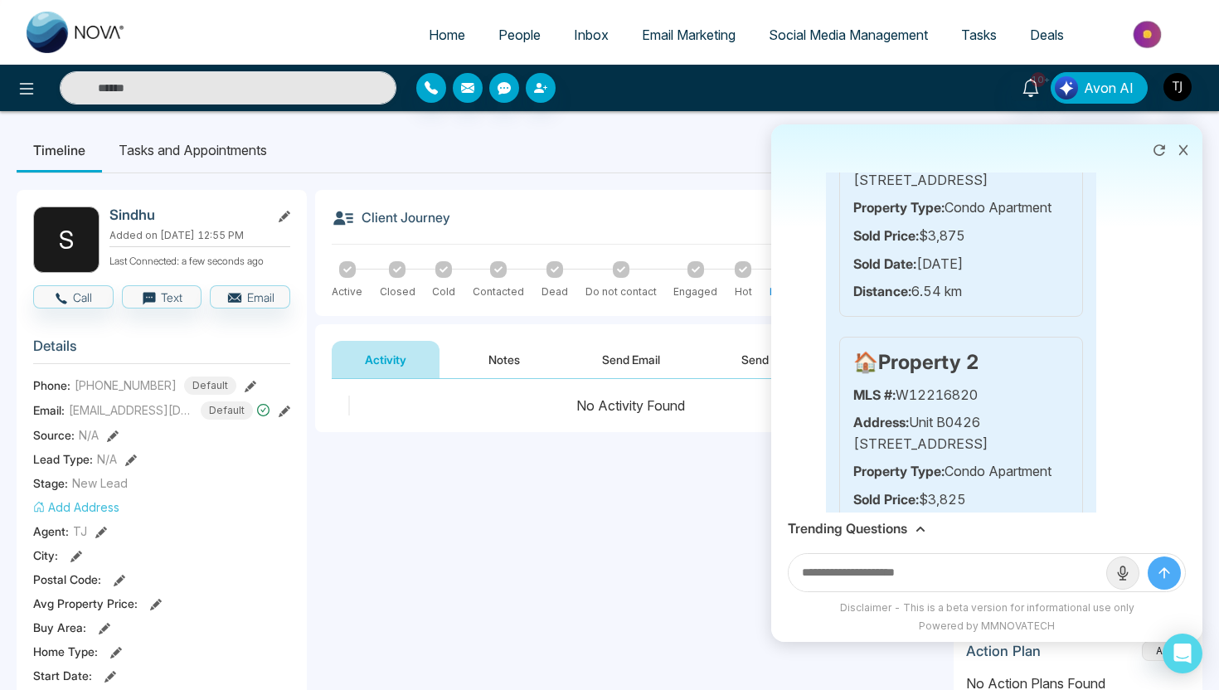
click at [1180, 148] on icon at bounding box center [1183, 150] width 12 height 12
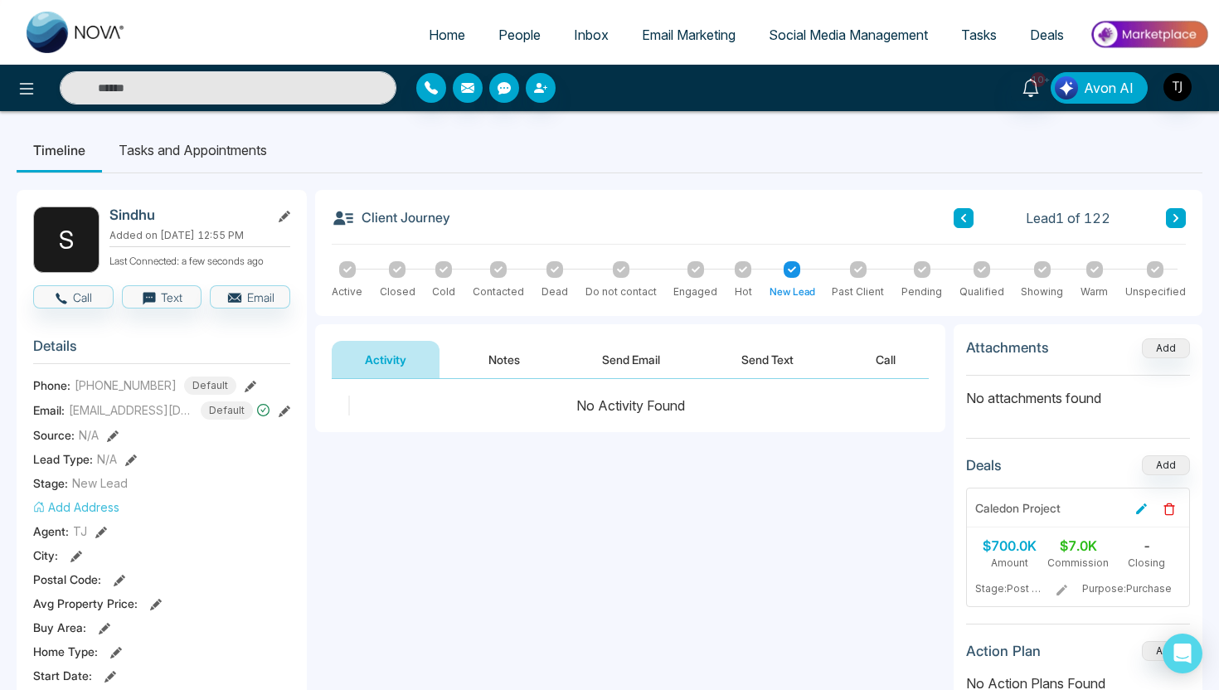
click at [1090, 103] on button "Avon AI" at bounding box center [1099, 88] width 97 height 32
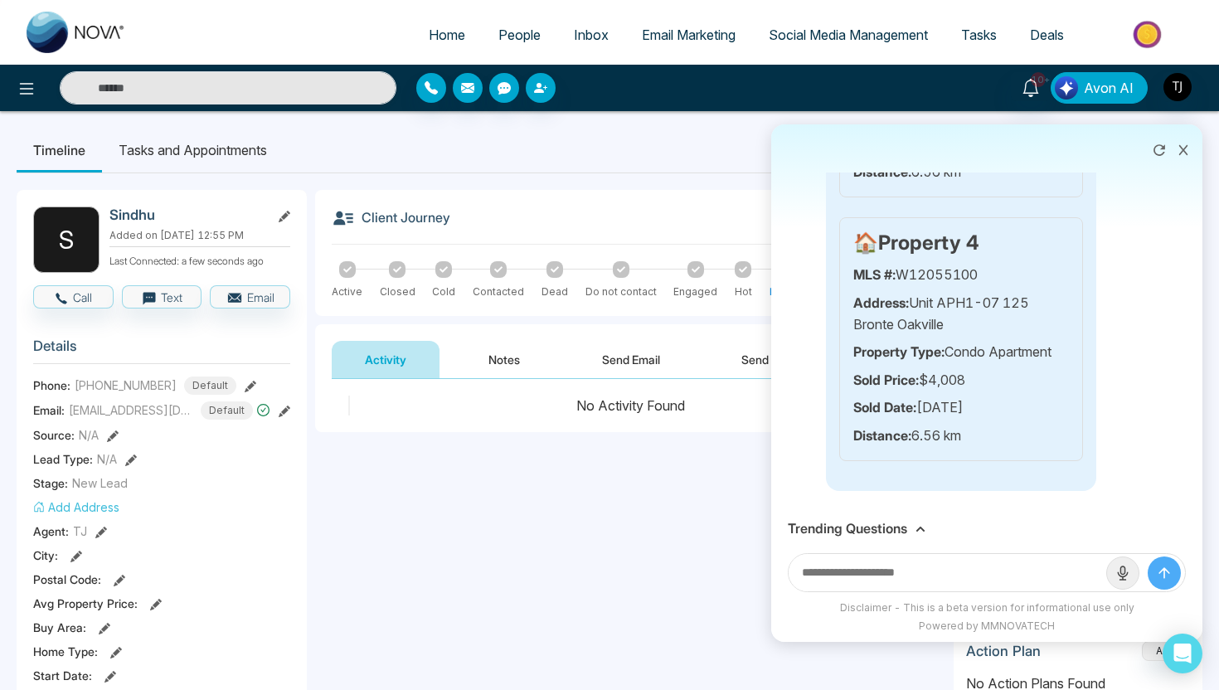
scroll to position [2020, 0]
click at [1163, 154] on icon at bounding box center [1159, 150] width 17 height 17
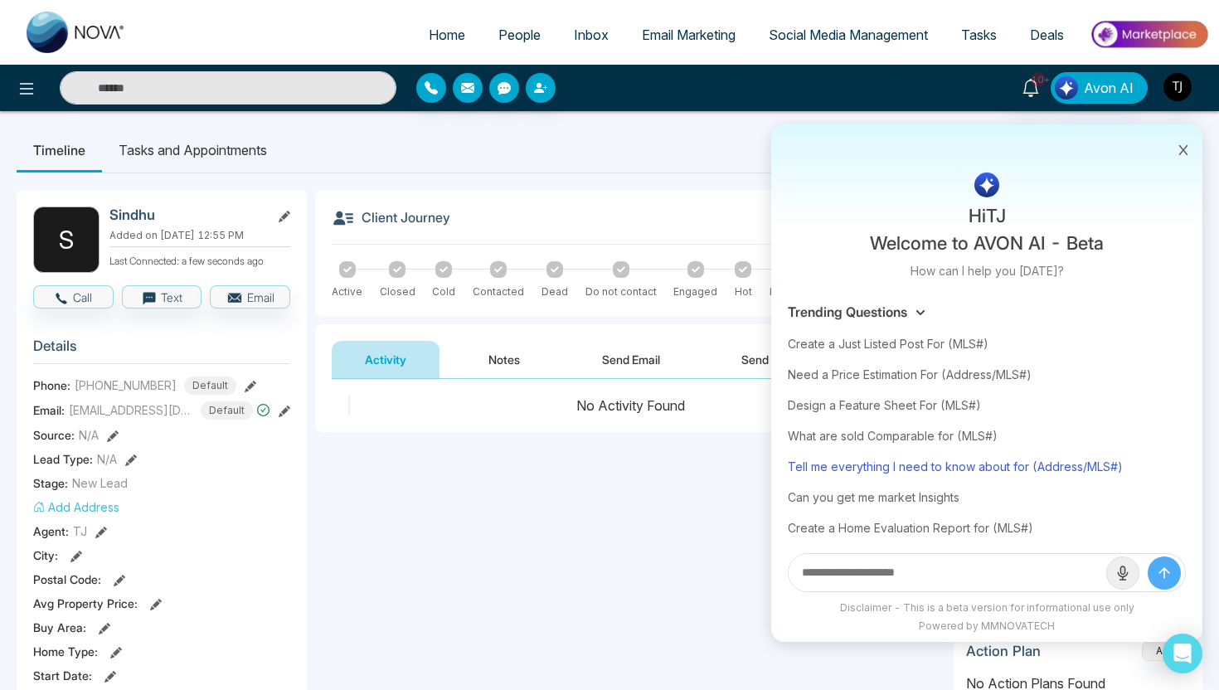
click at [908, 475] on div "Tell me everything I need to know about for (Address/MLS#)" at bounding box center [987, 466] width 398 height 31
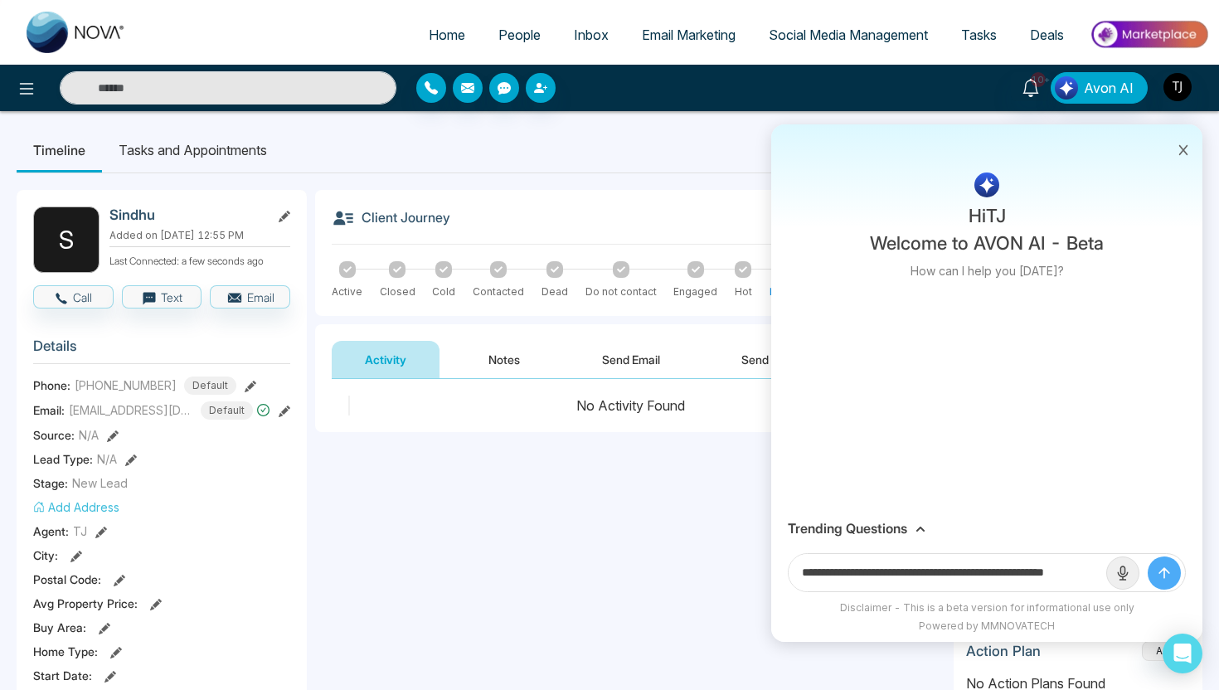
scroll to position [0, 40]
drag, startPoint x: 1043, startPoint y: 572, endPoint x: 1180, endPoint y: 577, distance: 136.9
click at [1180, 577] on form "**********" at bounding box center [987, 572] width 398 height 39
paste input "**********"
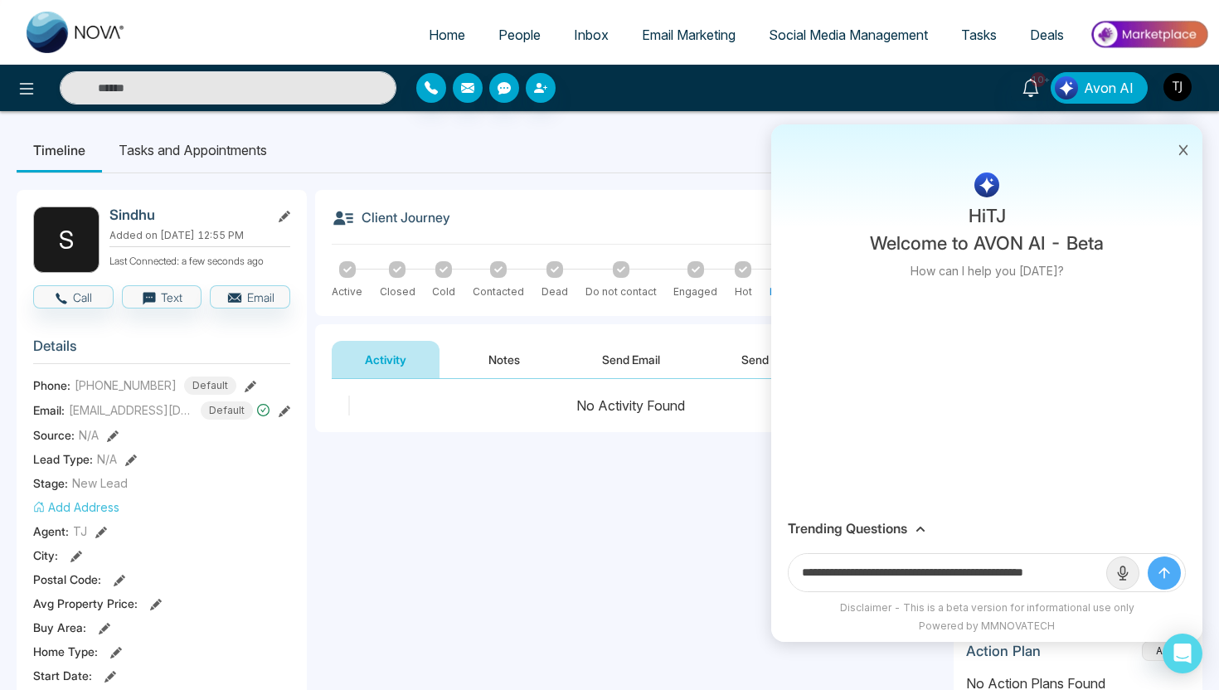
scroll to position [0, 16]
type input "**********"
click at [1148, 556] on button "submit" at bounding box center [1164, 572] width 33 height 33
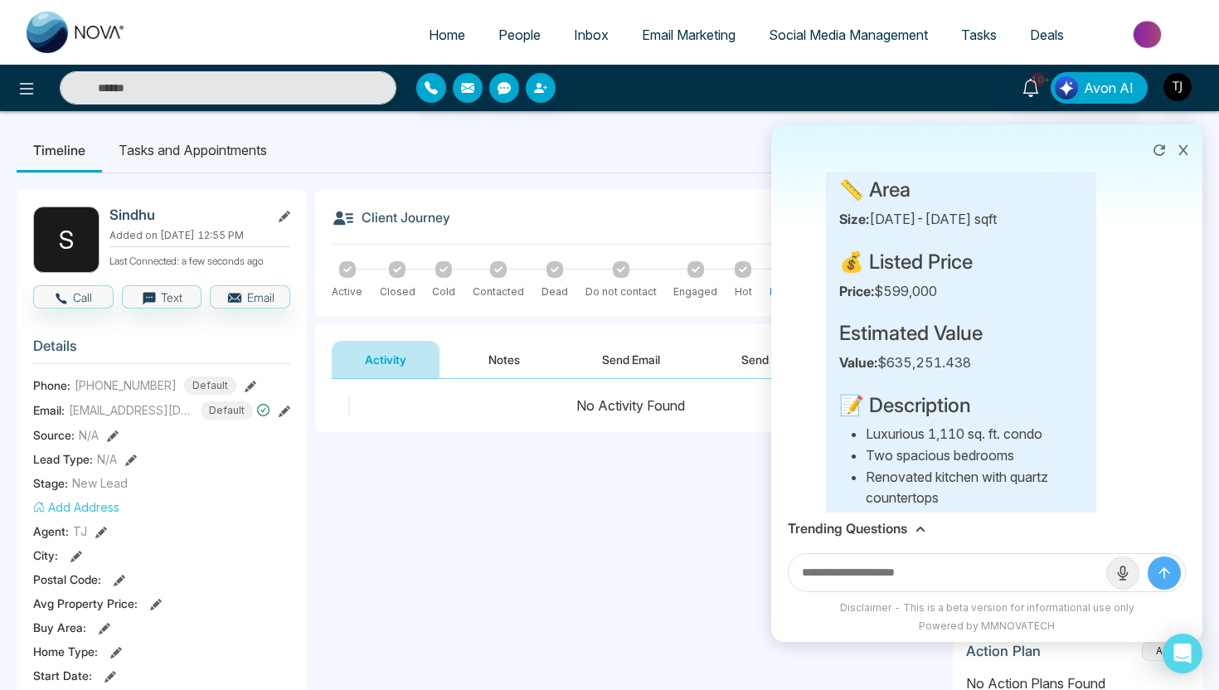
scroll to position [263, 0]
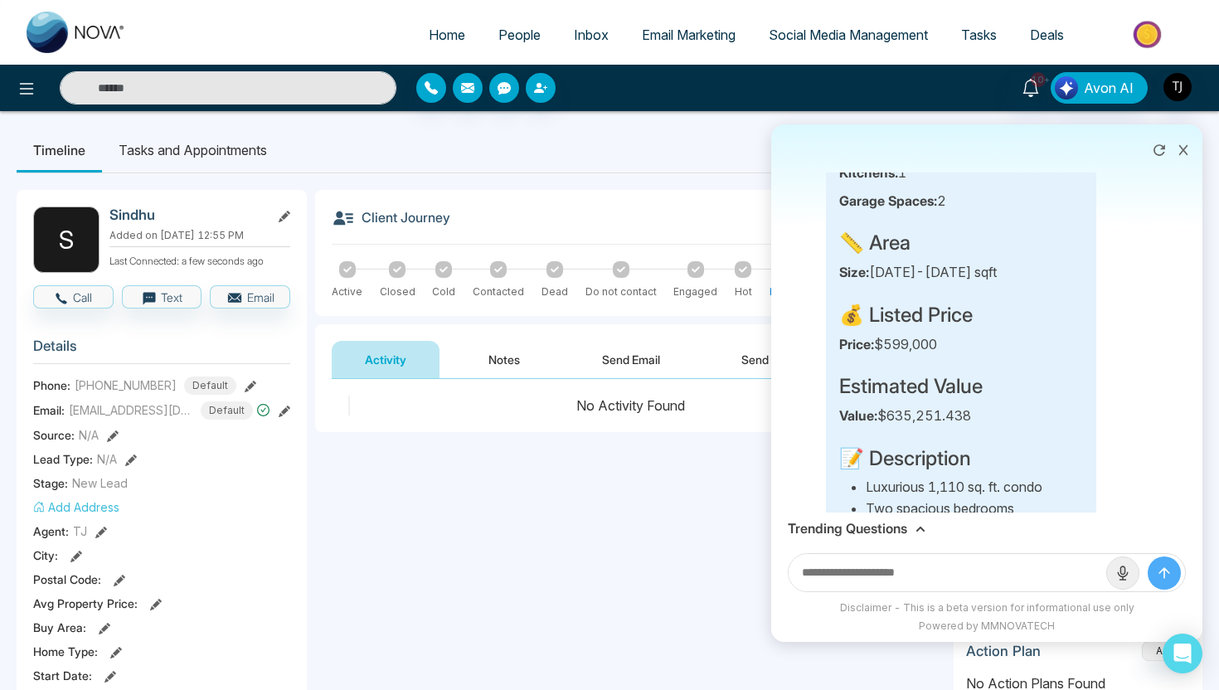
click at [847, 525] on h3 "Trending Questions" at bounding box center [847, 529] width 119 height 16
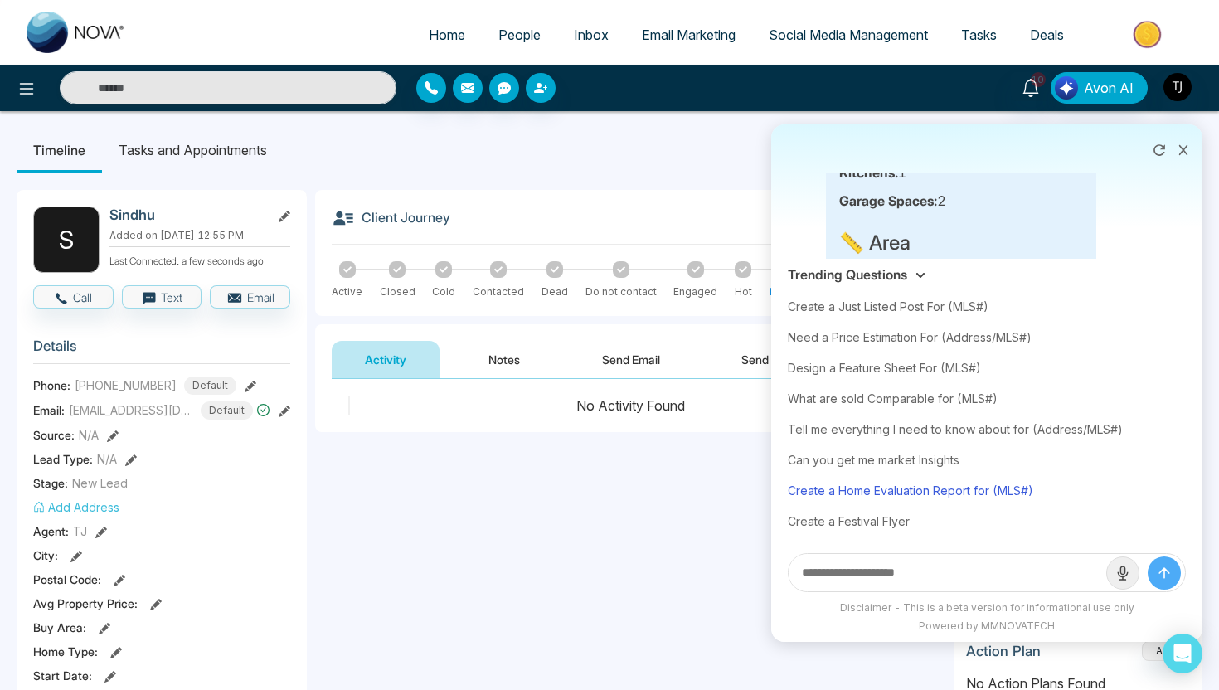
click at [853, 492] on div "Create a Home Evaluation Report for (MLS#)" at bounding box center [987, 490] width 398 height 31
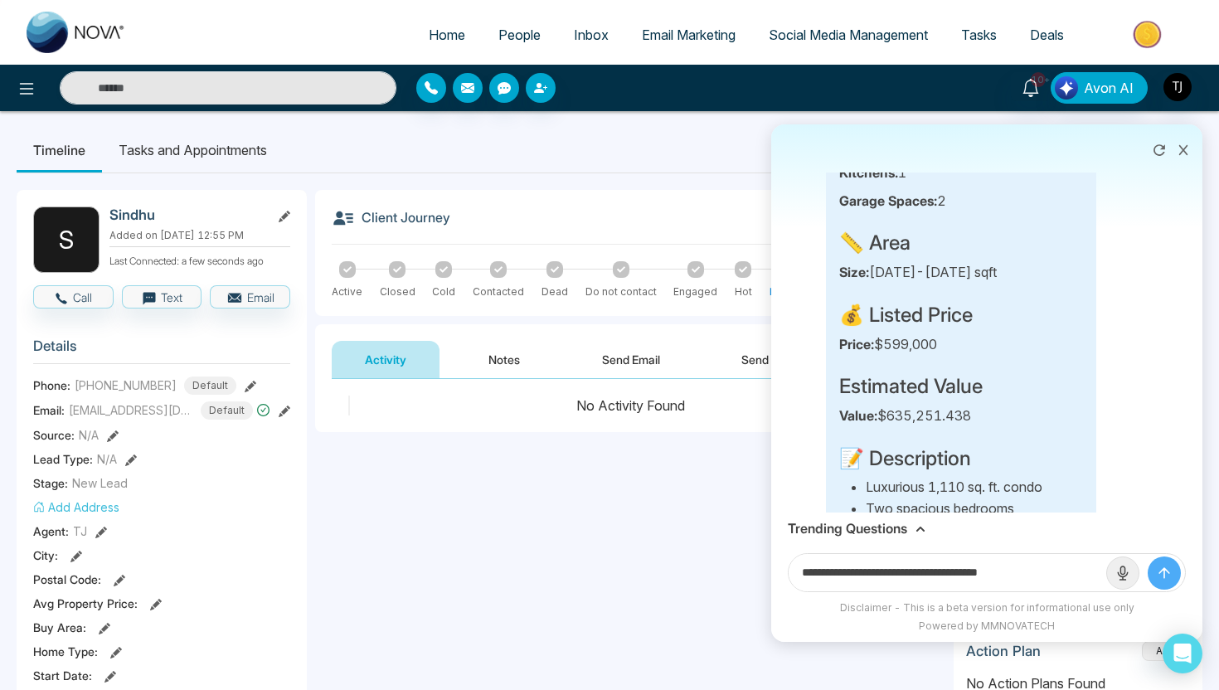
click at [869, 532] on h3 "Trending Questions" at bounding box center [847, 529] width 119 height 16
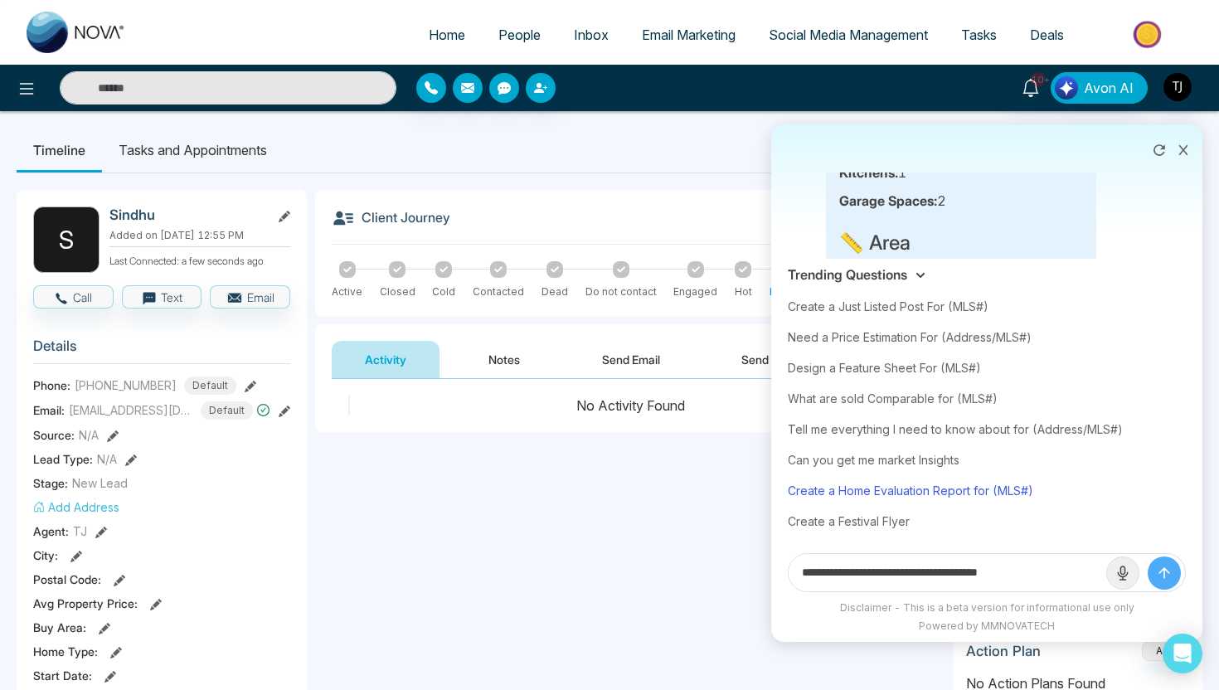
click at [880, 492] on div "Create a Home Evaluation Report for (MLS#)" at bounding box center [987, 490] width 398 height 31
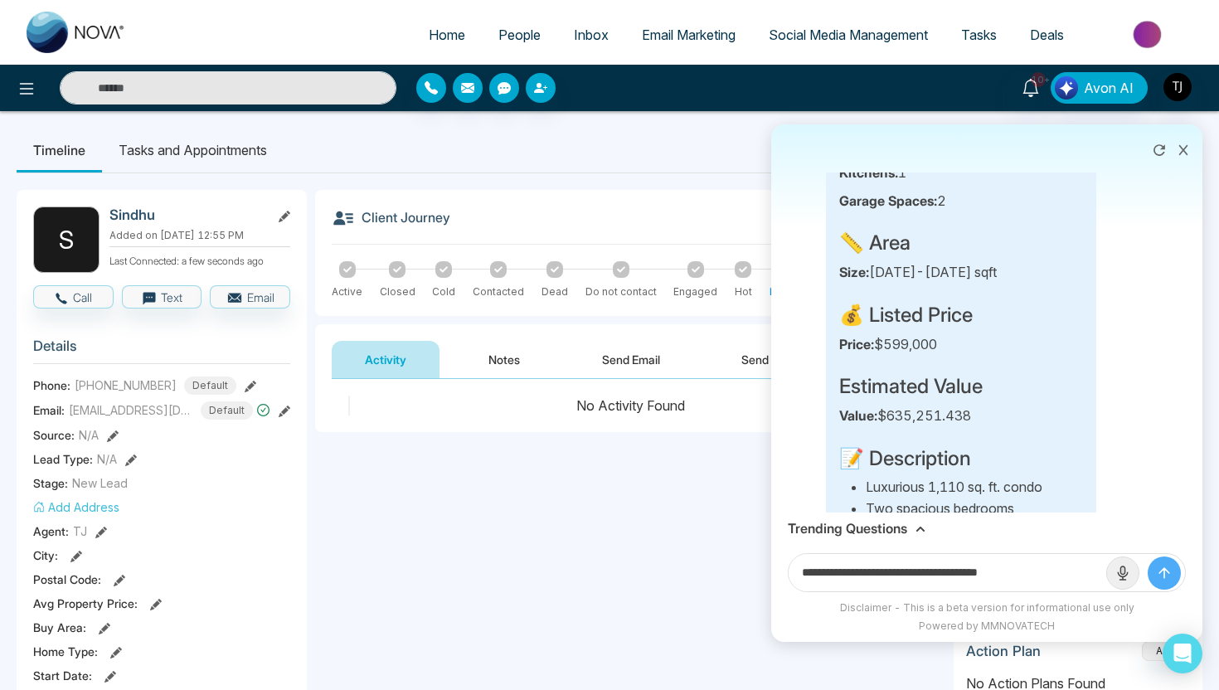
drag, startPoint x: 1007, startPoint y: 573, endPoint x: 1090, endPoint y: 571, distance: 82.1
click at [1090, 571] on input "**********" at bounding box center [948, 572] width 318 height 37
paste input "**********"
type input "**********"
click at [1148, 556] on button "submit" at bounding box center [1164, 572] width 33 height 33
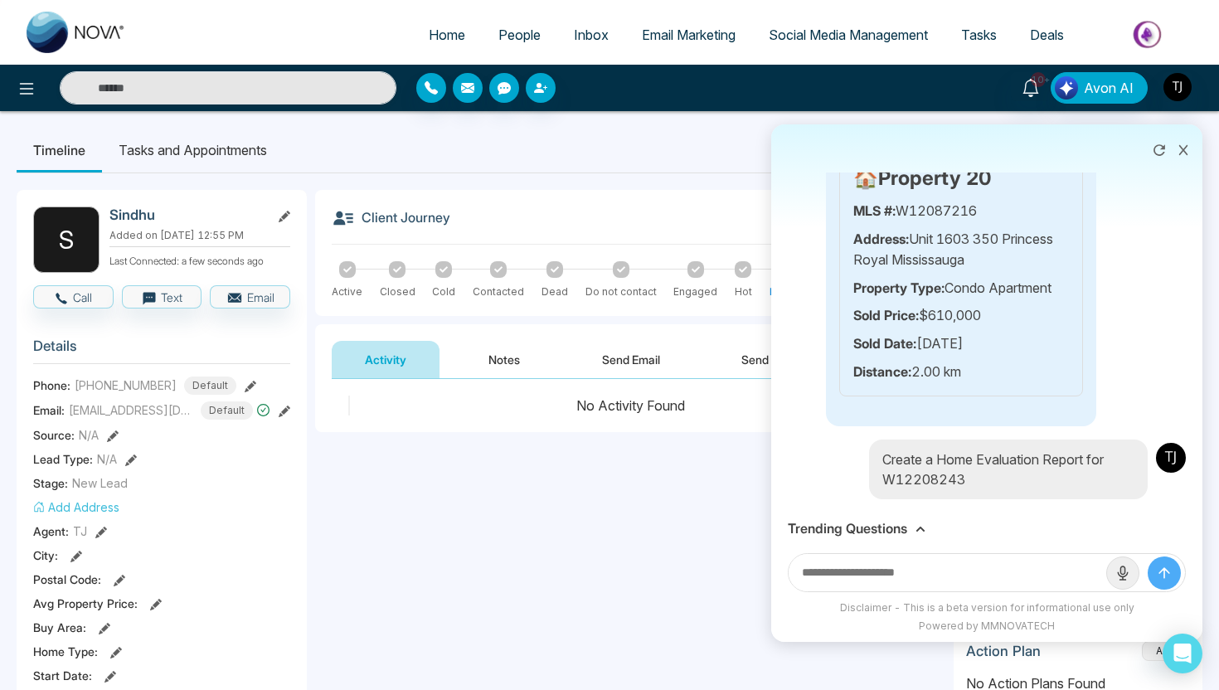
scroll to position [6198, 0]
click at [1066, 605] on div "Home Evaluation Report.pdf" at bounding box center [952, 625] width 253 height 41
click at [1060, 618] on icon at bounding box center [1056, 626] width 17 height 17
click at [508, 28] on span "People" at bounding box center [519, 35] width 42 height 17
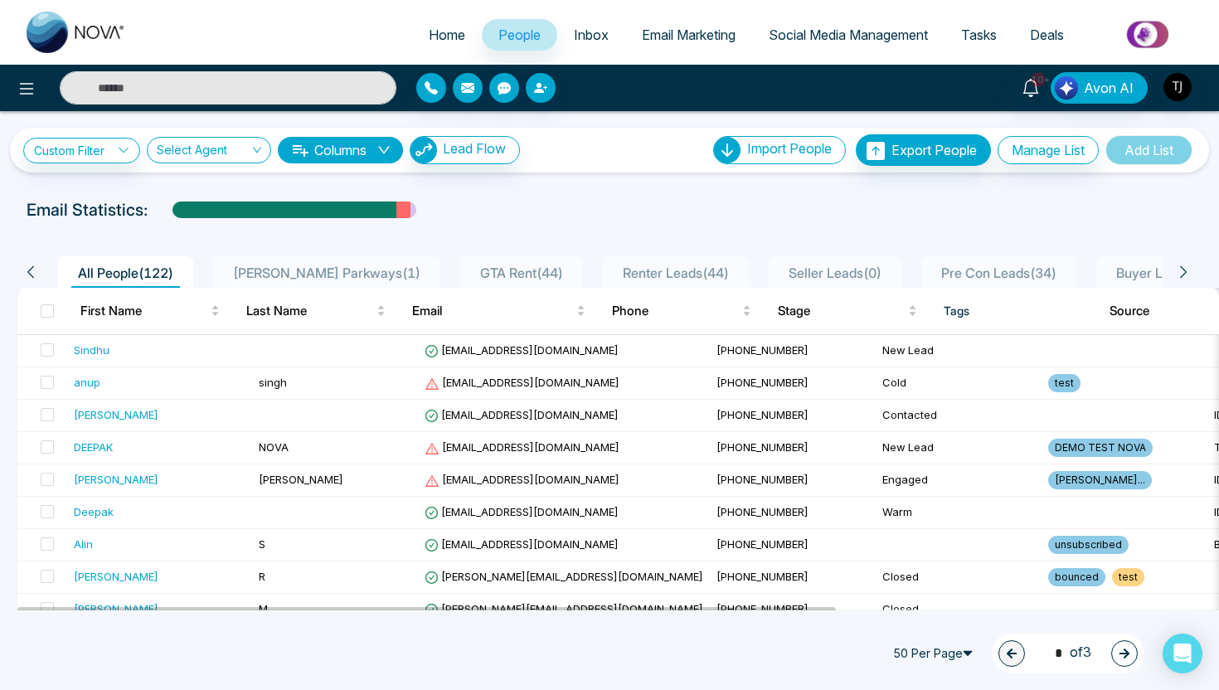
click at [1156, 34] on img at bounding box center [1149, 34] width 120 height 37
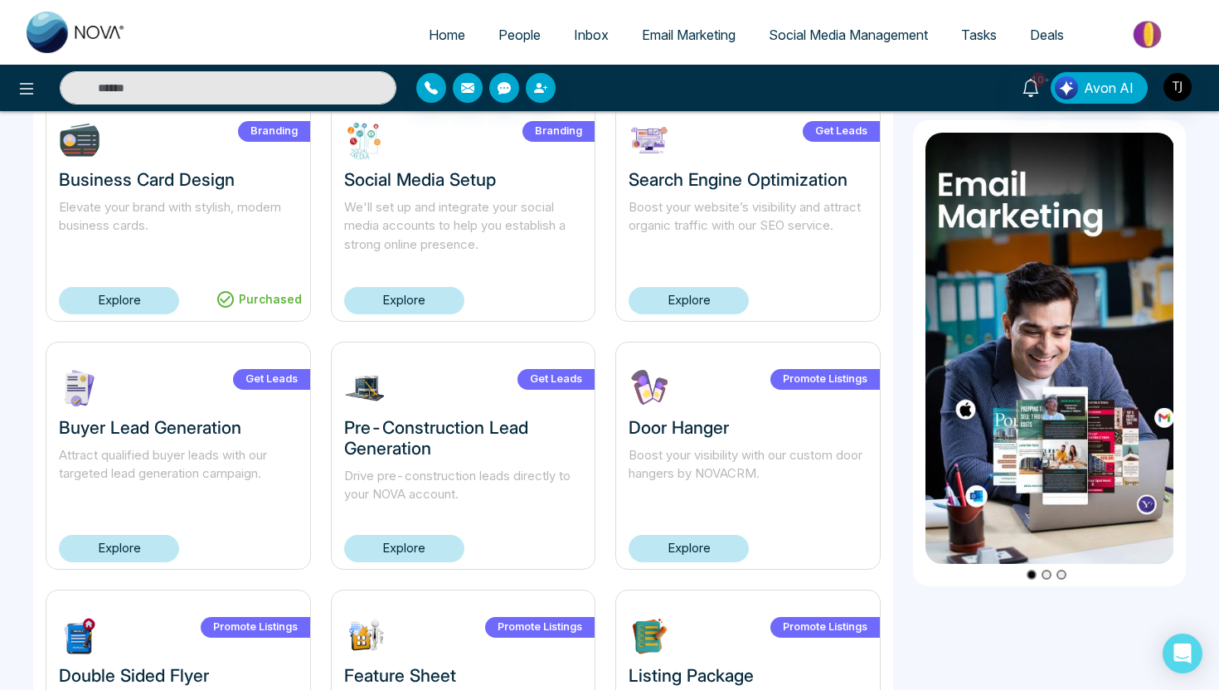
scroll to position [675, 0]
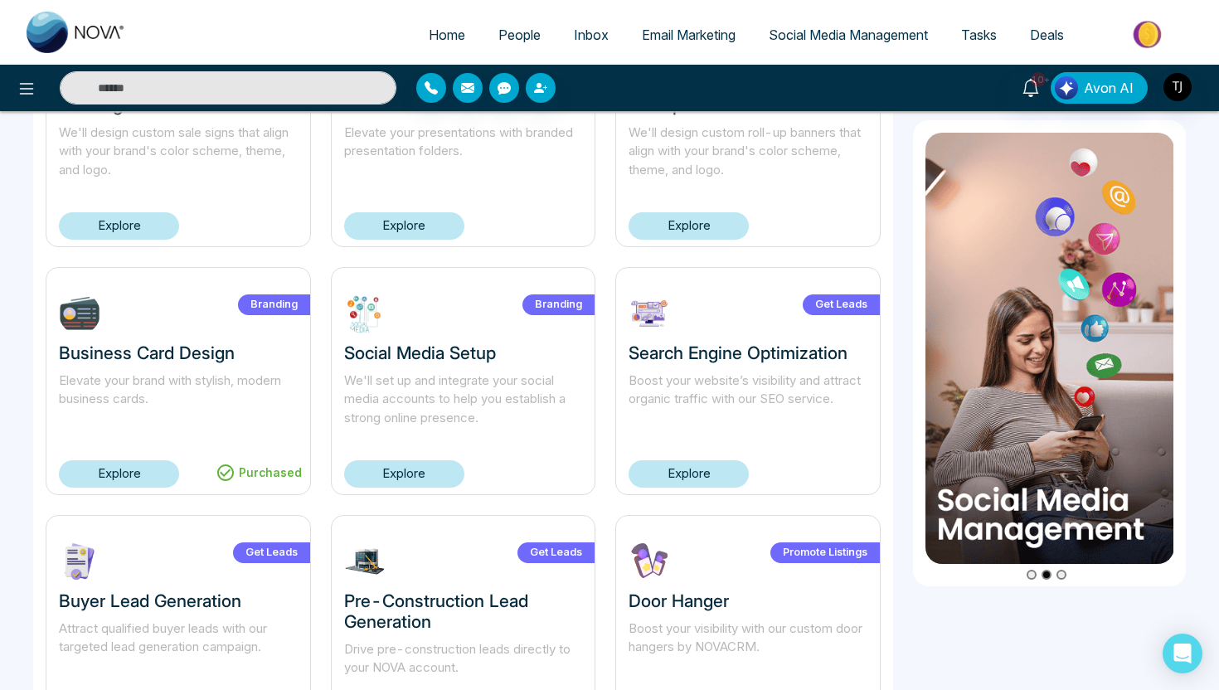
click at [419, 473] on link "Explore" at bounding box center [404, 473] width 120 height 27
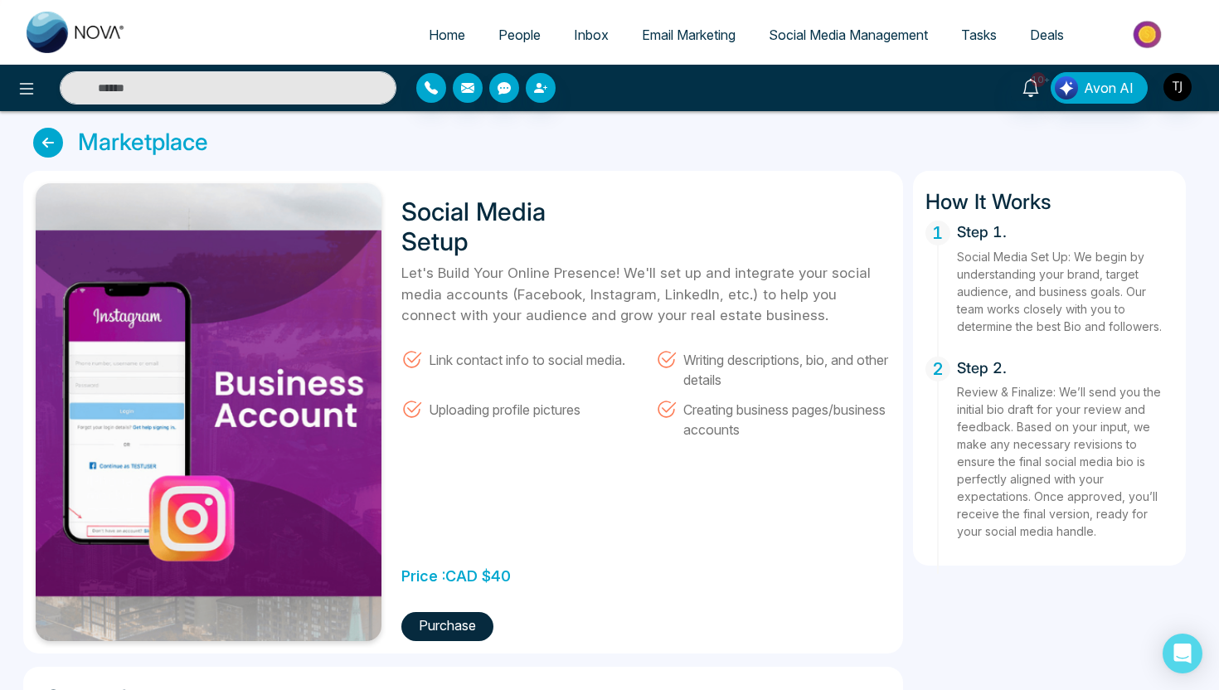
click at [430, 26] on link "Home" at bounding box center [447, 35] width 70 height 32
select select "*"
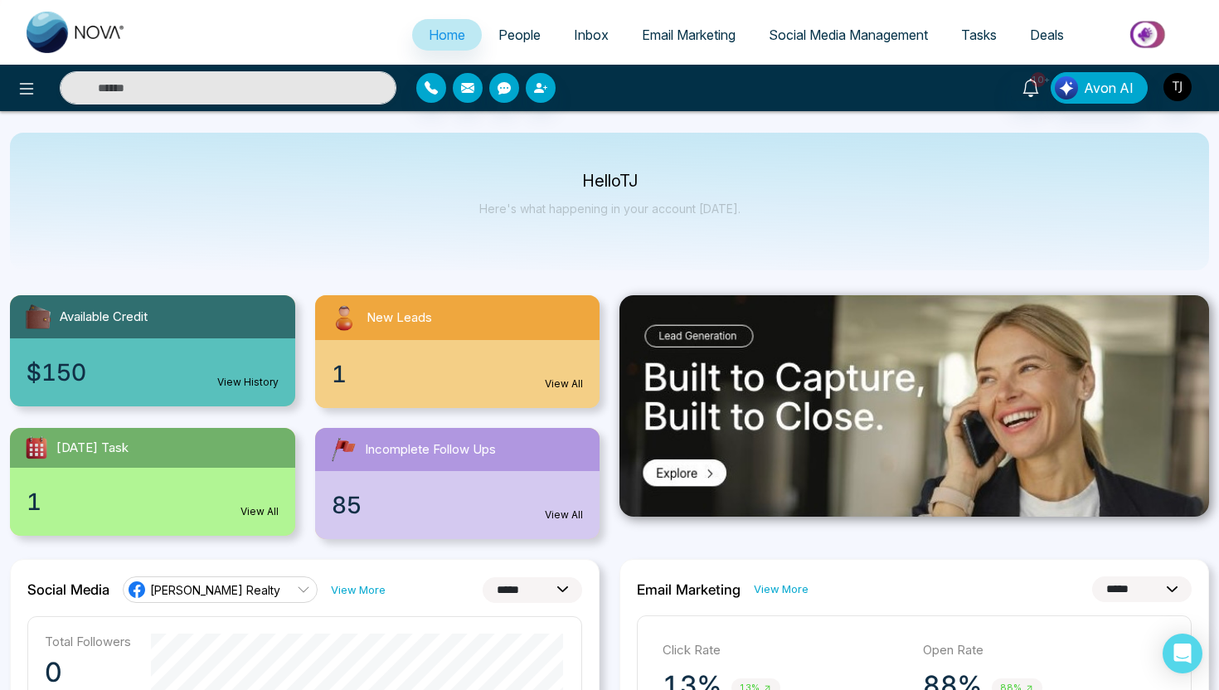
click at [874, 34] on span "Social Media Management" at bounding box center [848, 35] width 159 height 17
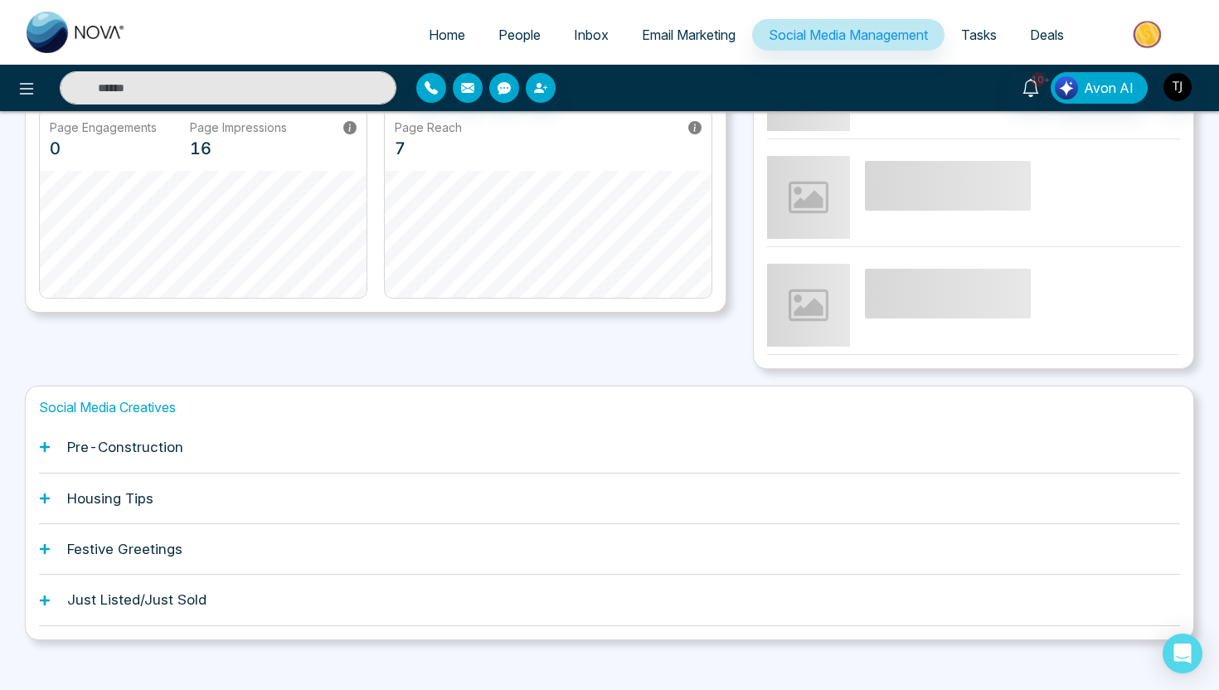
scroll to position [381, 0]
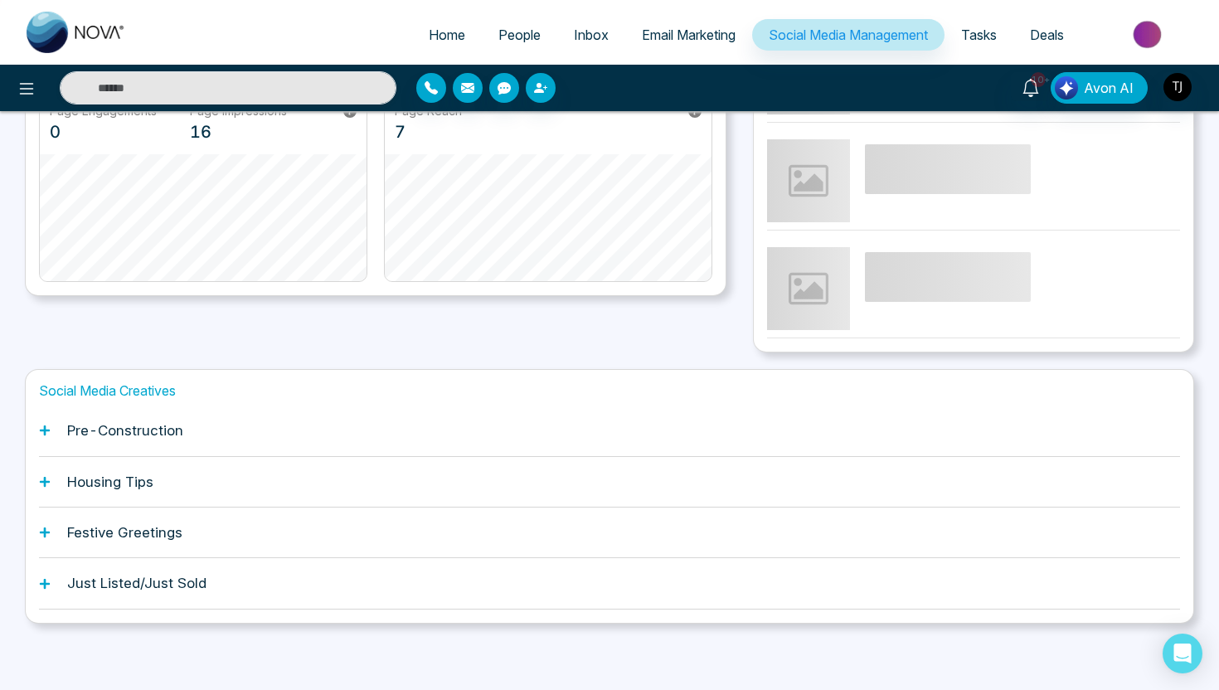
click at [164, 536] on h1 "Festive Greetings" at bounding box center [124, 532] width 115 height 17
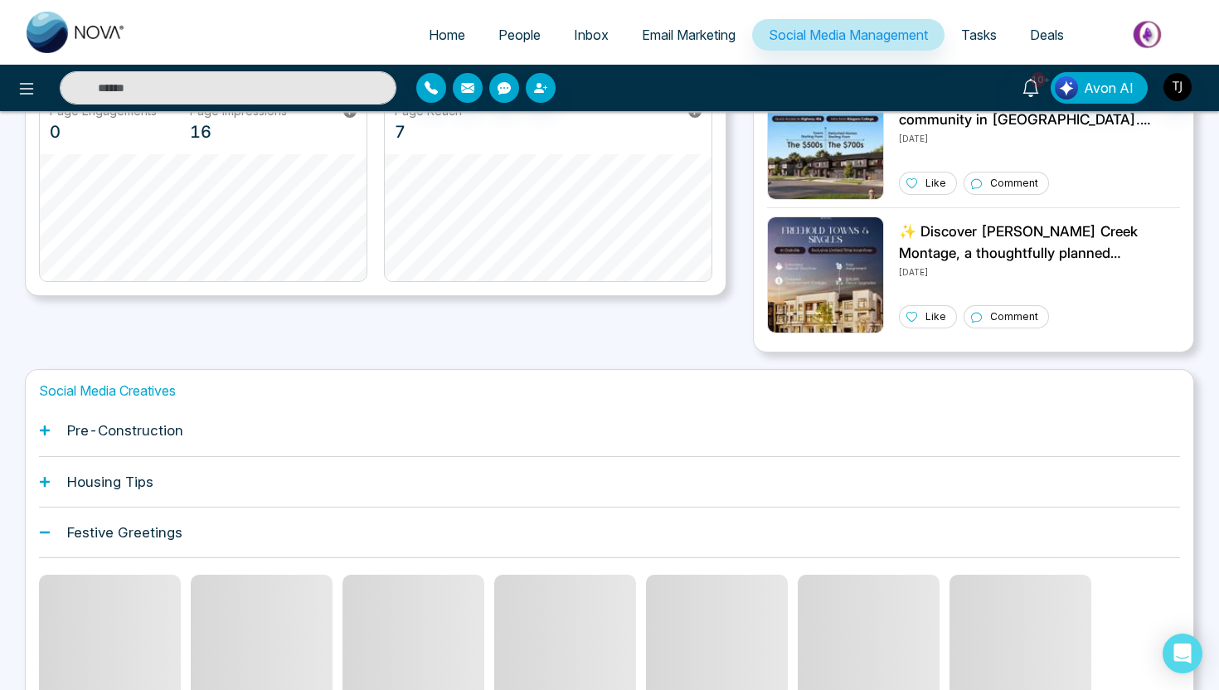
click at [184, 463] on div "Housing Tips" at bounding box center [609, 482] width 1141 height 51
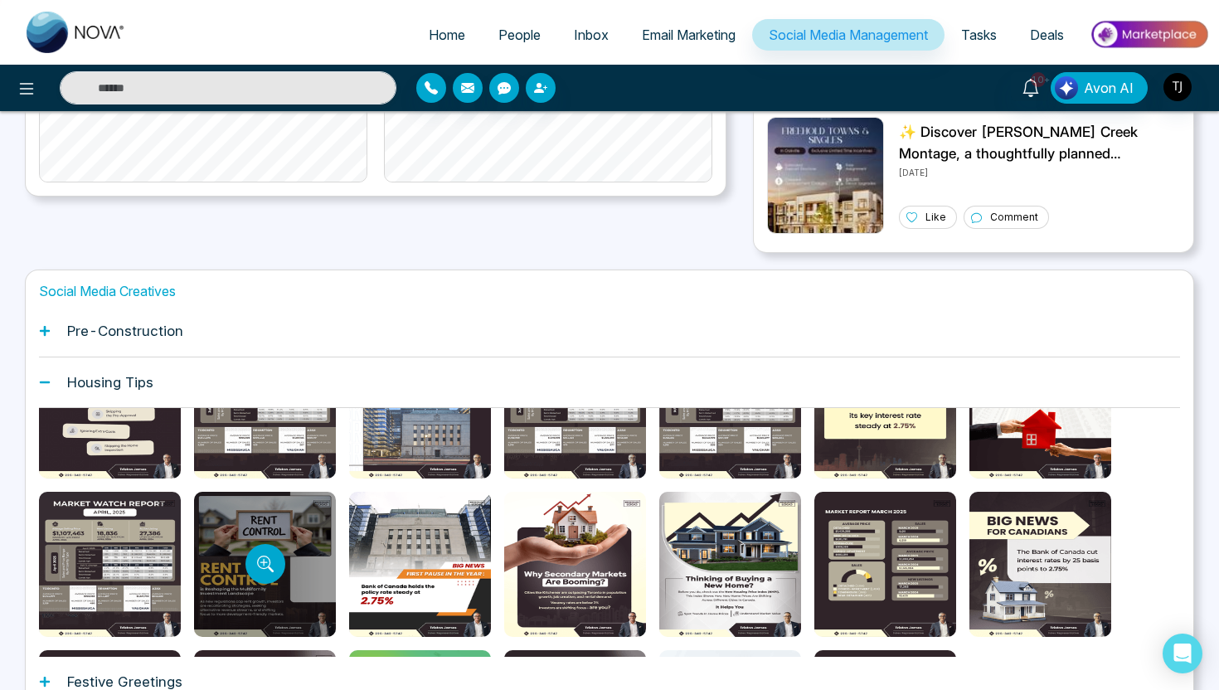
scroll to position [0, 0]
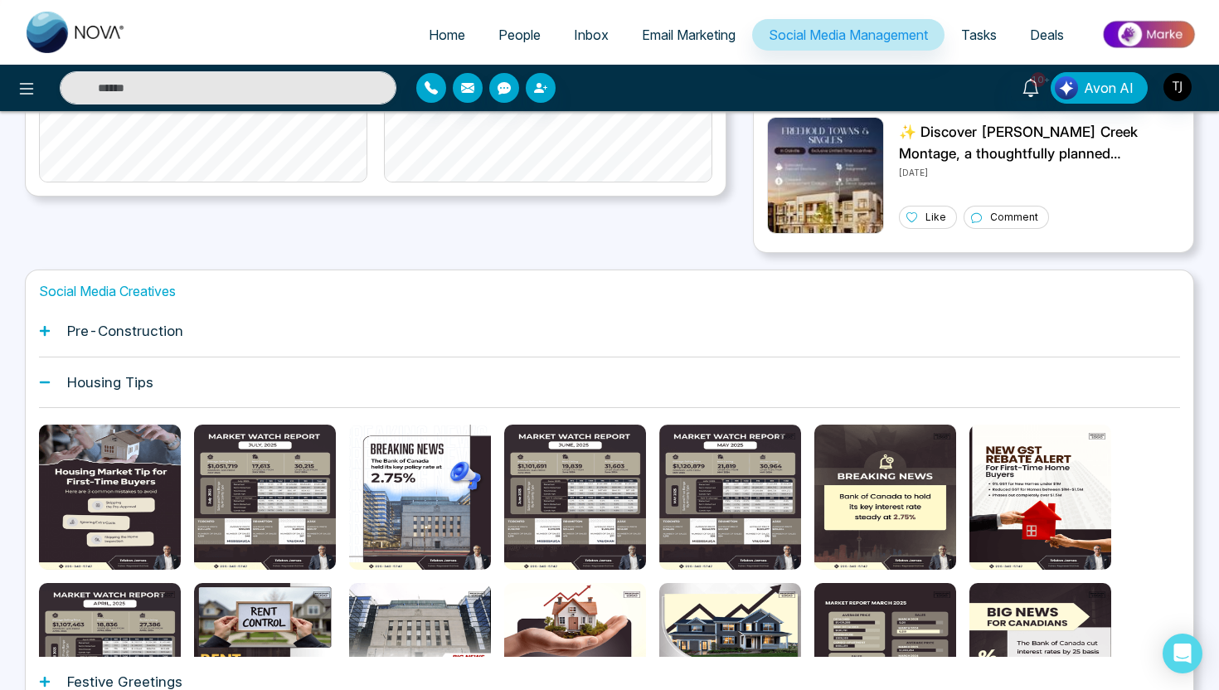
click at [276, 333] on div "Pre-Construction" at bounding box center [609, 331] width 1141 height 51
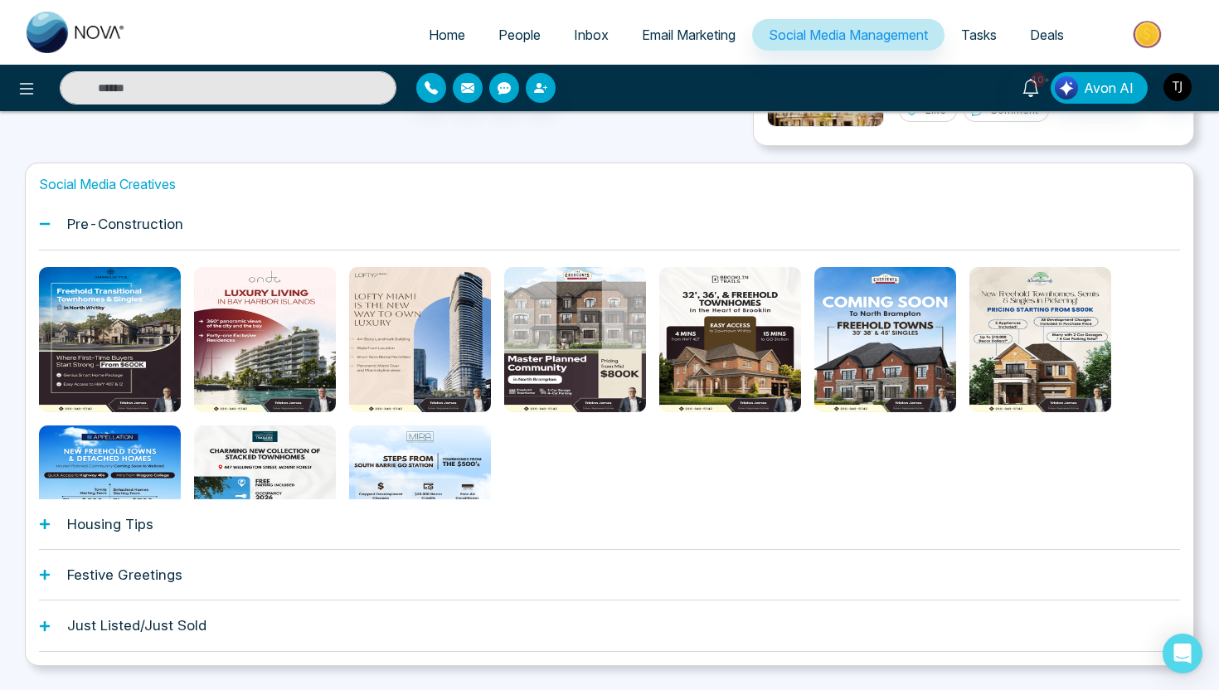
scroll to position [630, 0]
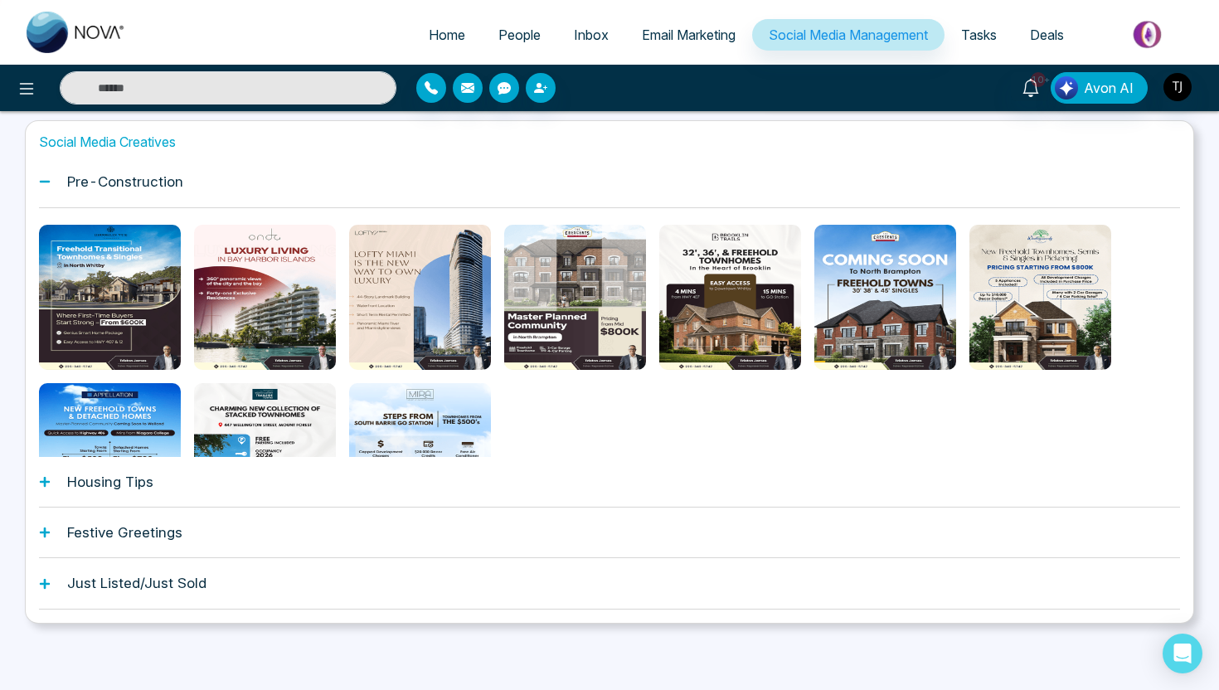
click at [205, 483] on div "Housing Tips" at bounding box center [609, 482] width 1141 height 51
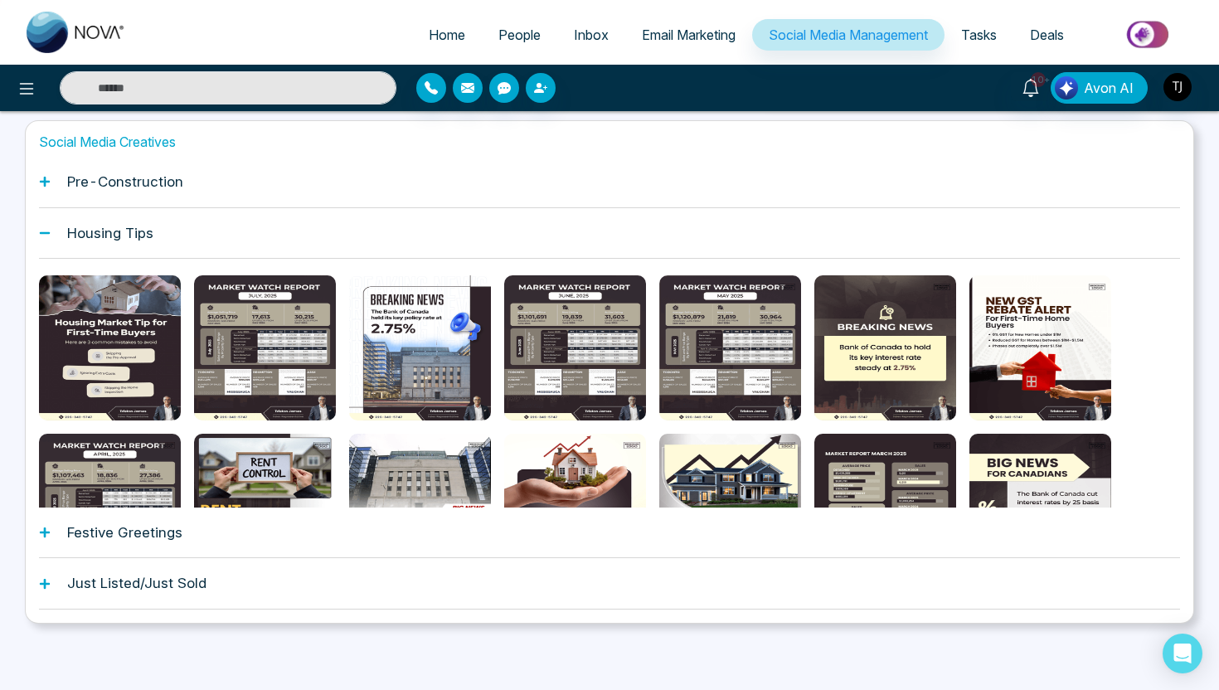
click at [172, 187] on h1 "Pre-Construction" at bounding box center [125, 181] width 116 height 17
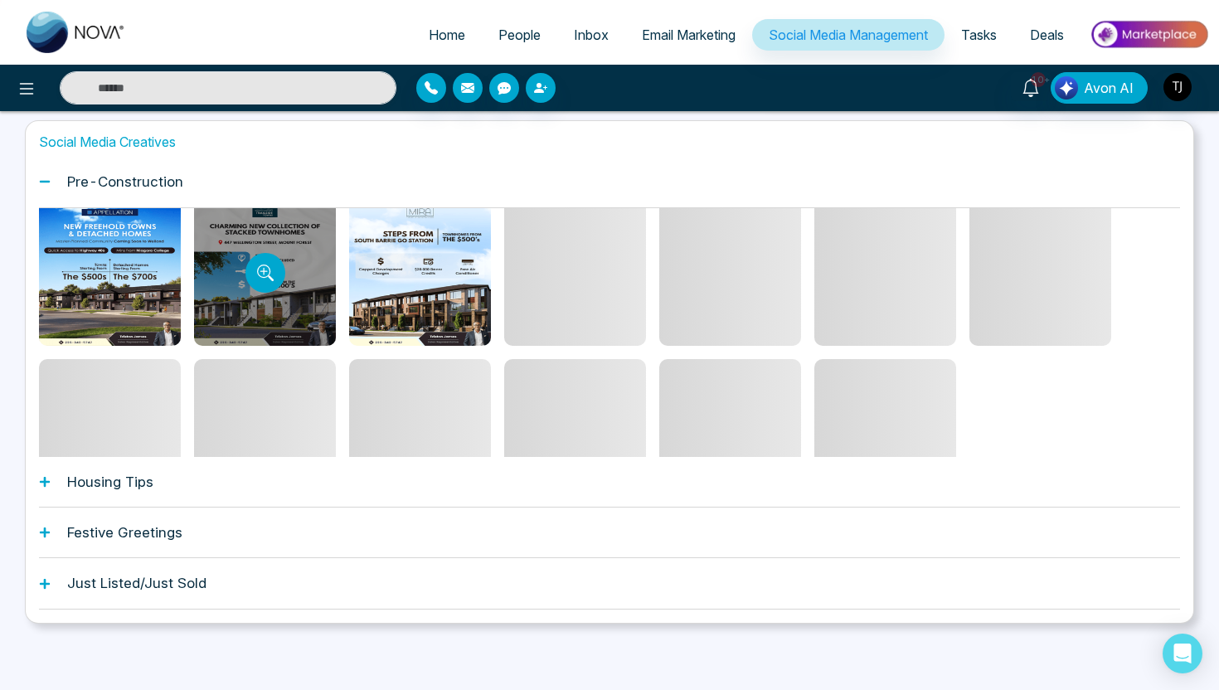
scroll to position [202, 0]
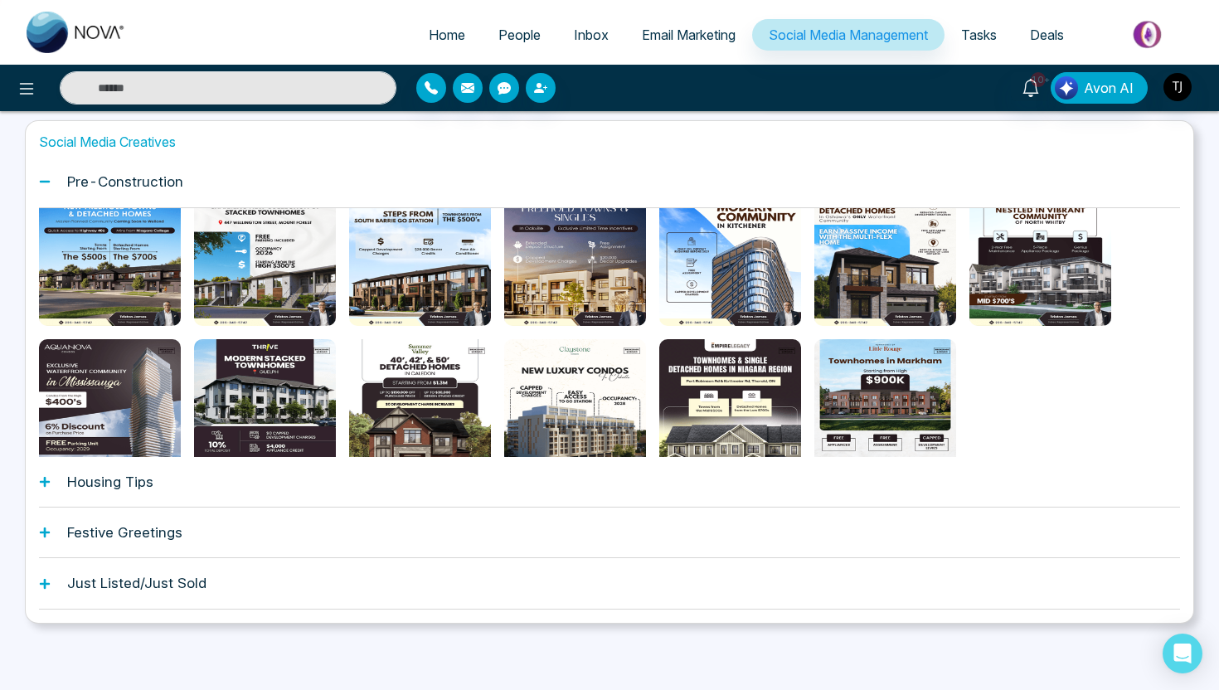
click at [89, 188] on h1 "Pre-Construction" at bounding box center [125, 181] width 116 height 17
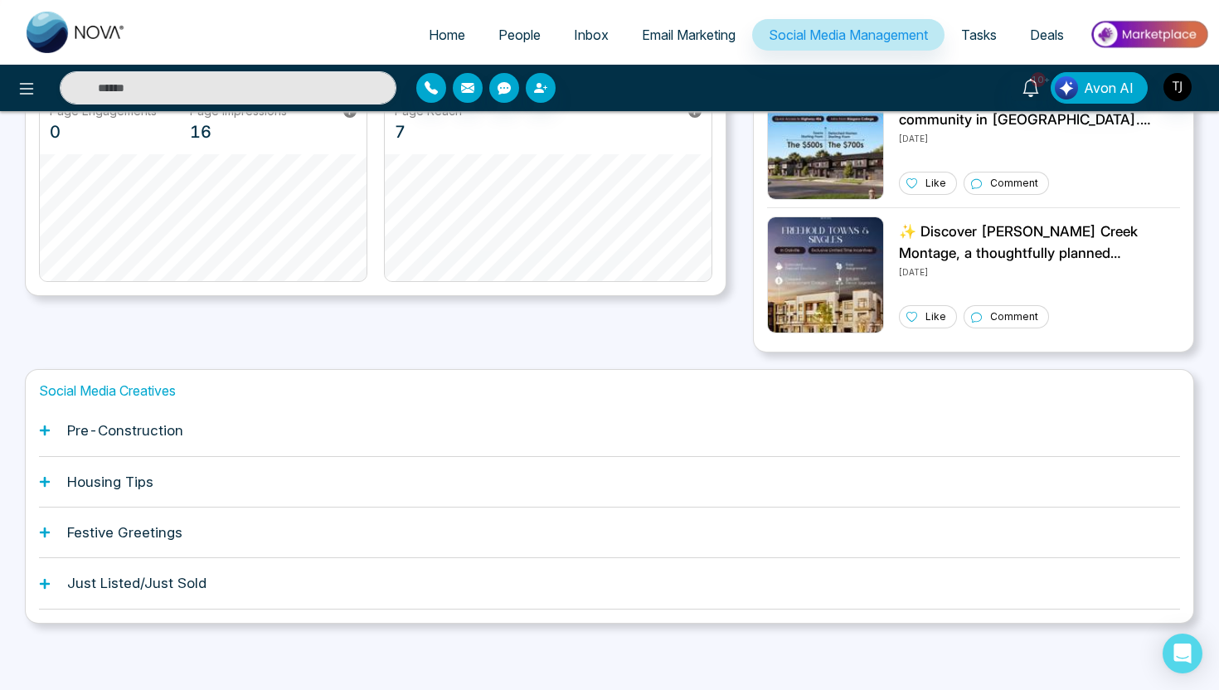
click at [712, 29] on span "Email Marketing" at bounding box center [689, 35] width 94 height 17
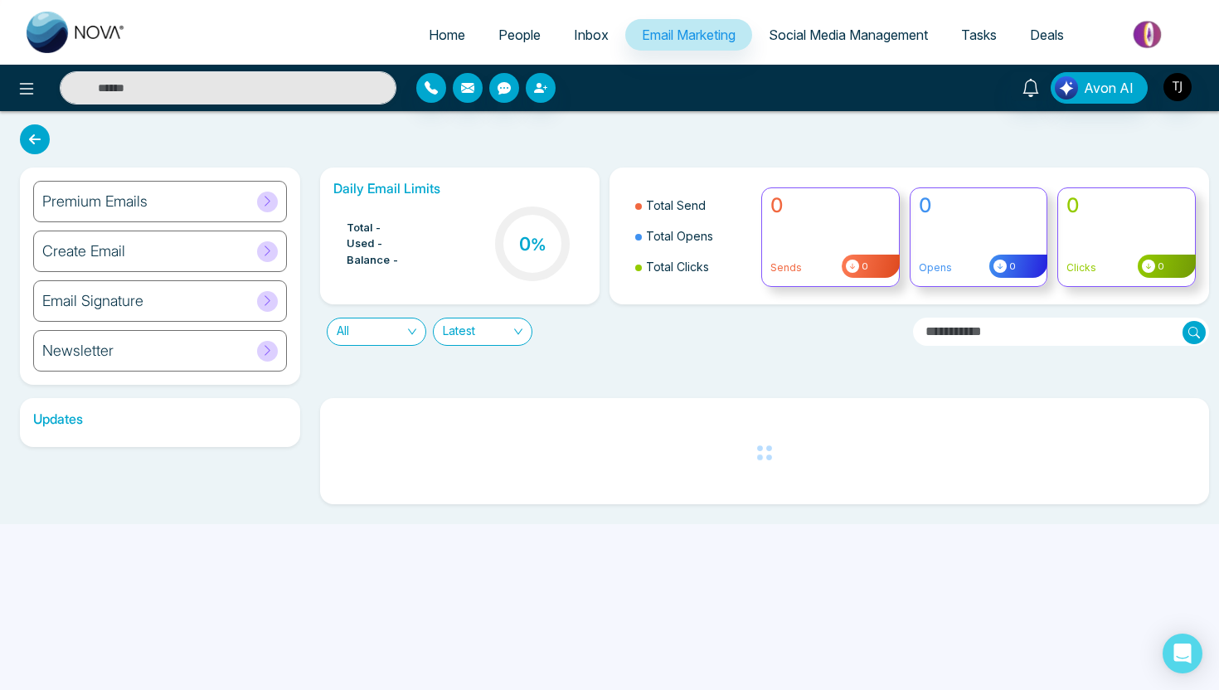
click at [109, 200] on h6 "Premium Emails" at bounding box center [94, 201] width 105 height 18
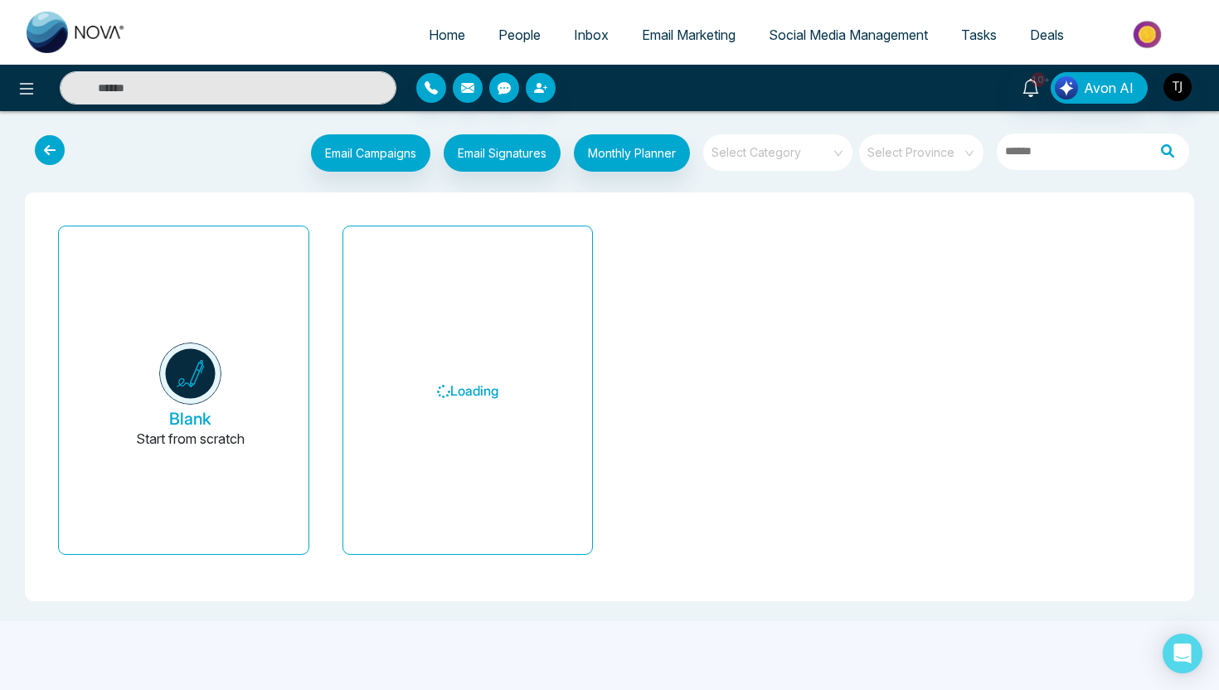
click at [851, 35] on span "Social Media Management" at bounding box center [848, 35] width 159 height 17
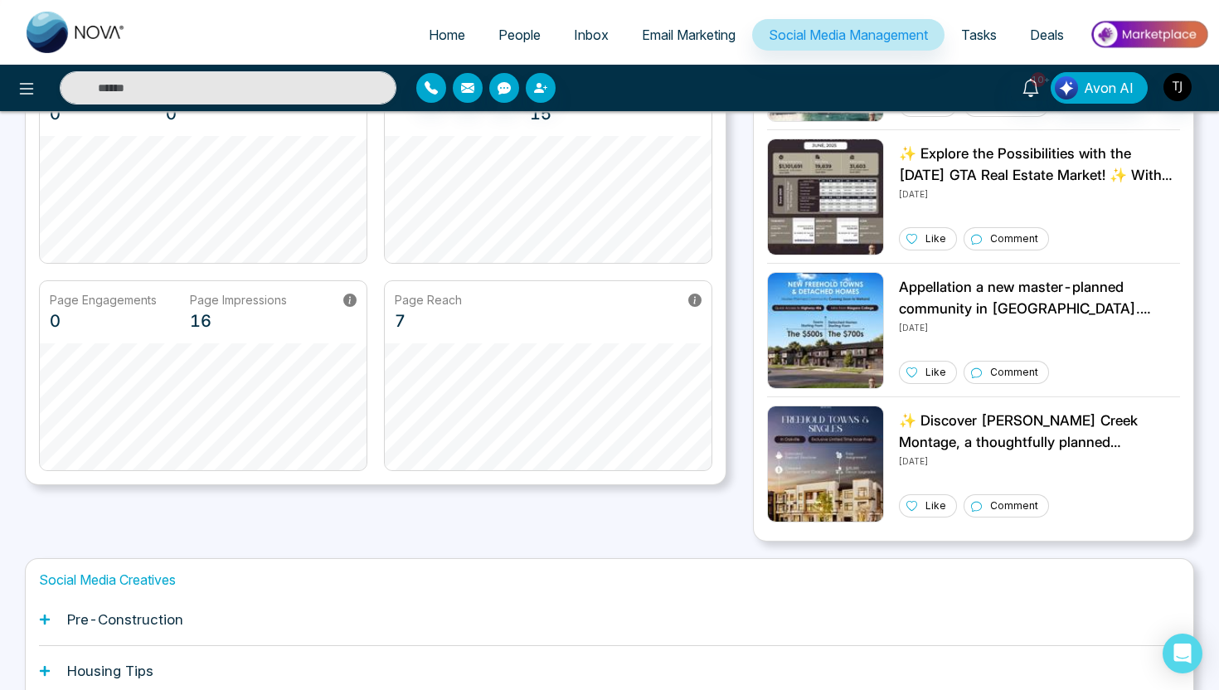
scroll to position [381, 0]
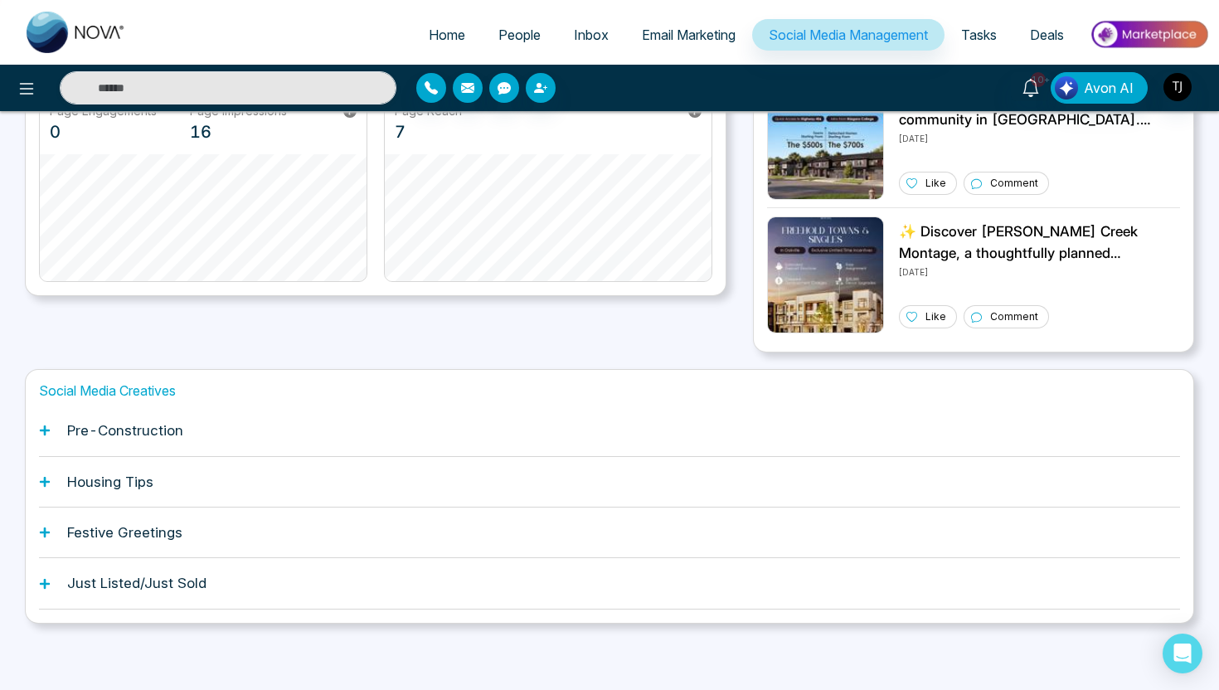
click at [104, 481] on h1 "Housing Tips" at bounding box center [110, 481] width 86 height 17
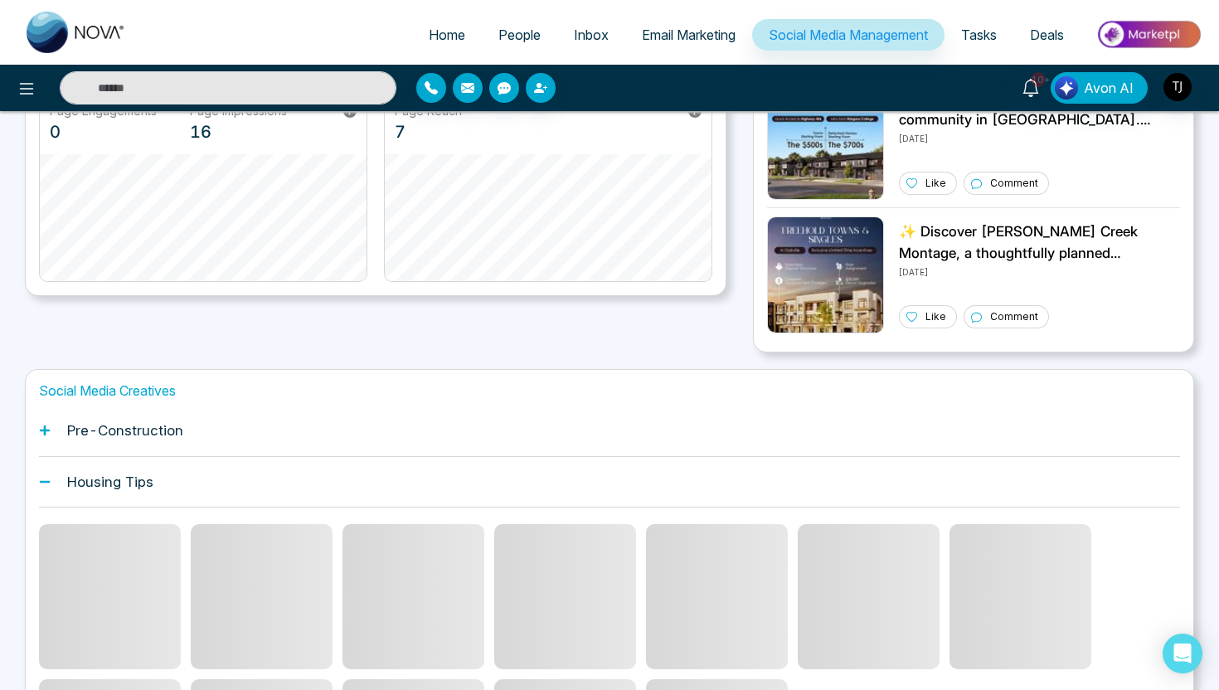
click at [118, 433] on h1 "Pre-Construction" at bounding box center [125, 430] width 116 height 17
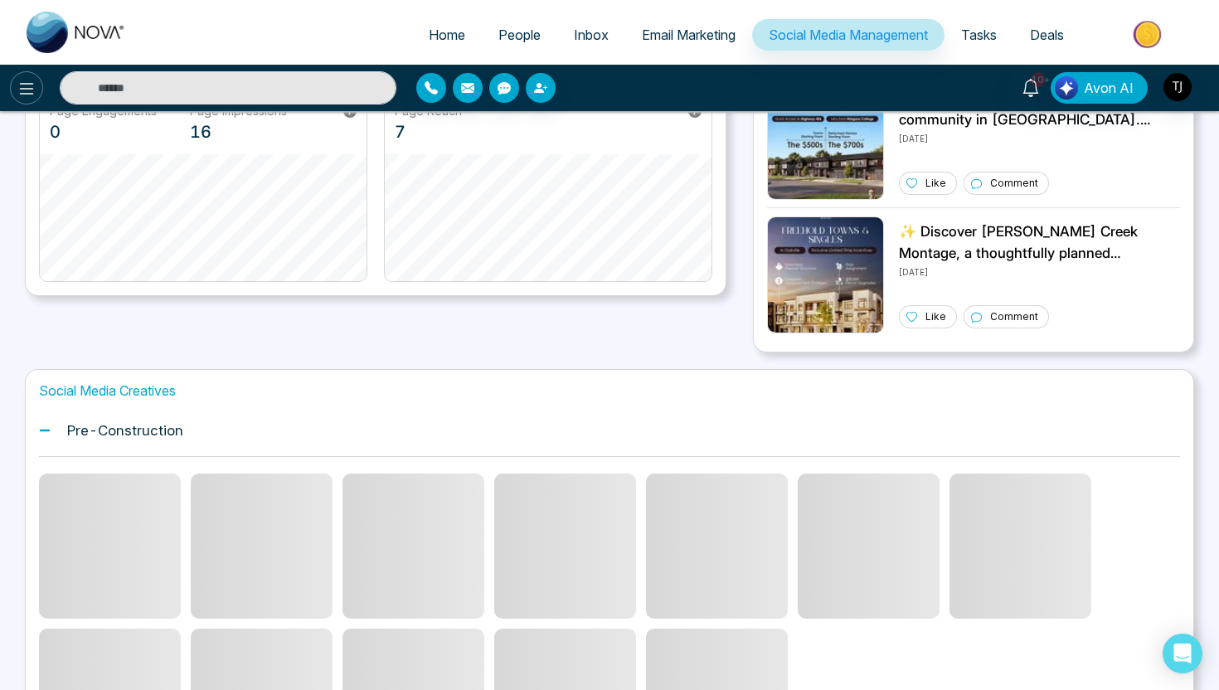
click at [29, 77] on button at bounding box center [26, 87] width 33 height 33
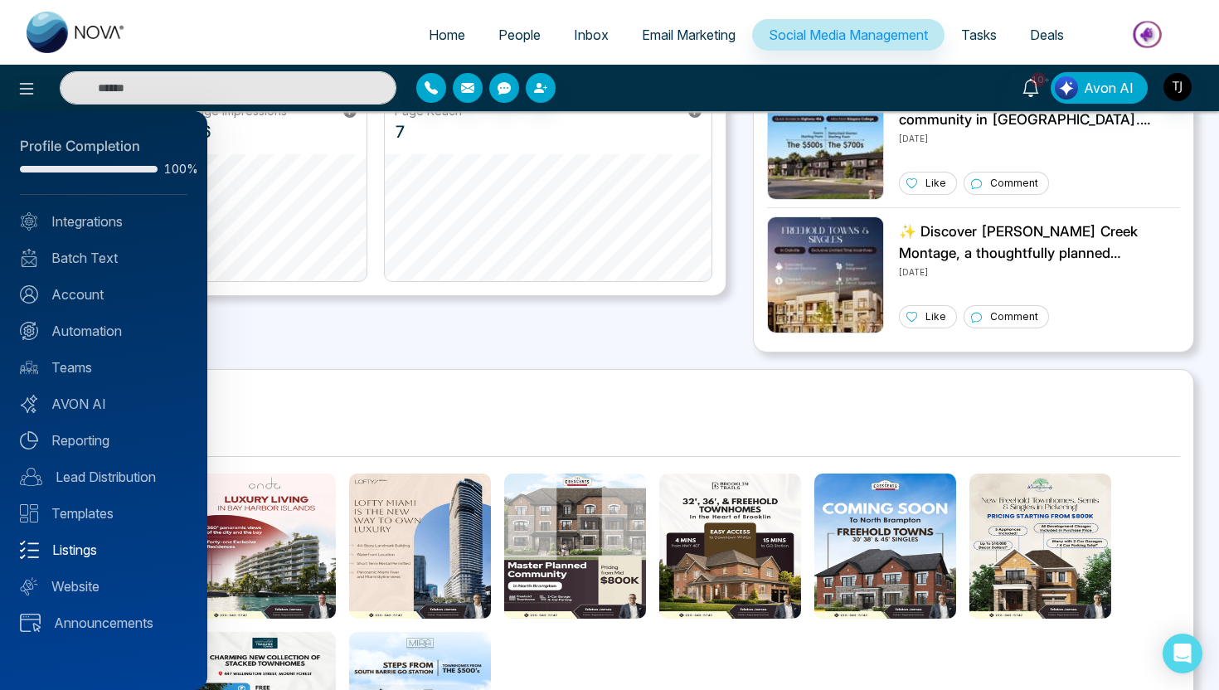
click at [70, 548] on link "Listings" at bounding box center [103, 550] width 167 height 20
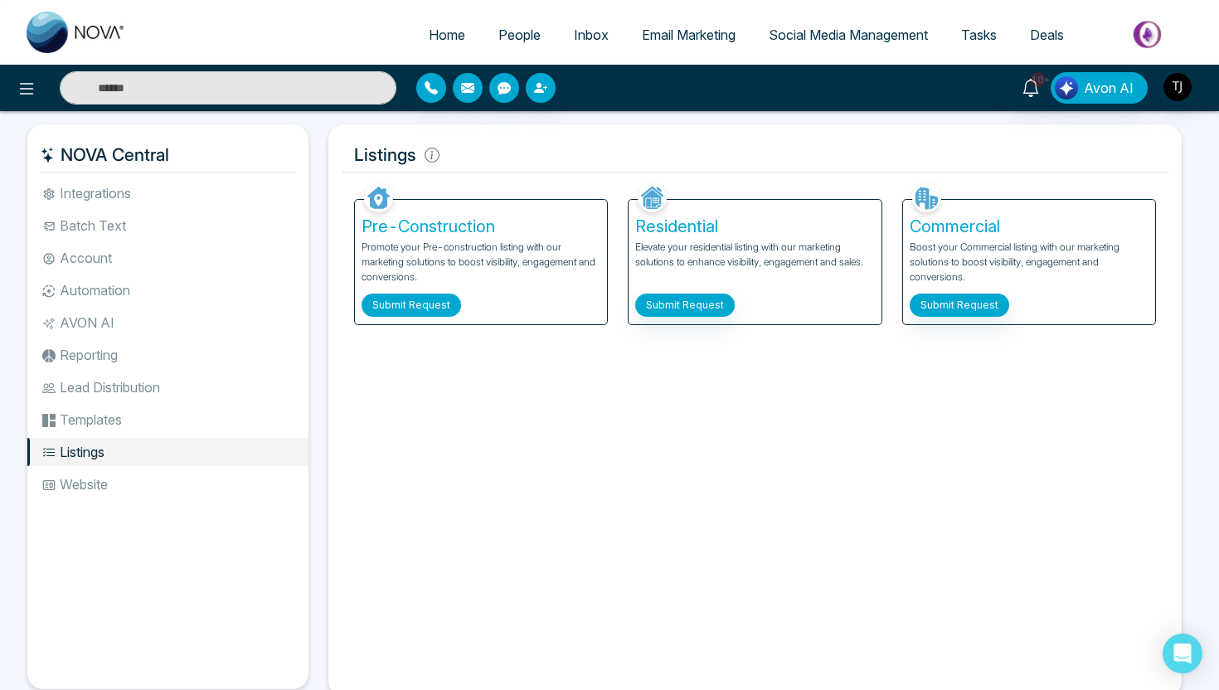
click at [434, 307] on button "Submit Request" at bounding box center [411, 305] width 99 height 23
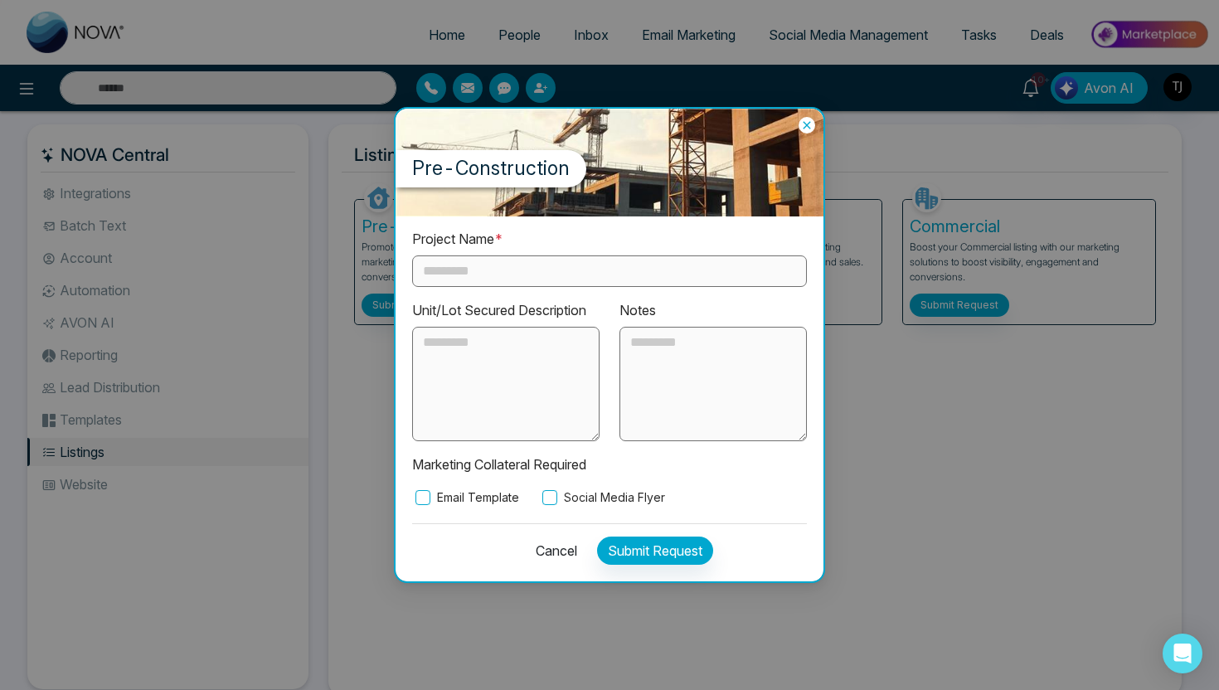
click at [449, 260] on input "text" at bounding box center [609, 271] width 395 height 32
click at [431, 493] on label "Email Template" at bounding box center [465, 497] width 107 height 18
click at [561, 490] on label "Social Media Flyer" at bounding box center [602, 497] width 126 height 18
click at [553, 553] on button "Cancel" at bounding box center [551, 550] width 51 height 28
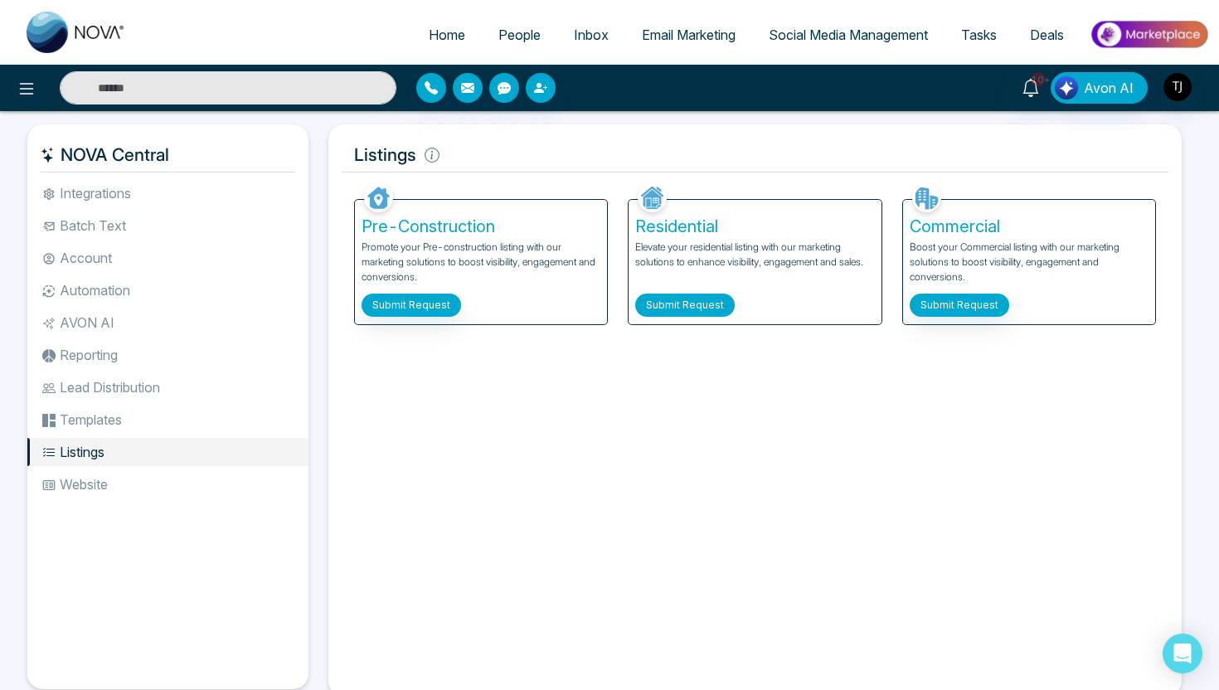
click at [694, 301] on button "Submit Request" at bounding box center [684, 305] width 99 height 23
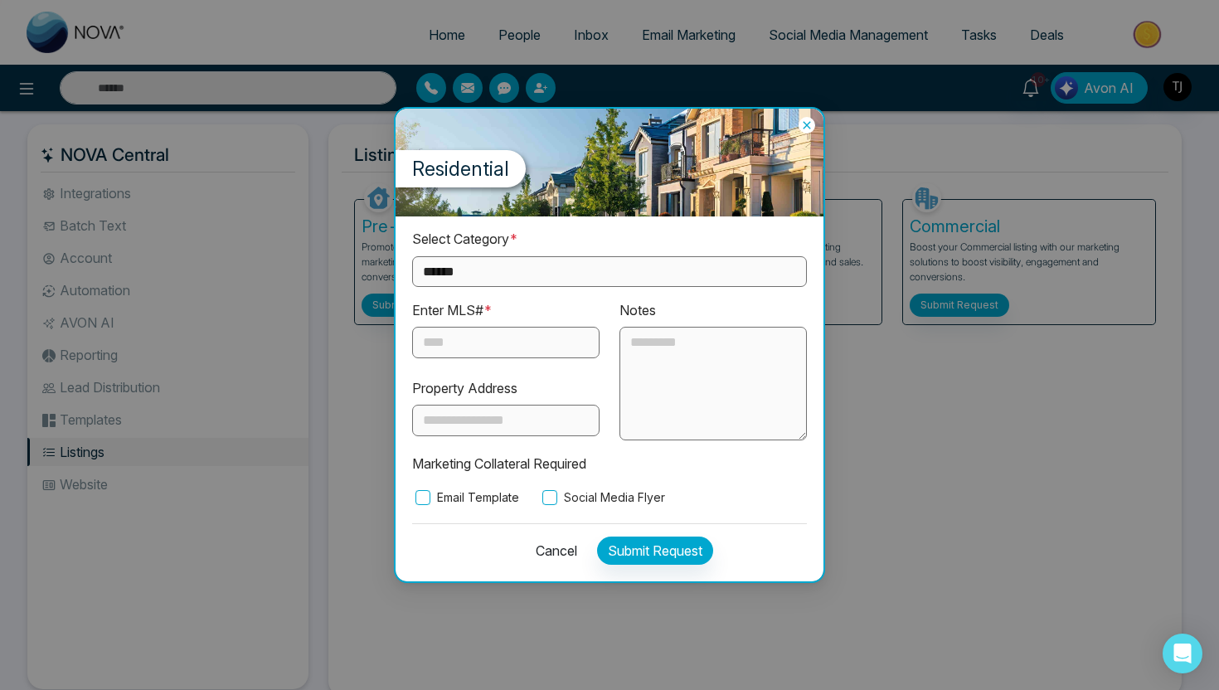
click at [548, 274] on select "**********" at bounding box center [609, 271] width 395 height 31
select select "*********"
click at [466, 349] on input "text" at bounding box center [505, 343] width 187 height 32
click at [556, 556] on button "Cancel" at bounding box center [551, 550] width 51 height 28
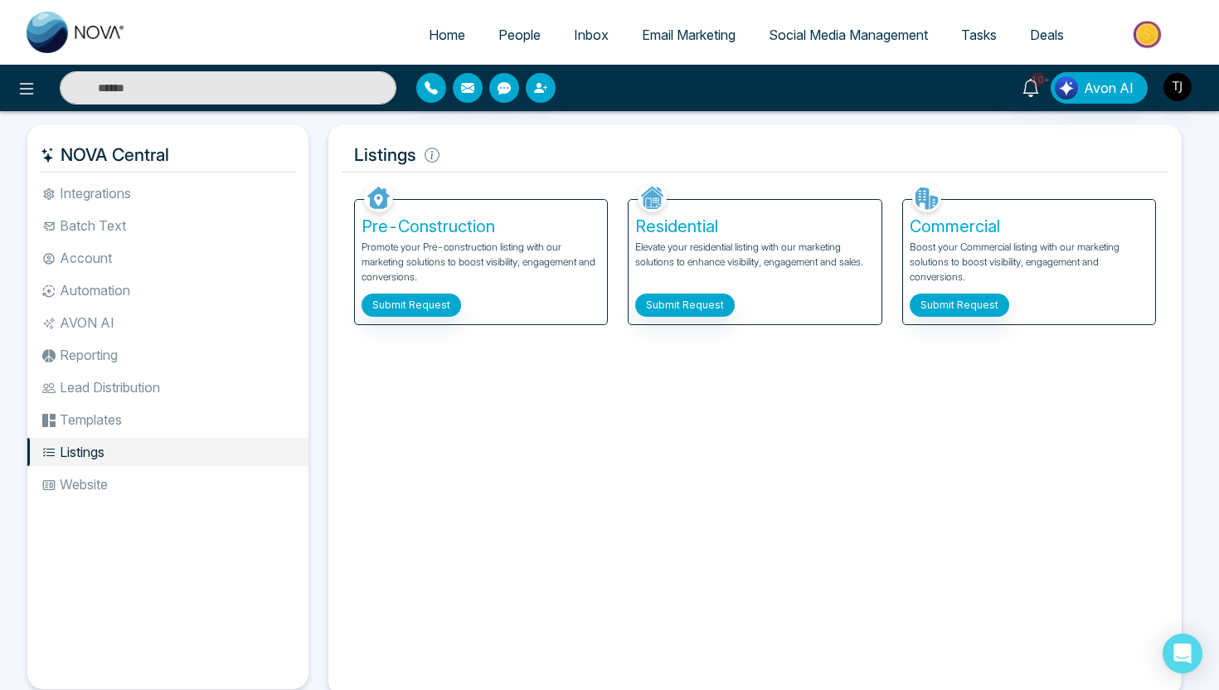
click at [507, 28] on span "People" at bounding box center [519, 35] width 42 height 17
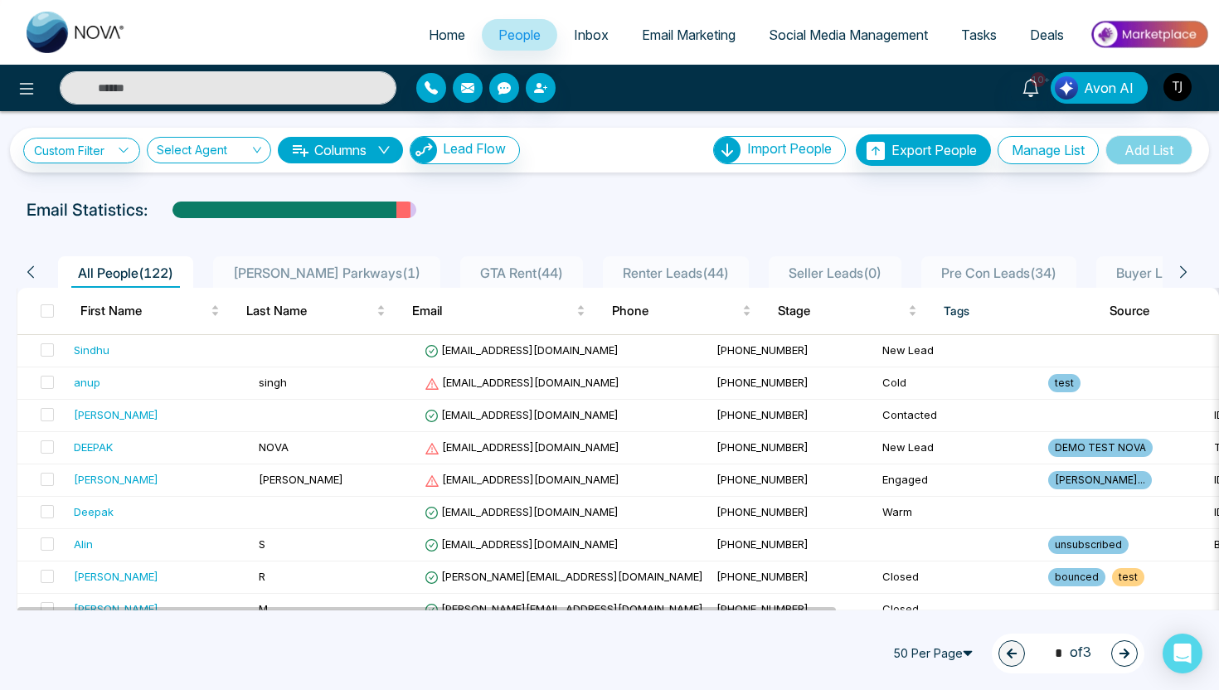
click at [968, 116] on div "**********" at bounding box center [609, 141] width 1219 height 61
click at [13, 92] on button at bounding box center [26, 87] width 33 height 33
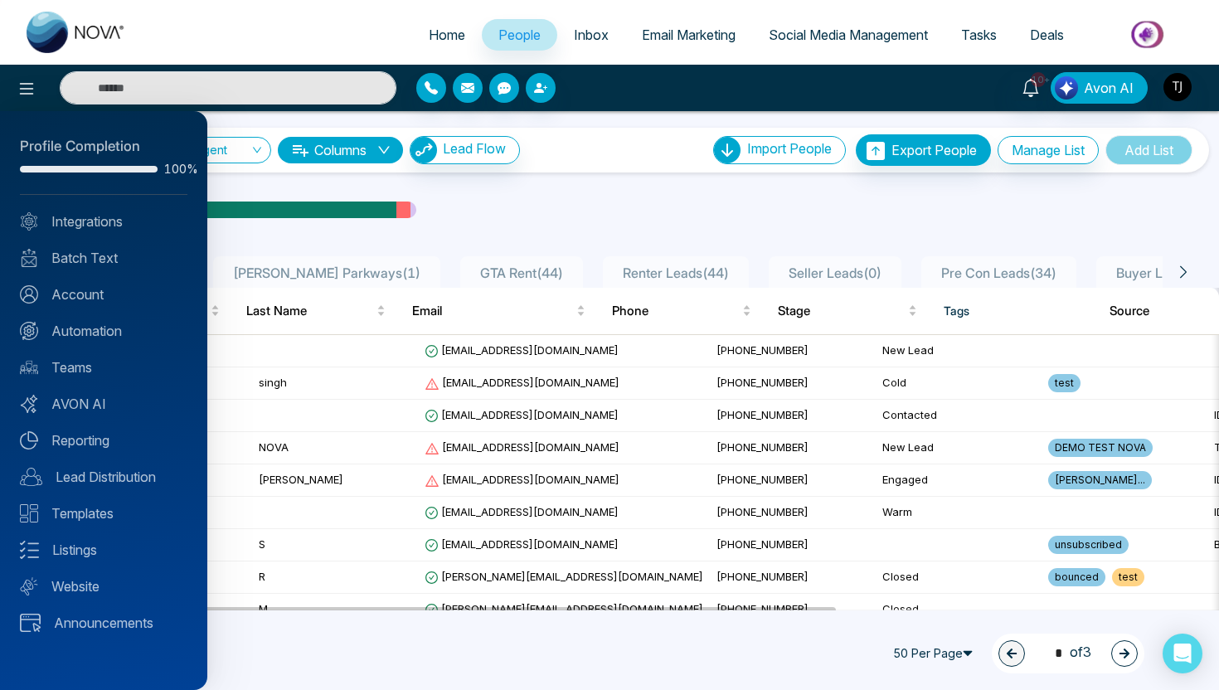
click at [240, 380] on div at bounding box center [609, 345] width 1219 height 690
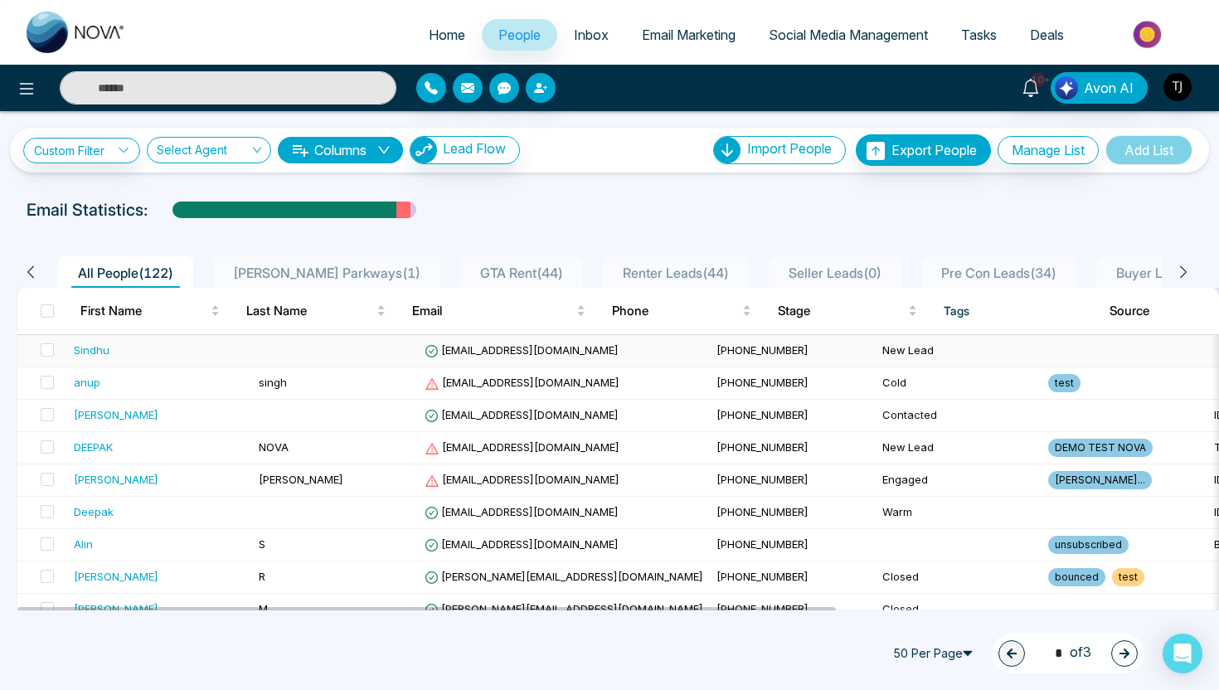
click at [93, 342] on div "Sindhu" at bounding box center [92, 350] width 36 height 17
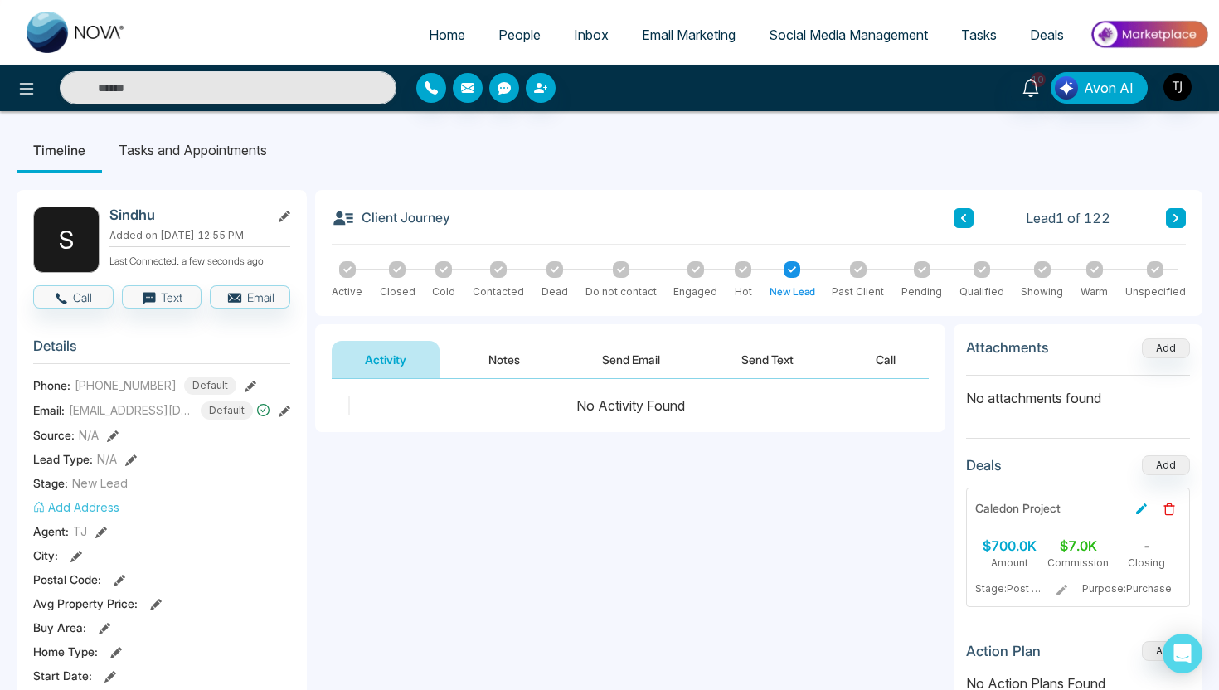
click at [41, 77] on div at bounding box center [203, 87] width 406 height 33
click at [27, 90] on icon at bounding box center [27, 89] width 20 height 20
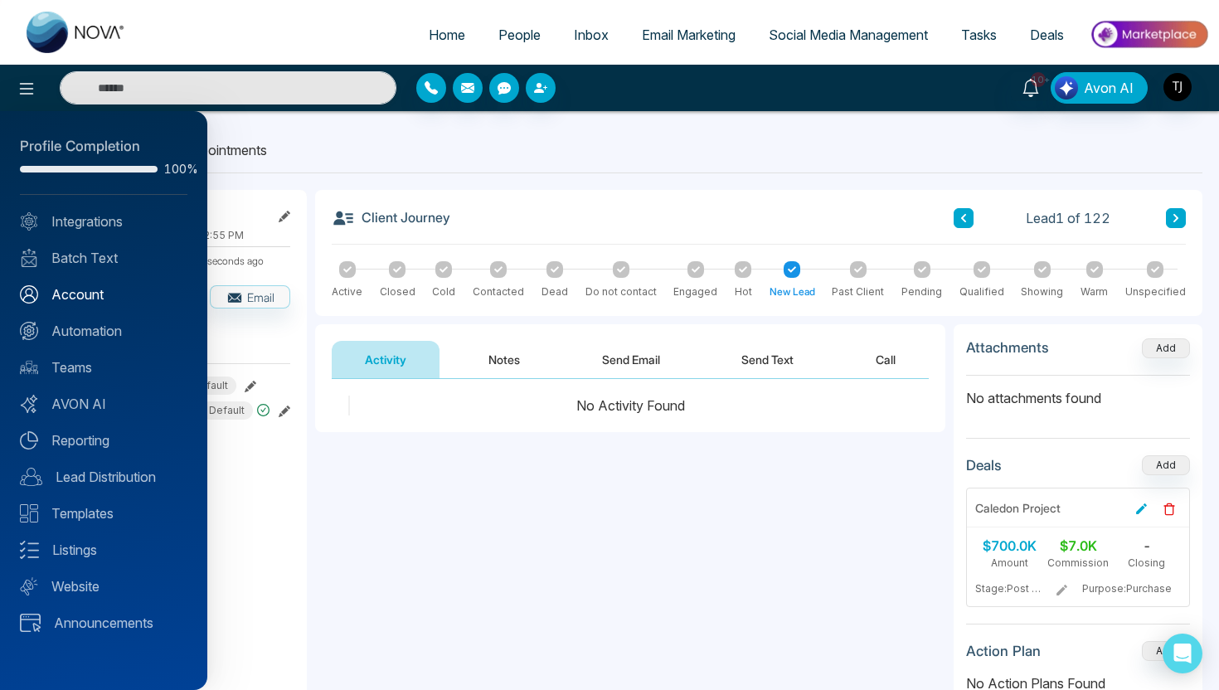
click at [72, 290] on link "Account" at bounding box center [103, 294] width 167 height 20
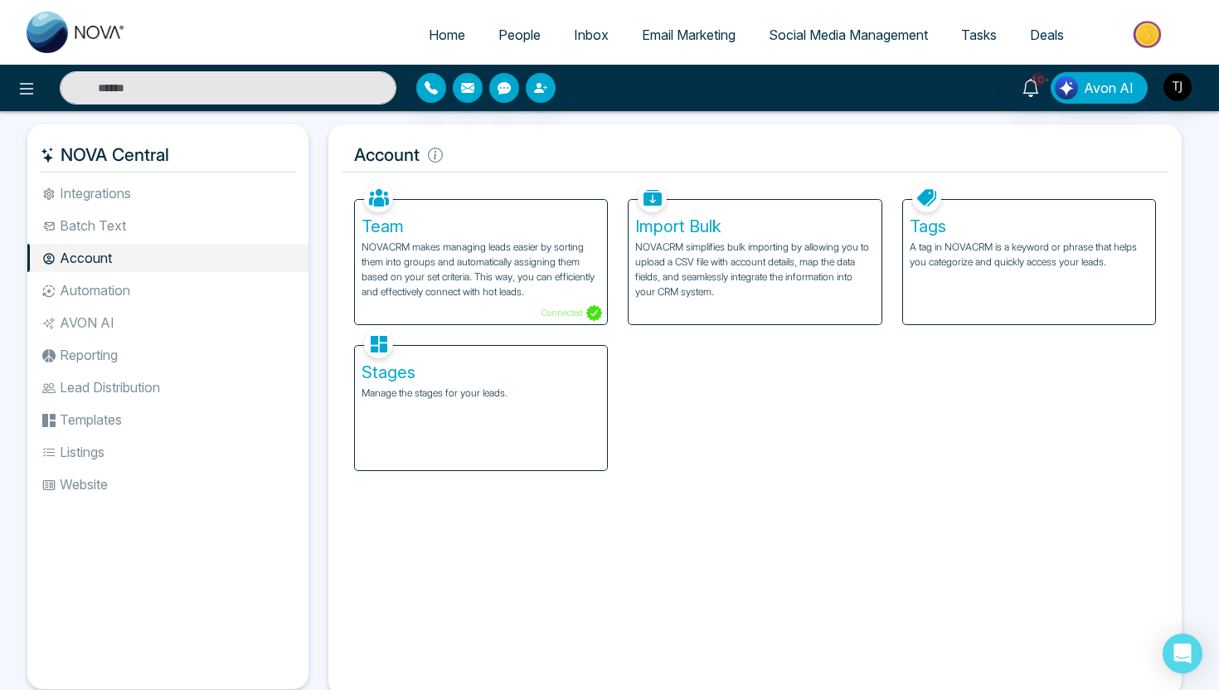
click at [449, 395] on p "Manage the stages for your leads." at bounding box center [481, 393] width 239 height 15
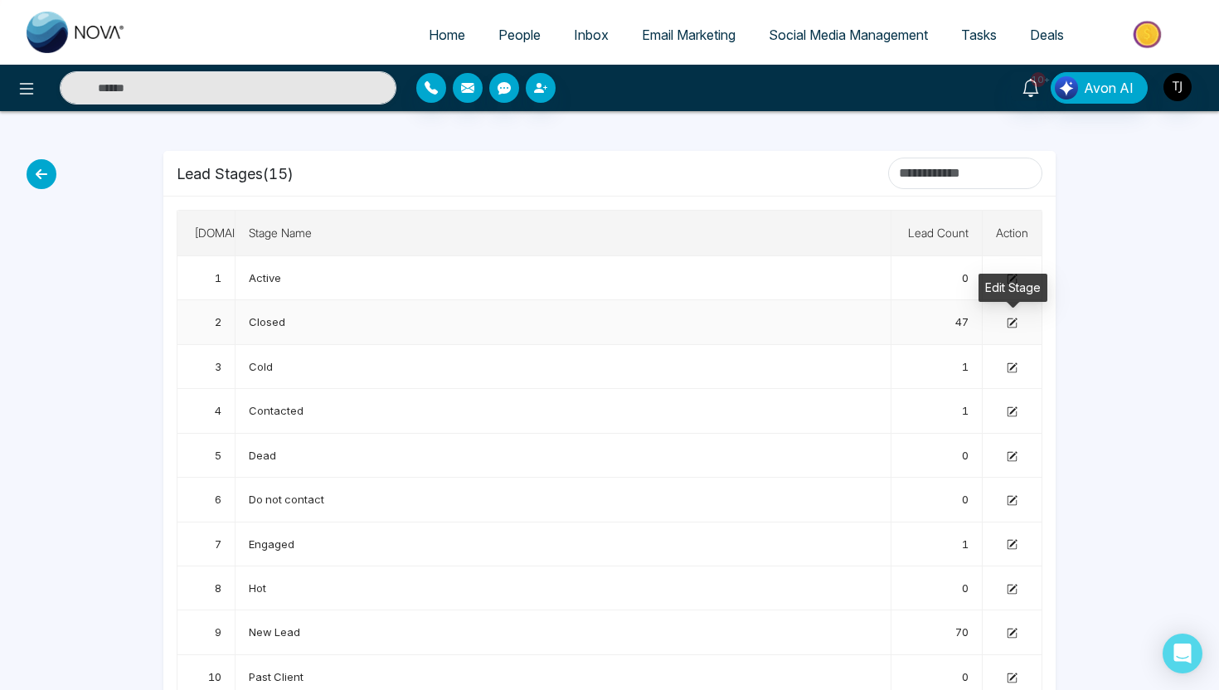
click at [1012, 318] on icon at bounding box center [1012, 323] width 11 height 11
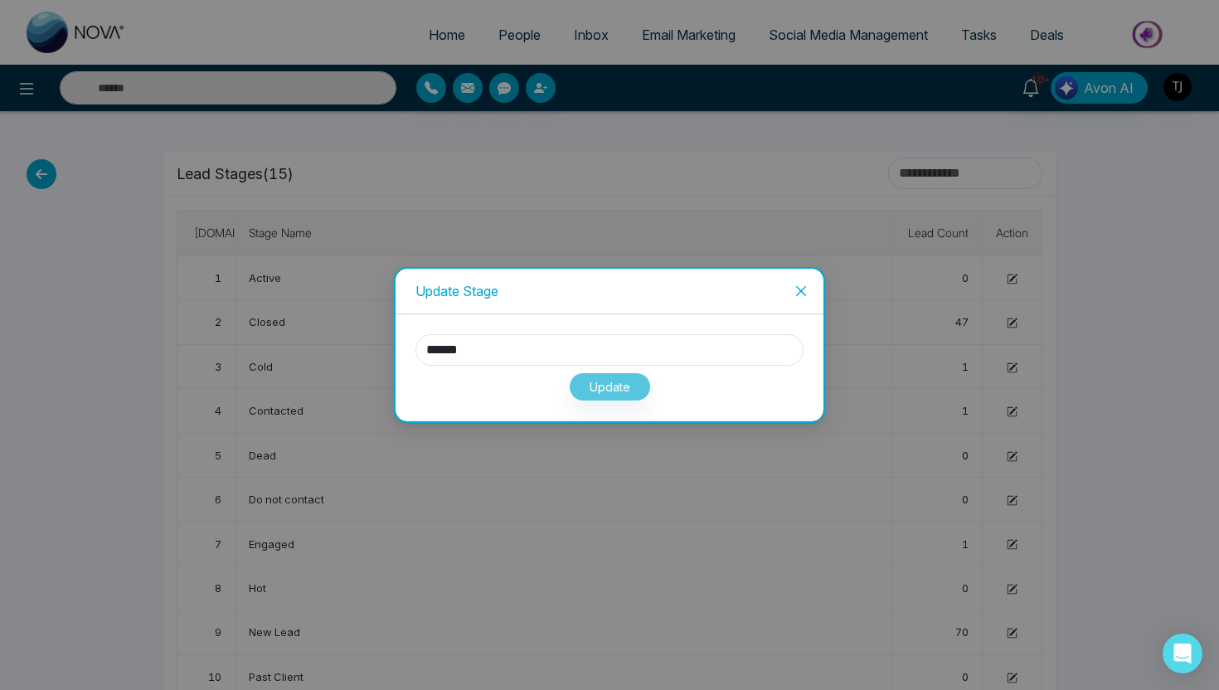
click at [800, 286] on icon "close" at bounding box center [800, 290] width 13 height 13
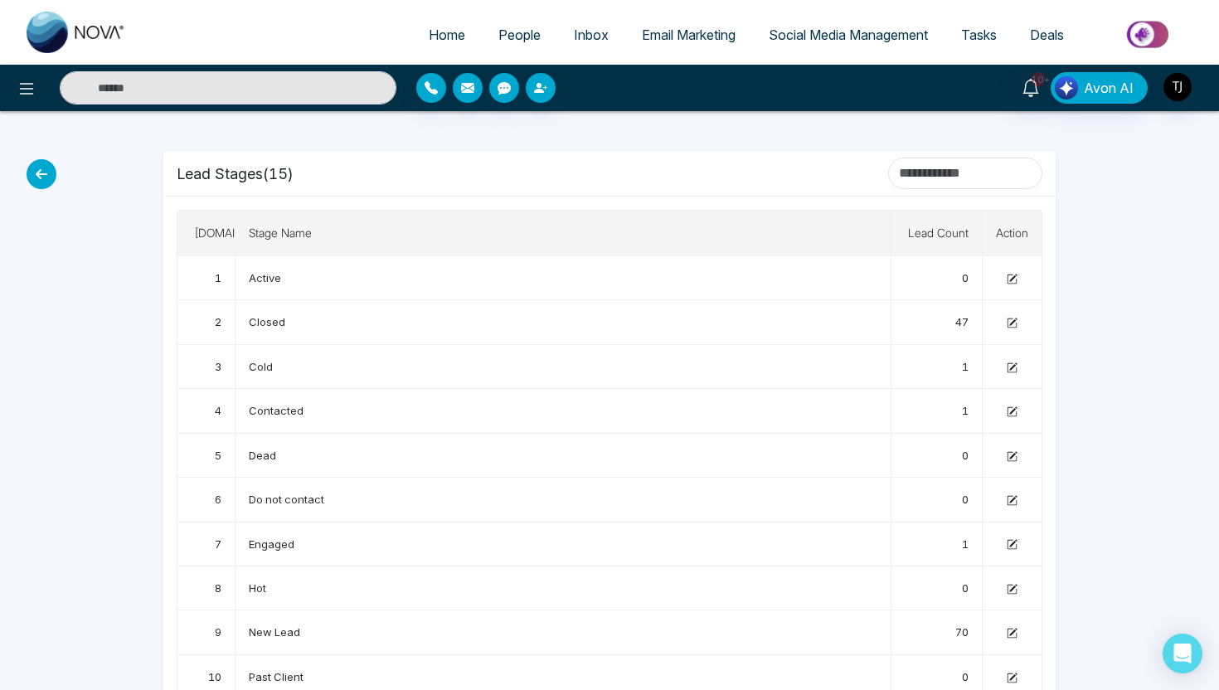
click at [499, 36] on span "People" at bounding box center [519, 35] width 42 height 17
